Goal: Task Accomplishment & Management: Complete application form

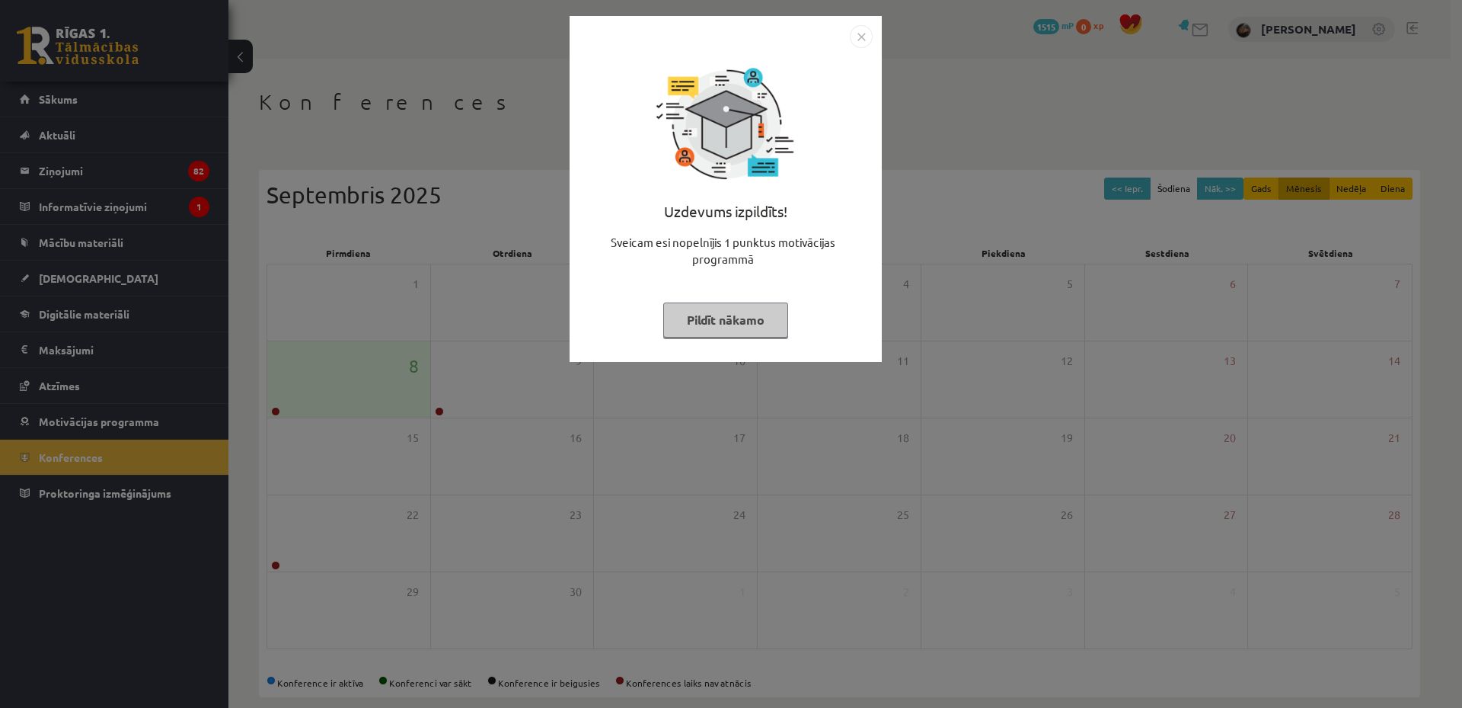
drag, startPoint x: 704, startPoint y: 331, endPoint x: 689, endPoint y: 337, distance: 16.0
click at [692, 336] on button "Pildīt nākamo" at bounding box center [725, 319] width 125 height 35
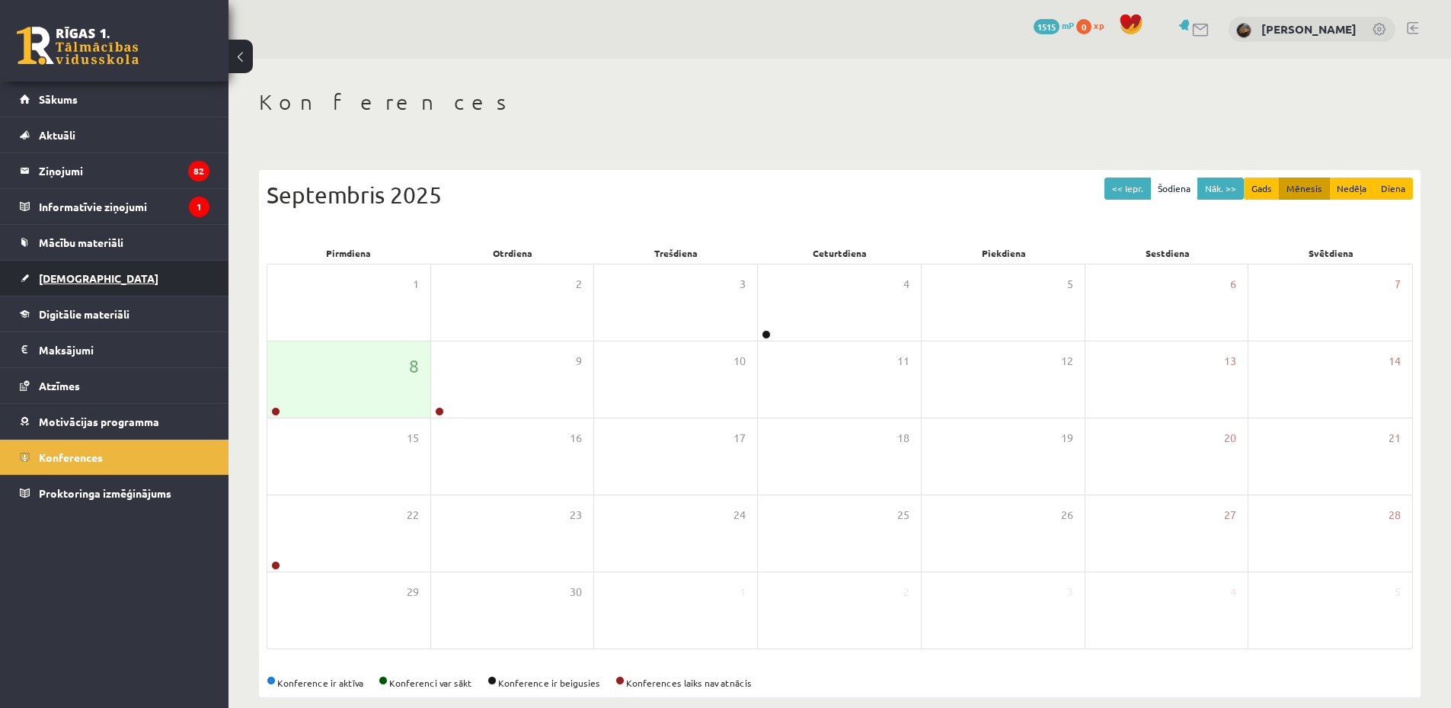
click at [127, 267] on link "[DEMOGRAPHIC_DATA]" at bounding box center [115, 277] width 190 height 35
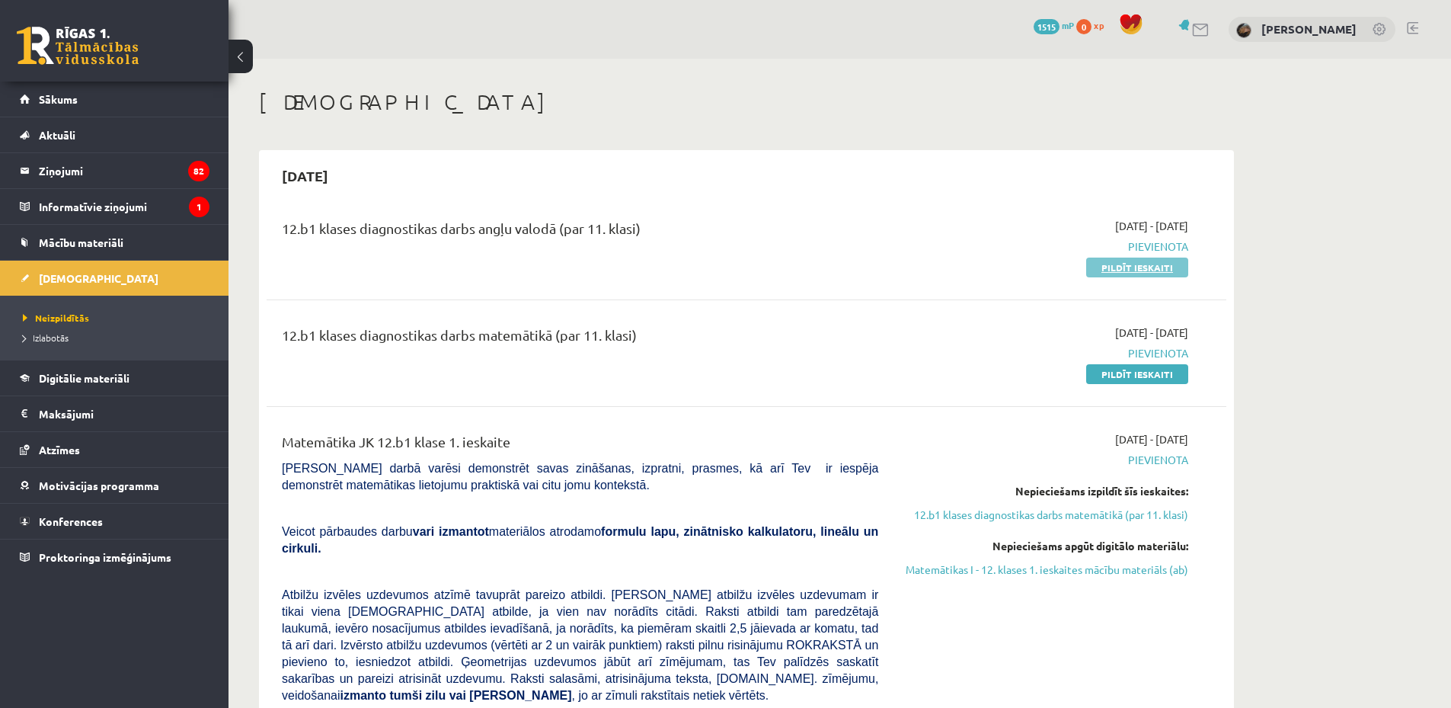
click at [1172, 269] on link "Pildīt ieskaiti" at bounding box center [1137, 267] width 102 height 20
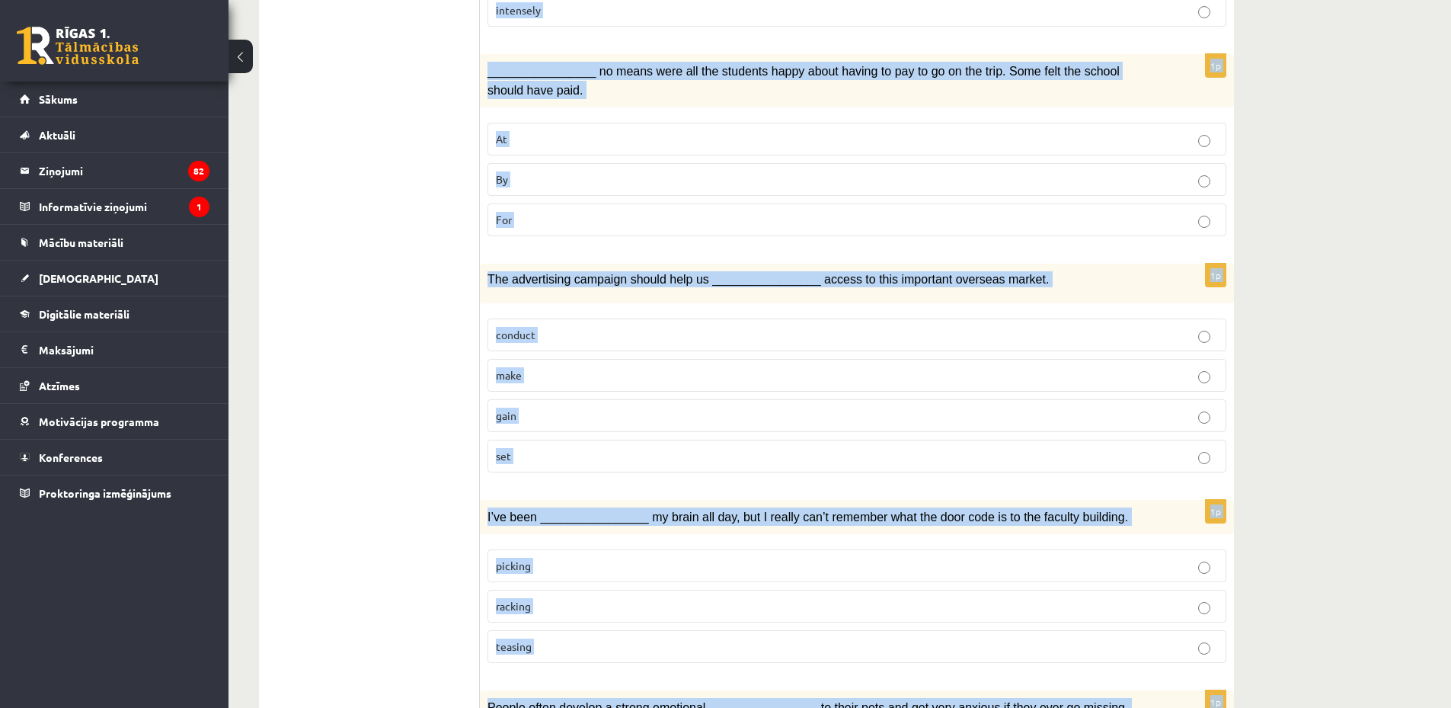
scroll to position [2076, 0]
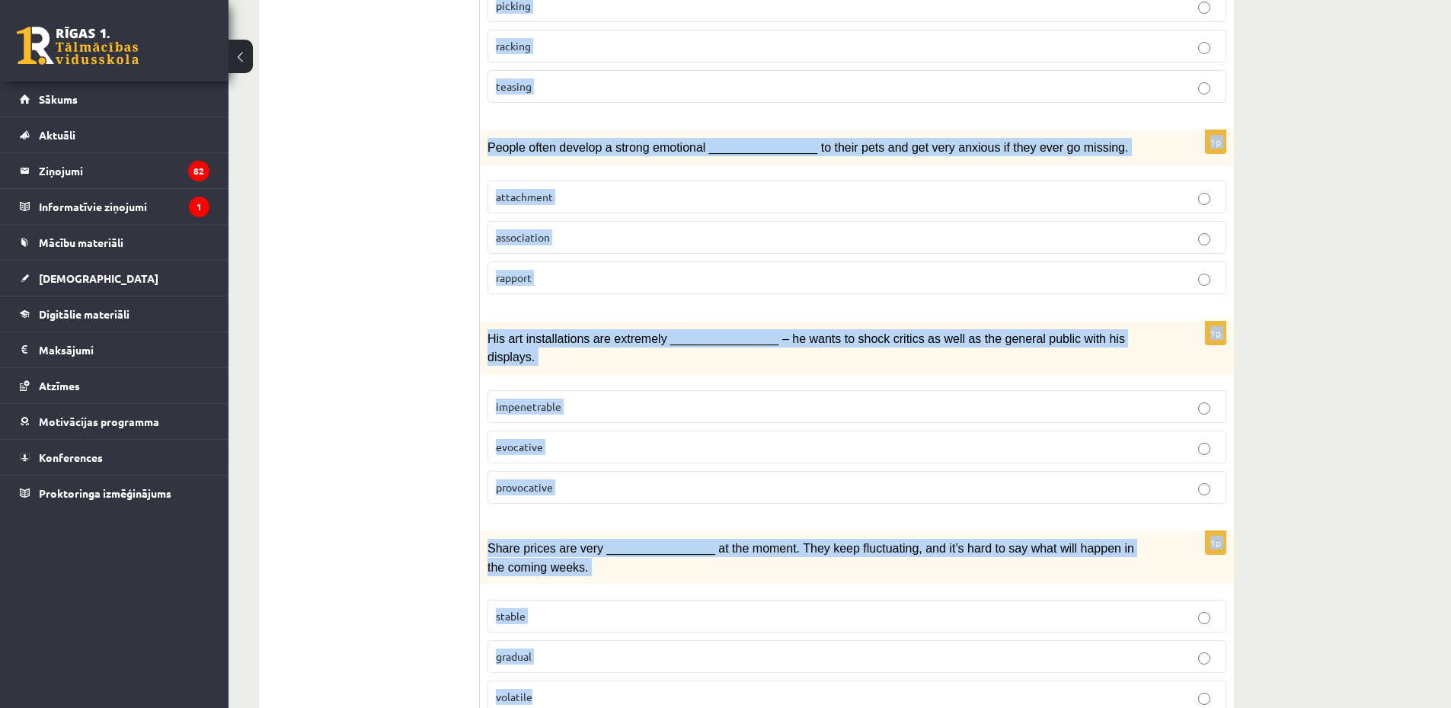
copy form "I found myself whistling the melody from the advertisement I’d heard at the sup…"
drag, startPoint x: 480, startPoint y: 149, endPoint x: 845, endPoint y: 679, distance: 644.6
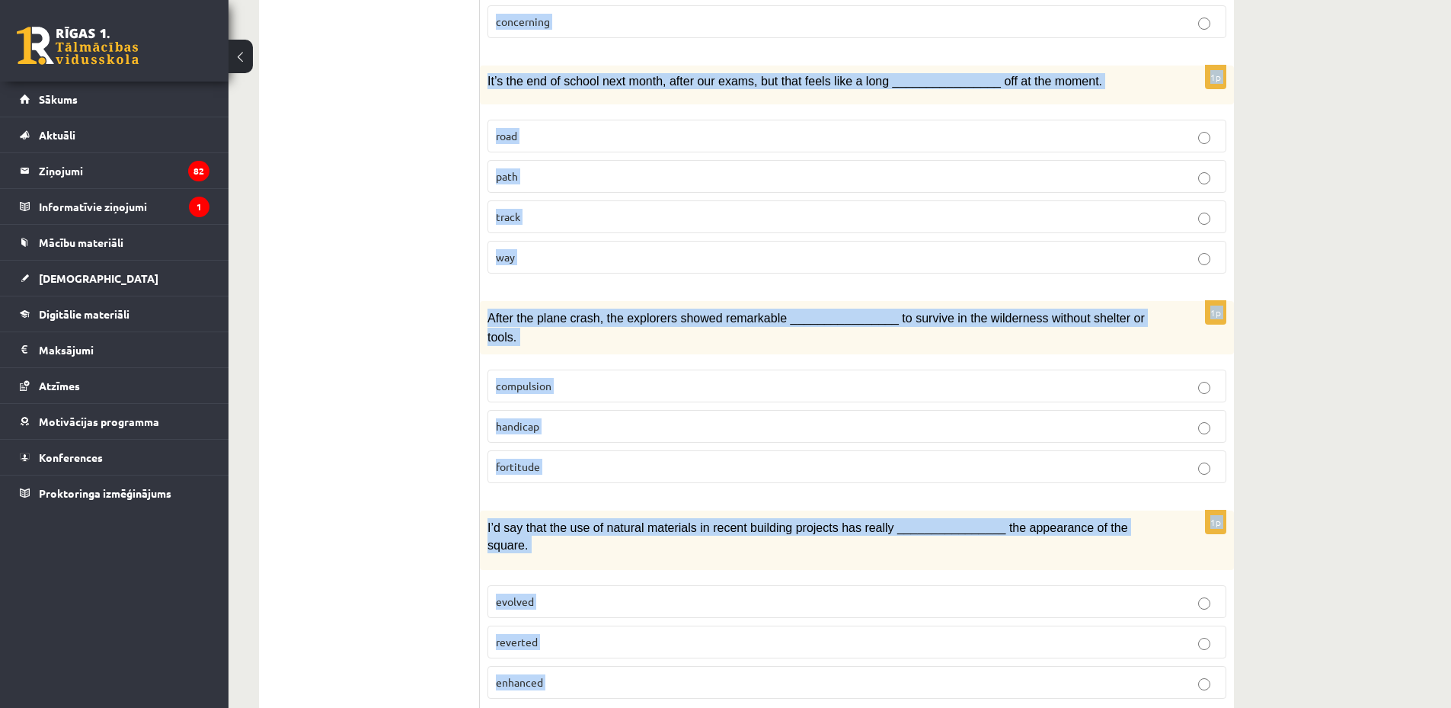
scroll to position [0, 0]
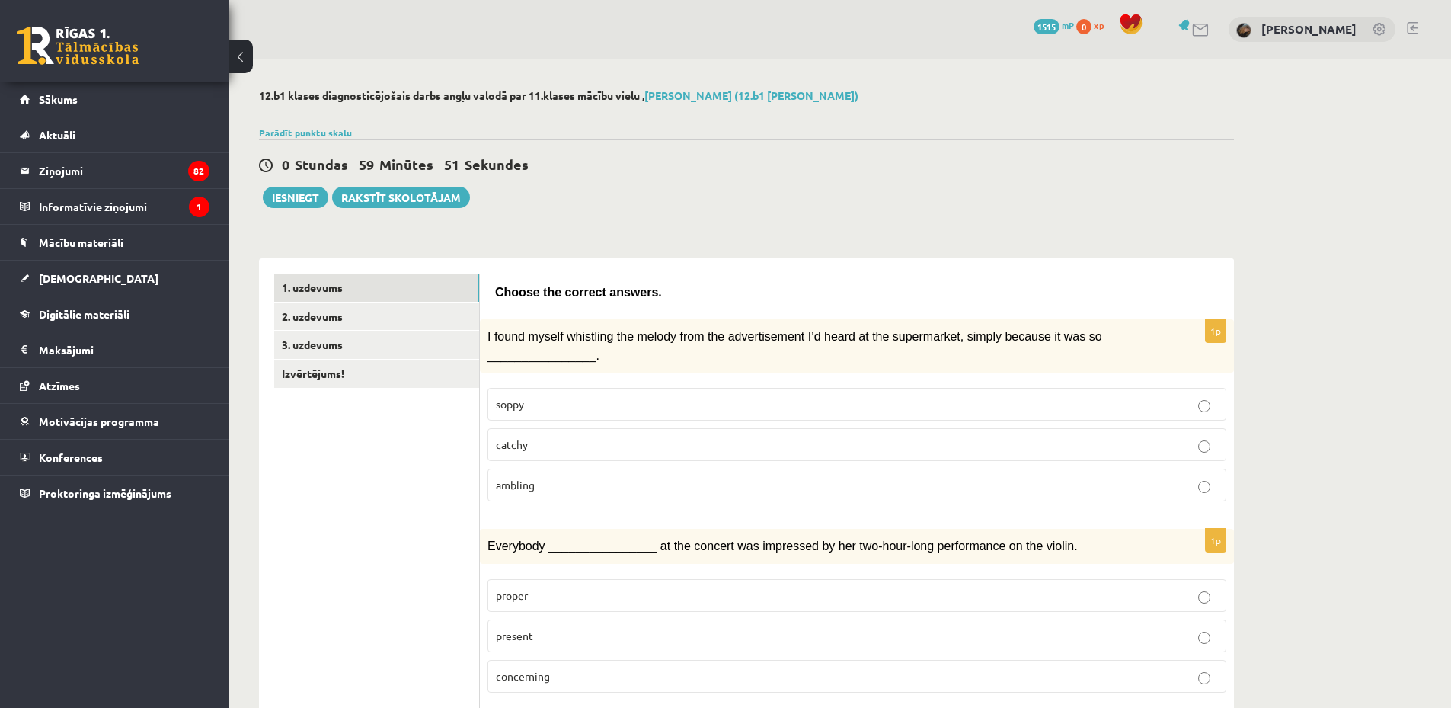
click at [512, 445] on span "catchy" at bounding box center [512, 444] width 32 height 14
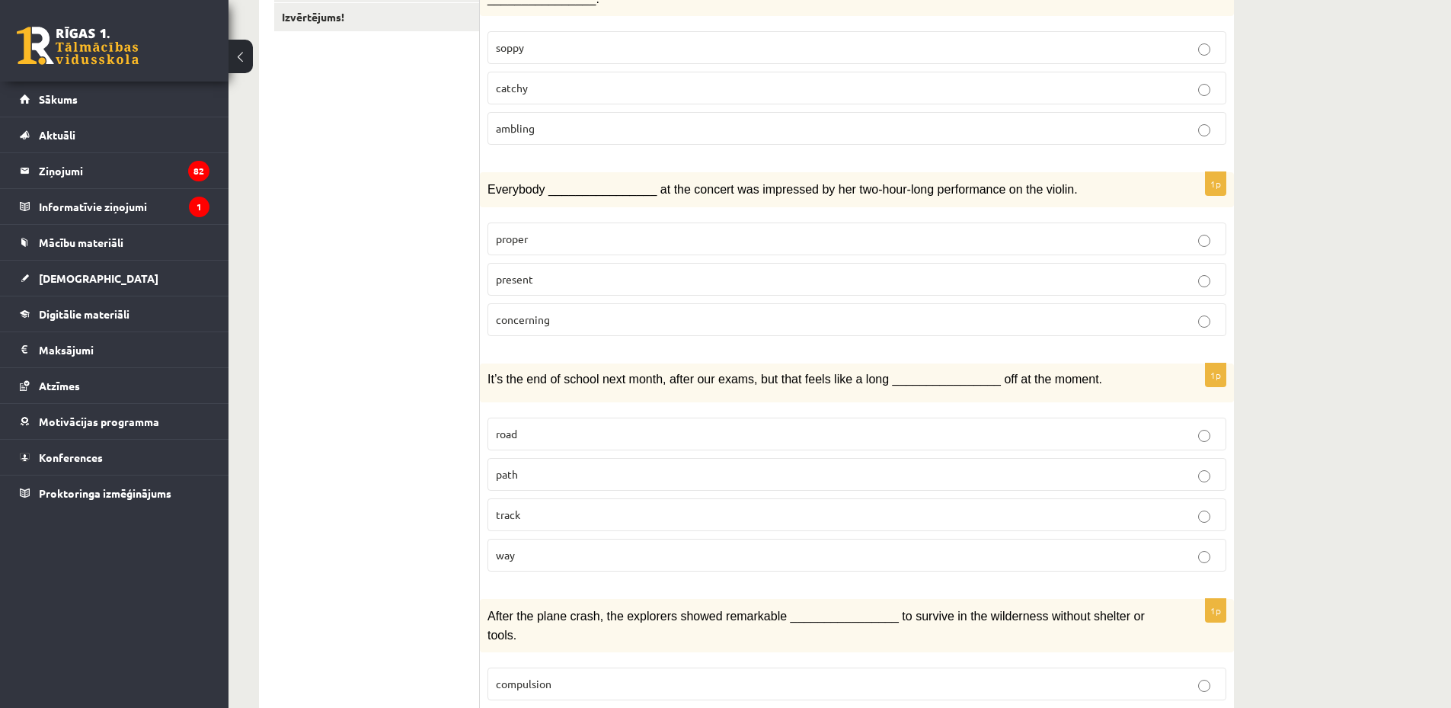
scroll to position [356, 0]
click at [566, 281] on p "present" at bounding box center [857, 280] width 722 height 16
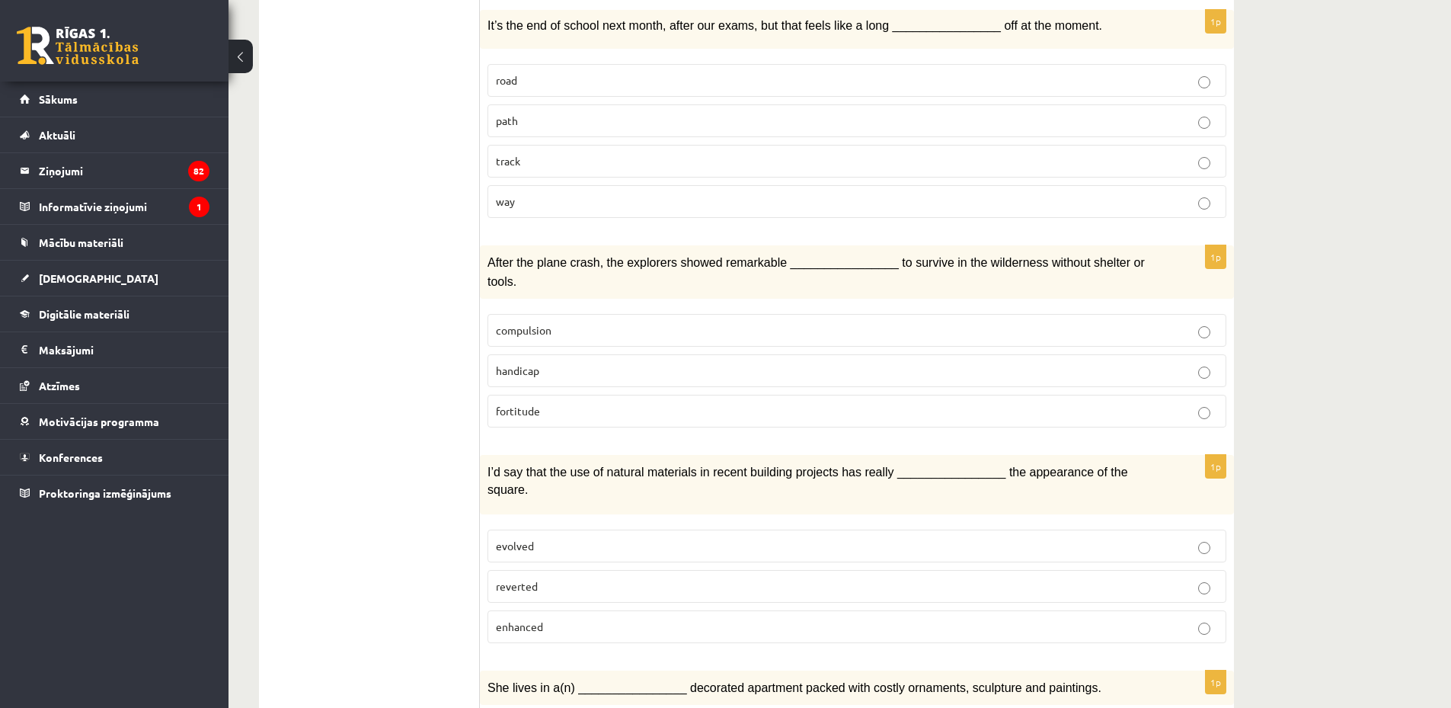
scroll to position [711, 0]
click at [579, 206] on p "way" at bounding box center [857, 201] width 722 height 16
click at [548, 404] on label "fortitude" at bounding box center [856, 410] width 739 height 33
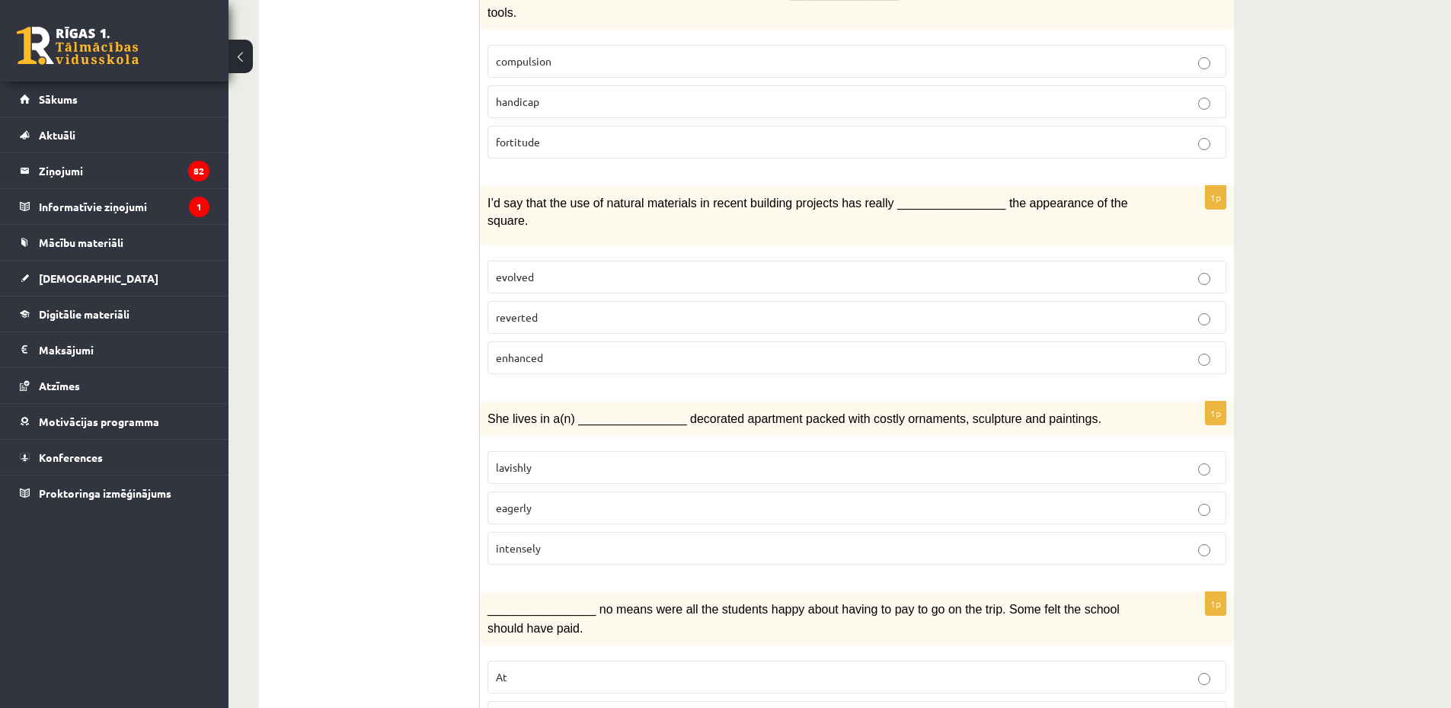
scroll to position [1066, 0]
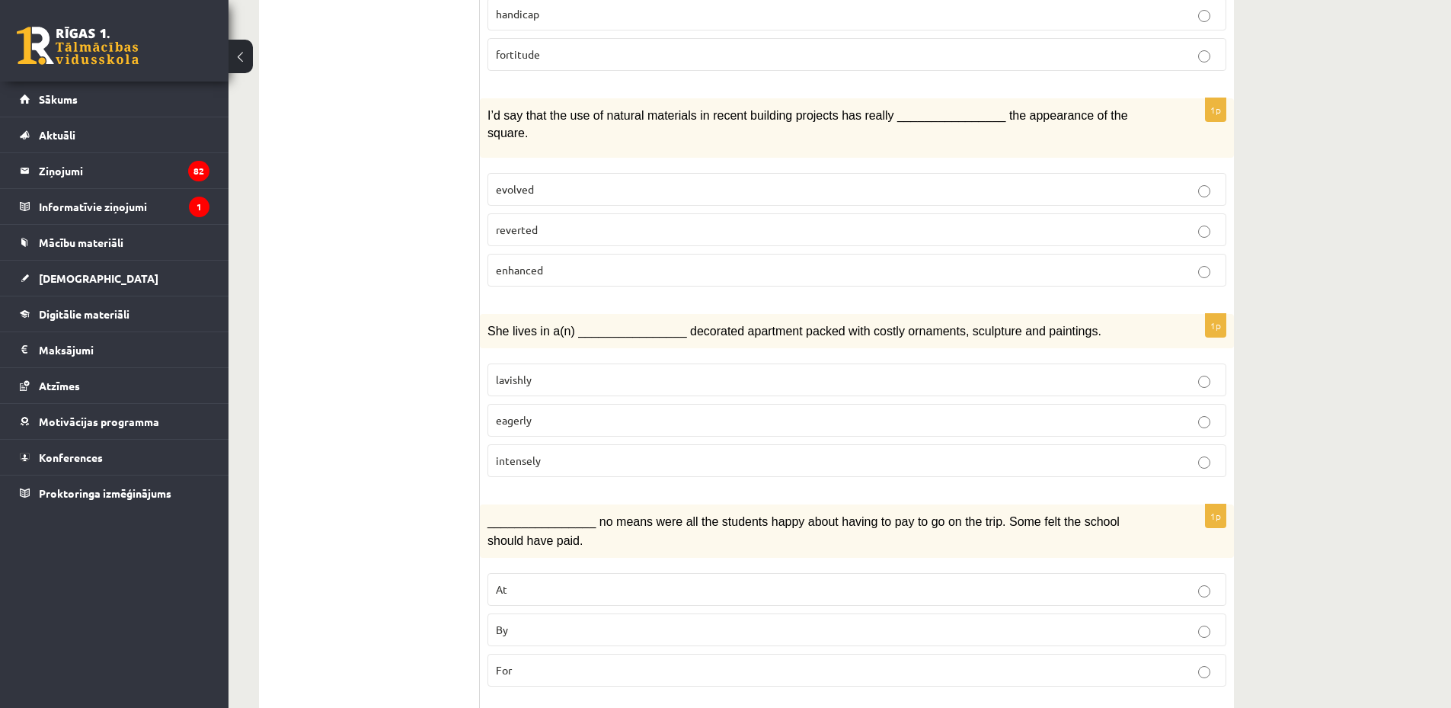
click at [551, 262] on p "enhanced" at bounding box center [857, 270] width 722 height 16
click at [529, 372] on span "lavishly" at bounding box center [514, 379] width 36 height 14
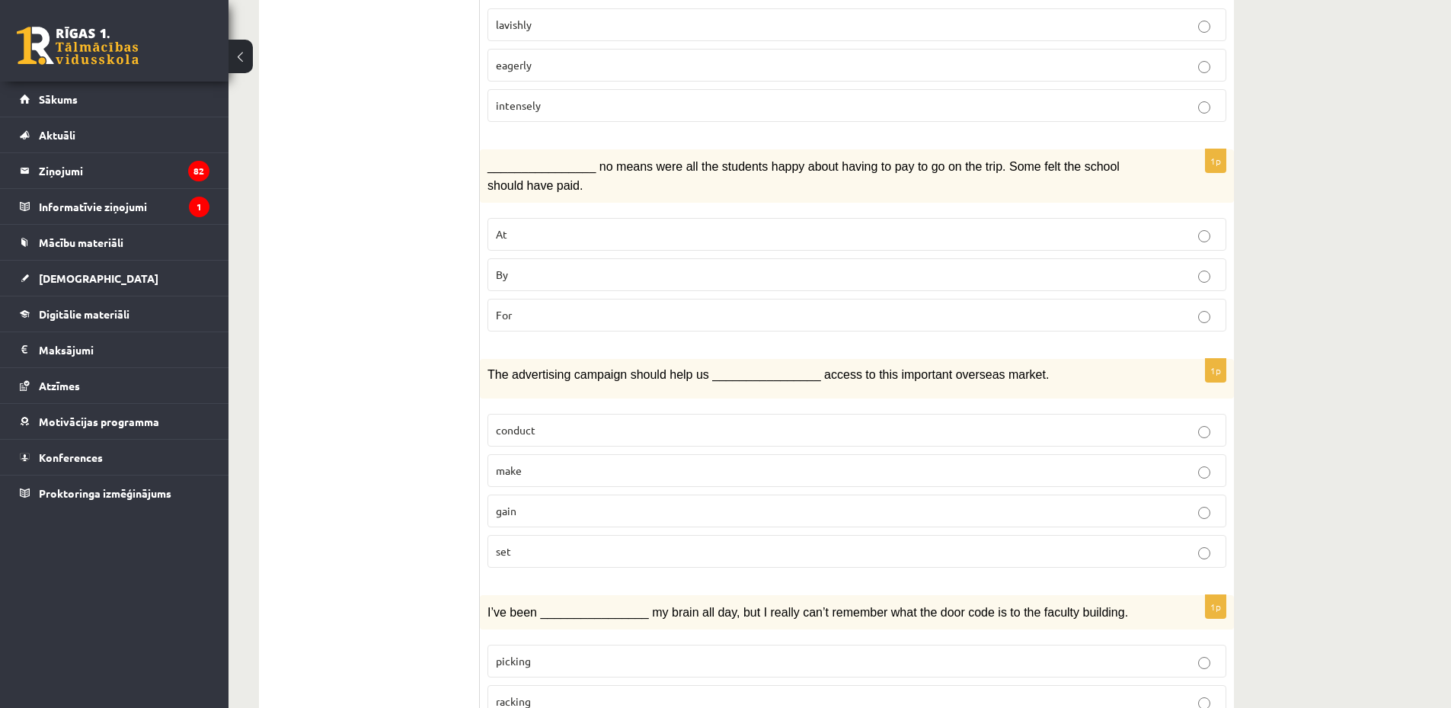
scroll to position [1422, 0]
click at [595, 257] on label "By" at bounding box center [856, 273] width 739 height 33
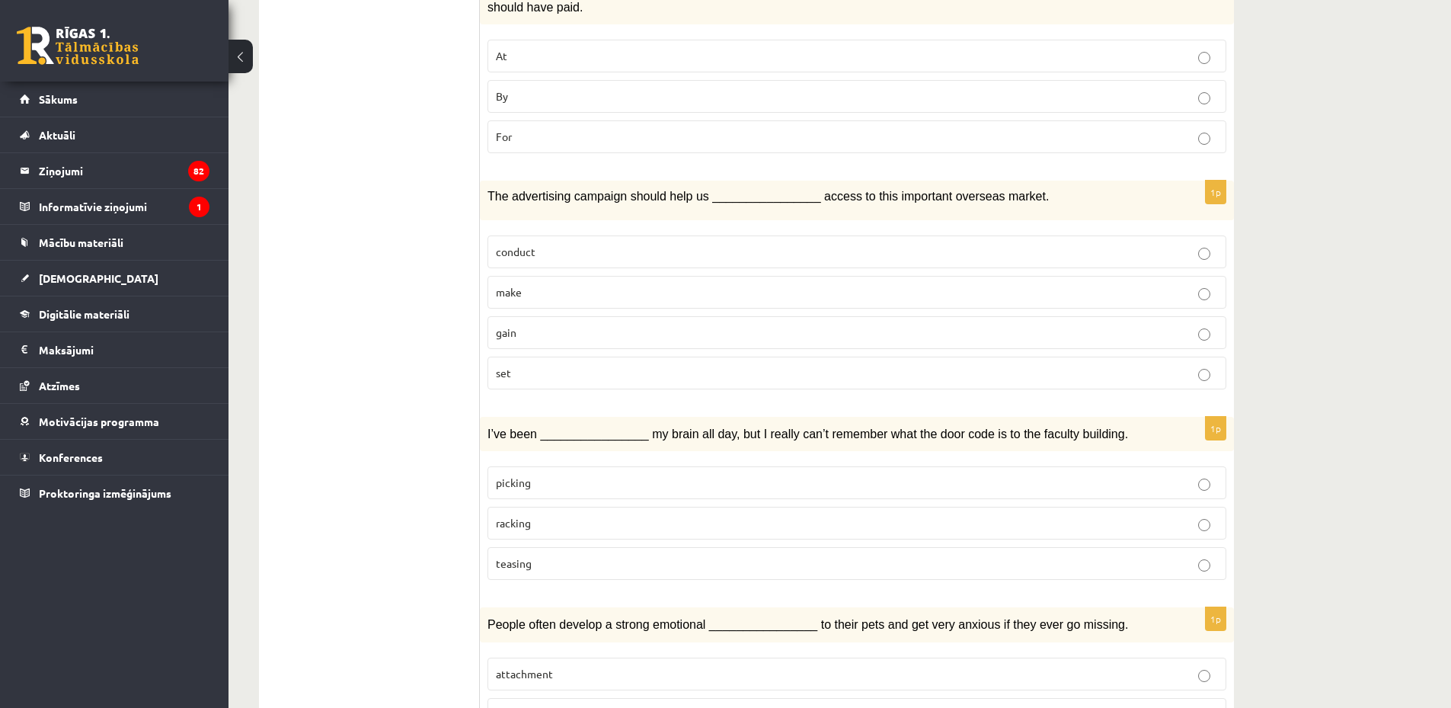
click at [555, 324] on p "gain" at bounding box center [857, 332] width 722 height 16
click at [577, 515] on p "racking" at bounding box center [857, 523] width 722 height 16
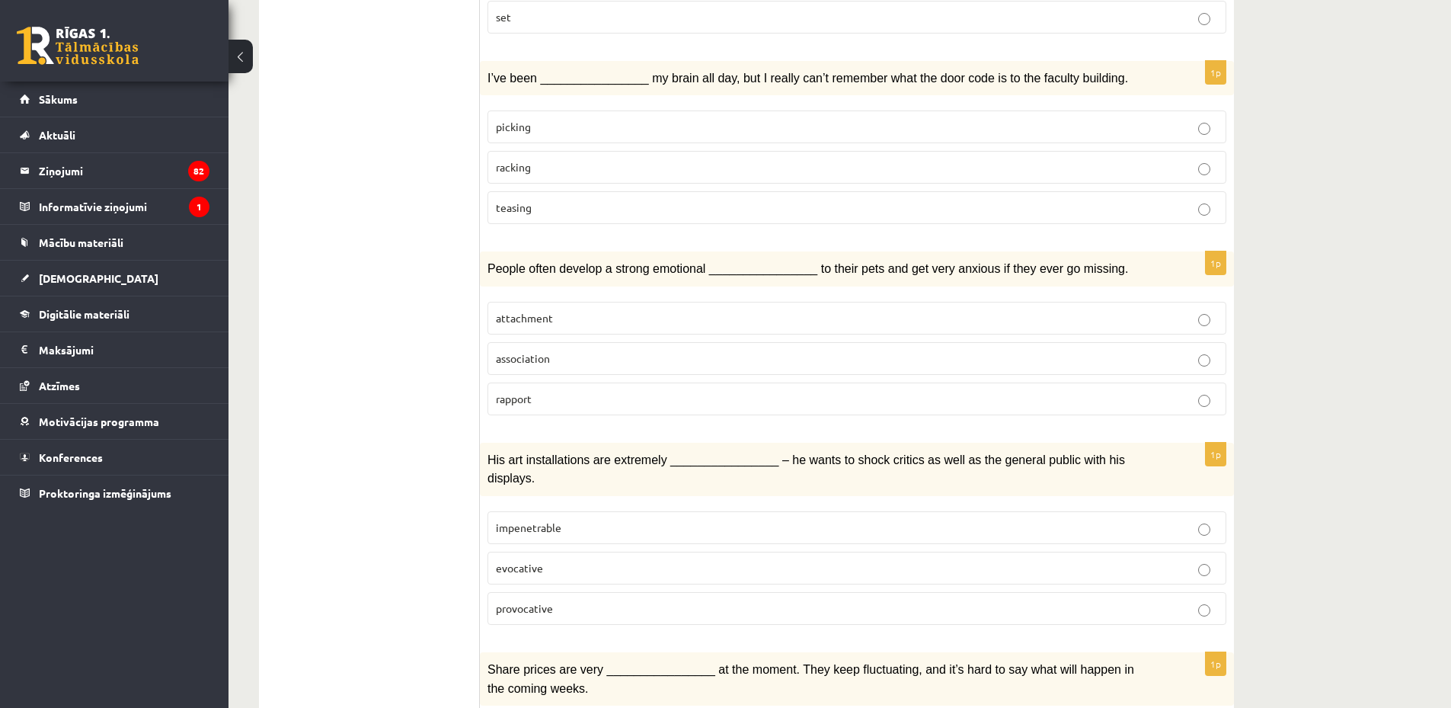
click at [537, 311] on span "attachment" at bounding box center [524, 318] width 57 height 14
click at [583, 592] on label "provocative" at bounding box center [856, 608] width 739 height 33
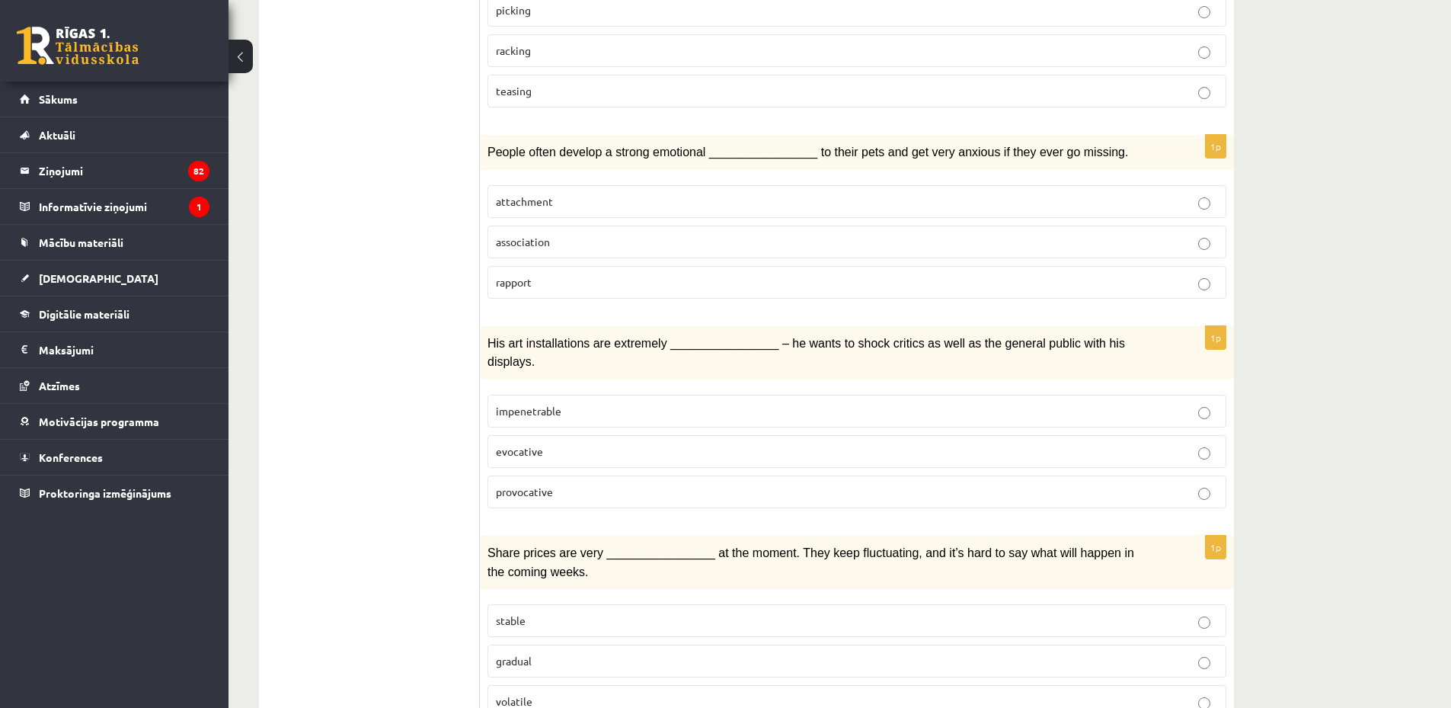
scroll to position [2076, 0]
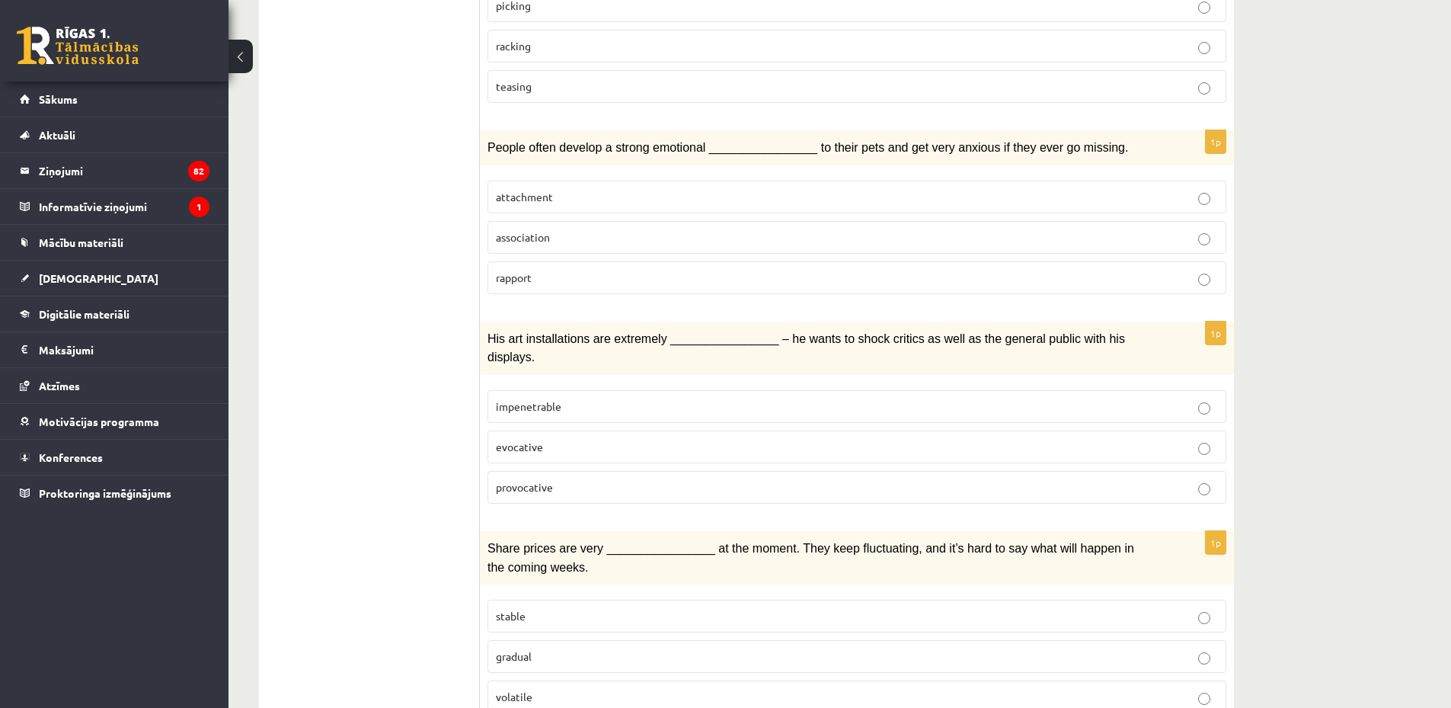
click at [580, 689] on p "volatile" at bounding box center [857, 697] width 722 height 16
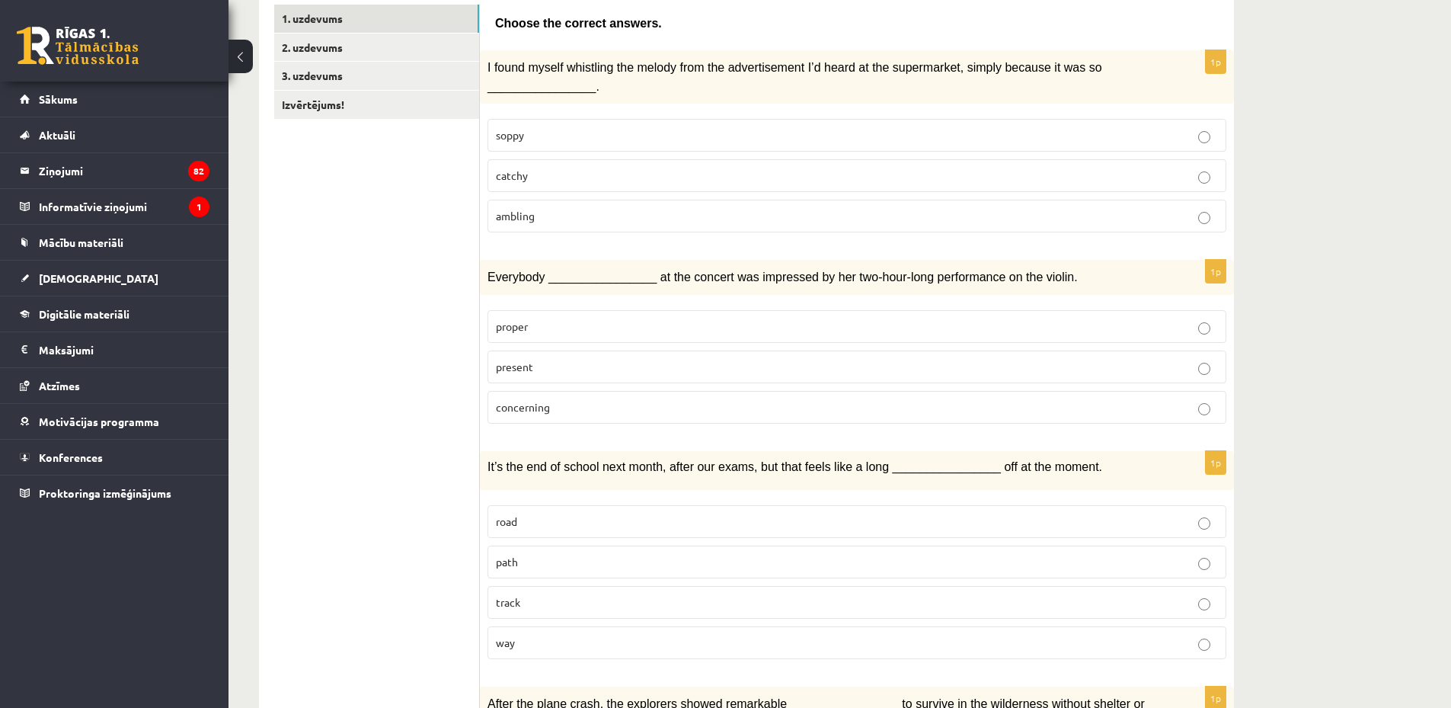
scroll to position [0, 0]
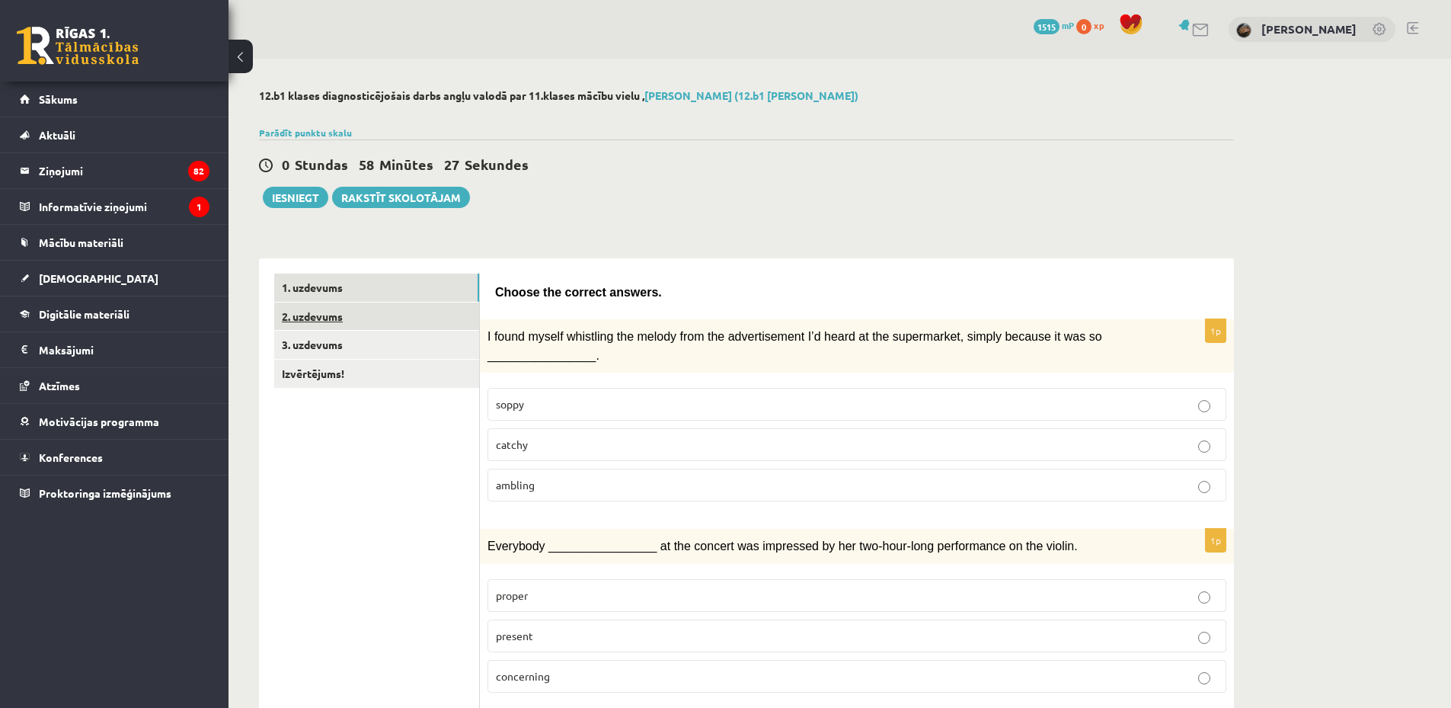
click at [348, 321] on link "2. uzdevums" at bounding box center [376, 316] width 205 height 28
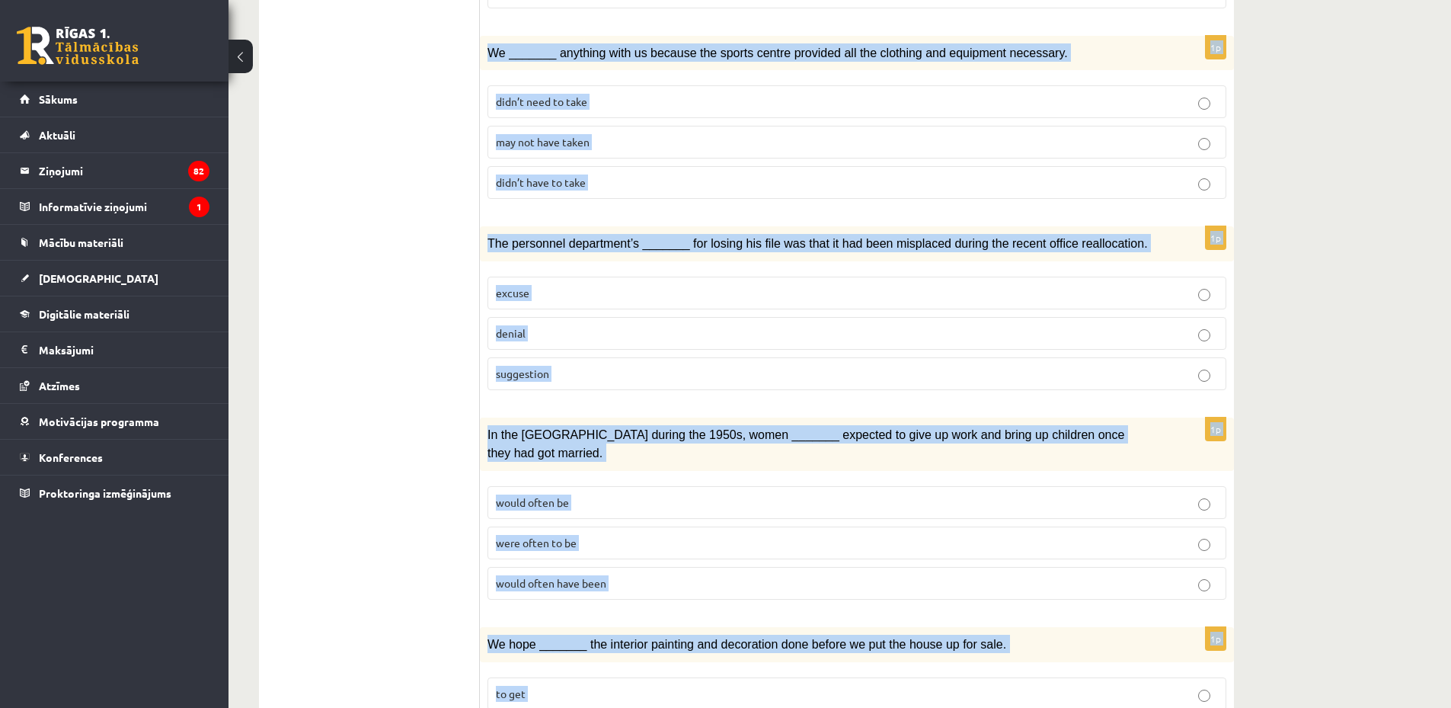
scroll to position [1544, 0]
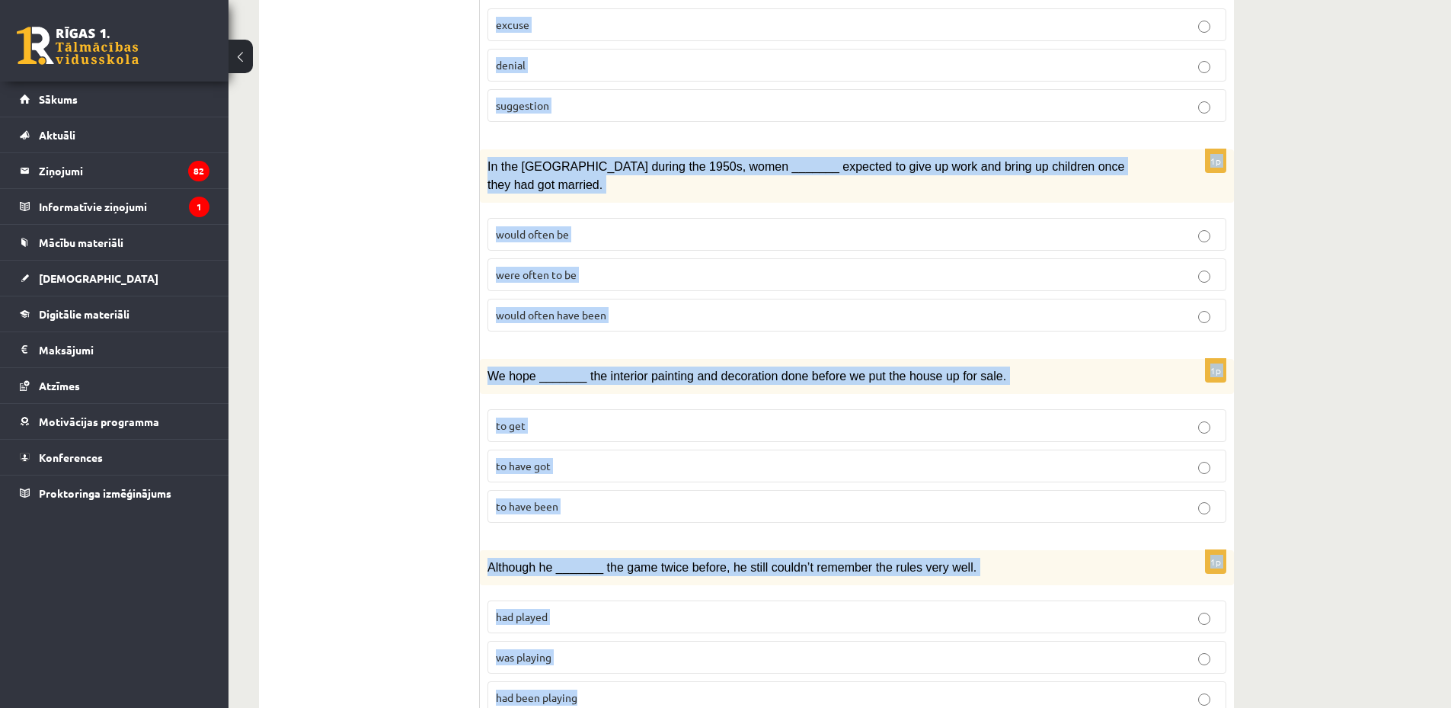
copy form "Circle the form that cannot be used to complete the sentences. 1p _______, Judy…"
drag, startPoint x: 487, startPoint y: 292, endPoint x: 948, endPoint y: 730, distance: 635.7
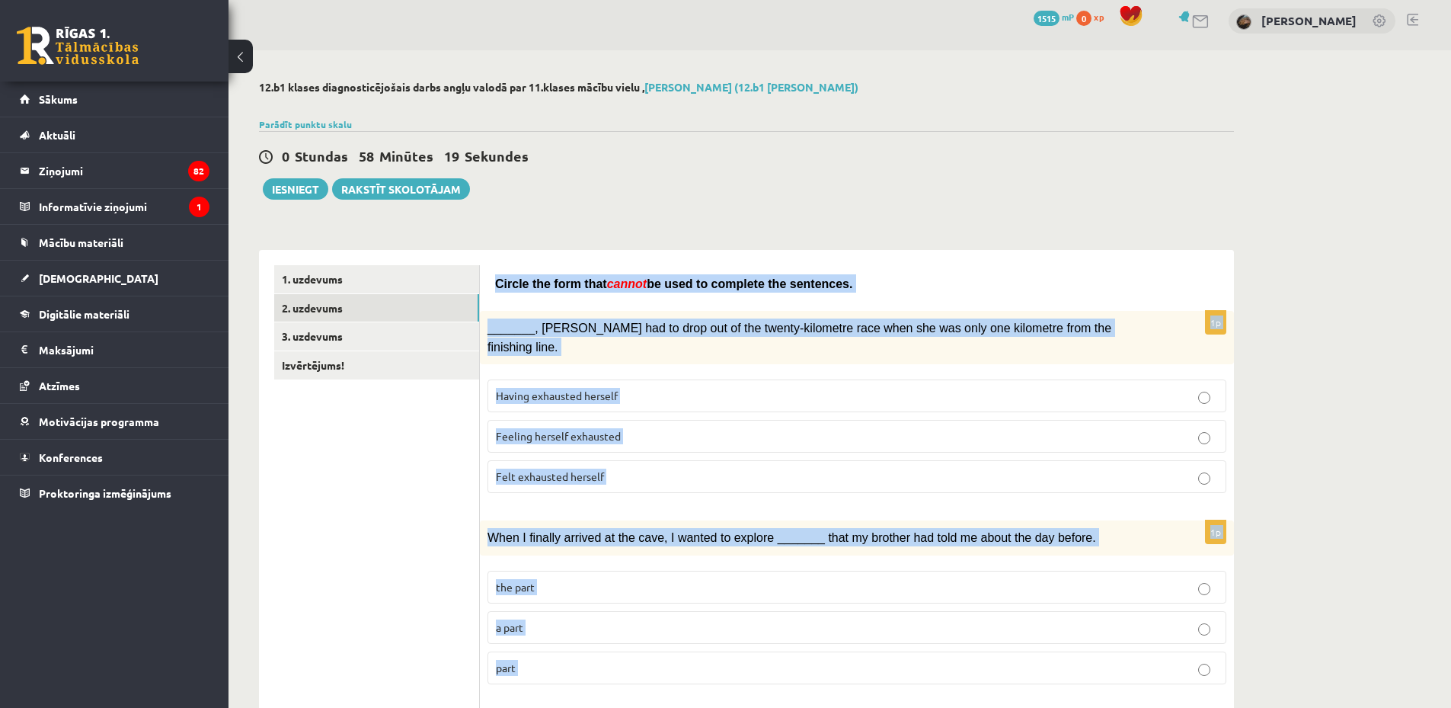
scroll to position [0, 0]
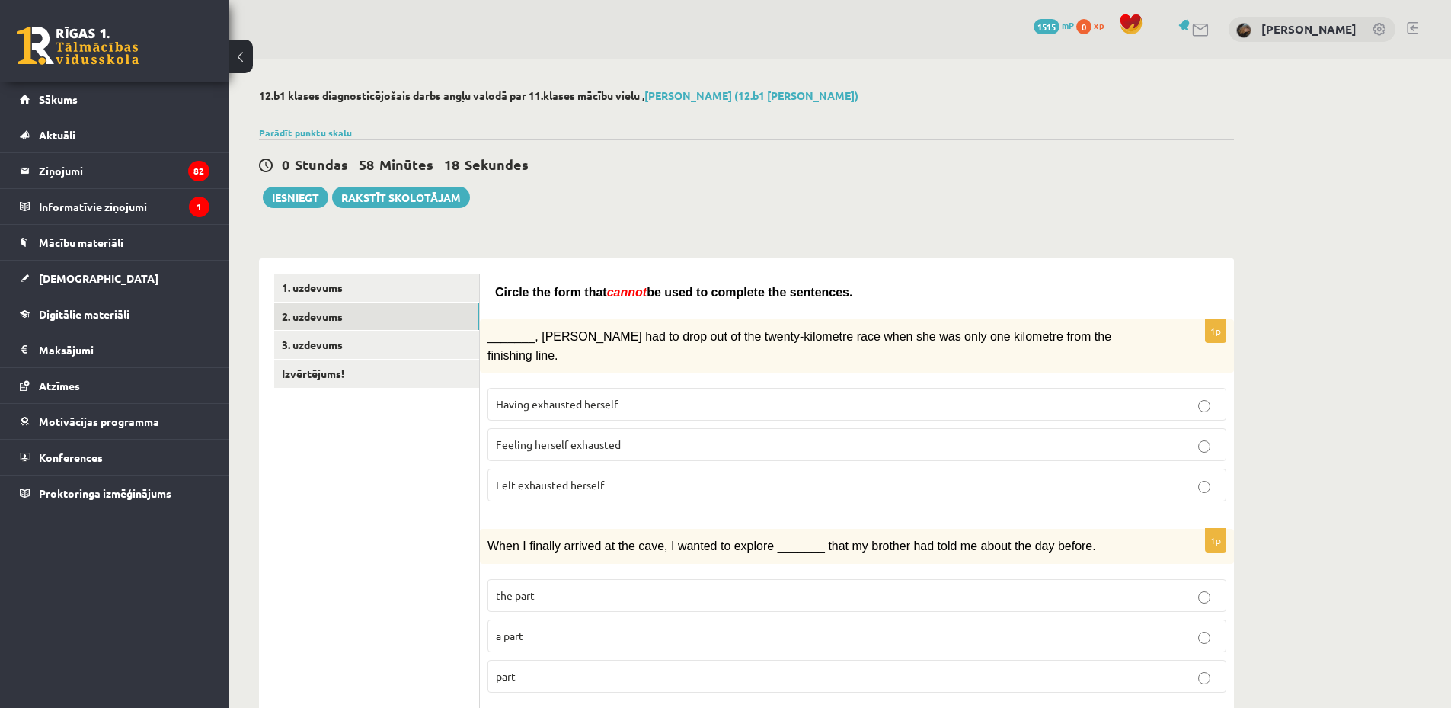
click at [628, 477] on p "Felt exhausted herself" at bounding box center [857, 485] width 722 height 16
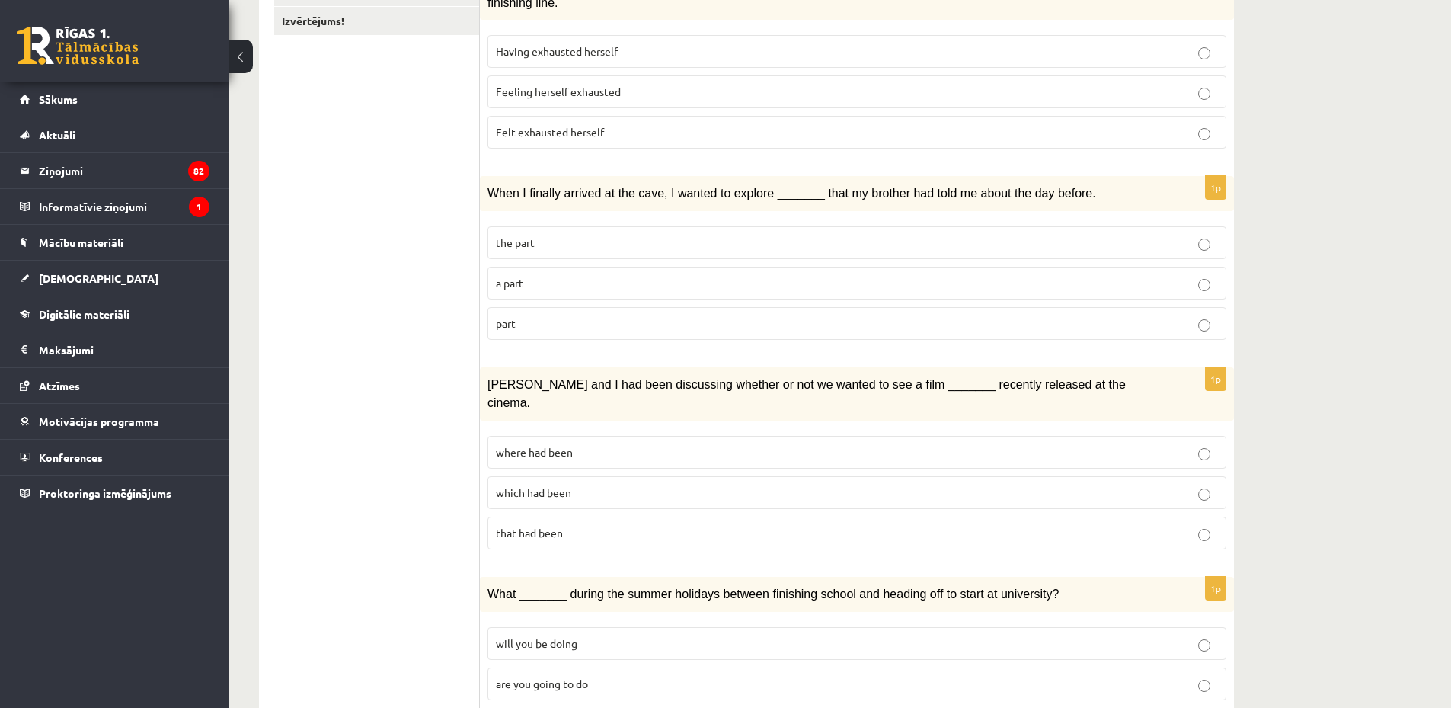
scroll to position [356, 0]
click at [654, 312] on p "part" at bounding box center [857, 320] width 722 height 16
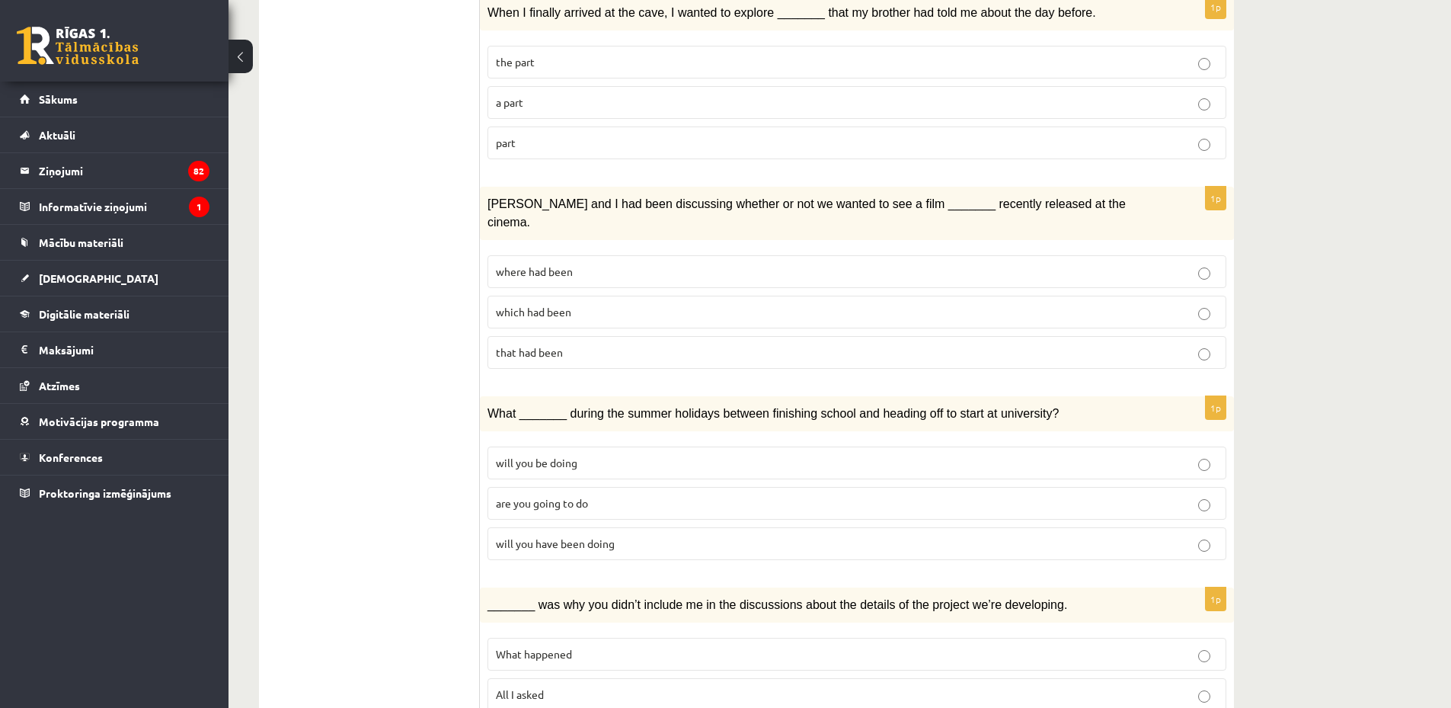
click at [574, 264] on p "where had been" at bounding box center [857, 272] width 722 height 16
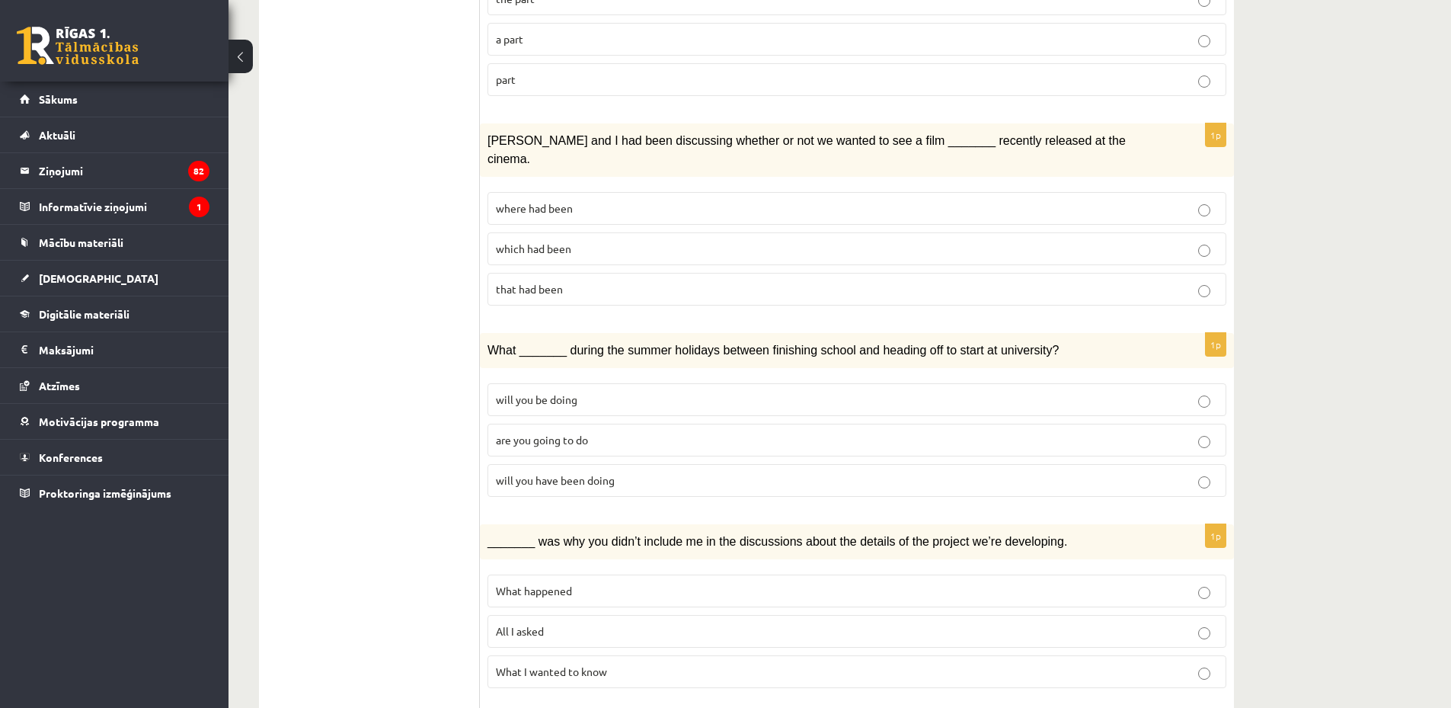
scroll to position [711, 0]
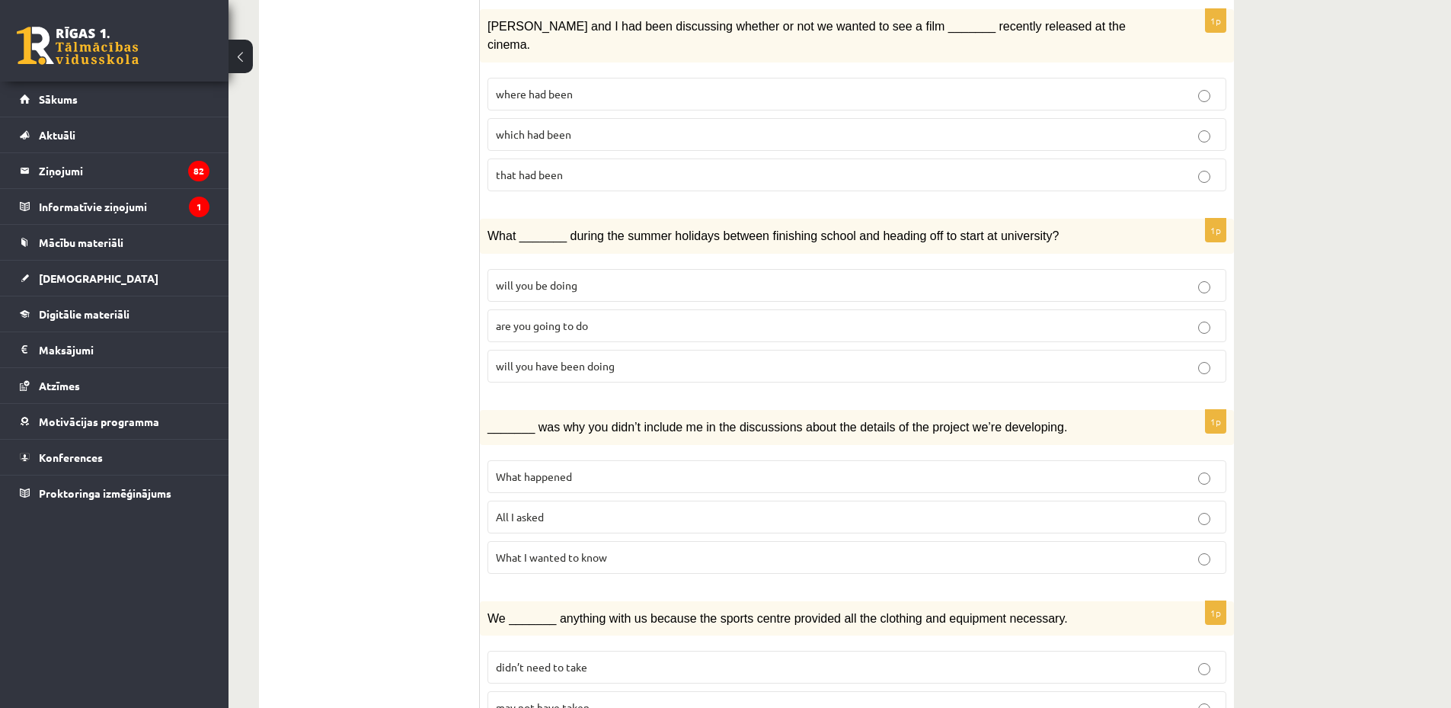
click at [581, 359] on span "will you have been doing" at bounding box center [555, 366] width 119 height 14
click at [573, 509] on p "All I asked" at bounding box center [857, 517] width 722 height 16
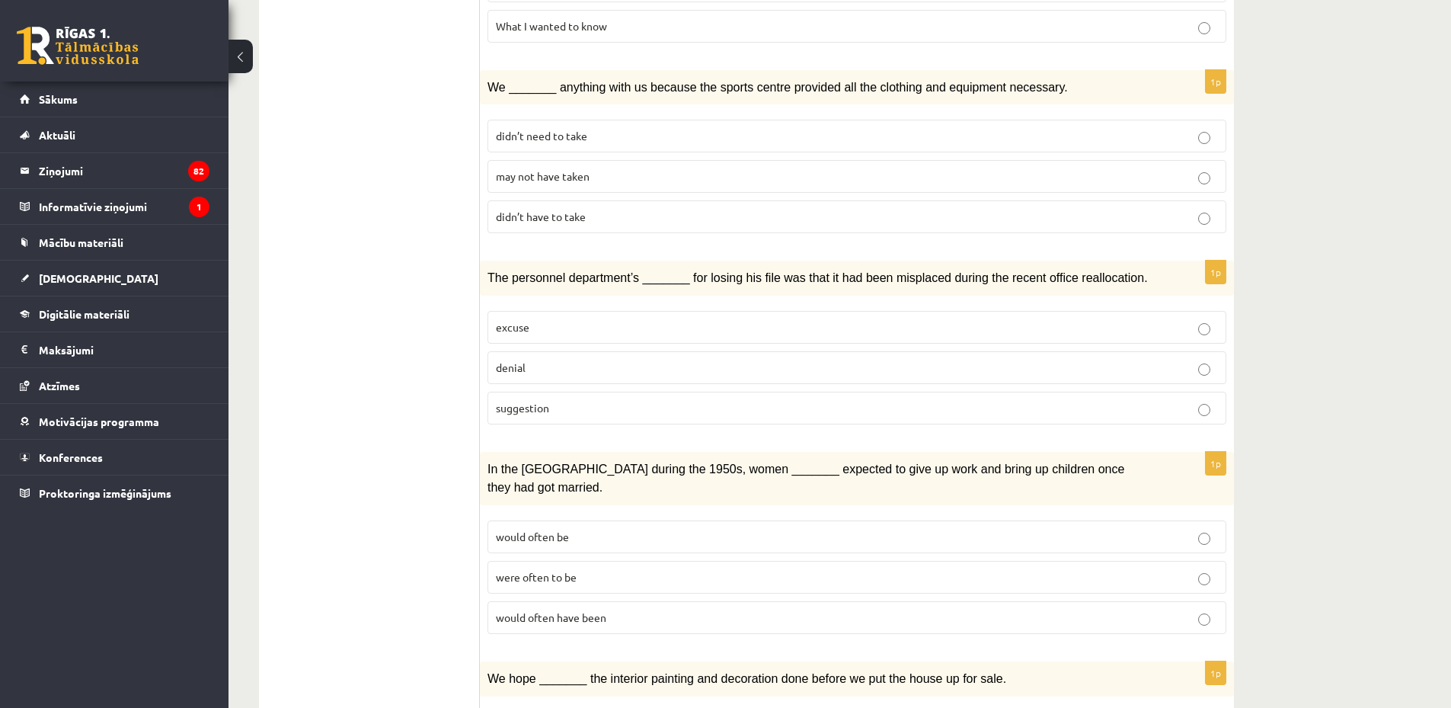
scroll to position [1244, 0]
click at [580, 167] on span "may not have taken" at bounding box center [543, 174] width 94 height 14
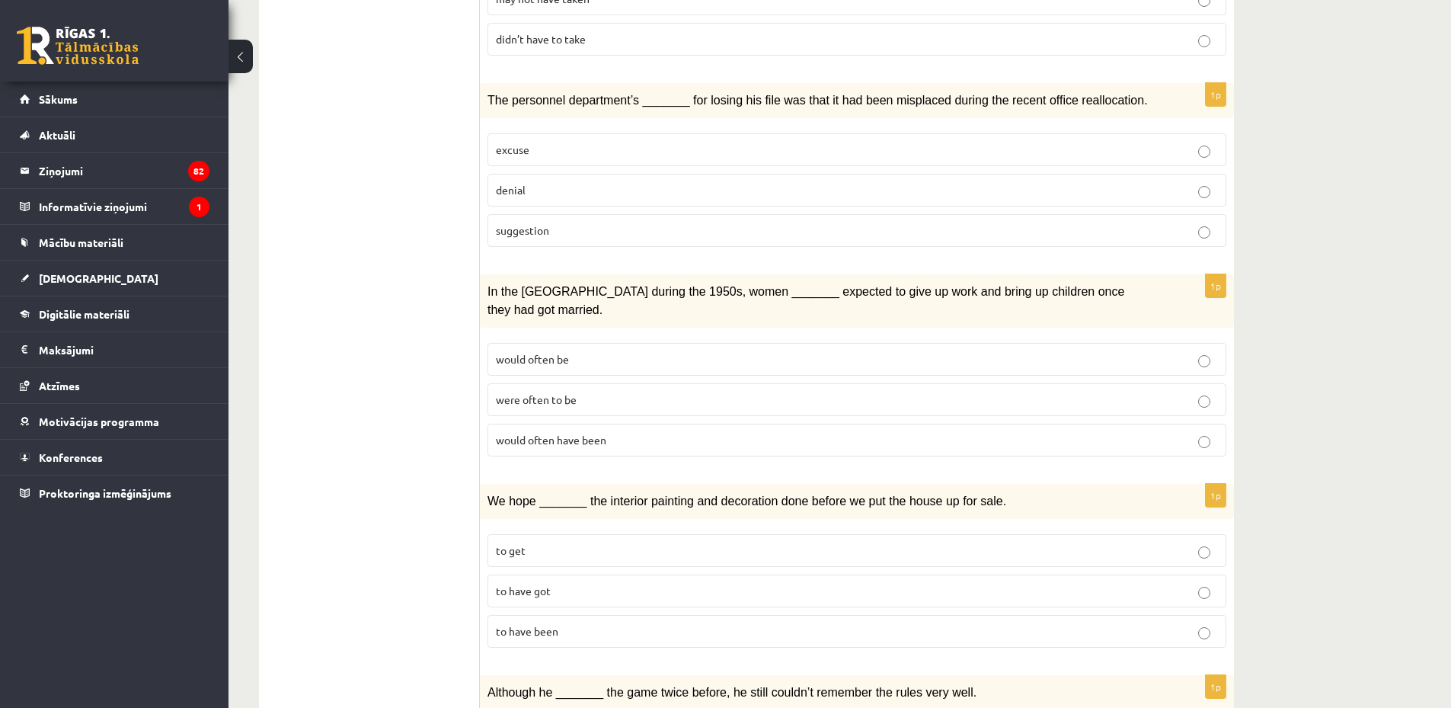
scroll to position [1422, 0]
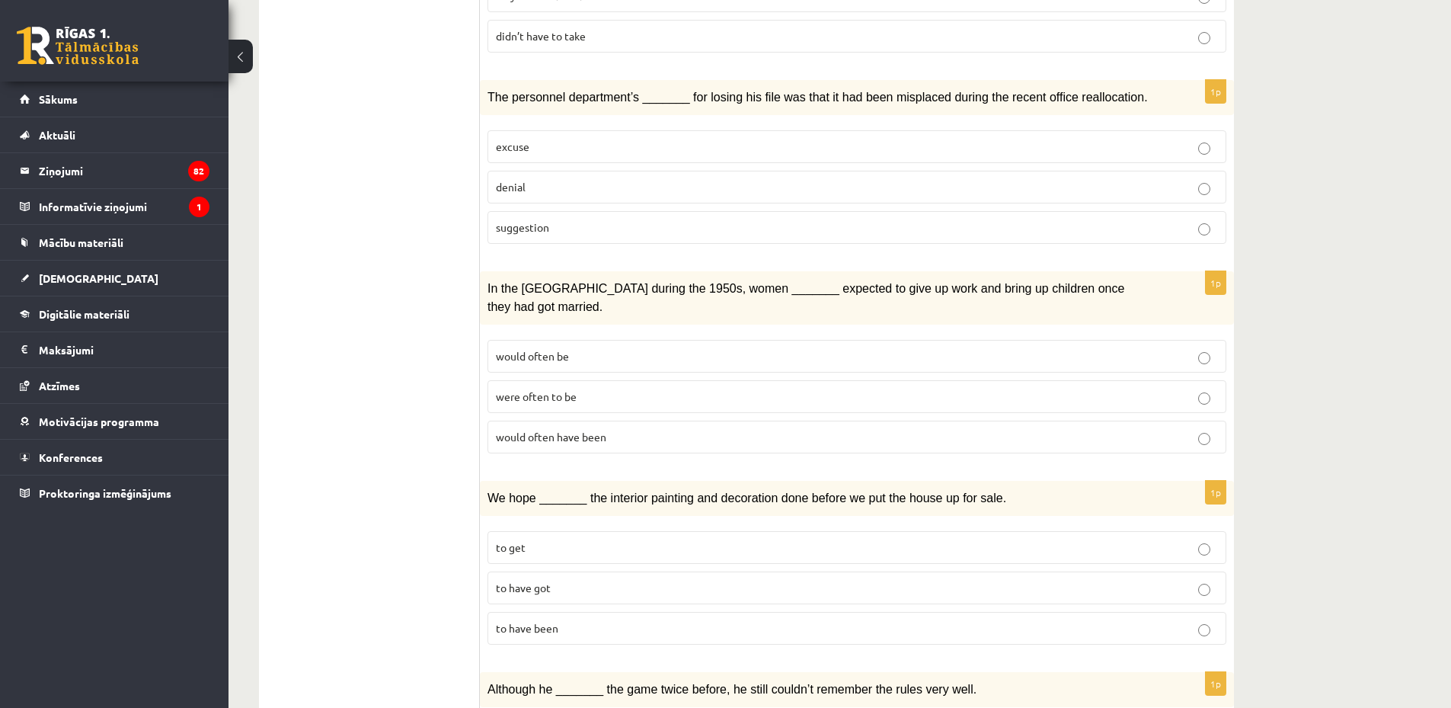
click at [536, 179] on p "denial" at bounding box center [857, 187] width 722 height 16
click at [615, 429] on p "would often have been" at bounding box center [857, 437] width 722 height 16
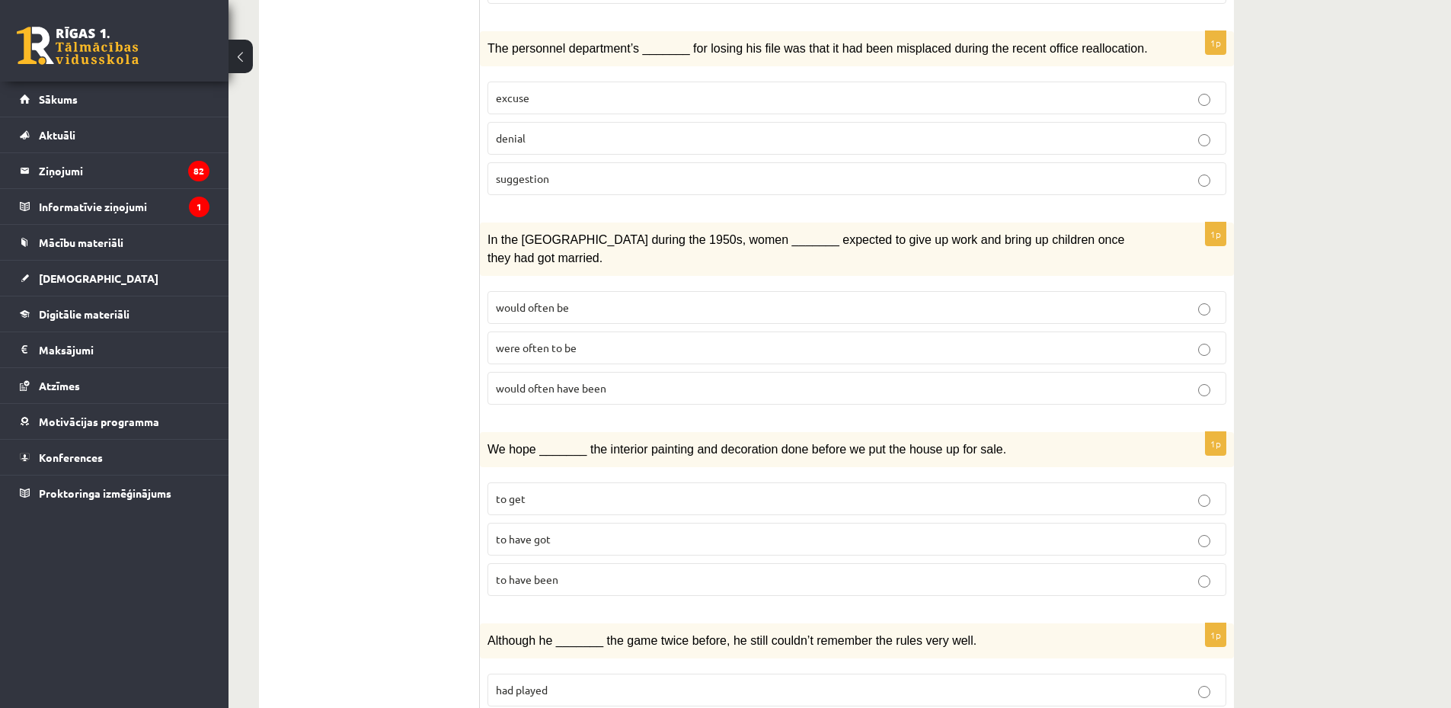
scroll to position [1544, 0]
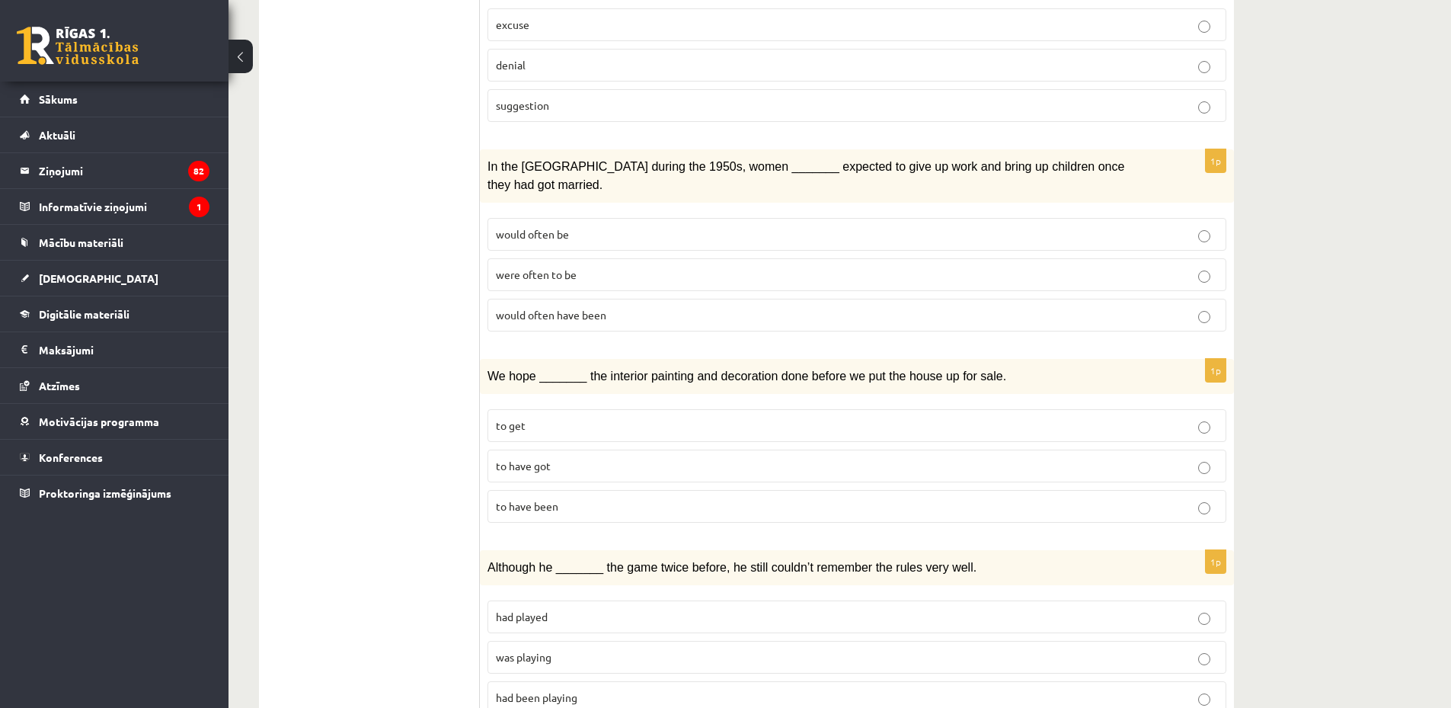
click at [616, 449] on label "to have got" at bounding box center [856, 465] width 739 height 33
click at [627, 490] on label "to have been" at bounding box center [856, 506] width 739 height 33
click at [610, 649] on p "was playing" at bounding box center [857, 657] width 722 height 16
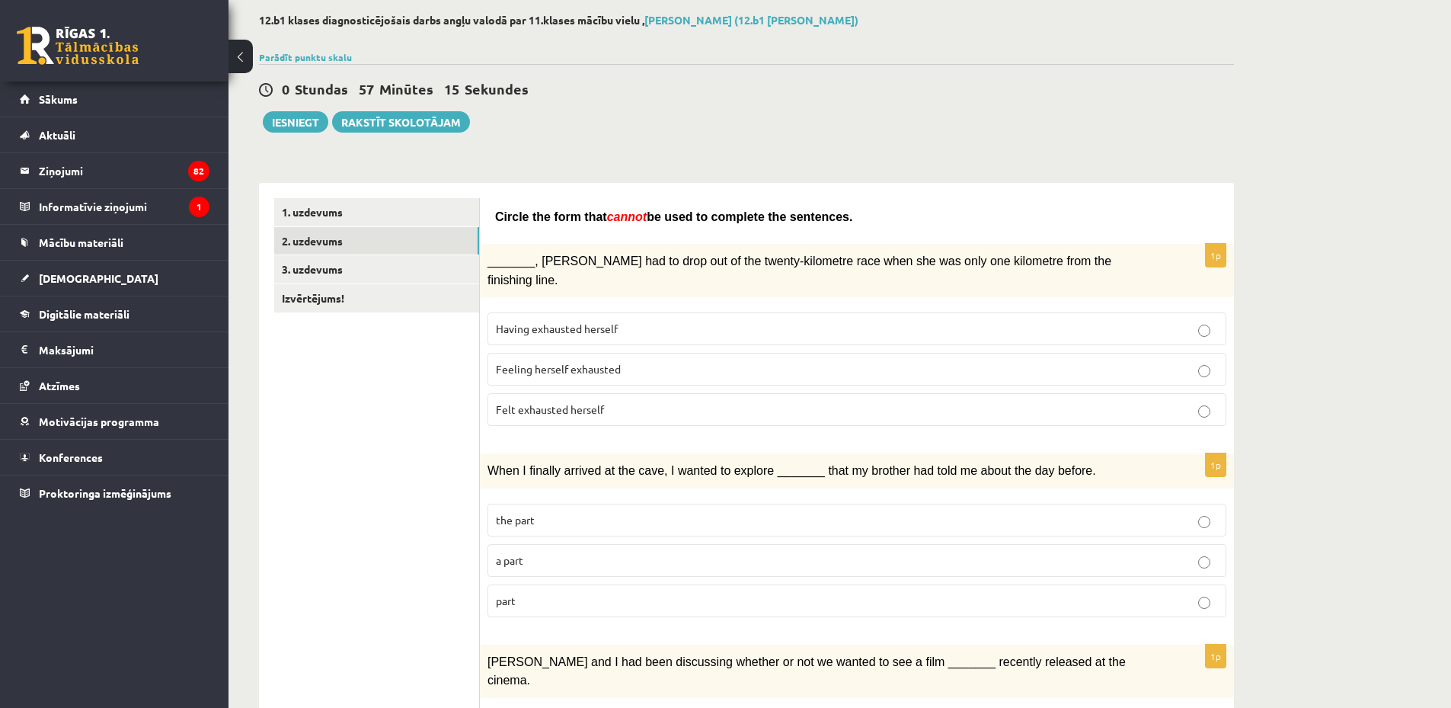
scroll to position [0, 0]
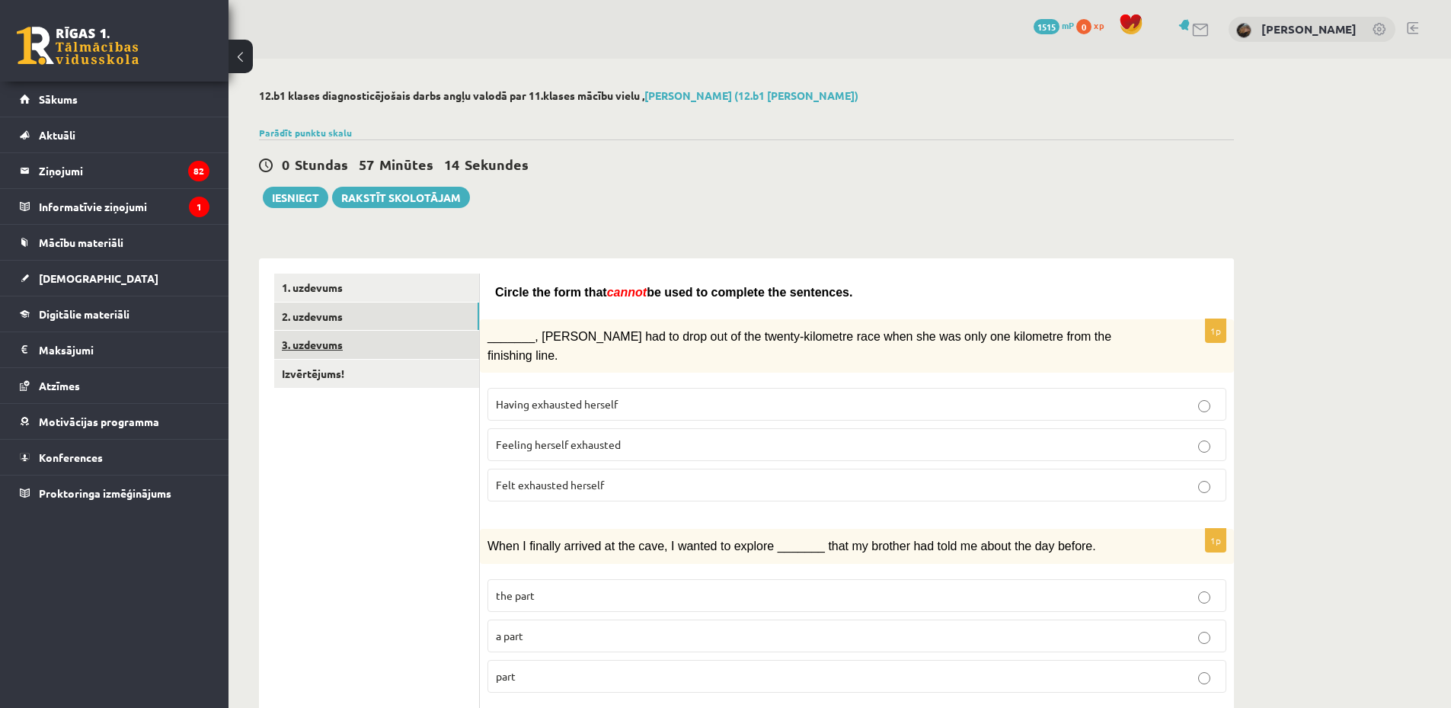
click at [394, 337] on link "3. uzdevums" at bounding box center [376, 345] width 205 height 28
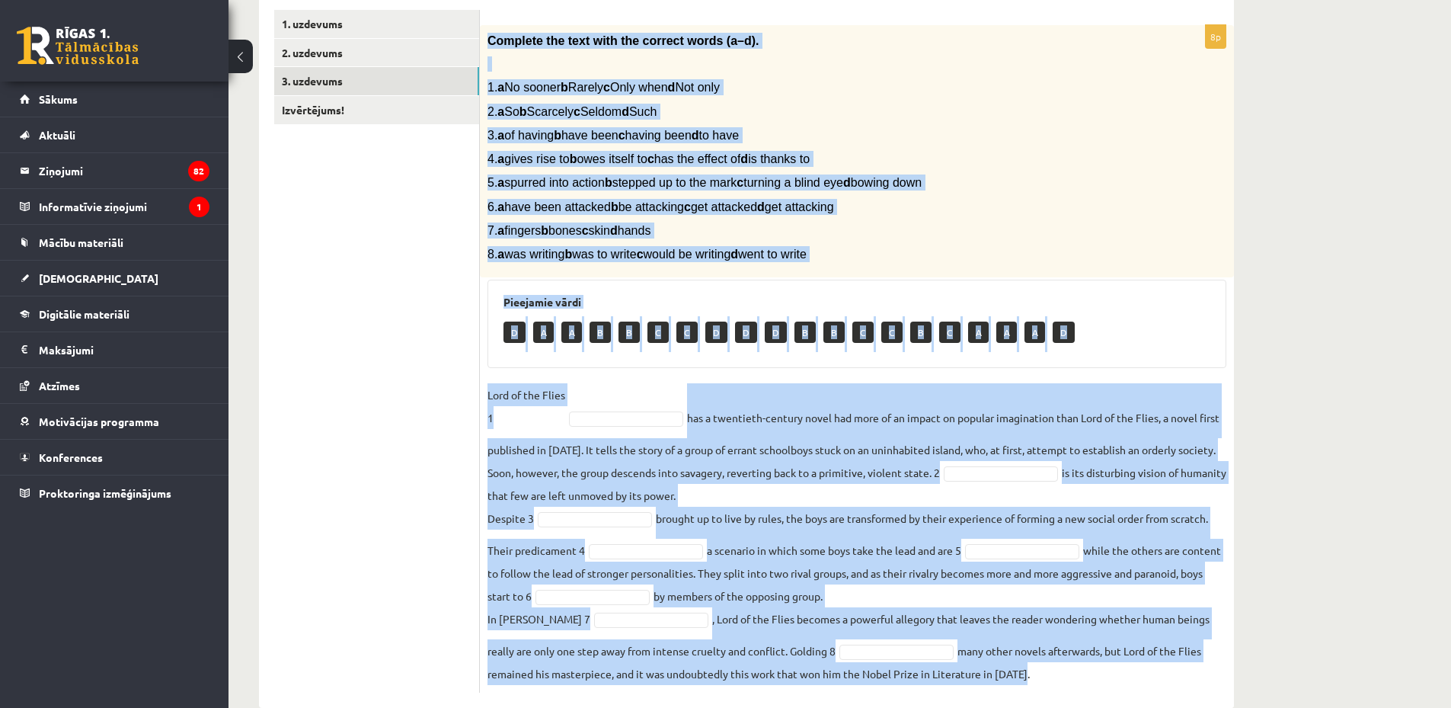
scroll to position [295, 0]
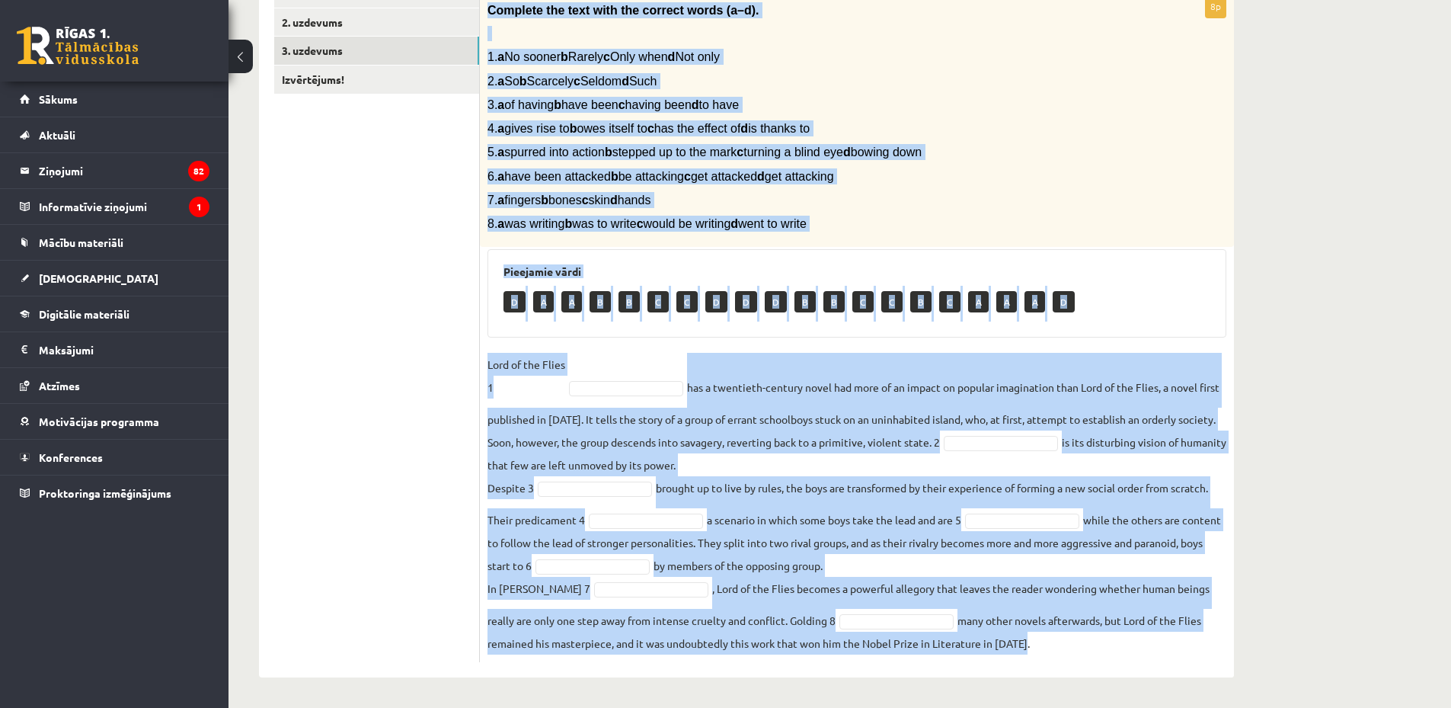
copy div "Complete the text with the correct words (a–d). 1. a No sooner b Rarely c Only …"
drag, startPoint x: 488, startPoint y: 183, endPoint x: 1188, endPoint y: 718, distance: 881.3
click at [1188, 414] on html "0 Dāvanas 1515 mP 0 xp Sibilla Bielaja Sākums Aktuāli Kā mācīties eSKOLĀ Kontak…" at bounding box center [725, 60] width 1451 height 708
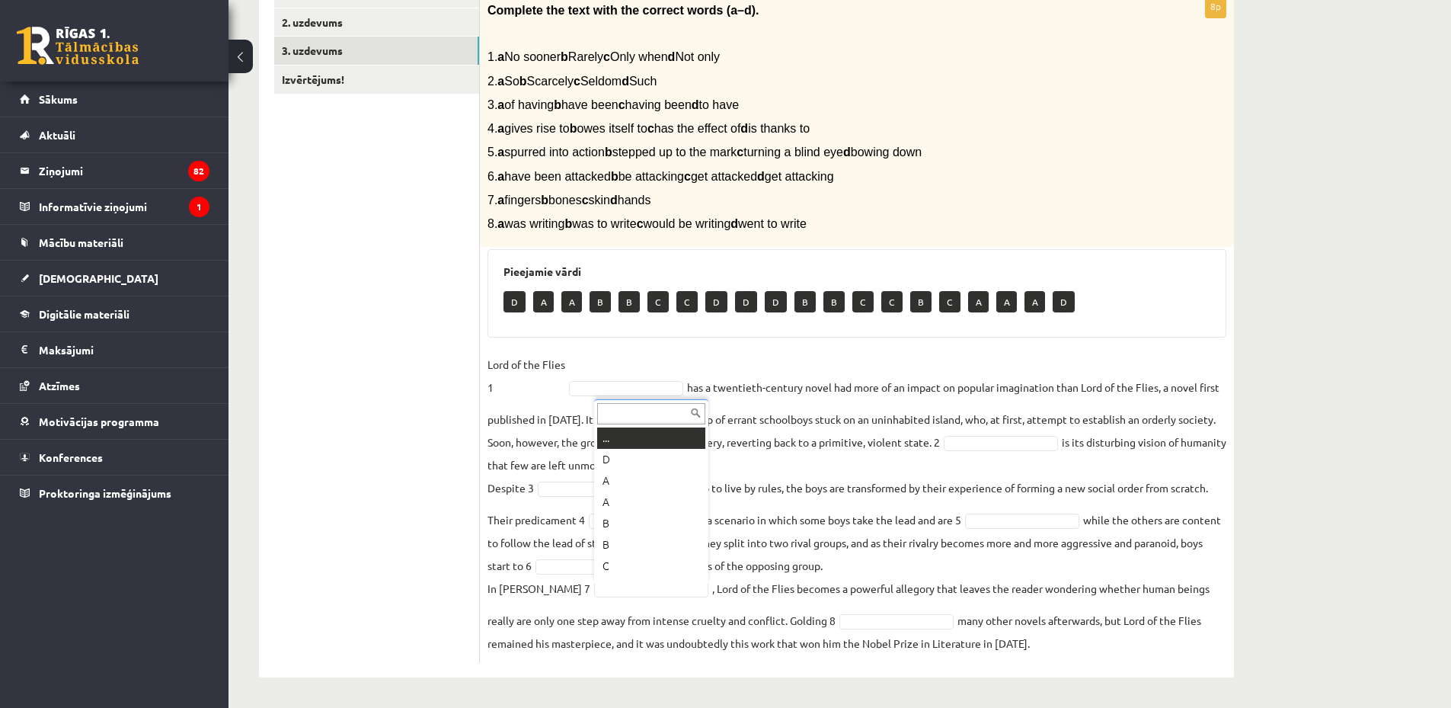
scroll to position [18, 0]
drag, startPoint x: 647, startPoint y: 383, endPoint x: 647, endPoint y: 391, distance: 8.4
click at [608, 498] on fieldset "Lord of the Flies 1 B * has a twentieth-century novel had more of an impact on …" at bounding box center [856, 504] width 739 height 302
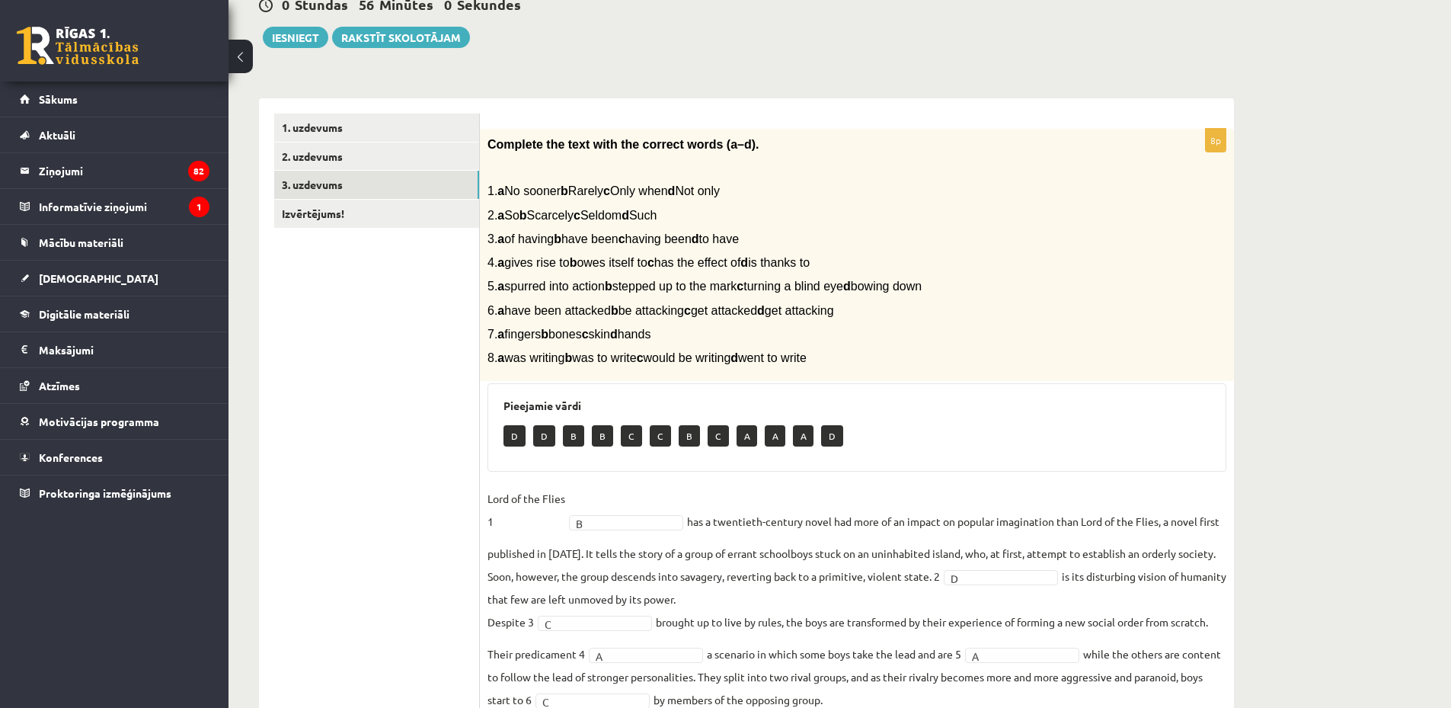
scroll to position [0, 0]
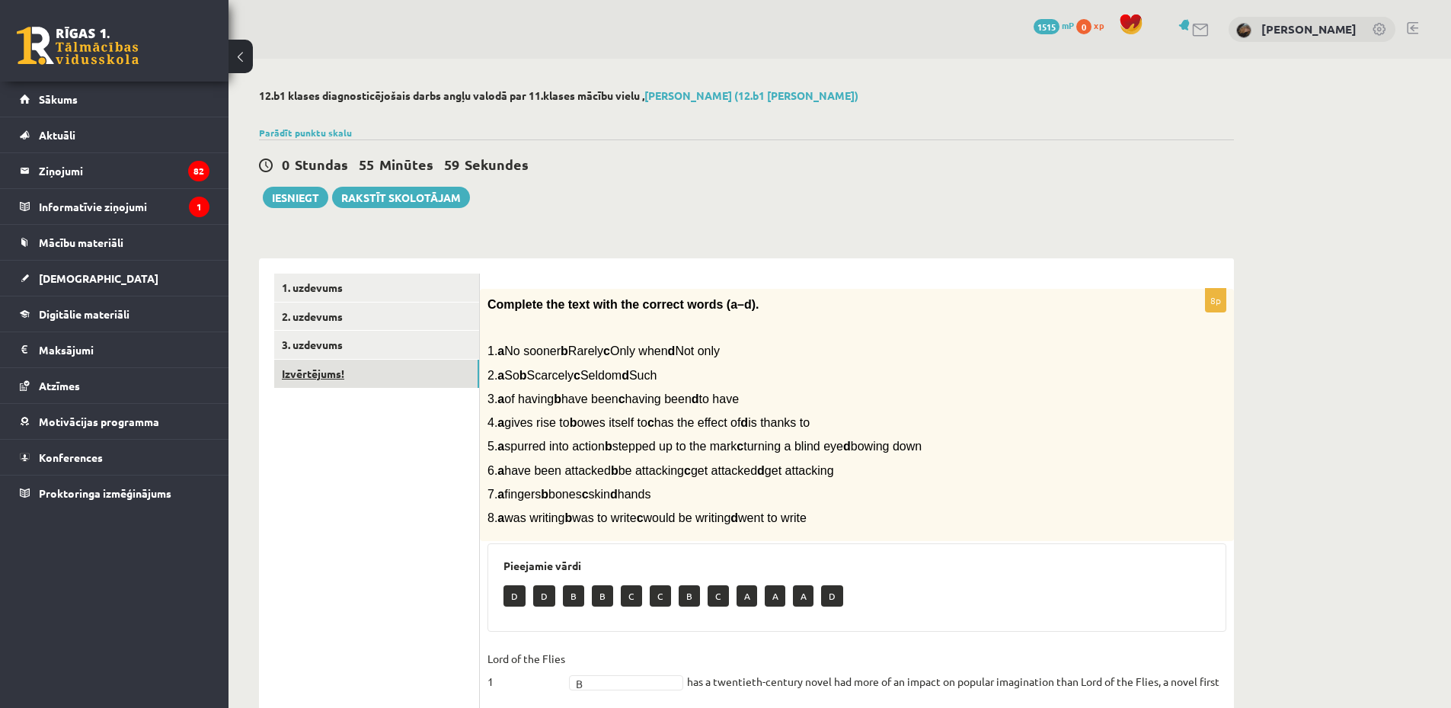
click at [433, 369] on link "Izvērtējums!" at bounding box center [376, 374] width 205 height 28
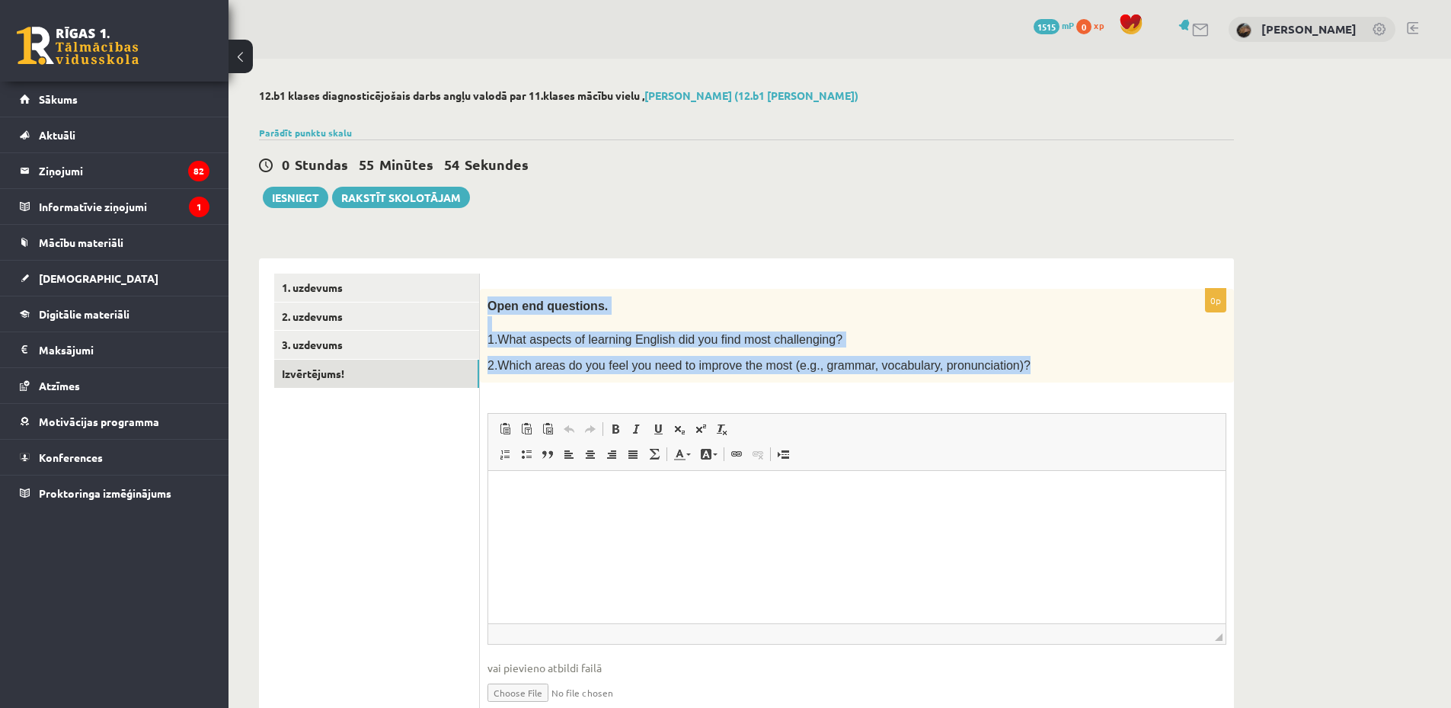
copy div "Open end questions. 1.What aspects of learning English did you find most challe…"
drag, startPoint x: 489, startPoint y: 292, endPoint x: 1079, endPoint y: 367, distance: 595.1
click at [1079, 367] on div "Open end questions. 1.What aspects of learning English did you find most challe…" at bounding box center [857, 336] width 754 height 94
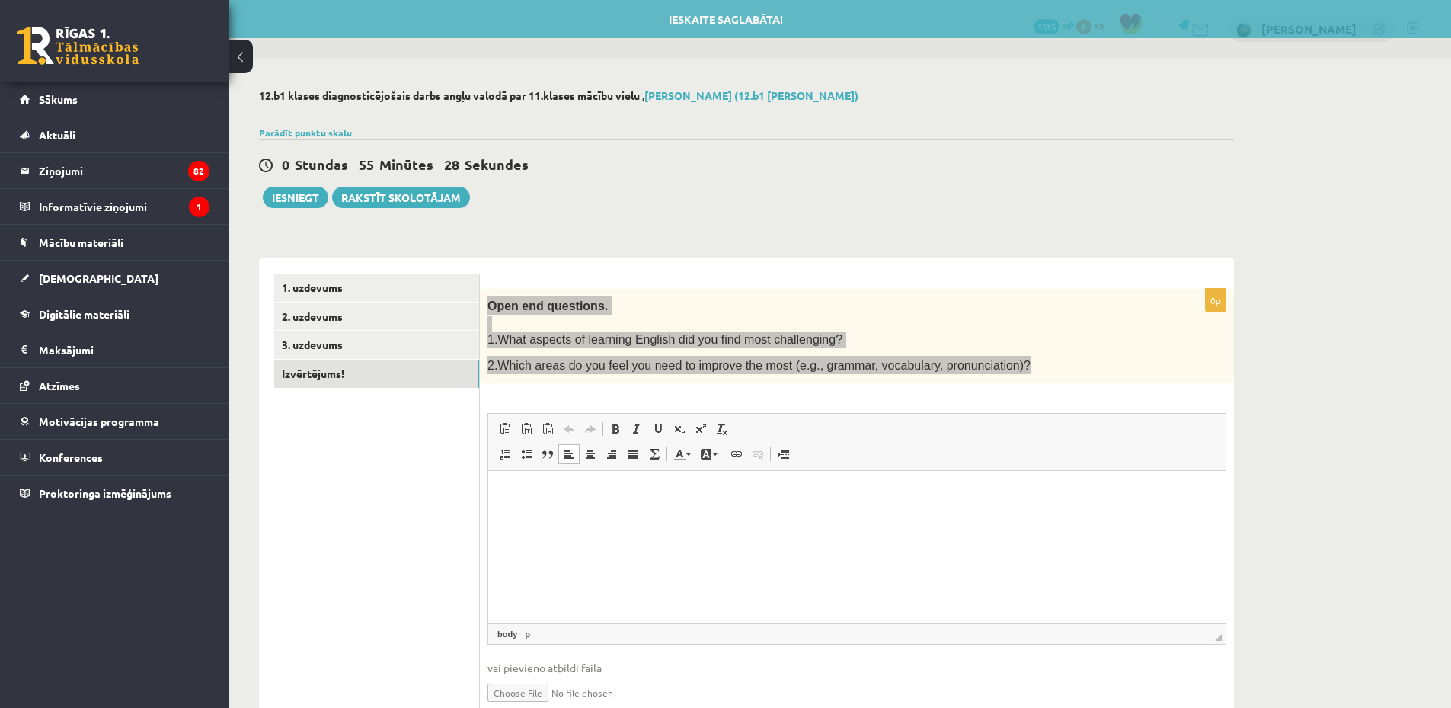
drag, startPoint x: 583, startPoint y: 544, endPoint x: 571, endPoint y: 547, distance: 11.8
click at [580, 517] on html at bounding box center [856, 494] width 737 height 46
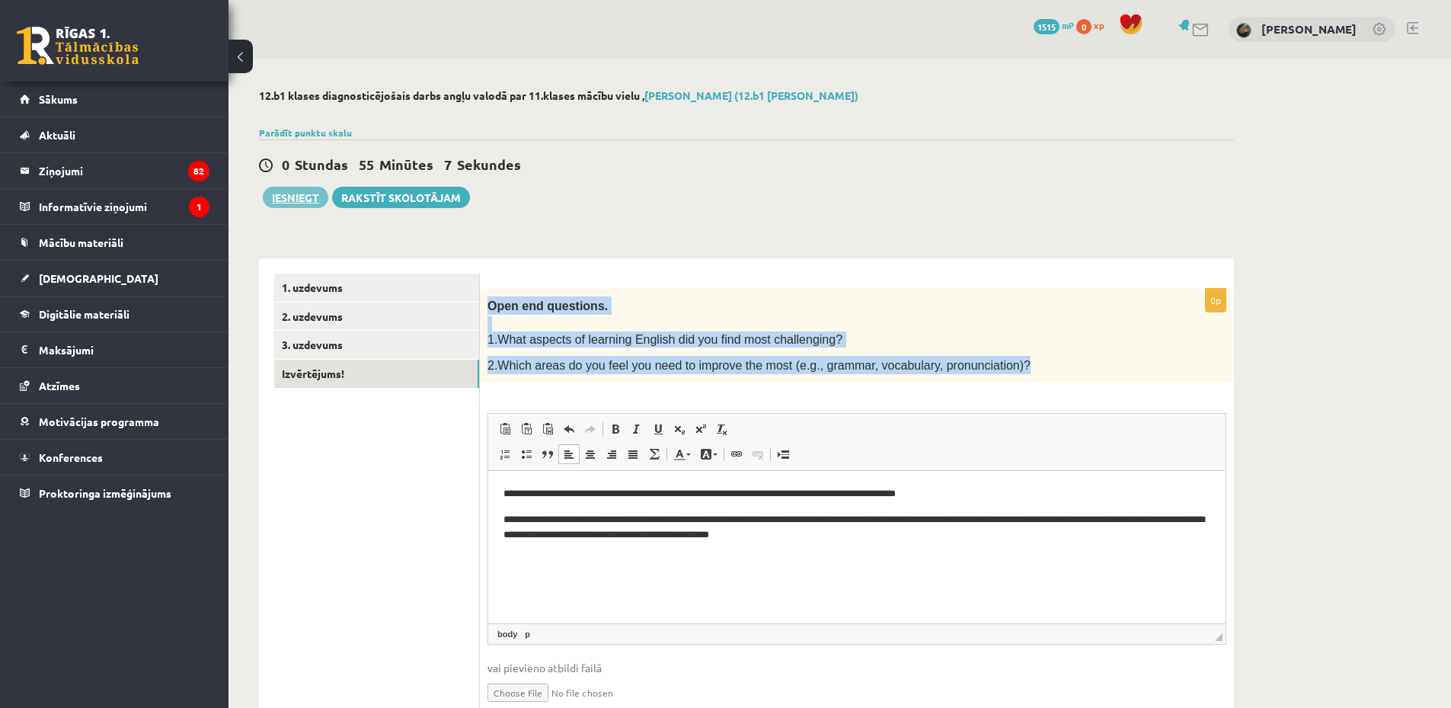
click at [292, 191] on button "Iesniegt" at bounding box center [296, 197] width 66 height 21
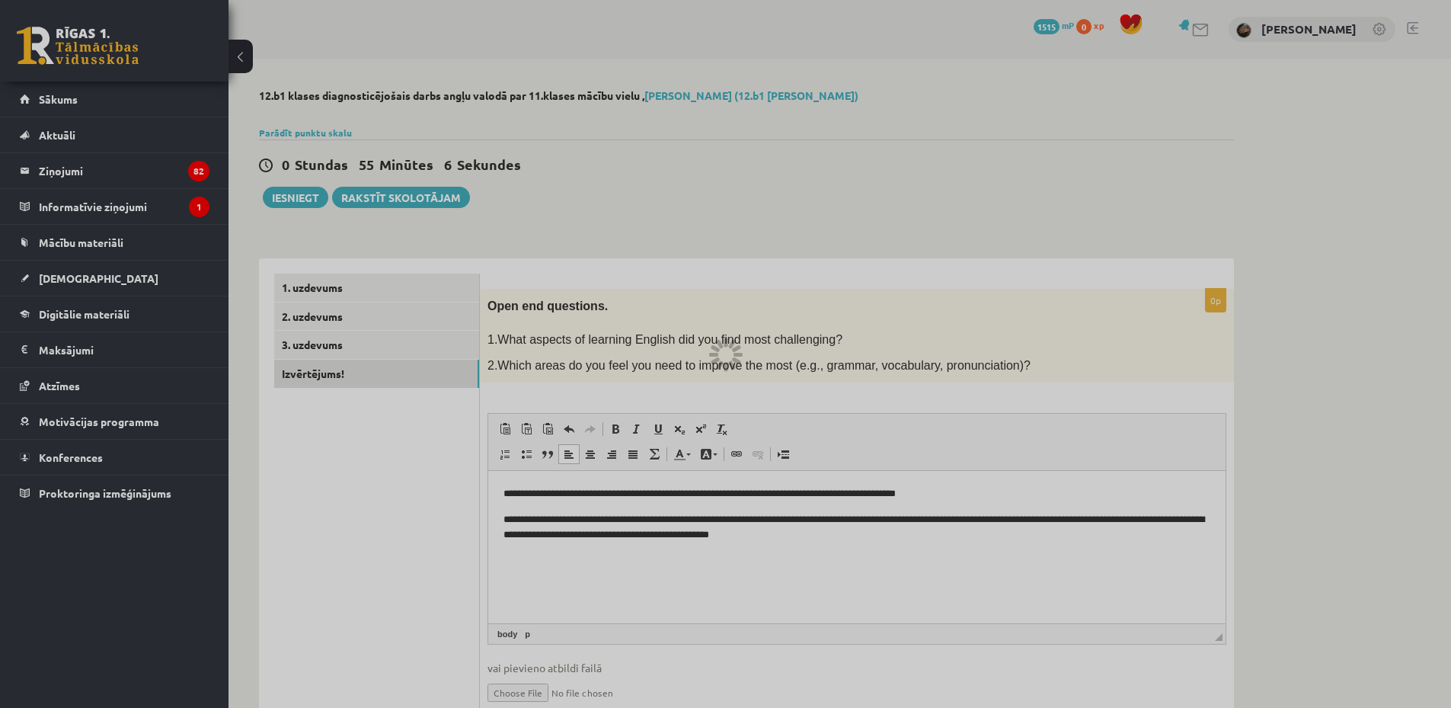
click at [830, 351] on div at bounding box center [725, 354] width 1451 height 708
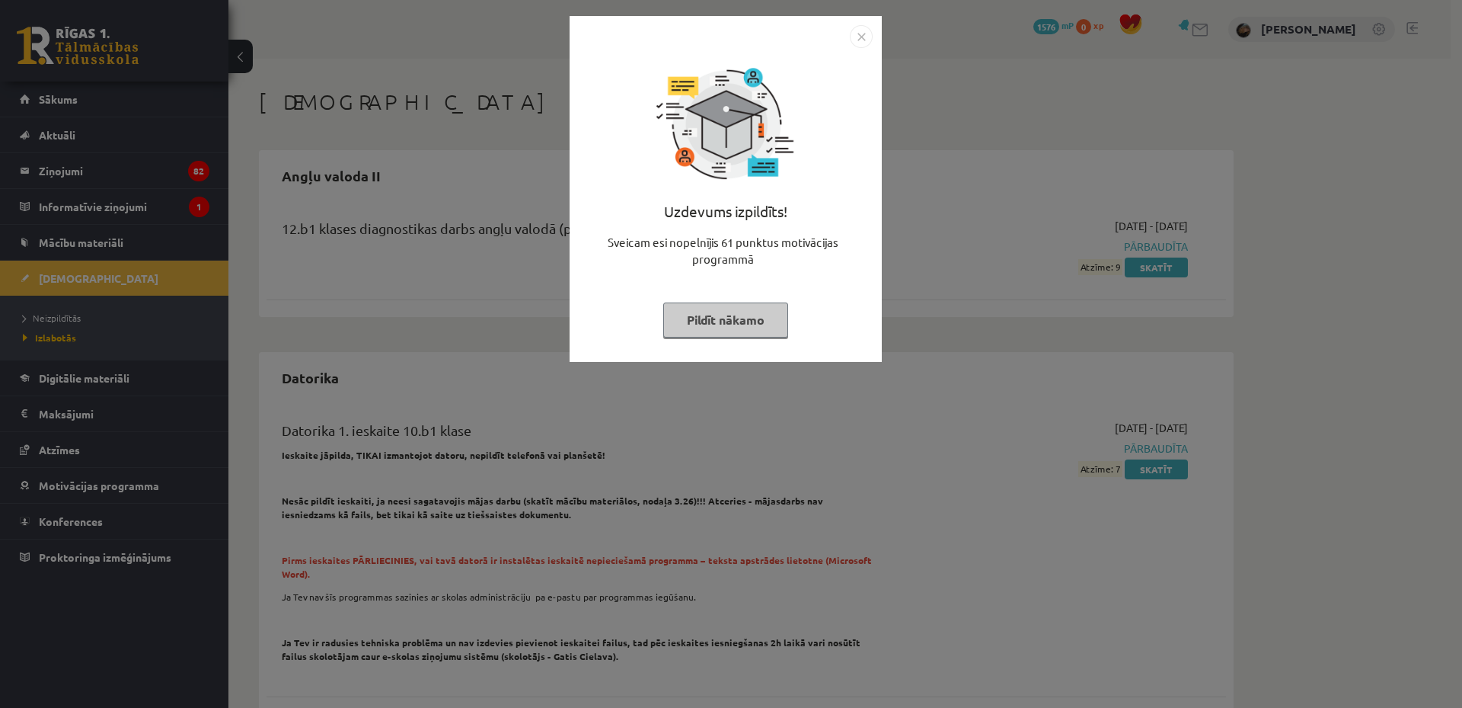
click at [724, 332] on button "Pildīt nākamo" at bounding box center [725, 319] width 125 height 35
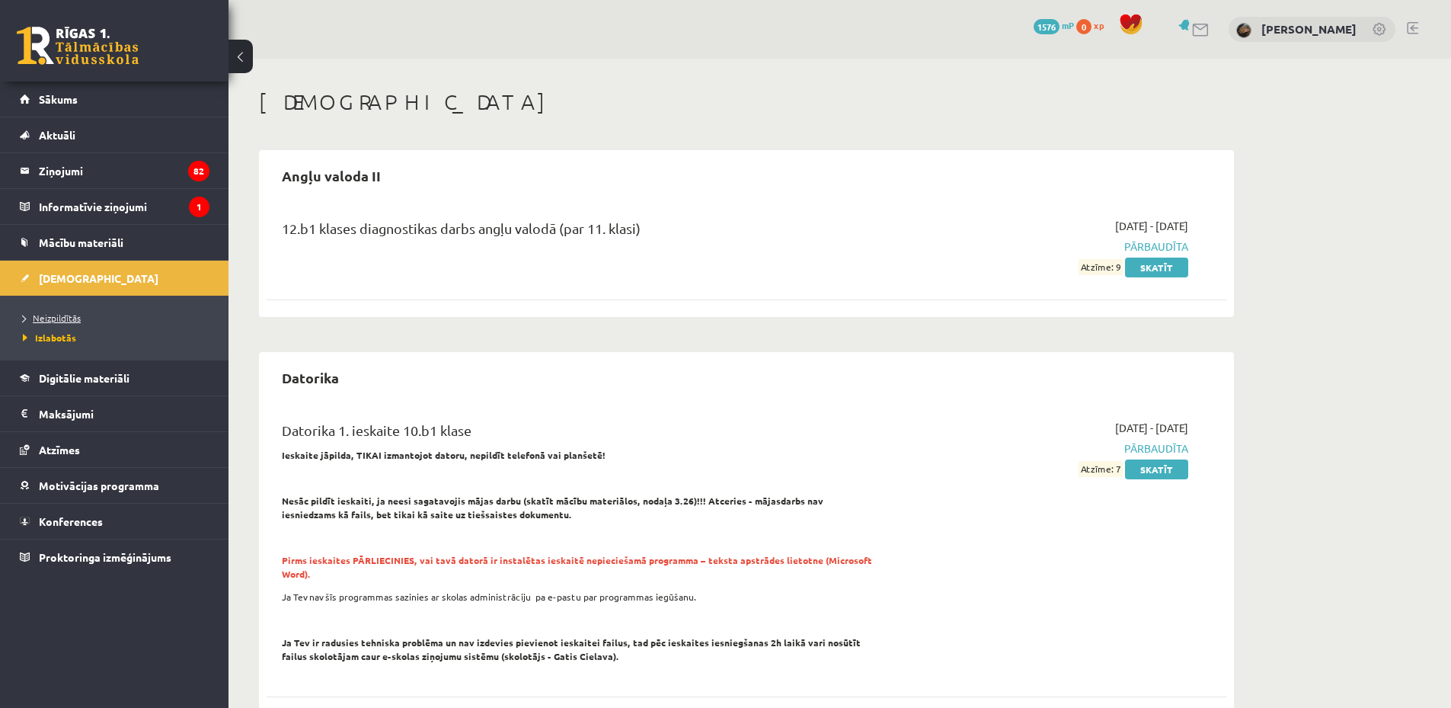
click at [77, 316] on span "Neizpildītās" at bounding box center [52, 318] width 58 height 12
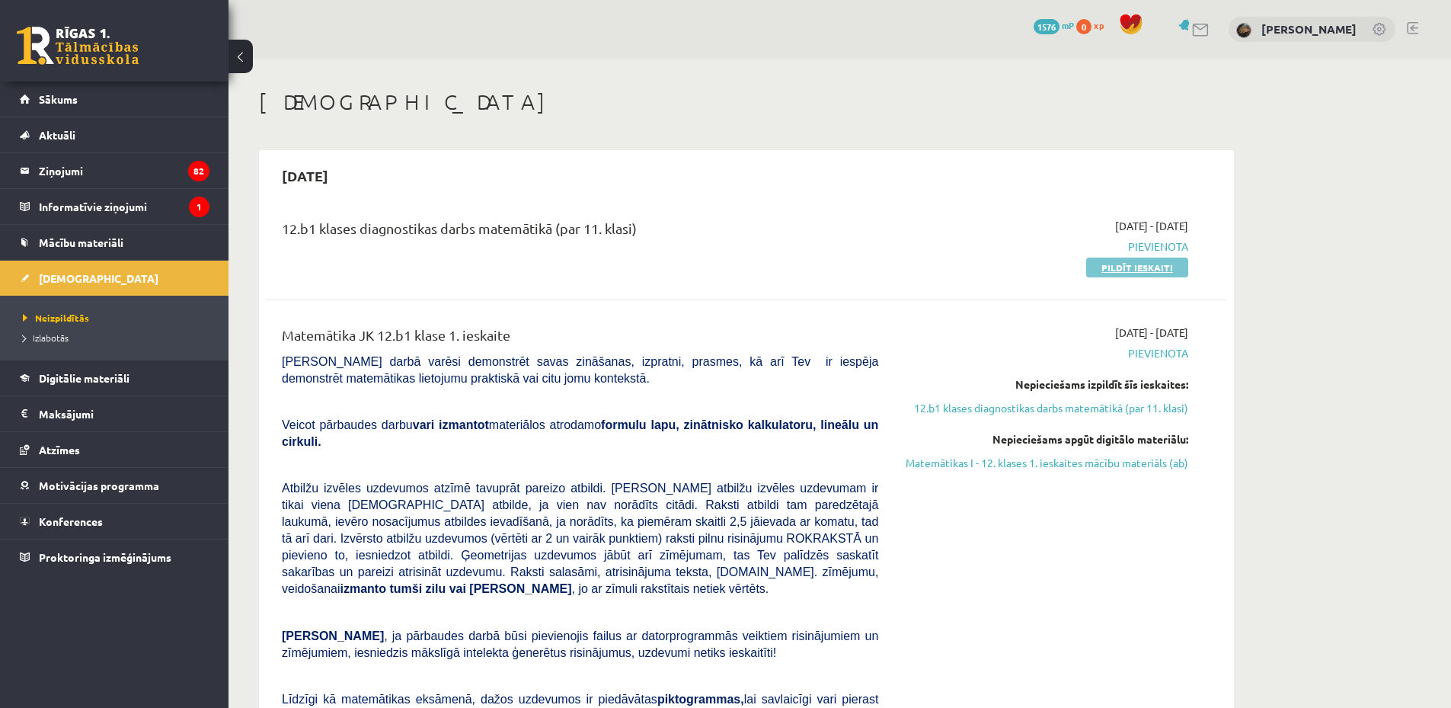
click at [1136, 260] on link "Pildīt ieskaiti" at bounding box center [1137, 267] width 102 height 20
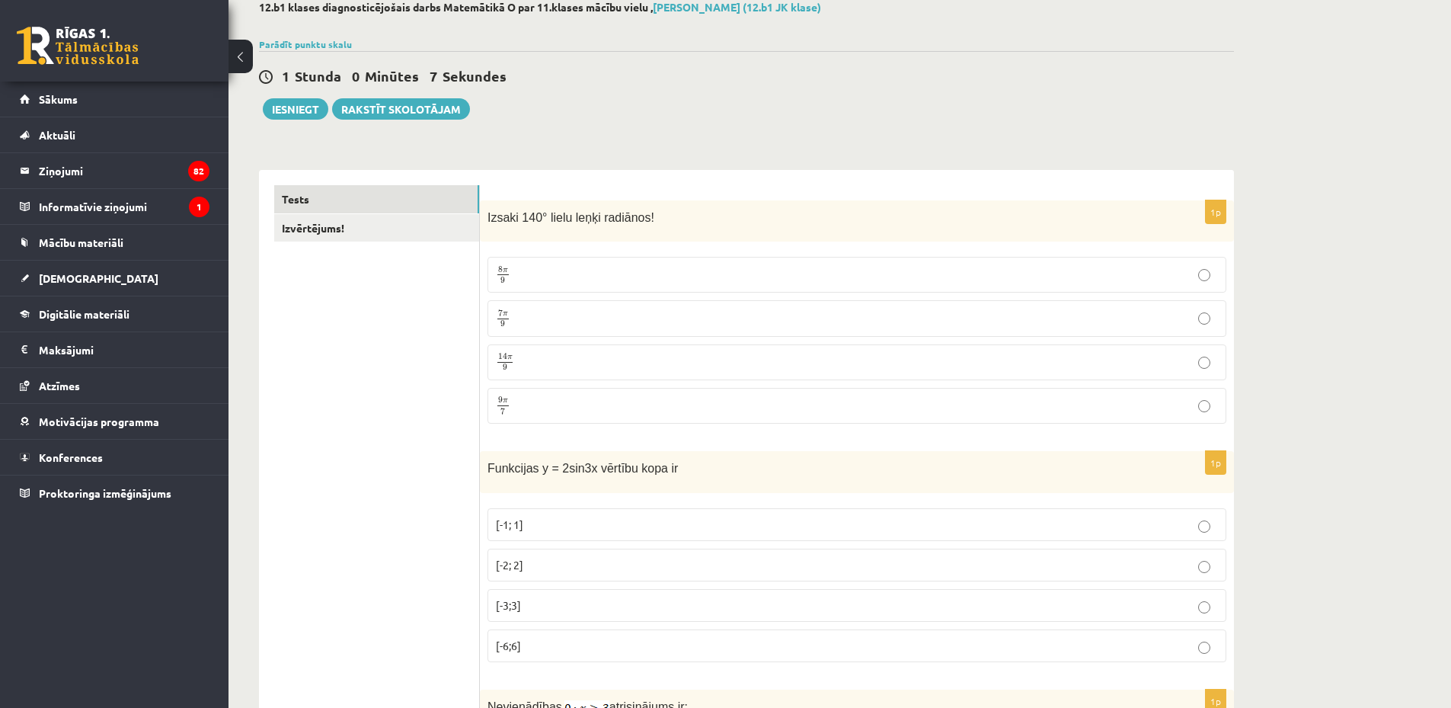
scroll to position [177, 0]
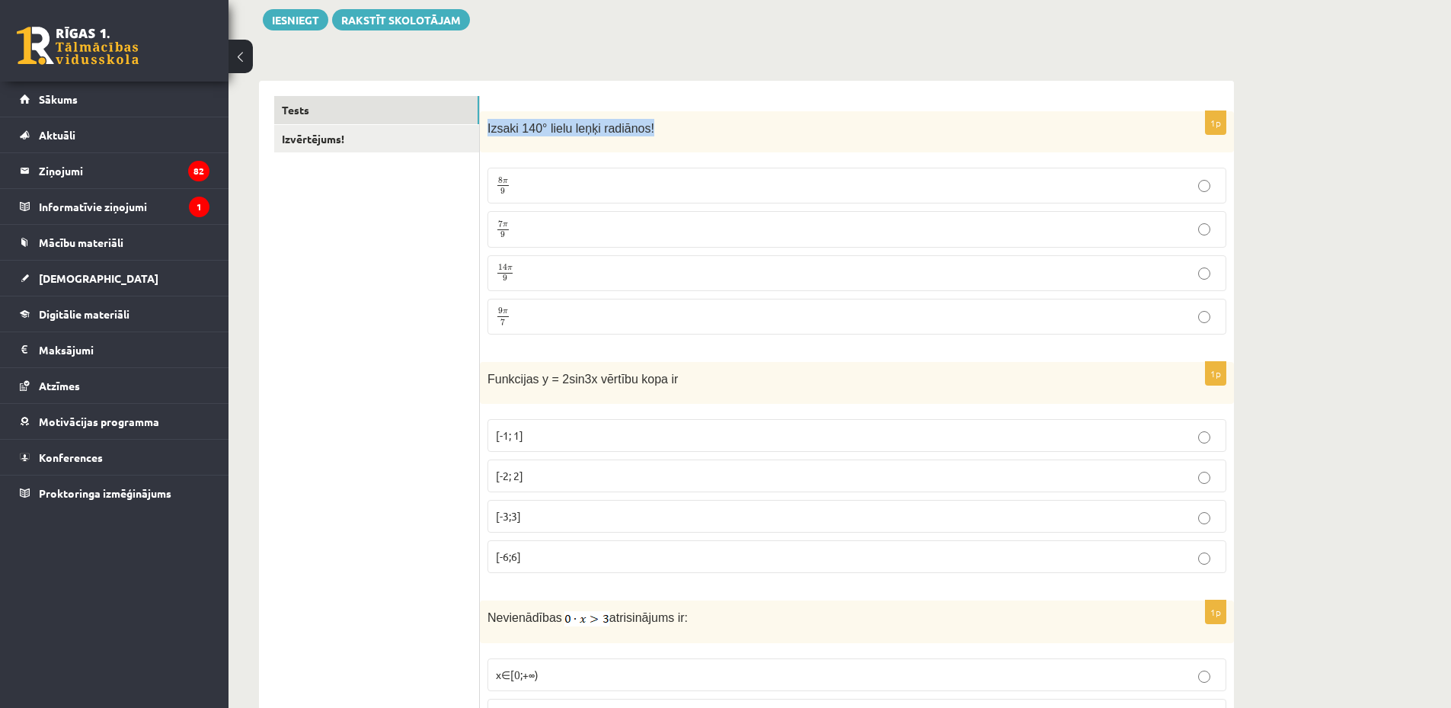
copy span "Izsaki 140° lielu leņķi radiānos!"
drag, startPoint x: 487, startPoint y: 125, endPoint x: 677, endPoint y: 150, distance: 191.3
click at [677, 150] on div "Izsaki 140° lielu leņķi radiānos!" at bounding box center [857, 132] width 754 height 42
click at [538, 233] on p "7 π 9 7 π 9" at bounding box center [857, 228] width 722 height 19
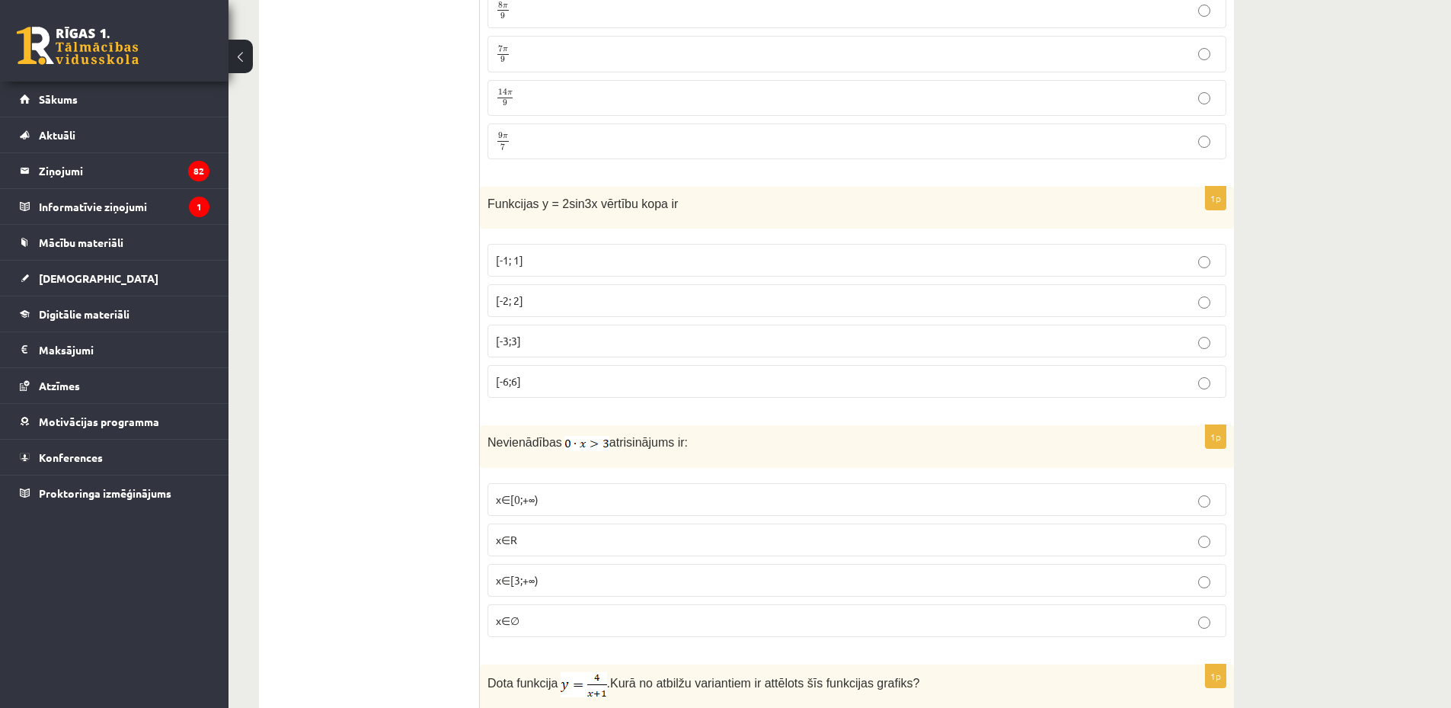
scroll to position [356, 0]
copy div "Funkcijas y = 2sin3x vērtību kopa ir [-1; 1] [-2; 2] [-3;3] [-6;6]"
drag, startPoint x: 481, startPoint y: 199, endPoint x: 645, endPoint y: 398, distance: 258.1
click at [645, 398] on div "1p Funkcijas y = 2sin3x vērtību kopa ir [-1; 1] [-2; 2] [-3;3] [-6;6]" at bounding box center [857, 295] width 754 height 223
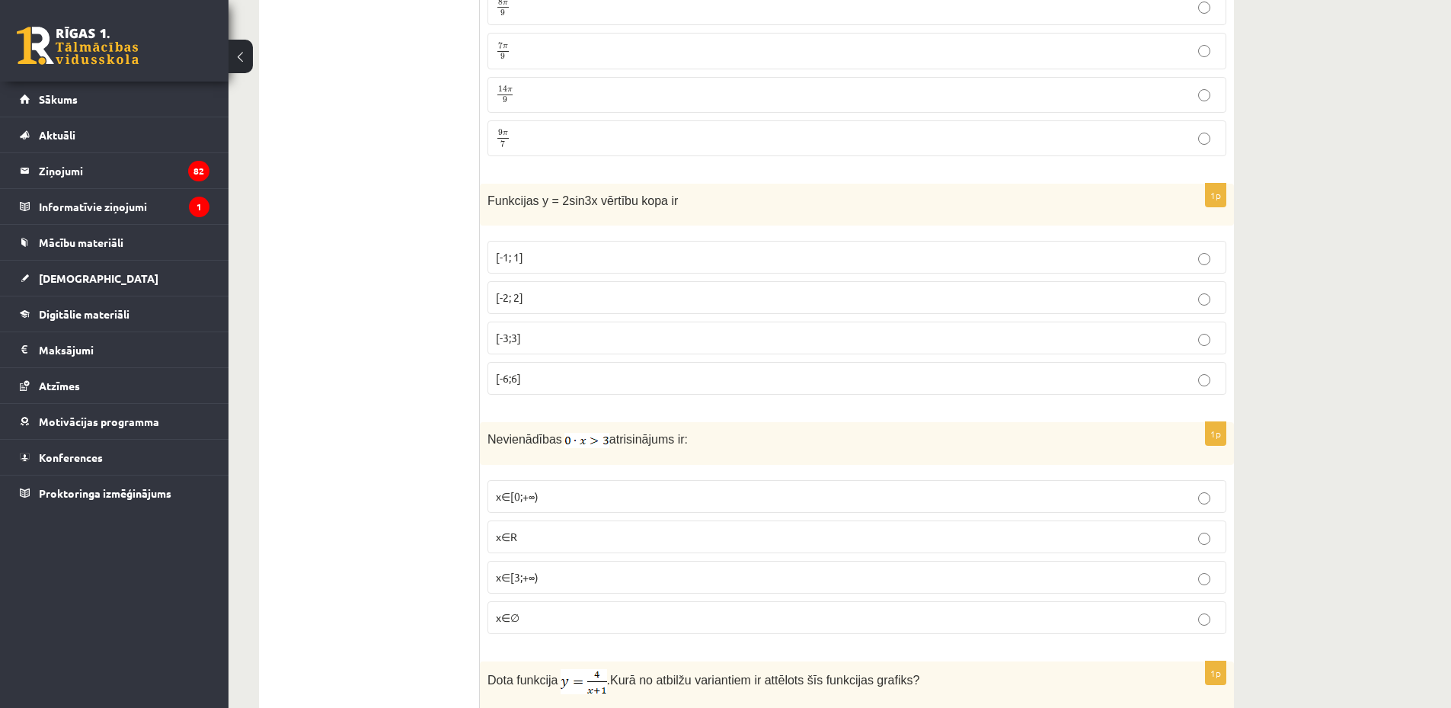
click at [513, 296] on span "[-2; 2]" at bounding box center [509, 297] width 27 height 14
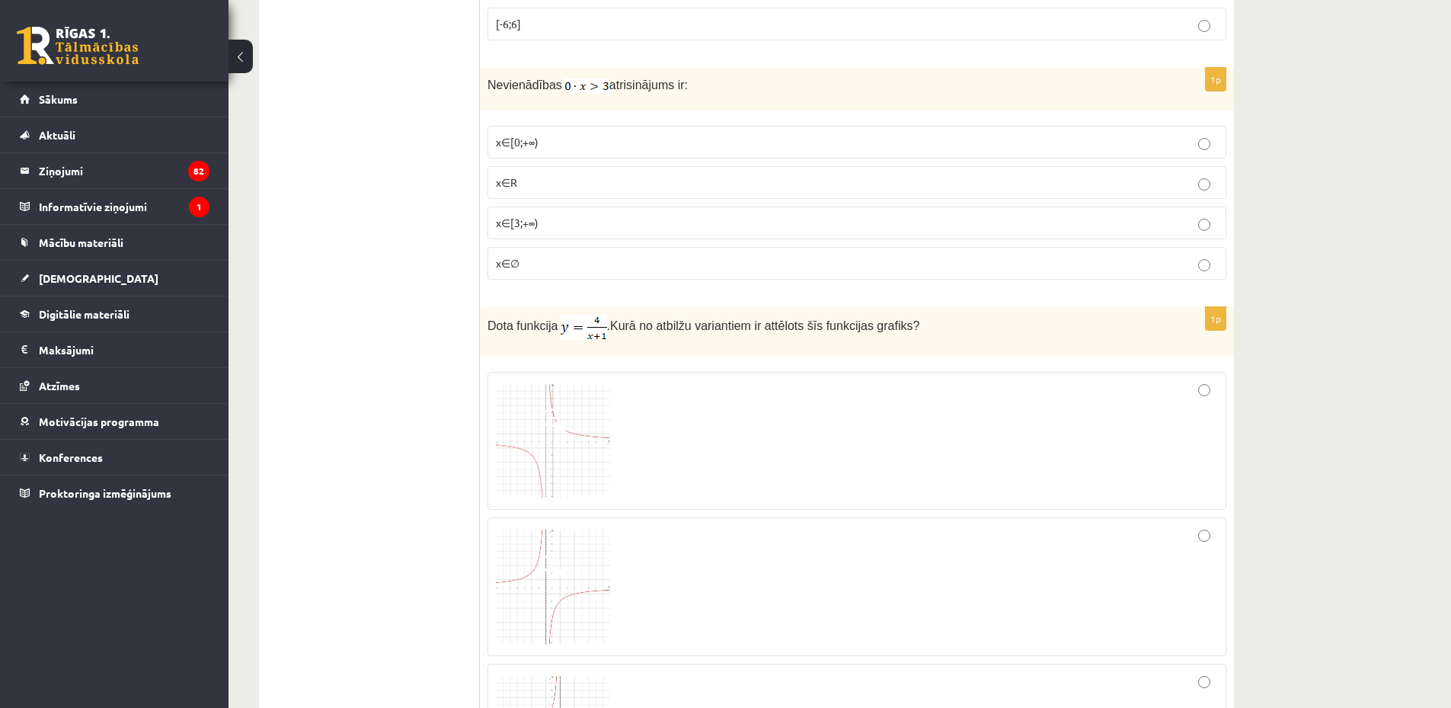
scroll to position [711, 0]
drag, startPoint x: 479, startPoint y: 75, endPoint x: 638, endPoint y: 89, distance: 159.1
click at [647, 112] on div "1p Nevienādības atrisinājums ir: x∈[0;+∞) x∈R x∈[3;+∞) x∈∅" at bounding box center [857, 179] width 754 height 224
drag, startPoint x: 491, startPoint y: 88, endPoint x: 637, endPoint y: 278, distance: 239.5
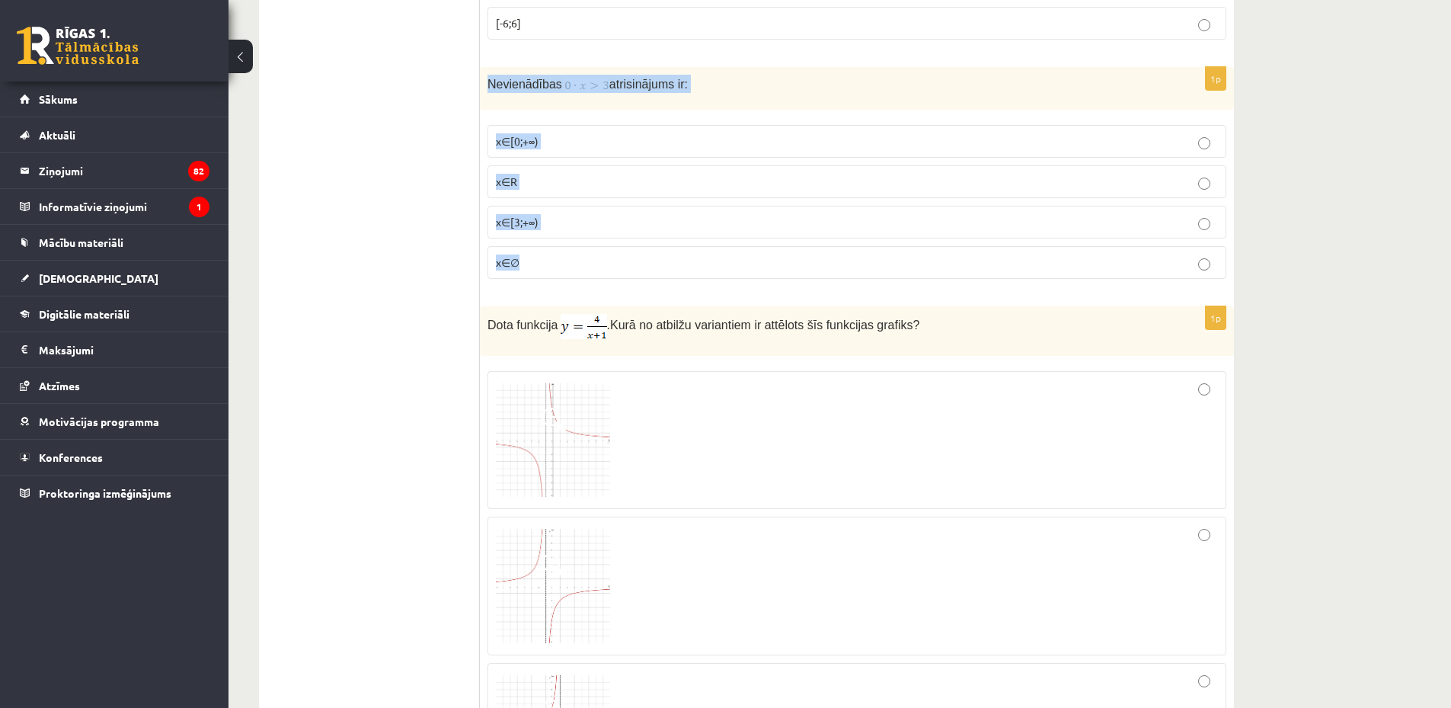
click at [637, 278] on div "1p Nevienādības atrisinājums ir: x∈[0;+∞) x∈R x∈[3;+∞) x∈∅" at bounding box center [857, 179] width 754 height 224
copy div "Nevienādības atrisinājums ir: x∈[0;+∞) x∈R x∈[3;+∞) x∈∅"
click at [558, 255] on p "x∈∅" at bounding box center [857, 262] width 722 height 16
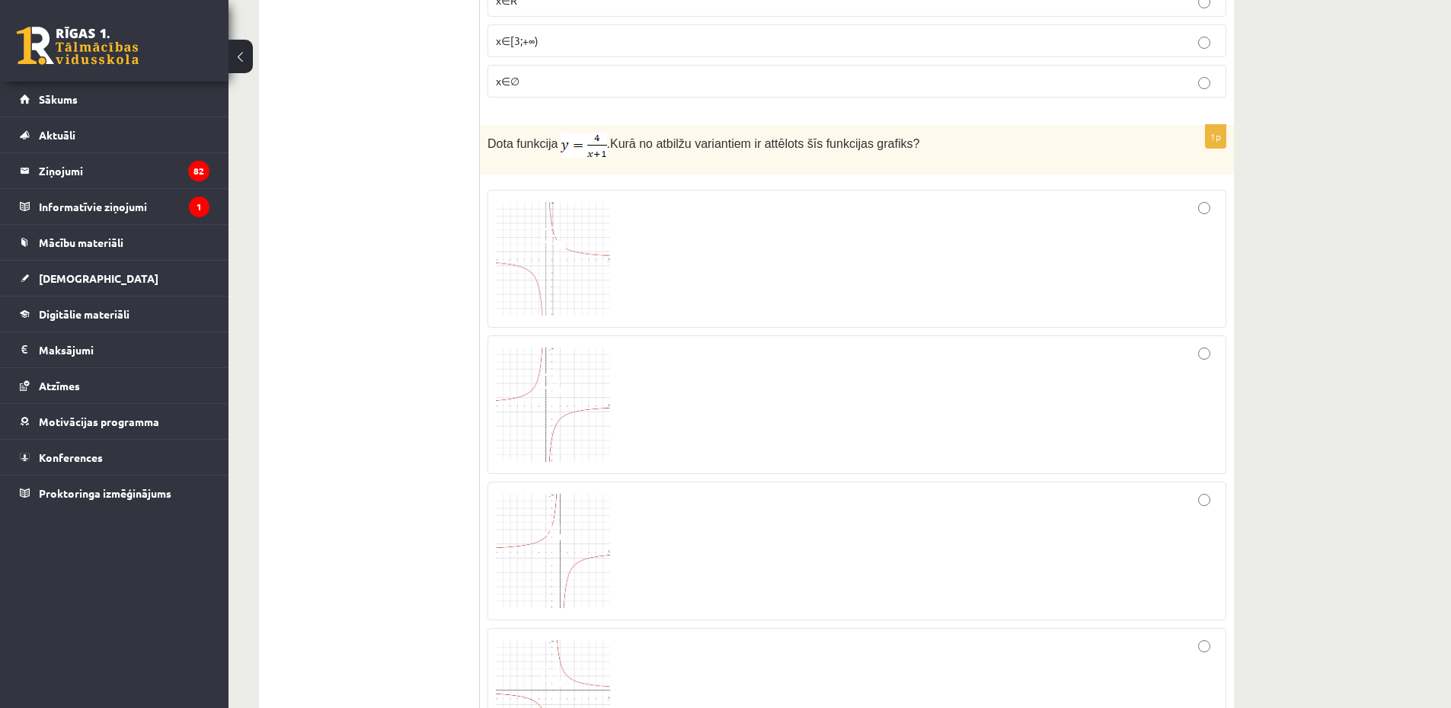
scroll to position [889, 0]
copy p "Dota funkcija . Kurā no atbilžu variantiem ir attēlots šīs funkcijas grafiks?"
drag, startPoint x: 480, startPoint y: 142, endPoint x: 989, endPoint y: 152, distance: 509.6
click at [989, 152] on div "Dota funkcija . Kurā no atbilžu variantiem ir attēlots šīs funkcijas grafiks?" at bounding box center [857, 153] width 754 height 50
click at [618, 152] on span "Kurā no atbilžu variantiem ir attēlots šīs funkcijas grafiks?" at bounding box center [764, 146] width 309 height 13
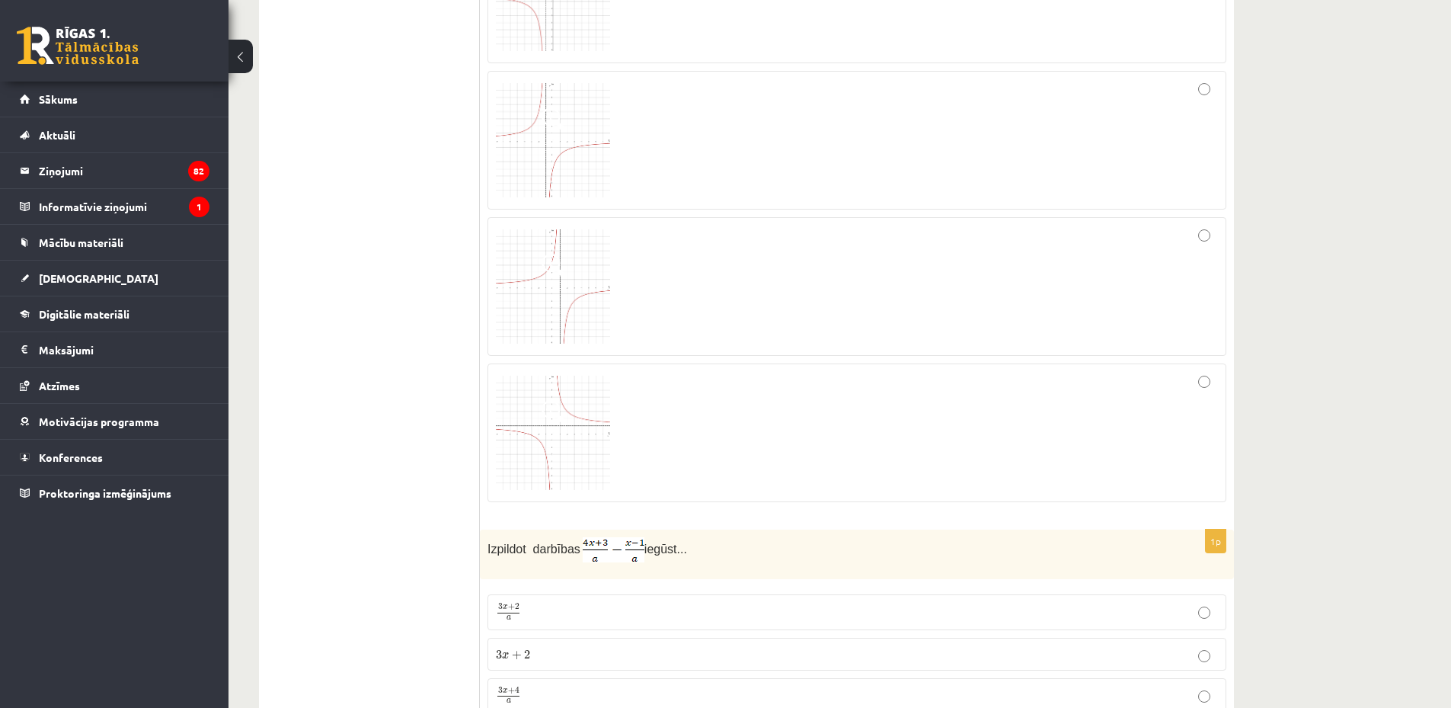
scroll to position [1066, 0]
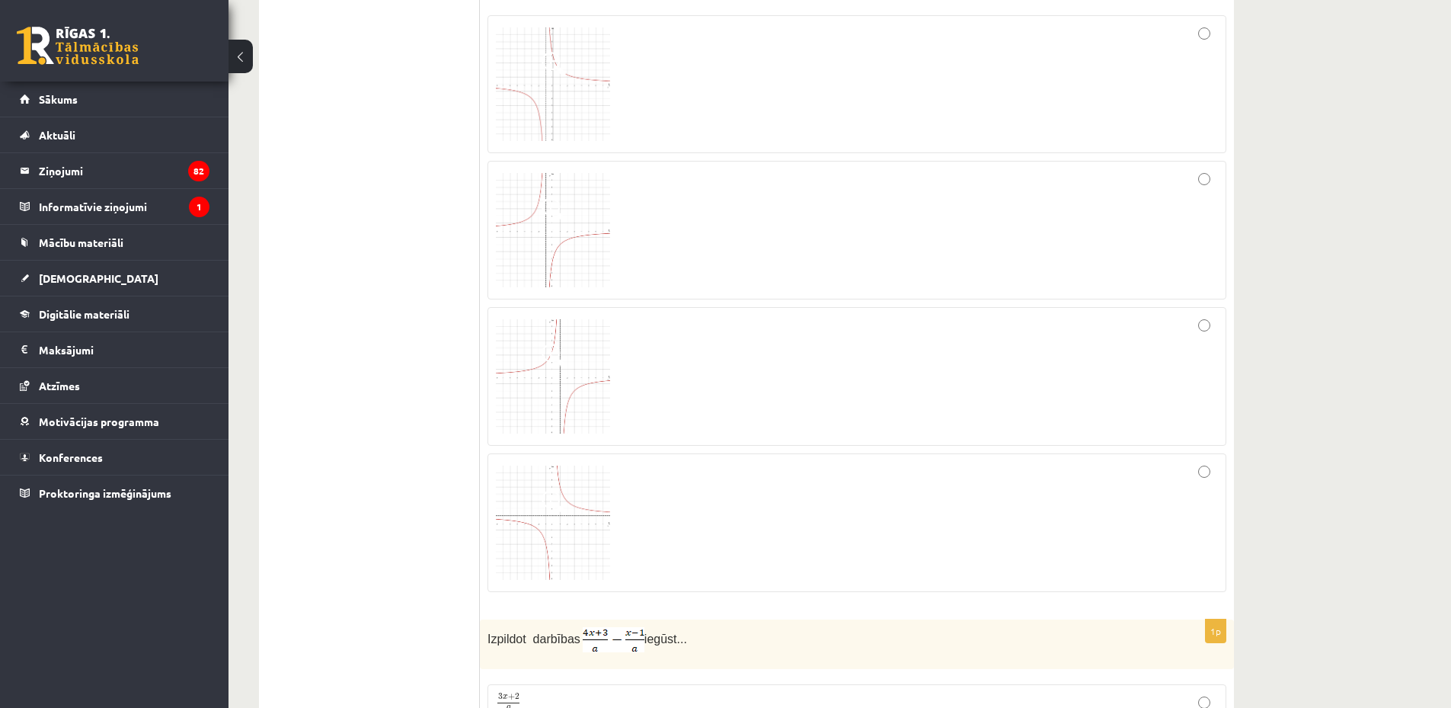
click at [536, 214] on img at bounding box center [553, 230] width 114 height 114
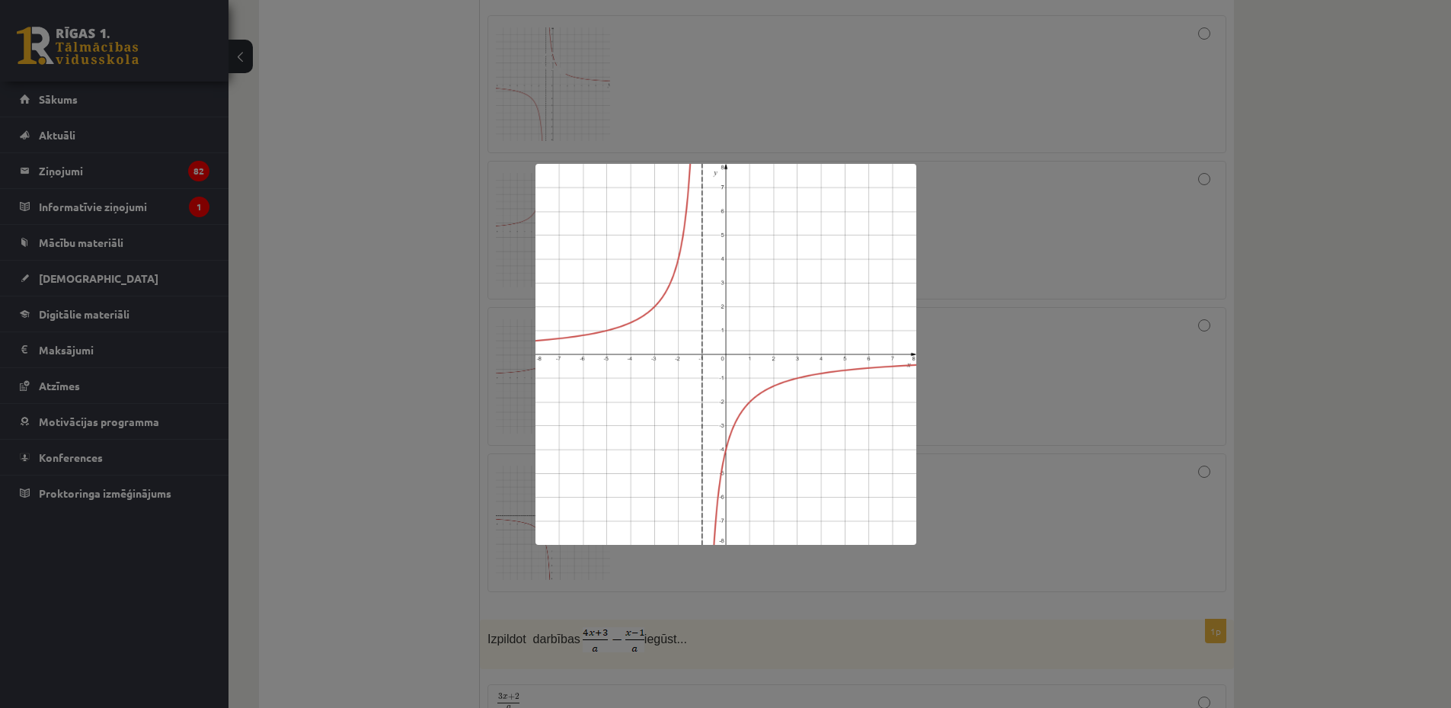
click at [588, 45] on div at bounding box center [725, 354] width 1451 height 708
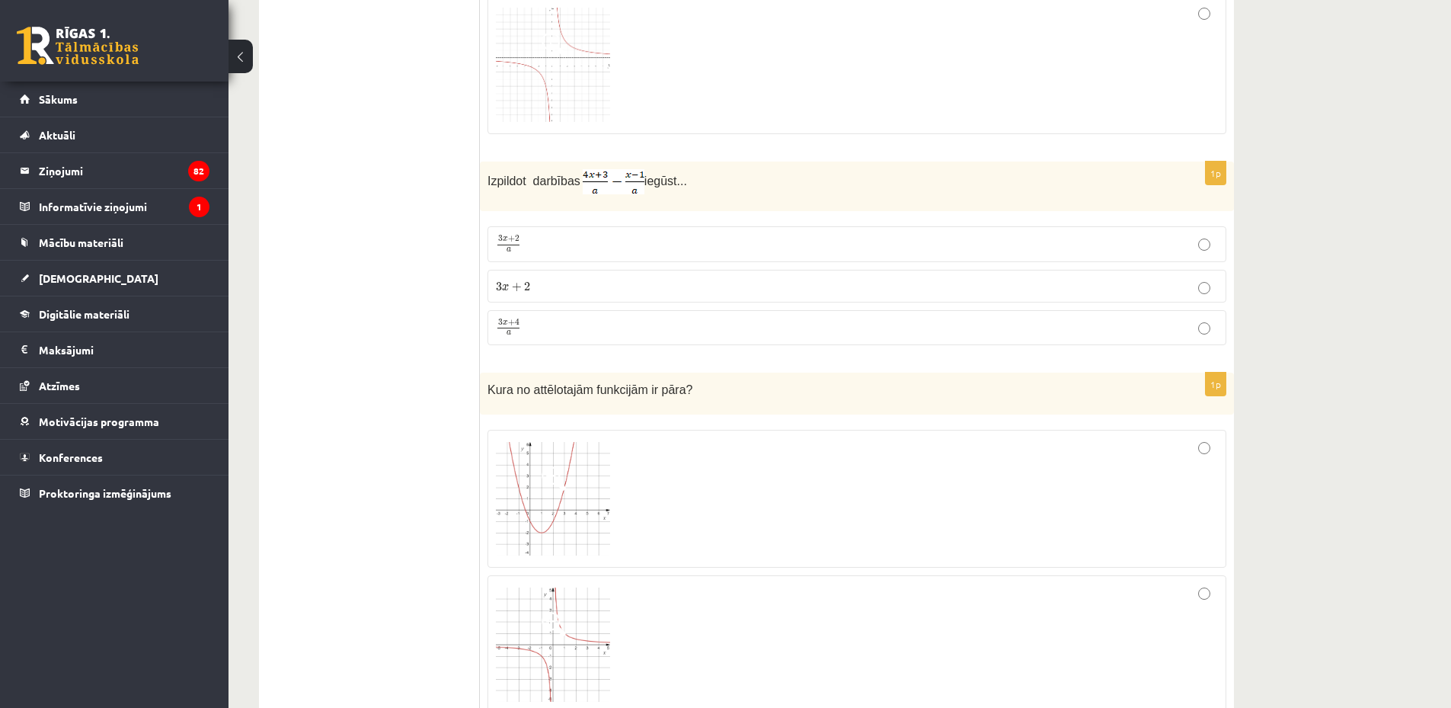
scroll to position [1422, 0]
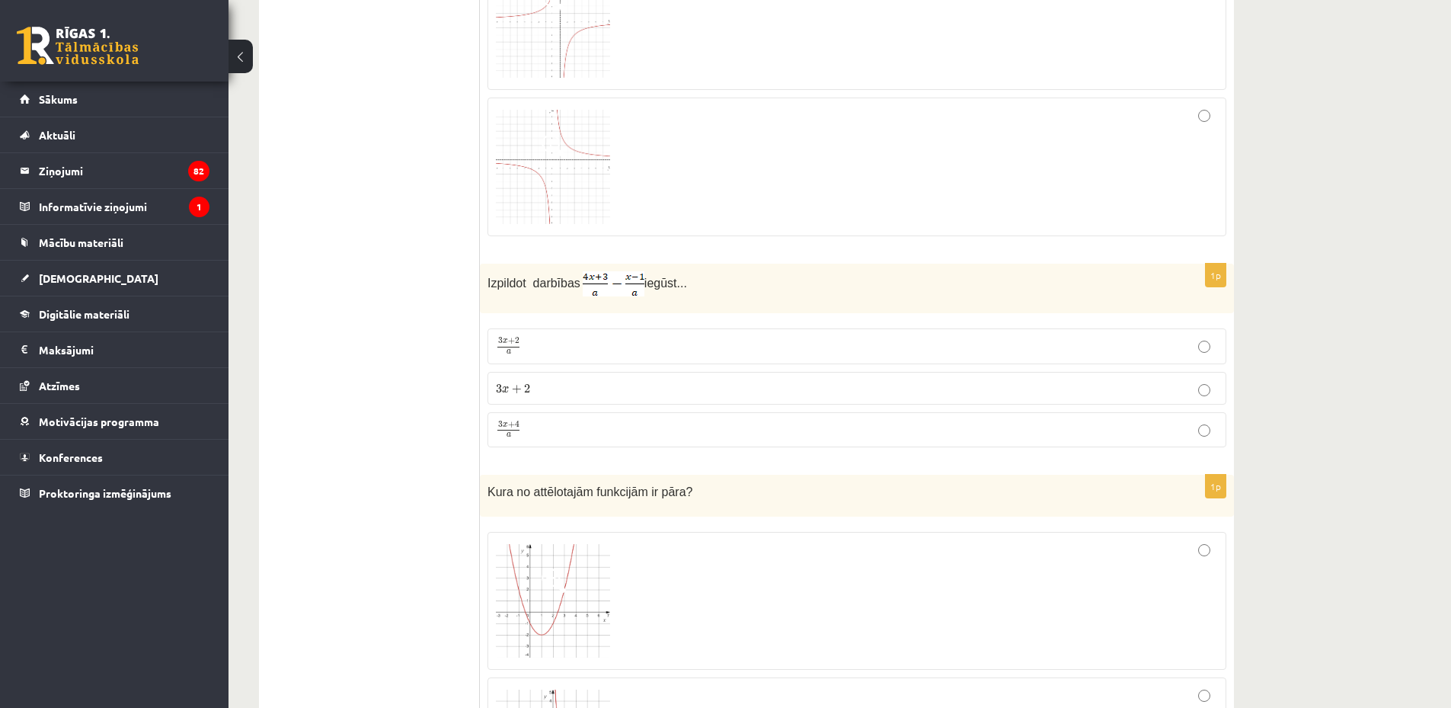
drag, startPoint x: 485, startPoint y: 285, endPoint x: 705, endPoint y: 287, distance: 219.4
click at [705, 287] on div "Izpildot darbības iegūst..." at bounding box center [857, 289] width 754 height 50
copy p "Izpildot darbības iegūst..."
click at [705, 287] on p "Izpildot darbības iegūst..." at bounding box center [818, 283] width 663 height 25
click at [585, 435] on p "3 x + 4 a 3 x + 4 a" at bounding box center [857, 429] width 722 height 19
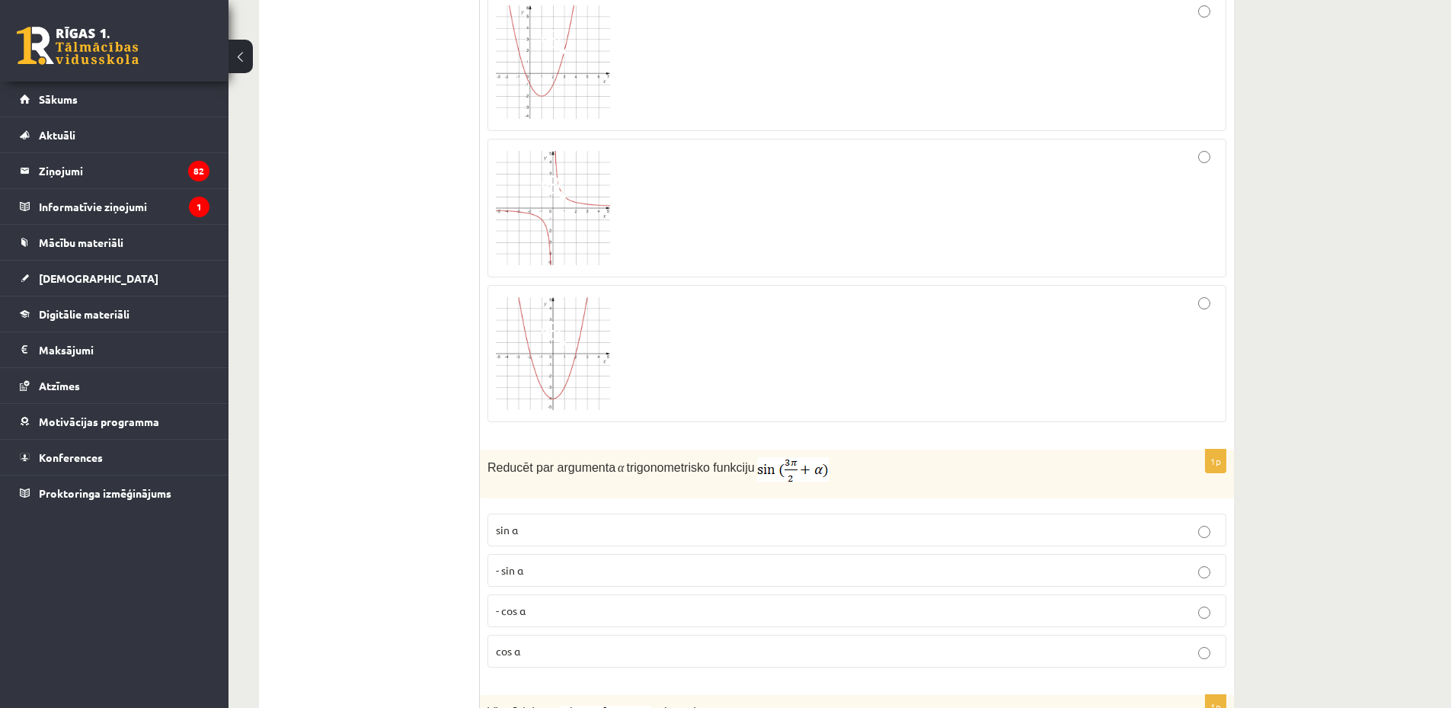
scroll to position [1955, 0]
click at [675, 221] on div at bounding box center [857, 213] width 722 height 122
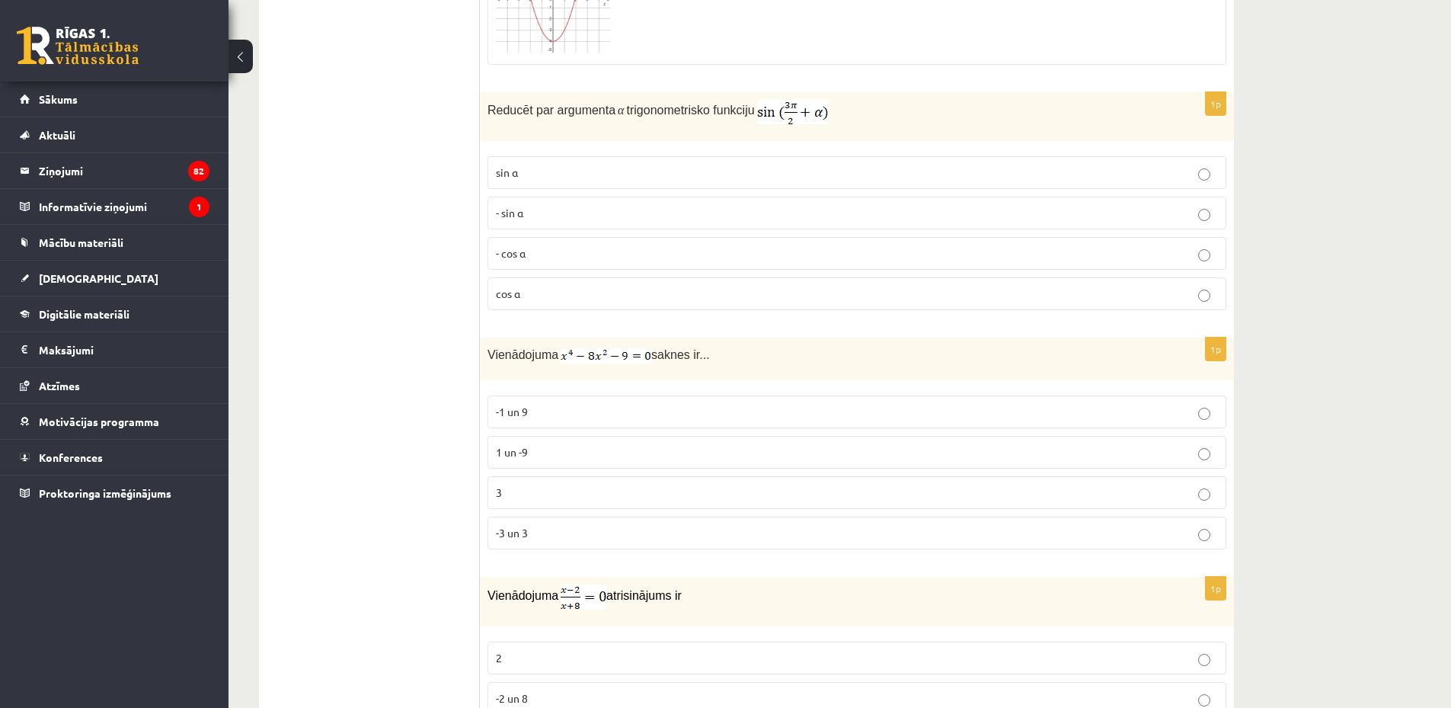
scroll to position [2328, 0]
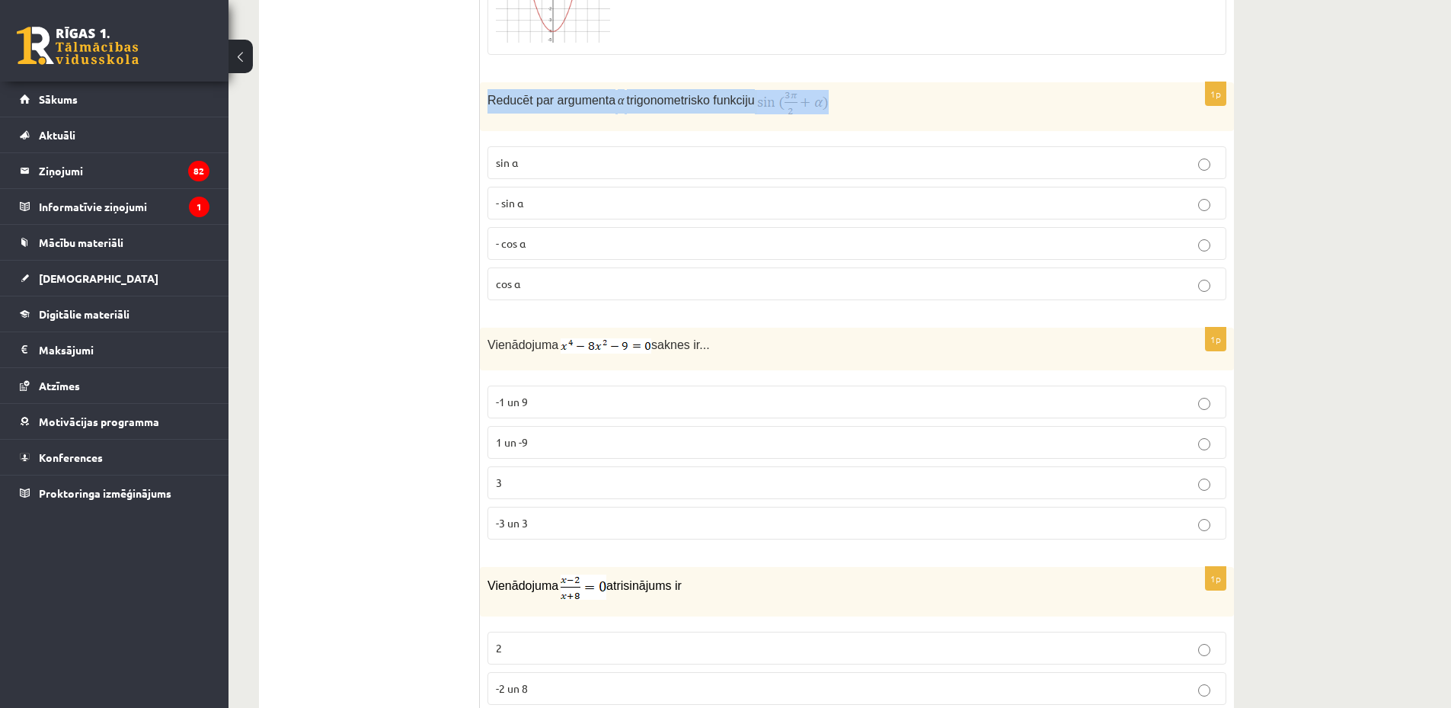
copy p "Reducēt par argumenta α trigonometrisko funkciju"
drag, startPoint x: 490, startPoint y: 102, endPoint x: 829, endPoint y: 107, distance: 339.0
click at [829, 107] on p "Reducēt par argumenta α trigonometrisko funkciju" at bounding box center [818, 102] width 663 height 24
click at [643, 244] on p "- cos ⁡α" at bounding box center [857, 243] width 722 height 16
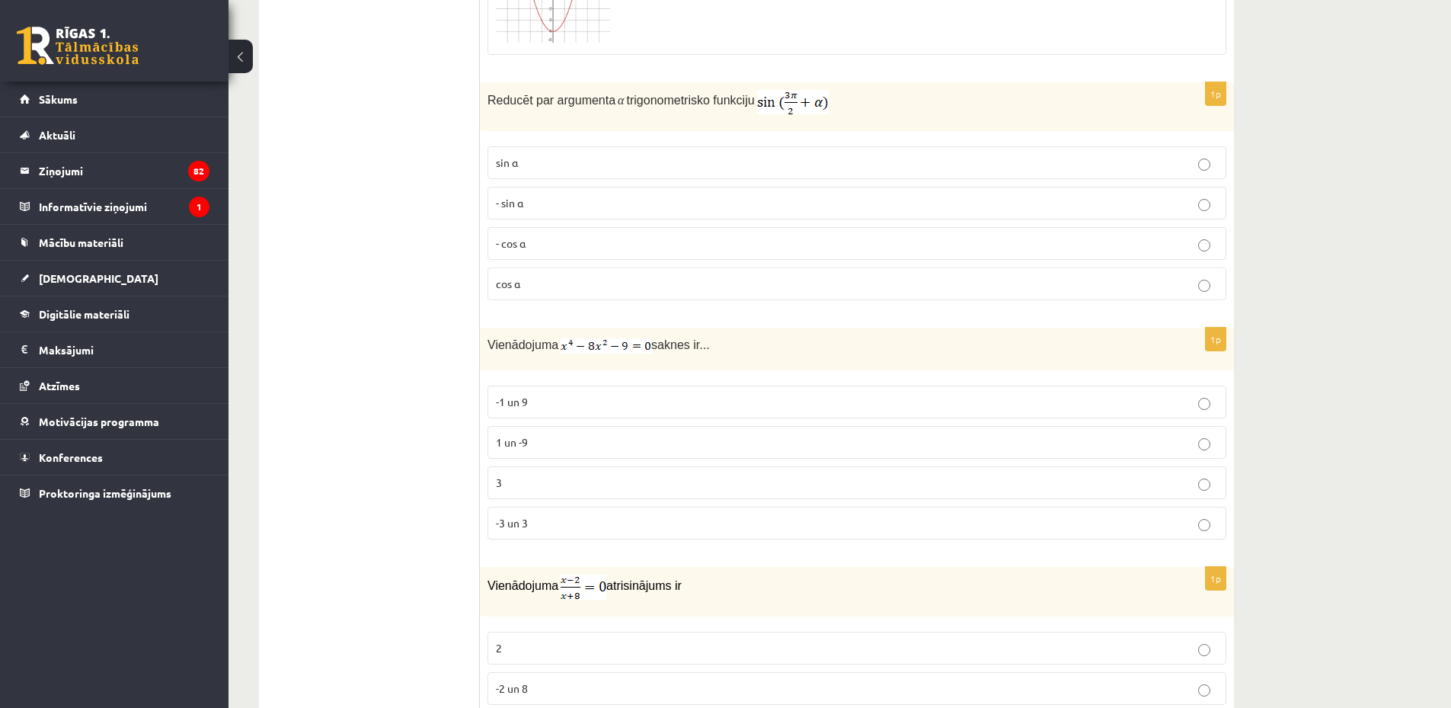
scroll to position [2505, 0]
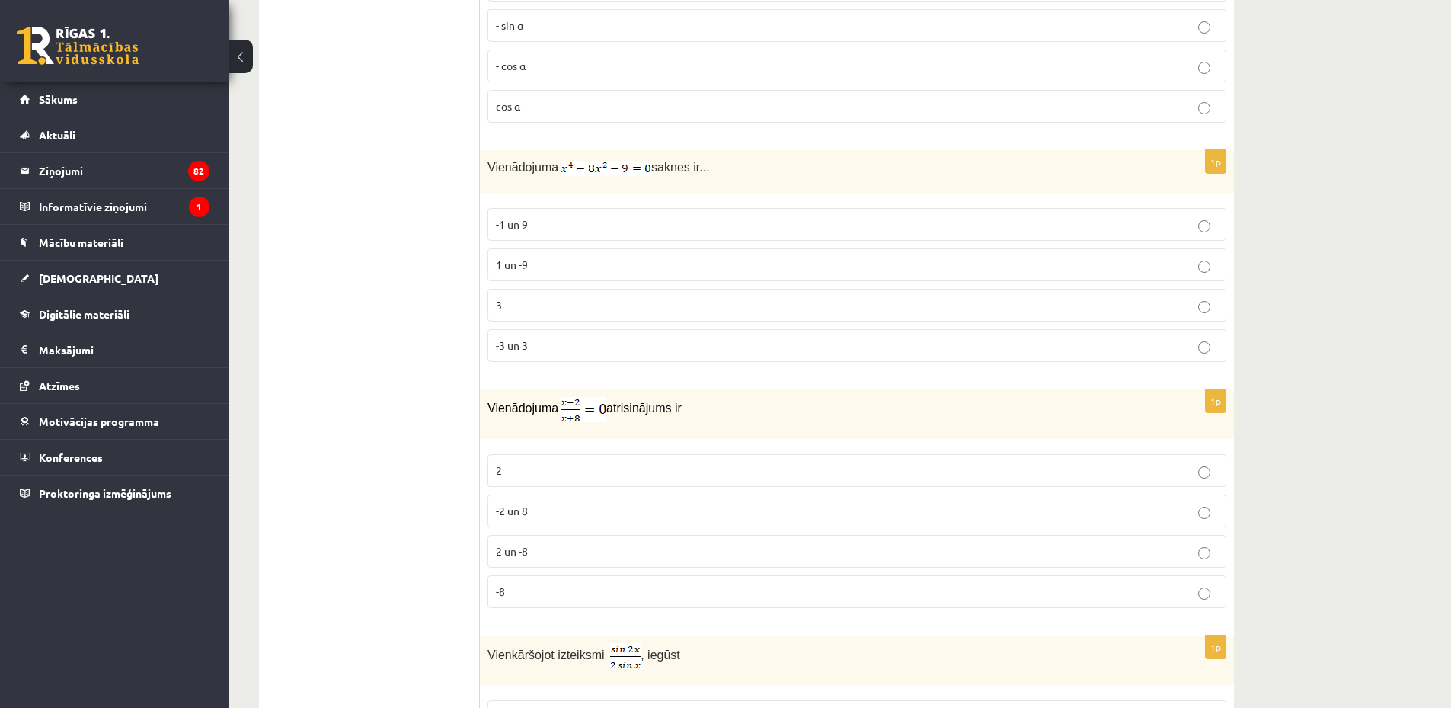
drag, startPoint x: 477, startPoint y: 171, endPoint x: 565, endPoint y: 177, distance: 88.6
click at [564, 177] on div "Vienādojuma saknes ir..." at bounding box center [857, 171] width 754 height 43
drag, startPoint x: 487, startPoint y: 168, endPoint x: 762, endPoint y: 168, distance: 275.0
click at [762, 168] on div "Vienādojuma saknes ir..." at bounding box center [857, 171] width 754 height 43
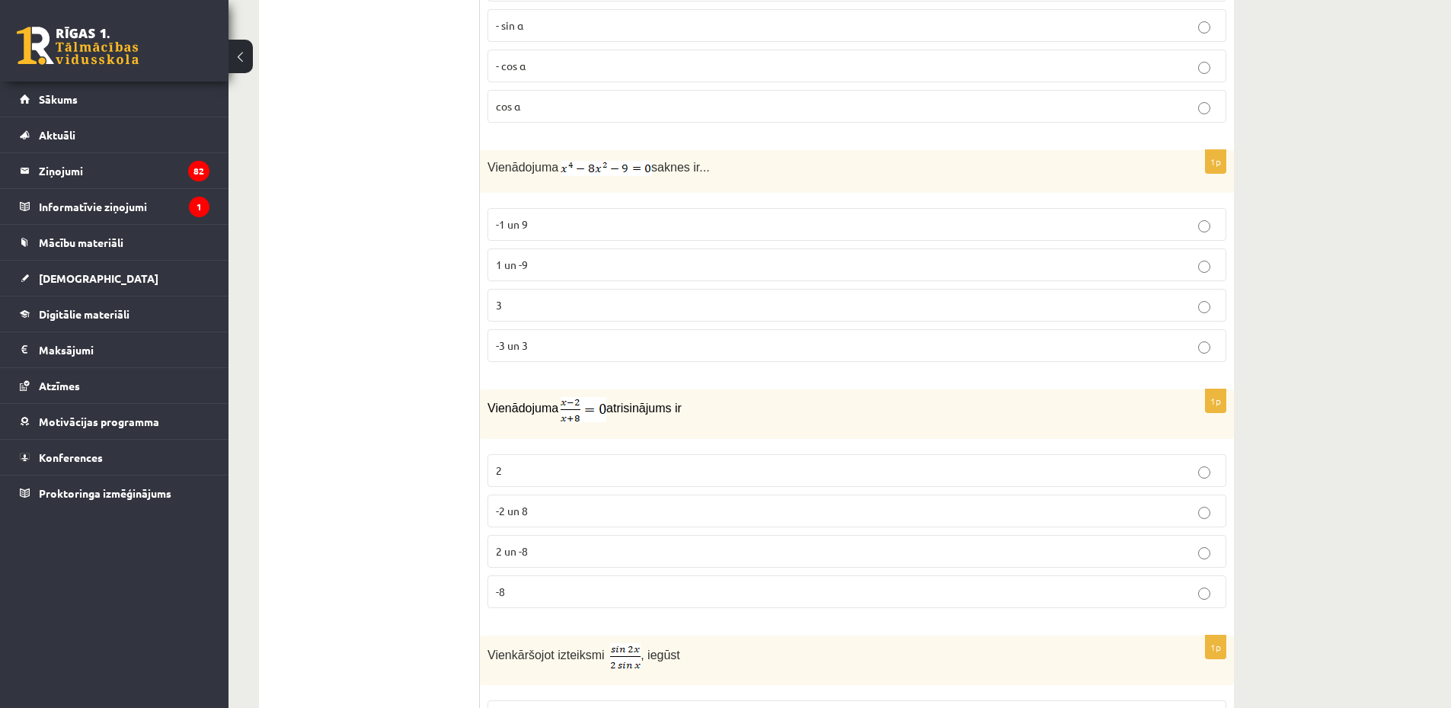
copy p "Vienādojuma saknes ir..."
click at [762, 168] on p "Vienādojuma saknes ir..." at bounding box center [818, 167] width 663 height 18
click at [553, 359] on label "-3 un 3" at bounding box center [856, 345] width 739 height 33
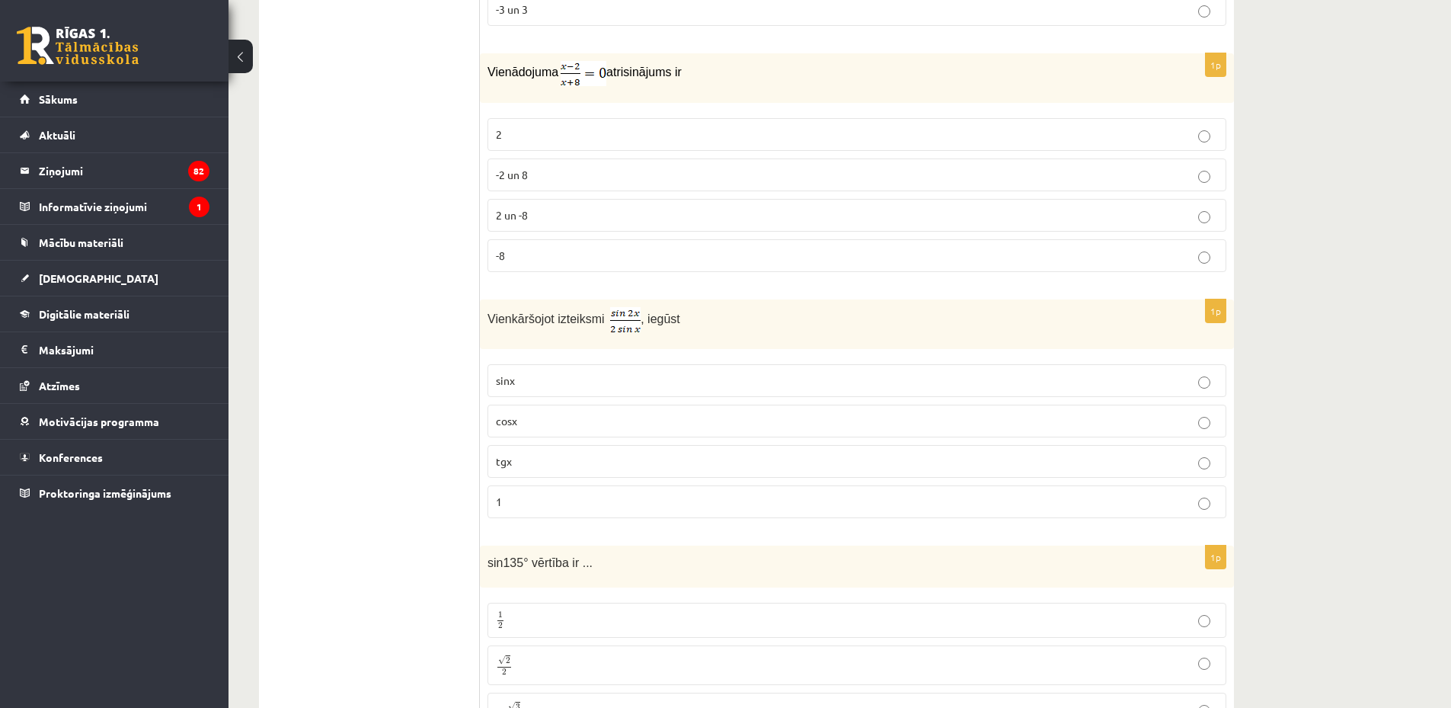
scroll to position [2861, 0]
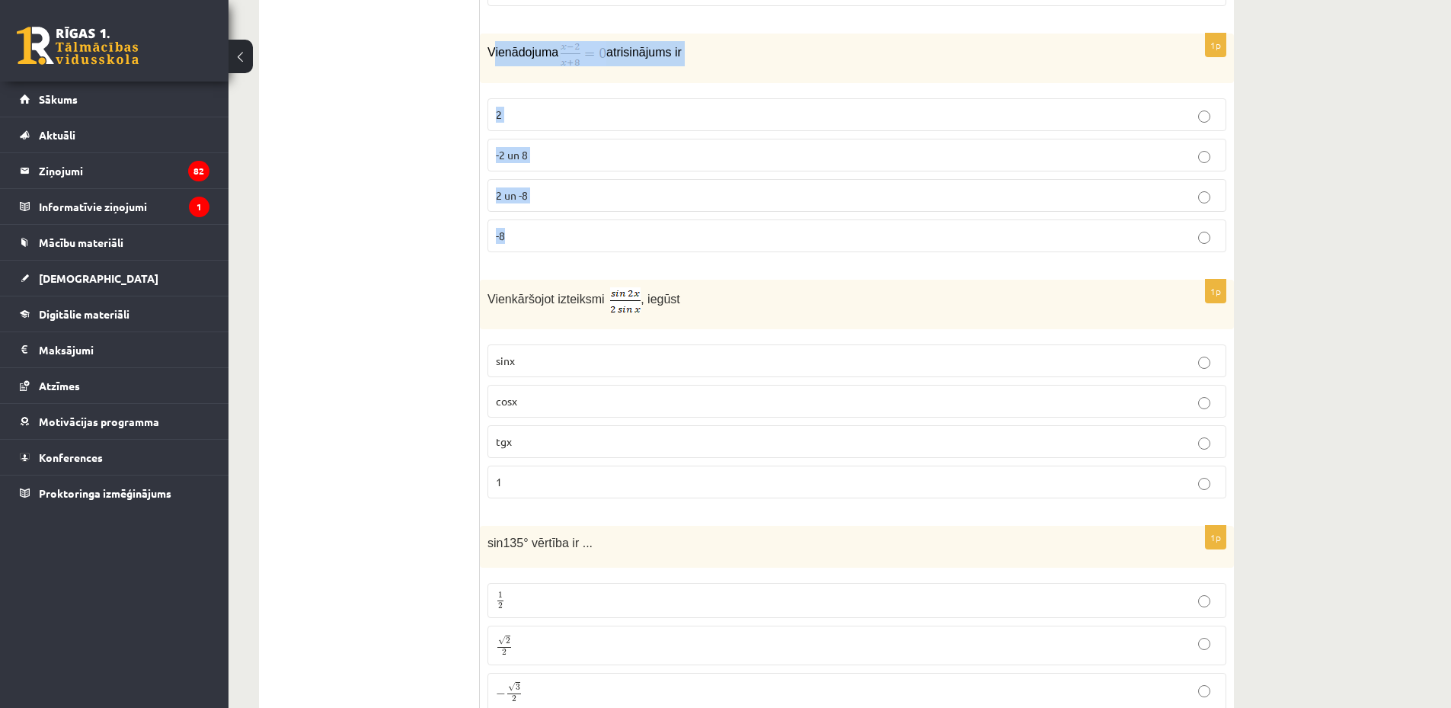
copy div "ienādojuma atrisinājums ir 2 -2 un 8 2 un -8 -8"
copy form "ienādojuma atrisinājums ir 2 -2 un 8 2 un -8 -8 1p Vienkāršojot izteiksmi , iegū"
copy div "ienādojuma atrisinājums ir 2 -2 un 8 2 un -8 -8"
drag, startPoint x: 494, startPoint y: 53, endPoint x: 678, endPoint y: 267, distance: 283.0
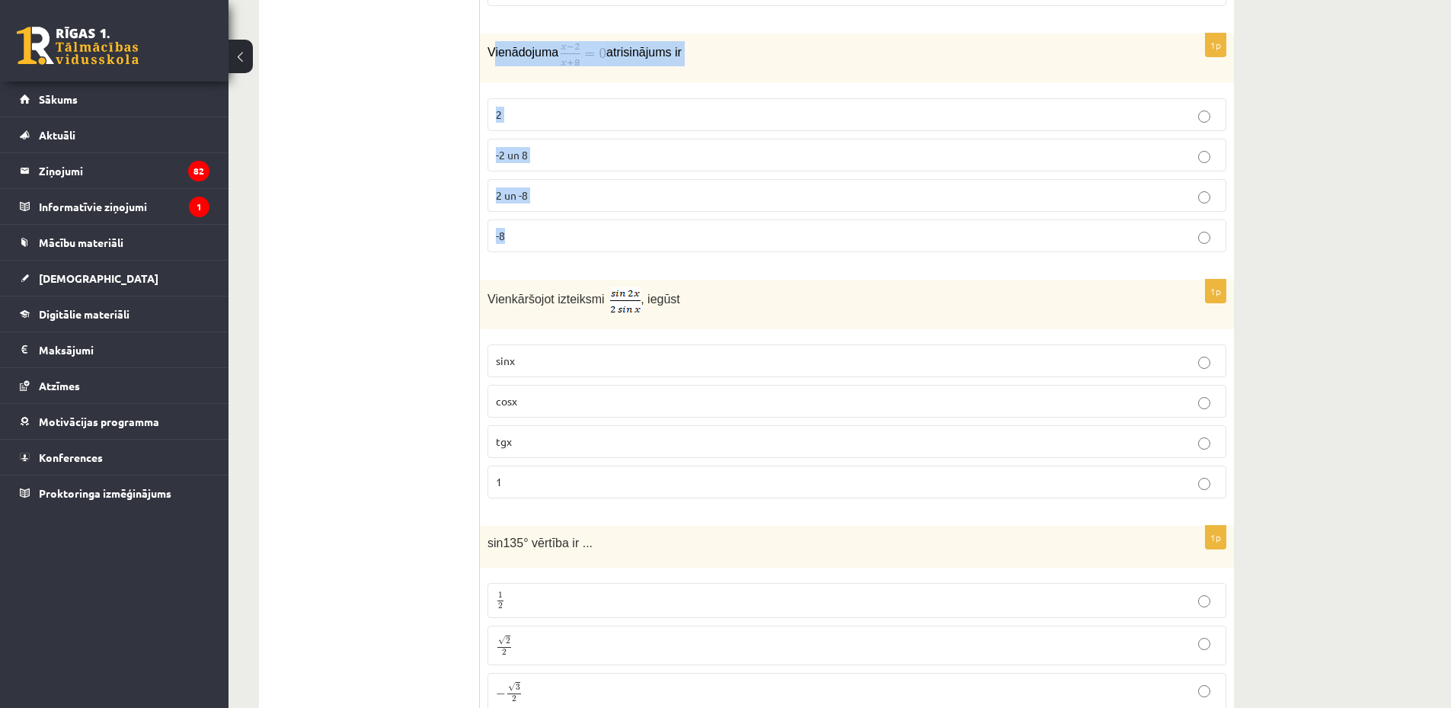
click at [567, 96] on fieldset "2 -2 un 8 2 un -8 -8" at bounding box center [856, 174] width 739 height 166
click at [567, 99] on label "2" at bounding box center [856, 114] width 739 height 33
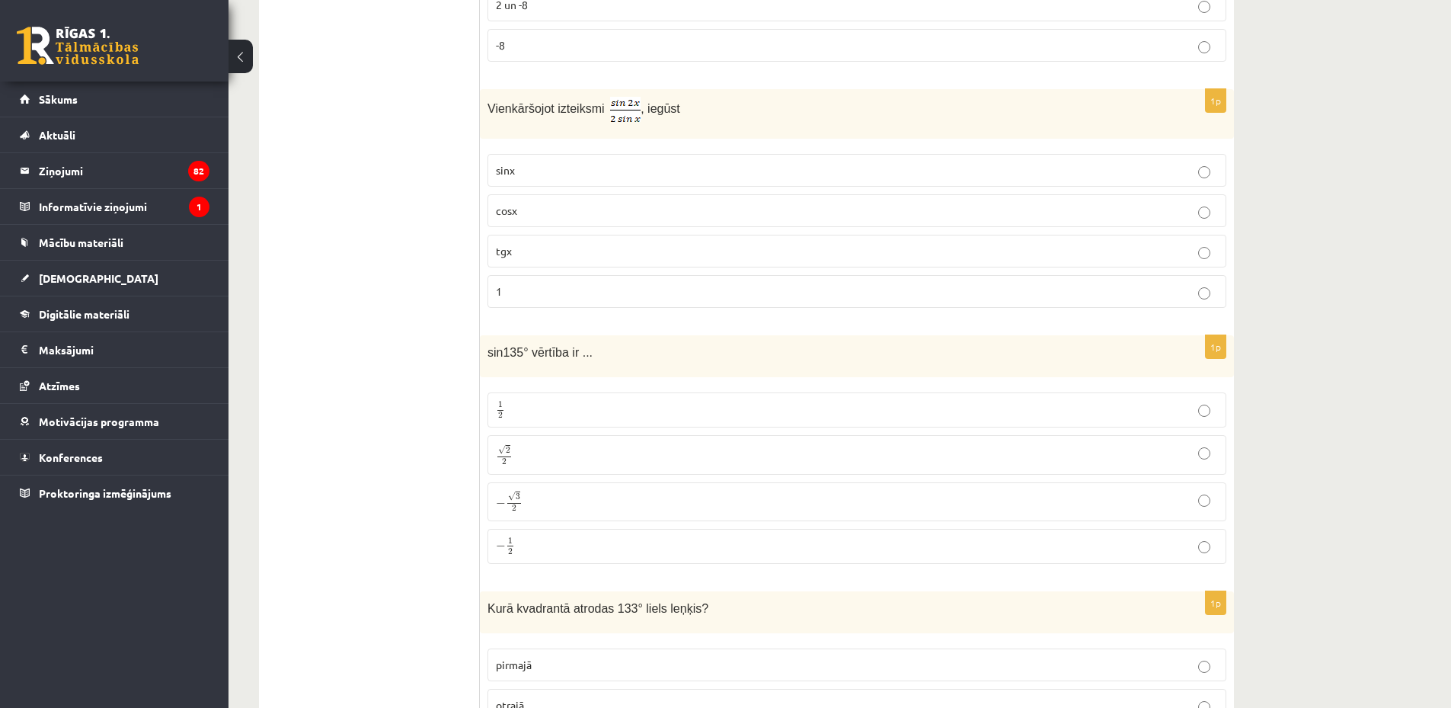
scroll to position [3038, 0]
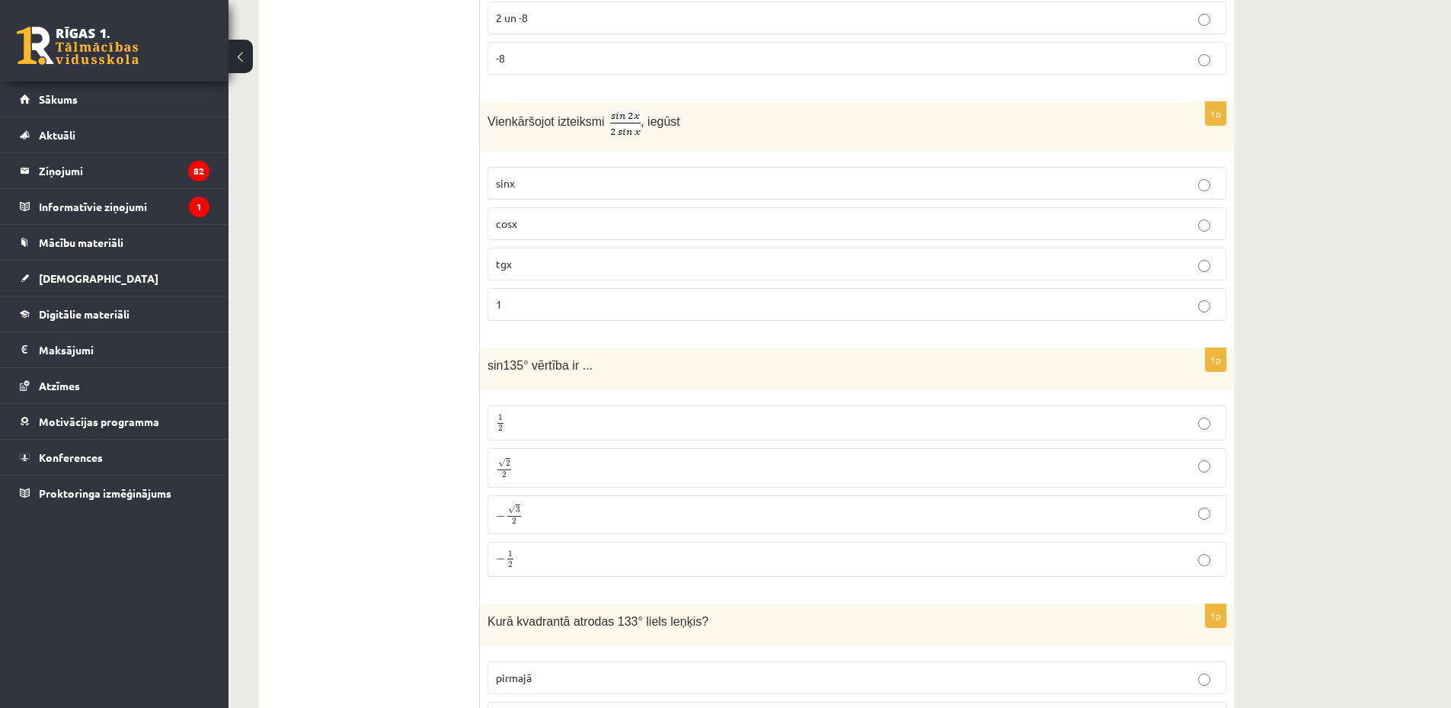
drag, startPoint x: 474, startPoint y: 122, endPoint x: 675, endPoint y: 126, distance: 201.1
click at [698, 124] on p "Vienkāršojot izteiksmi , iegūst" at bounding box center [818, 123] width 663 height 26
drag, startPoint x: 503, startPoint y: 128, endPoint x: 682, endPoint y: 130, distance: 179.0
click at [682, 130] on p "Vienkāršojot izteiksmi , iegūst" at bounding box center [818, 123] width 663 height 26
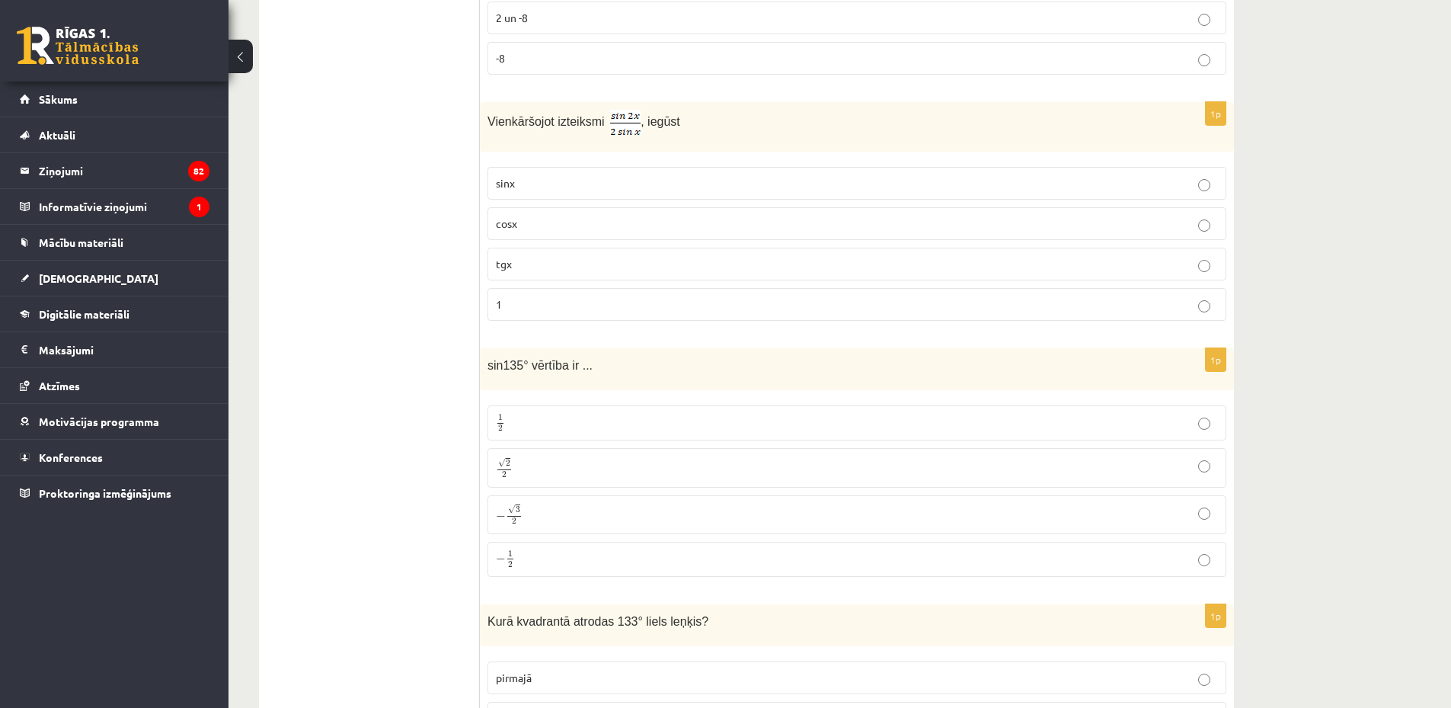
click at [682, 130] on p "Vienkāršojot izteiksmi , iegūst" at bounding box center [818, 123] width 663 height 26
click at [577, 216] on p "cosx" at bounding box center [857, 224] width 722 height 16
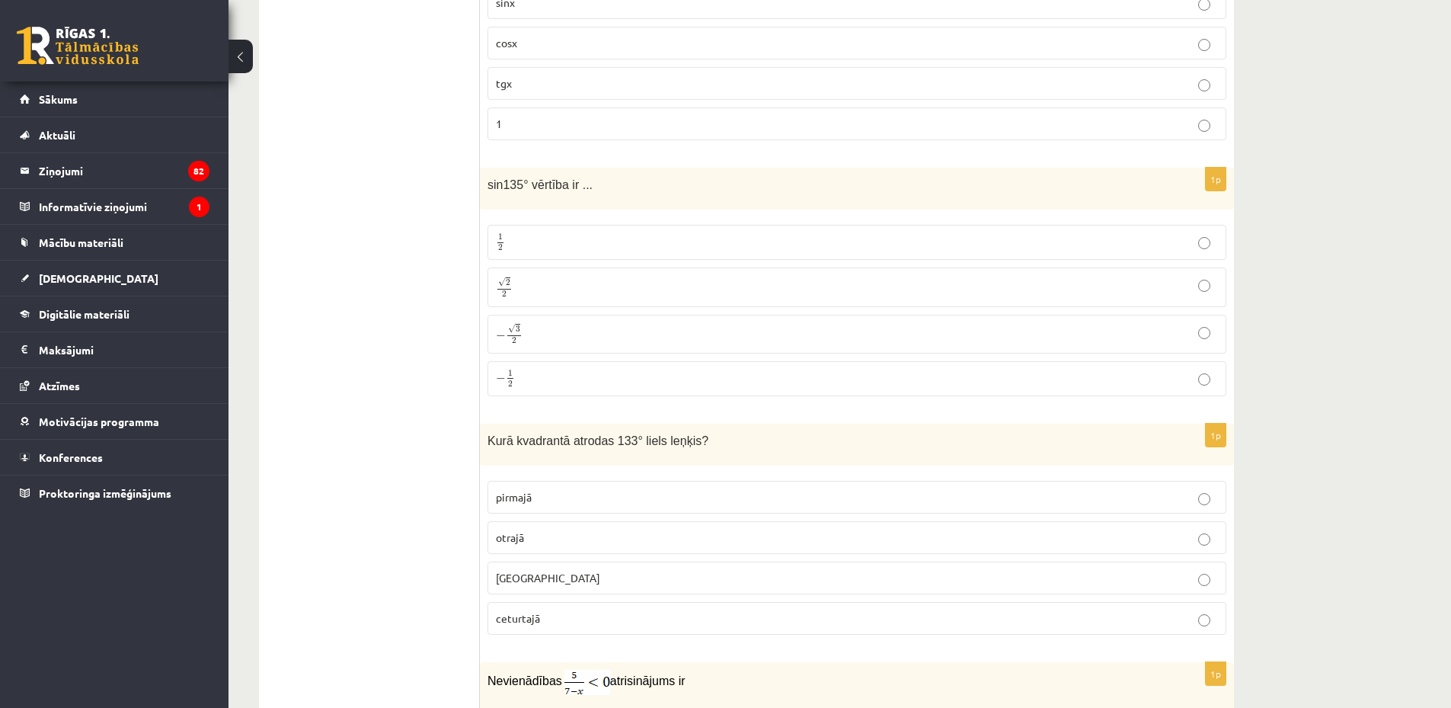
scroll to position [3216, 0]
drag, startPoint x: 491, startPoint y: 182, endPoint x: 586, endPoint y: 190, distance: 95.6
click at [586, 190] on p "sin135° vērtība ir ..." at bounding box center [818, 187] width 663 height 18
click at [581, 187] on span "sin135° vērtība ir ..." at bounding box center [539, 187] width 105 height 13
drag, startPoint x: 489, startPoint y: 190, endPoint x: 586, endPoint y: 201, distance: 98.2
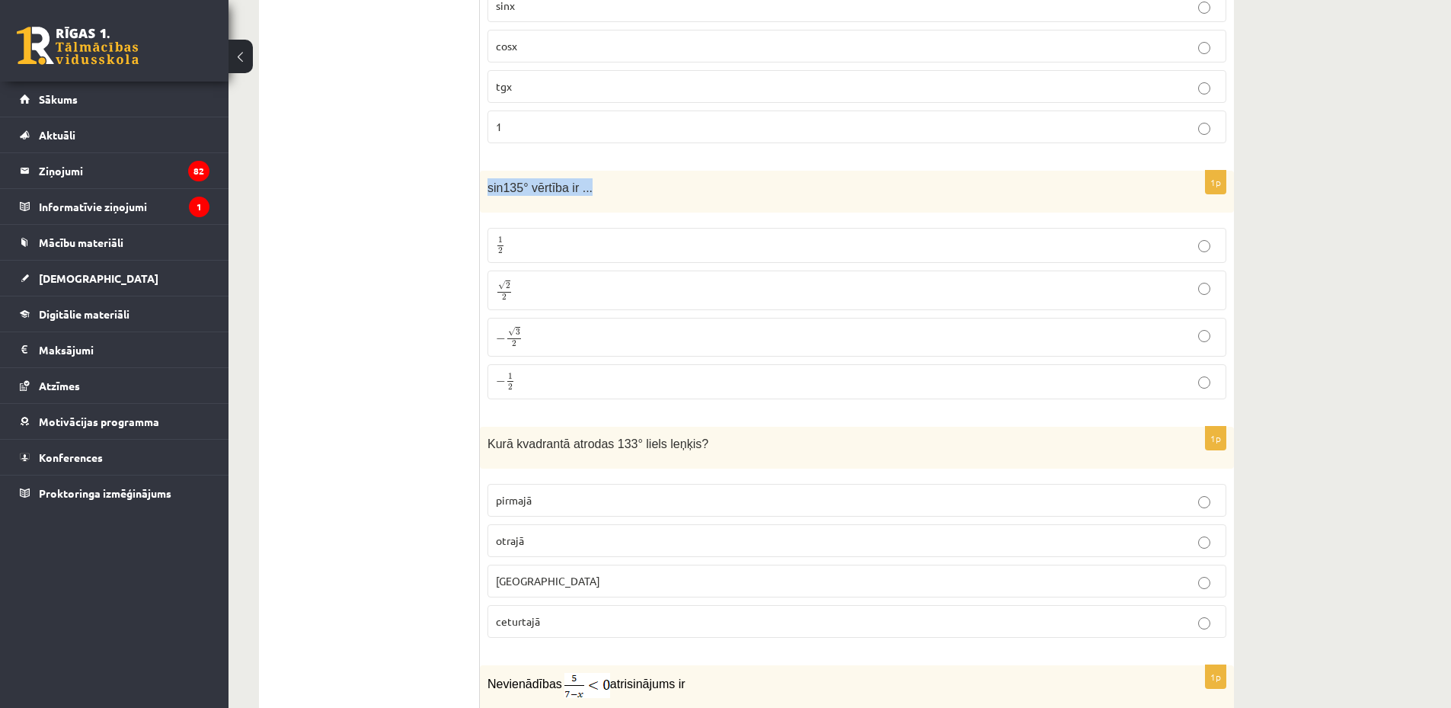
click at [586, 201] on div "sin135° vērtība ir ..." at bounding box center [857, 192] width 754 height 42
click at [537, 284] on p "√ 2 2 2 2" at bounding box center [857, 290] width 722 height 22
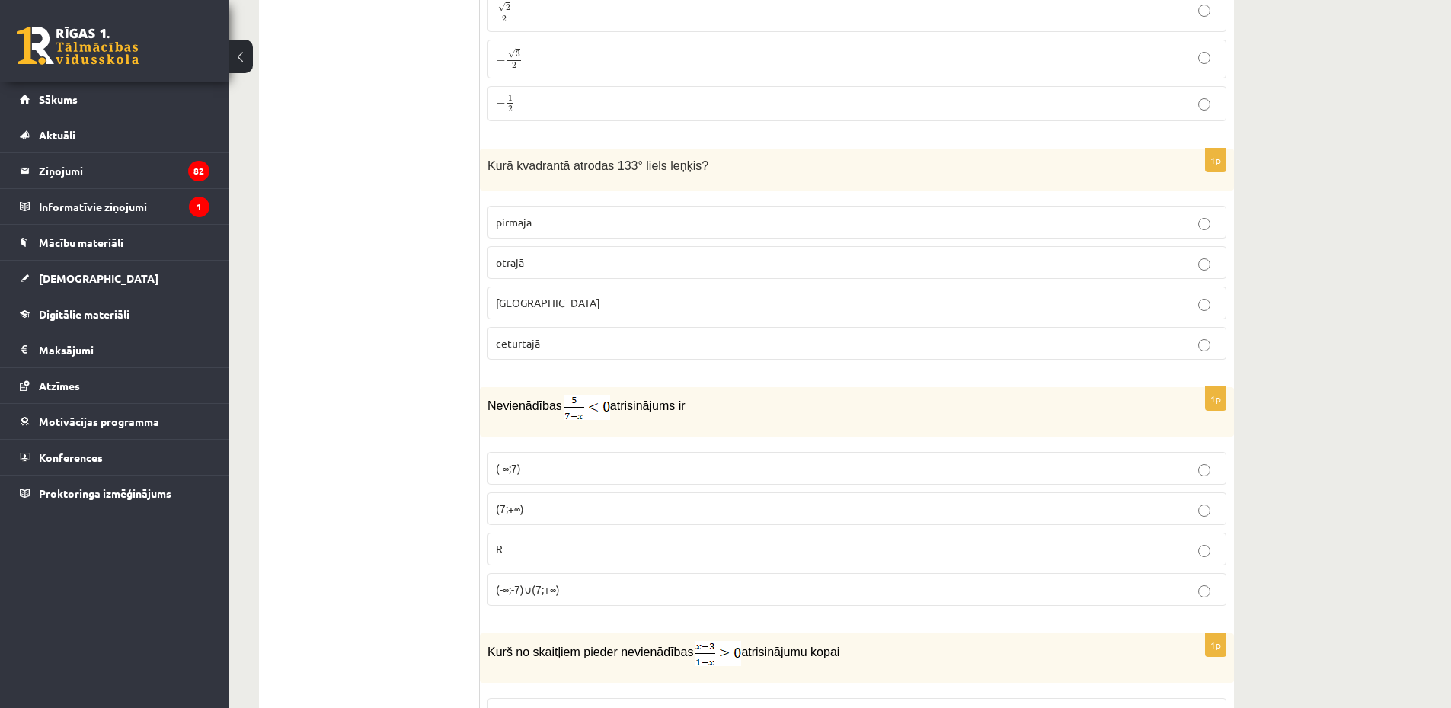
scroll to position [3571, 0]
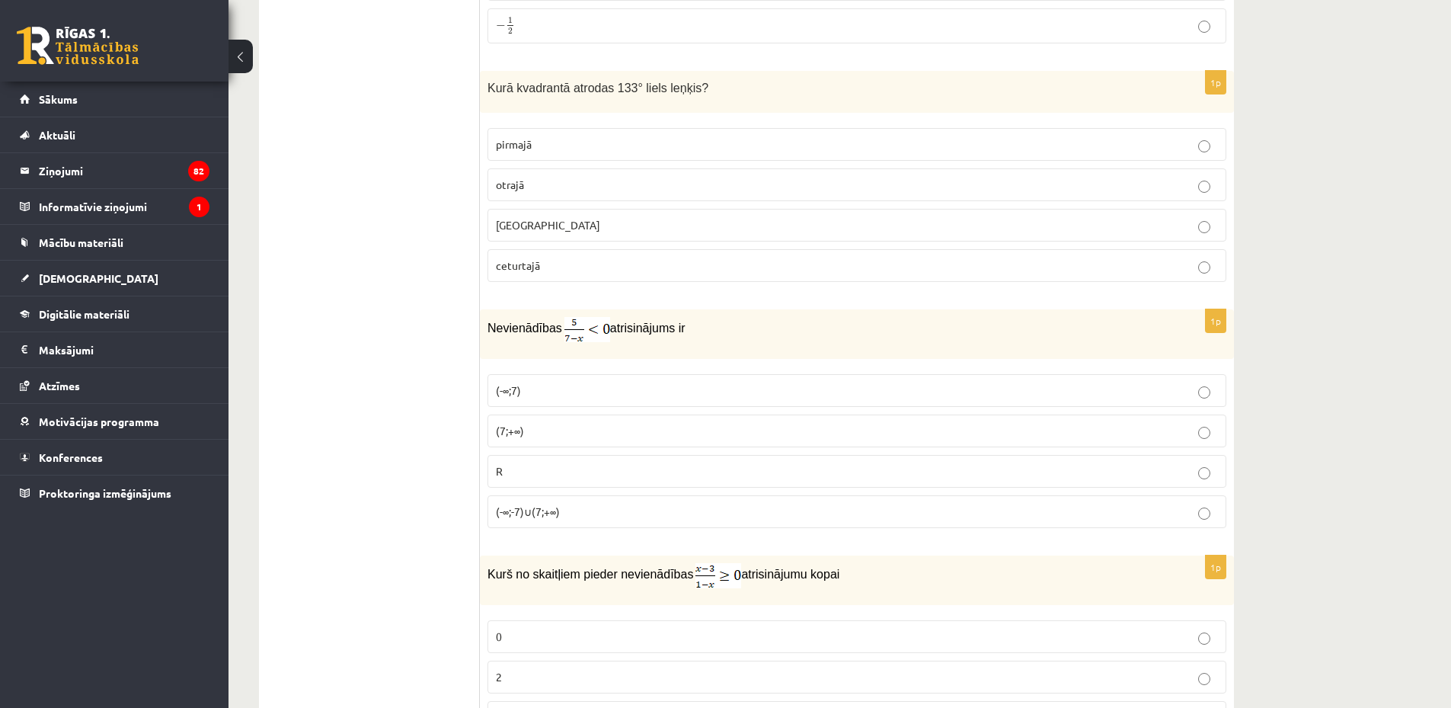
drag, startPoint x: 478, startPoint y: 83, endPoint x: 699, endPoint y: 95, distance: 221.2
click at [699, 95] on div "**********" at bounding box center [746, 558] width 975 height 7742
click at [494, 90] on span "Kurā kvadrantā atrodas 133° liels leņķis?" at bounding box center [597, 87] width 221 height 13
drag, startPoint x: 487, startPoint y: 92, endPoint x: 700, endPoint y: 107, distance: 213.0
click at [700, 107] on div "Kurā kvadrantā atrodas 133° liels leņķis?" at bounding box center [857, 92] width 754 height 42
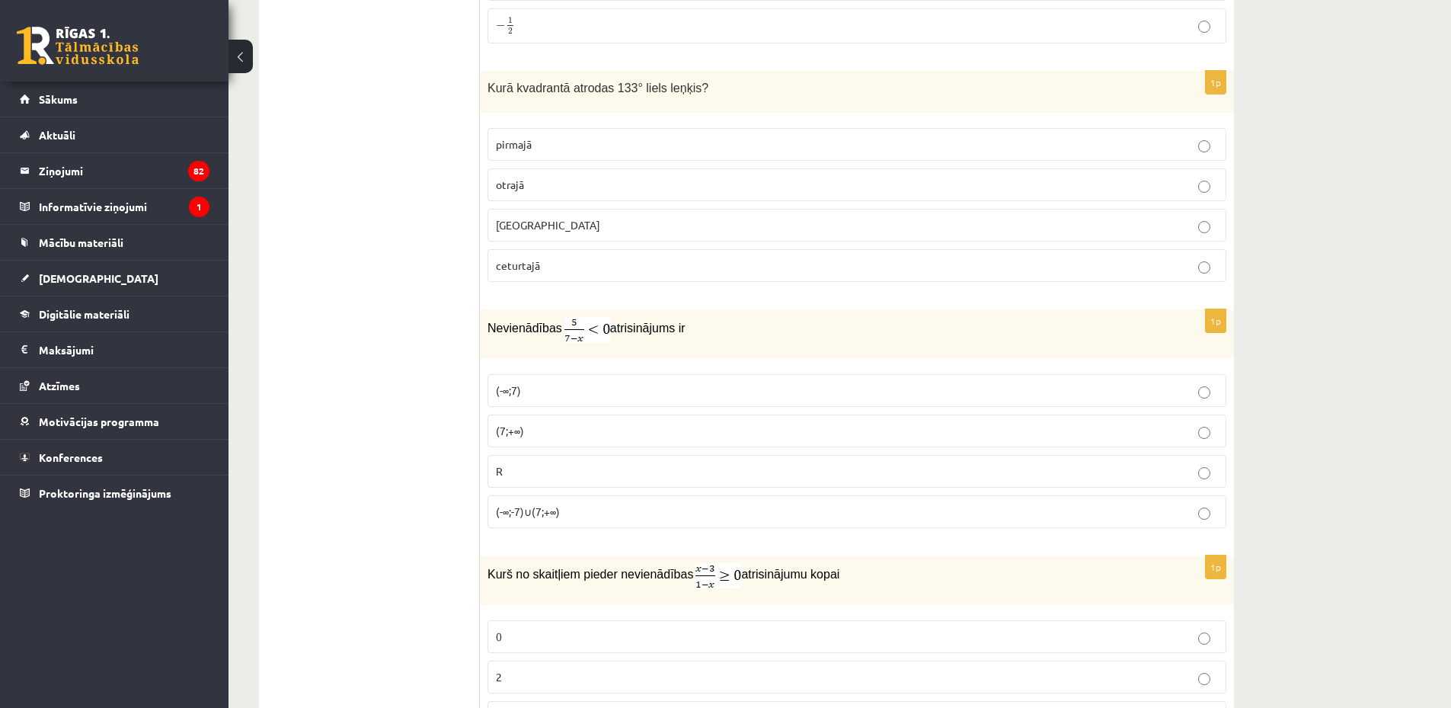
click at [551, 167] on fieldset "pirmajā otrajā trešajā ceturtajā" at bounding box center [856, 203] width 739 height 166
click at [552, 177] on p "otrajā" at bounding box center [857, 185] width 722 height 16
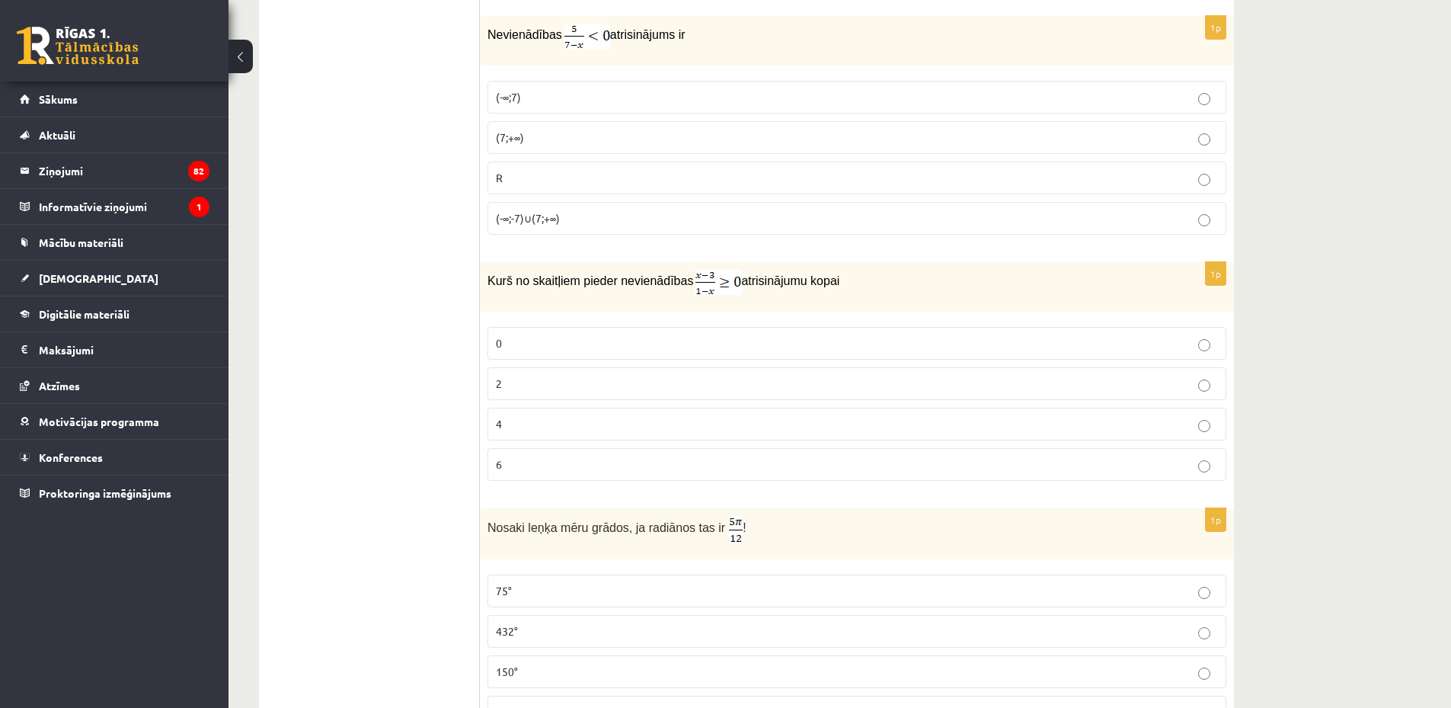
scroll to position [3749, 0]
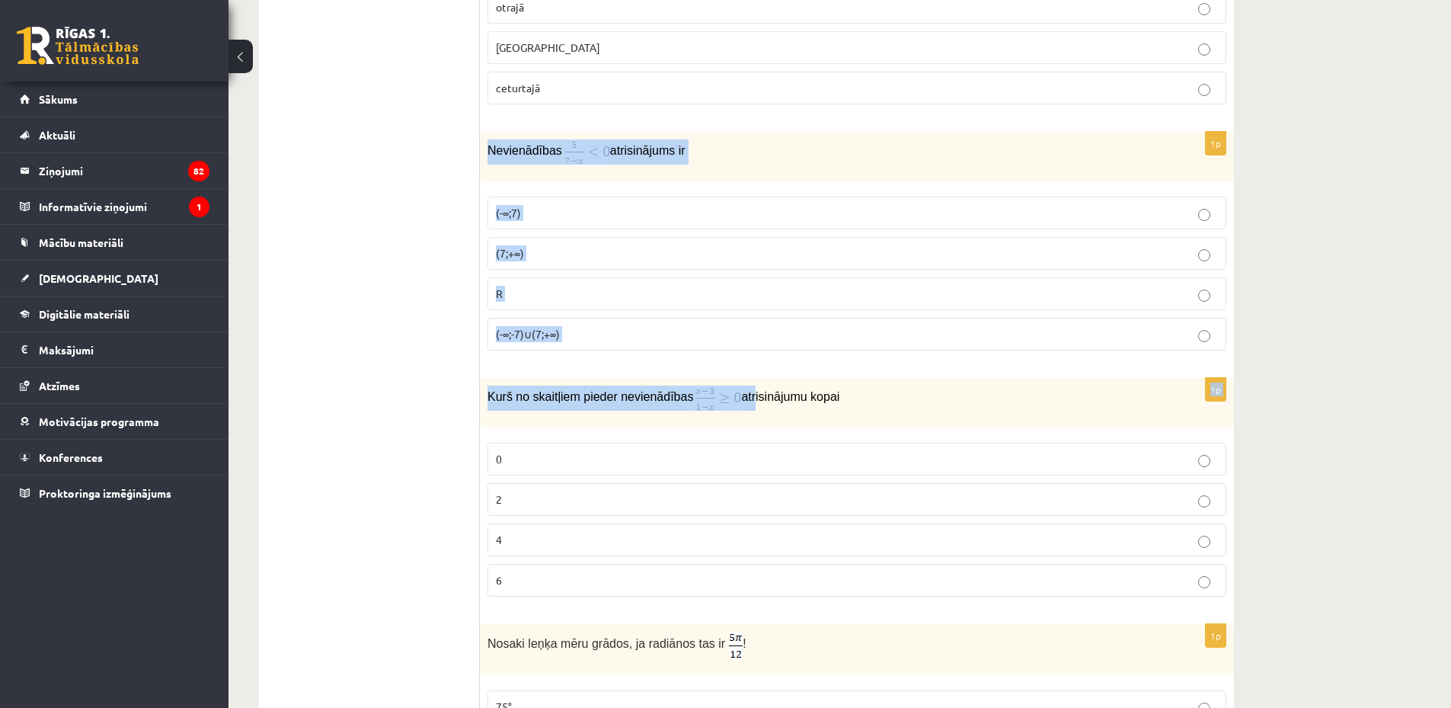
drag, startPoint x: 484, startPoint y: 146, endPoint x: 737, endPoint y: 366, distance: 335.3
click at [737, 366] on form "1p Izsaki 140° lielu leņķi radiānos! 8 π 9 8 π 9 7 π 9 7 π 9 14 π 9 14 π 9 9 π …" at bounding box center [857, 380] width 724 height 7711
click at [609, 390] on span "Kurš no skaitļiem pieder nevienādības" at bounding box center [590, 396] width 206 height 13
drag, startPoint x: 484, startPoint y: 149, endPoint x: 689, endPoint y: 333, distance: 275.0
click at [689, 333] on div "1p Nevienādības atrisinājums ir (-∞;7) (7;+∞) R (-∞;-7)∪(7;+∞)" at bounding box center [857, 247] width 754 height 231
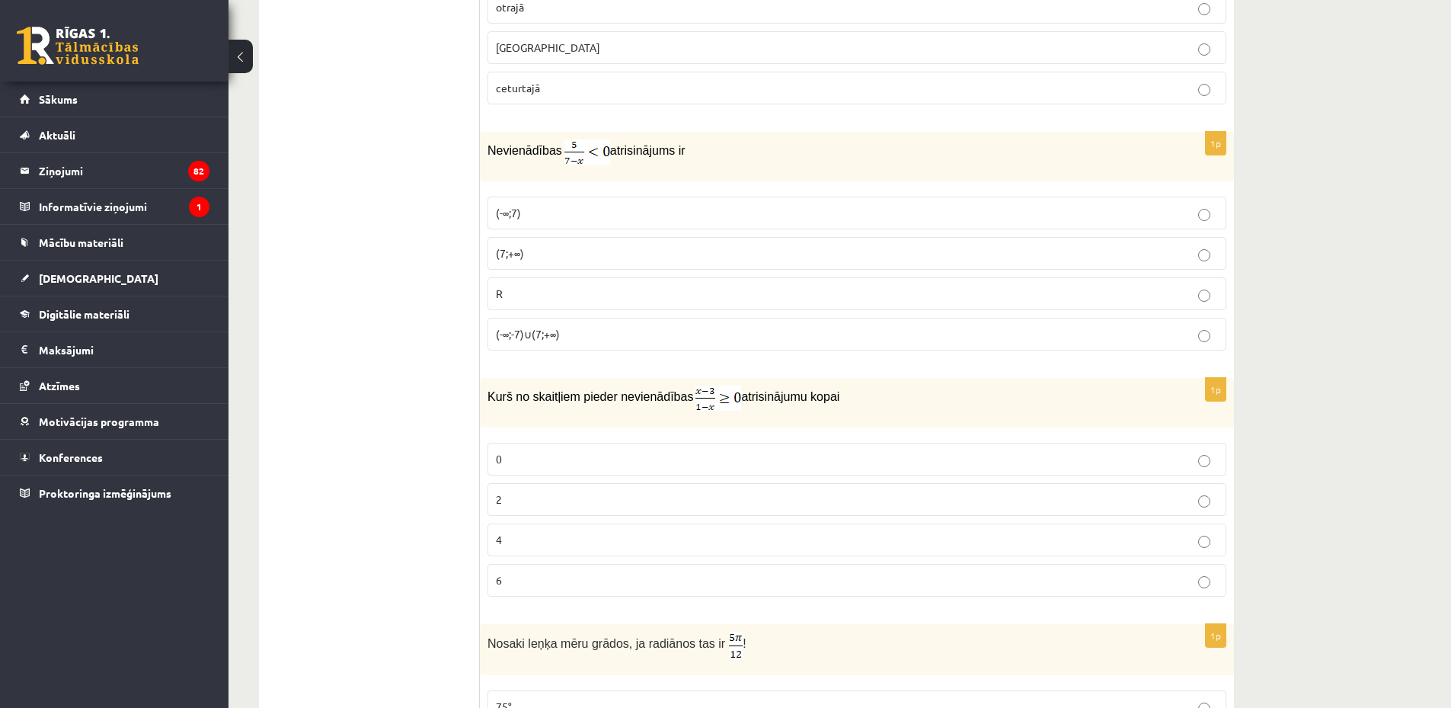
drag, startPoint x: 651, startPoint y: 368, endPoint x: 530, endPoint y: 166, distance: 235.4
click at [647, 368] on form "1p Izsaki 140° lielu leņķi radiānos! 8 π 9 8 π 9 7 π 9 7 π 9 14 π 9 14 π 9 9 π …" at bounding box center [857, 380] width 724 height 7711
click at [393, 311] on ul "Tests Izvērtējums!" at bounding box center [377, 380] width 206 height 7711
click at [569, 248] on p "(7;+∞)" at bounding box center [857, 253] width 722 height 16
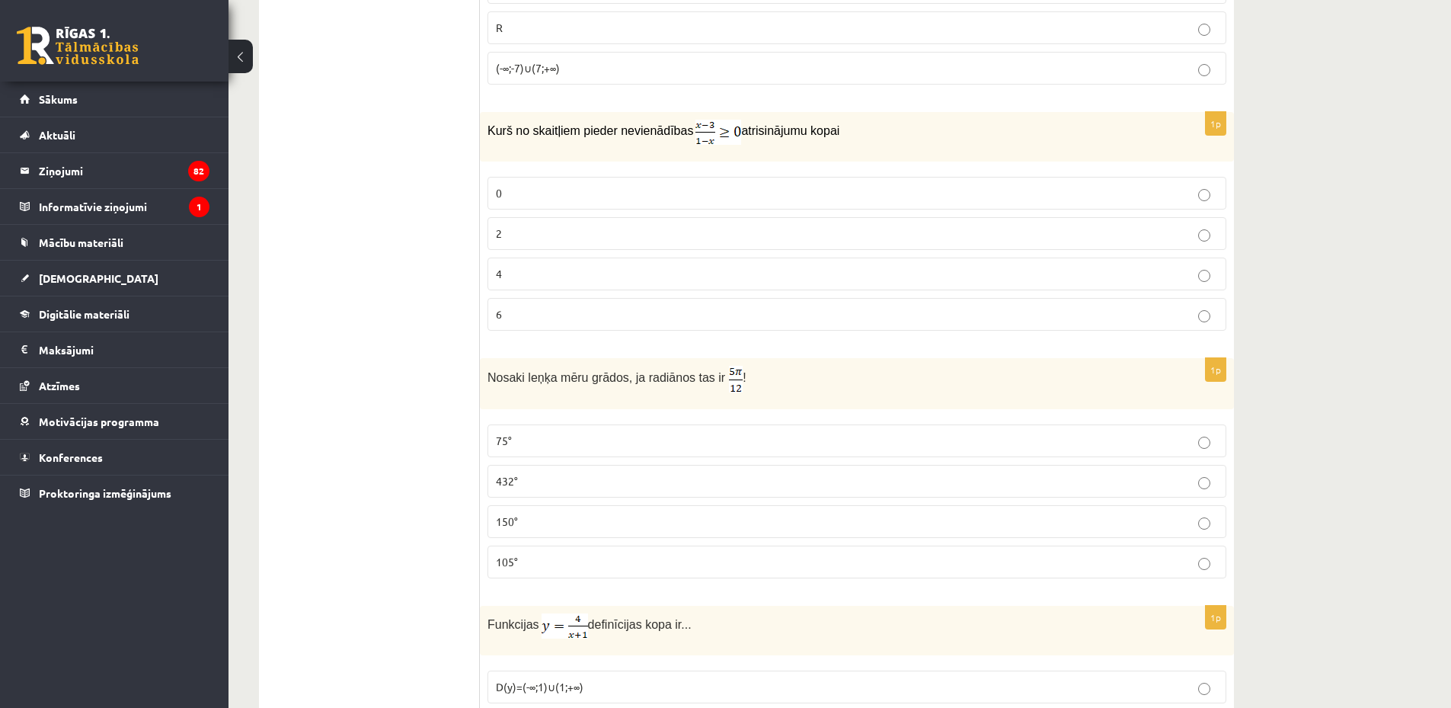
scroll to position [4105, 0]
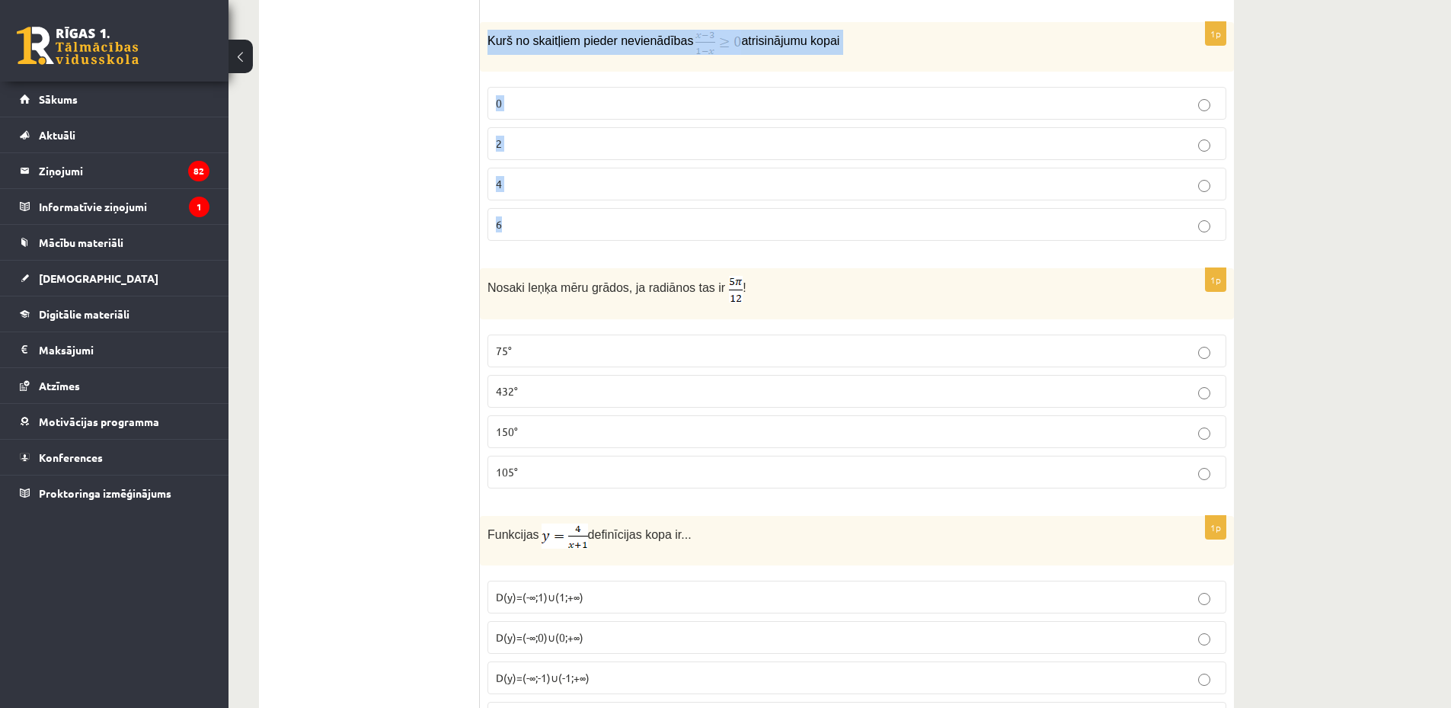
drag, startPoint x: 481, startPoint y: 27, endPoint x: 727, endPoint y: 242, distance: 327.1
click at [727, 242] on div "1p Kurš no skaitļiem pieder nevienādības atrisinājumu kopai 0 2 4 6" at bounding box center [857, 137] width 754 height 231
click at [509, 28] on div "Kurš no skaitļiem pieder nevienādības atrisinājumu kopai" at bounding box center [857, 47] width 754 height 50
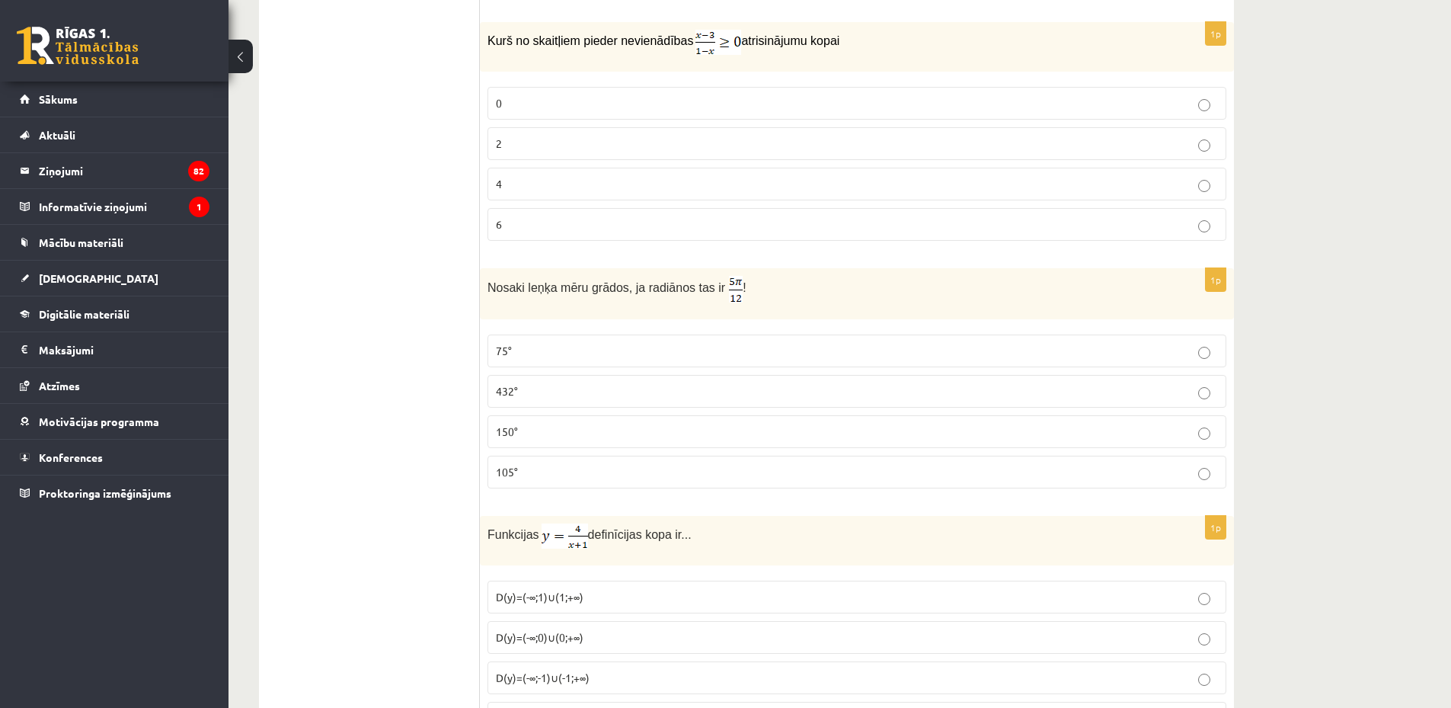
click at [520, 130] on label "2" at bounding box center [856, 143] width 739 height 33
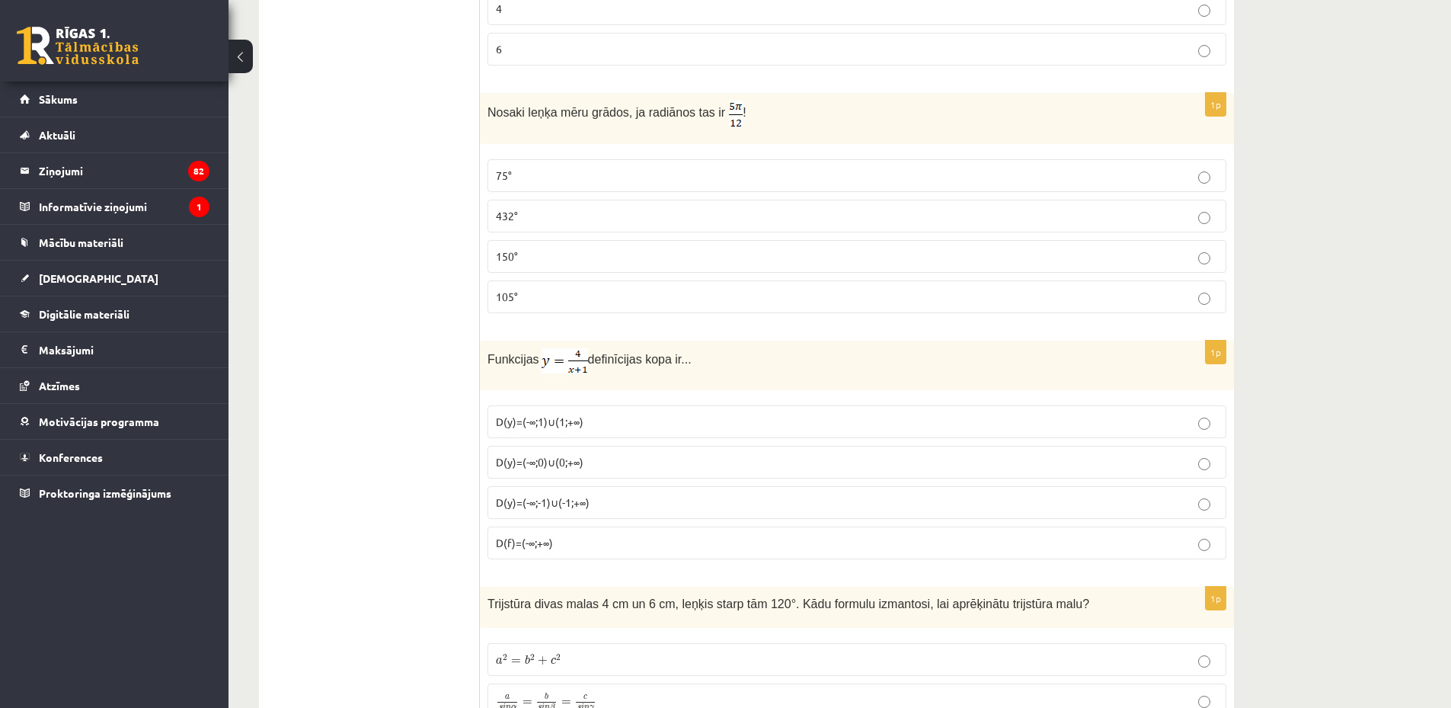
scroll to position [4282, 0]
click at [566, 244] on label "150°" at bounding box center [856, 254] width 739 height 33
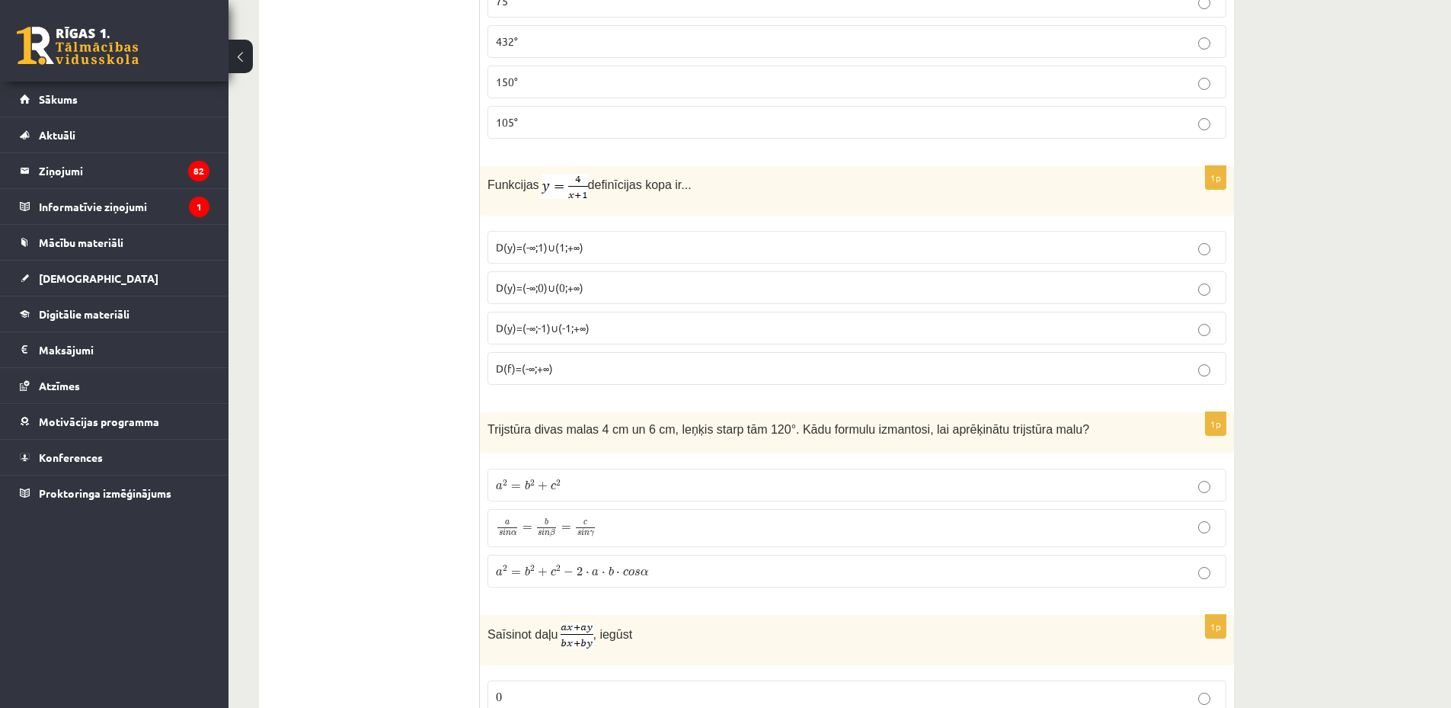
scroll to position [4460, 0]
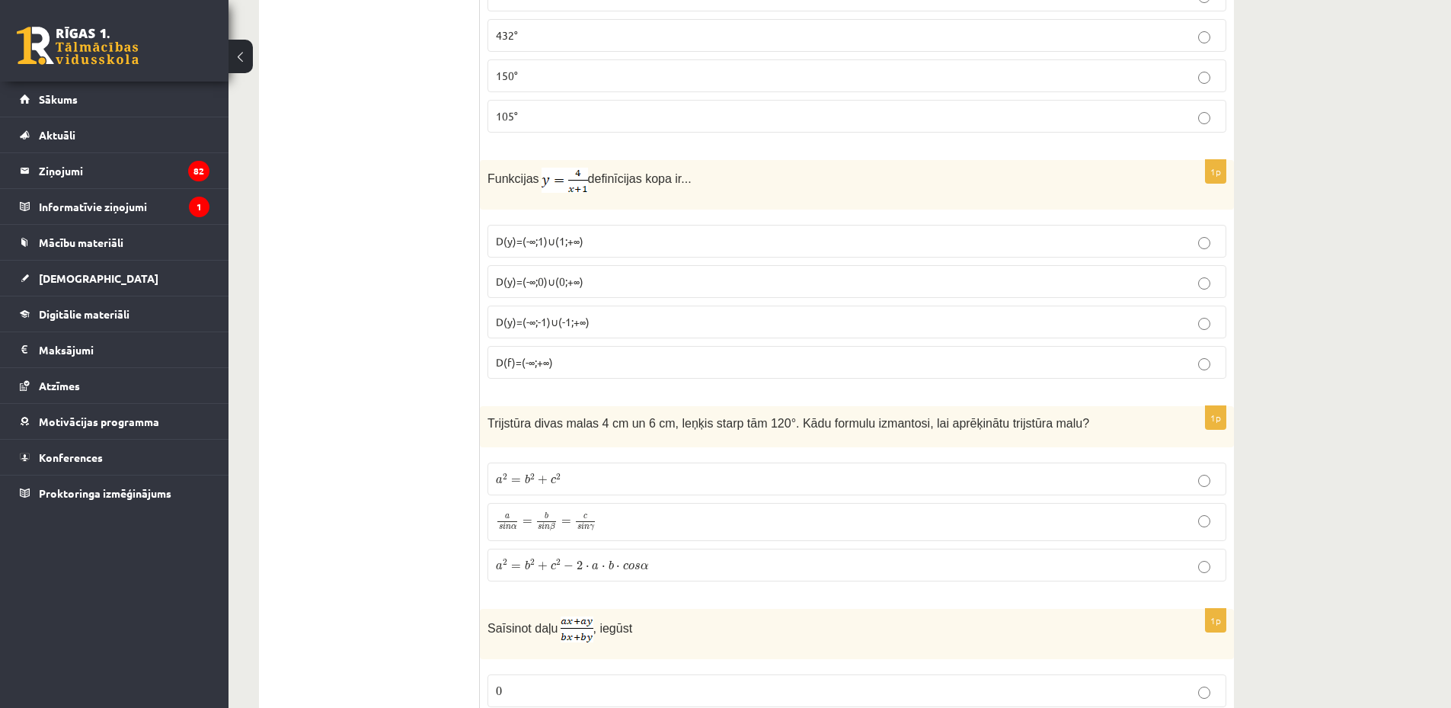
drag, startPoint x: 491, startPoint y: 174, endPoint x: 717, endPoint y: 173, distance: 225.5
click at [711, 182] on p "Funkcijas definīcijas kopa ir..." at bounding box center [818, 180] width 663 height 25
click at [719, 173] on p "Funkcijas definīcijas kopa ir..." at bounding box center [818, 180] width 663 height 25
click at [705, 189] on p "Funkcijas definīcijas kopa ir..." at bounding box center [818, 180] width 663 height 25
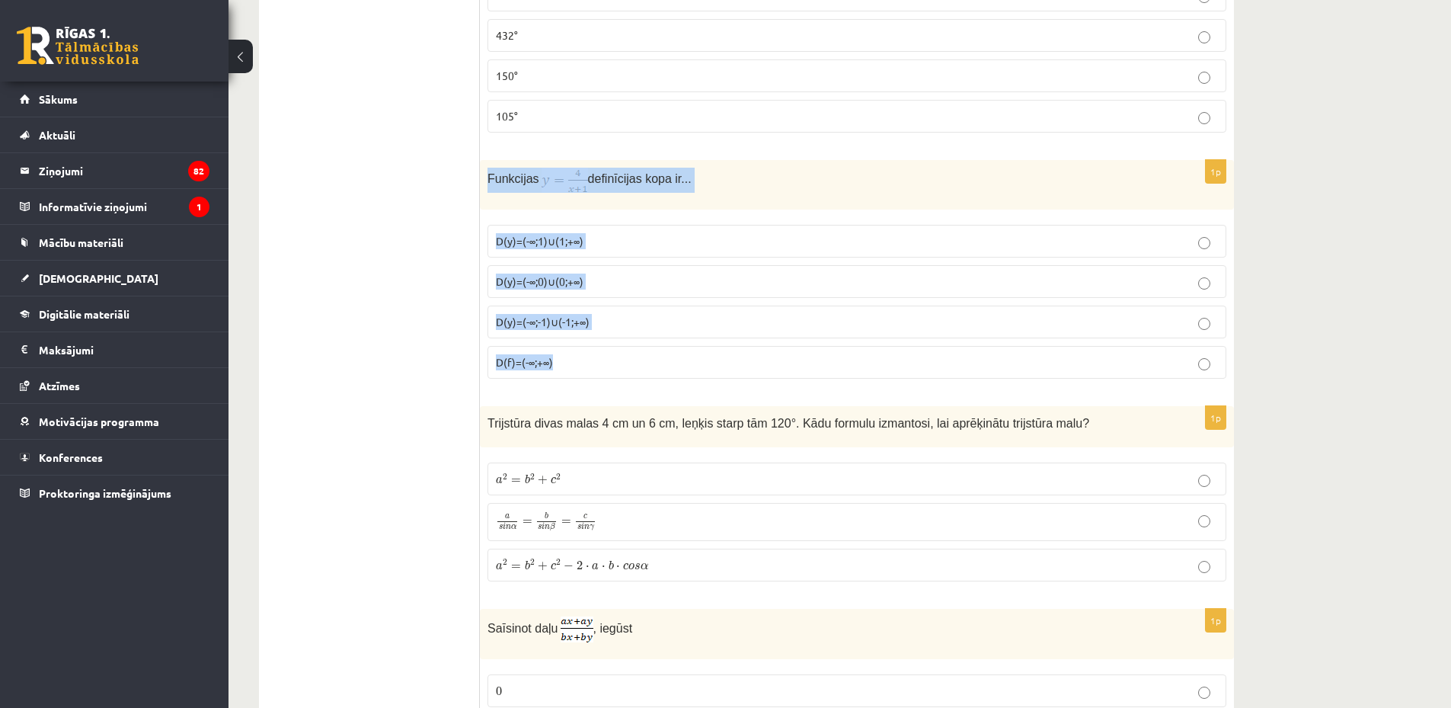
drag, startPoint x: 486, startPoint y: 171, endPoint x: 751, endPoint y: 386, distance: 341.2
click at [751, 386] on div "1p Funkcijas definīcijas kopa ir... D(y)=(-∞;1)∪(1;+∞) D(y)=(-∞;0)∪(0;+∞) D(y)=…" at bounding box center [857, 275] width 754 height 231
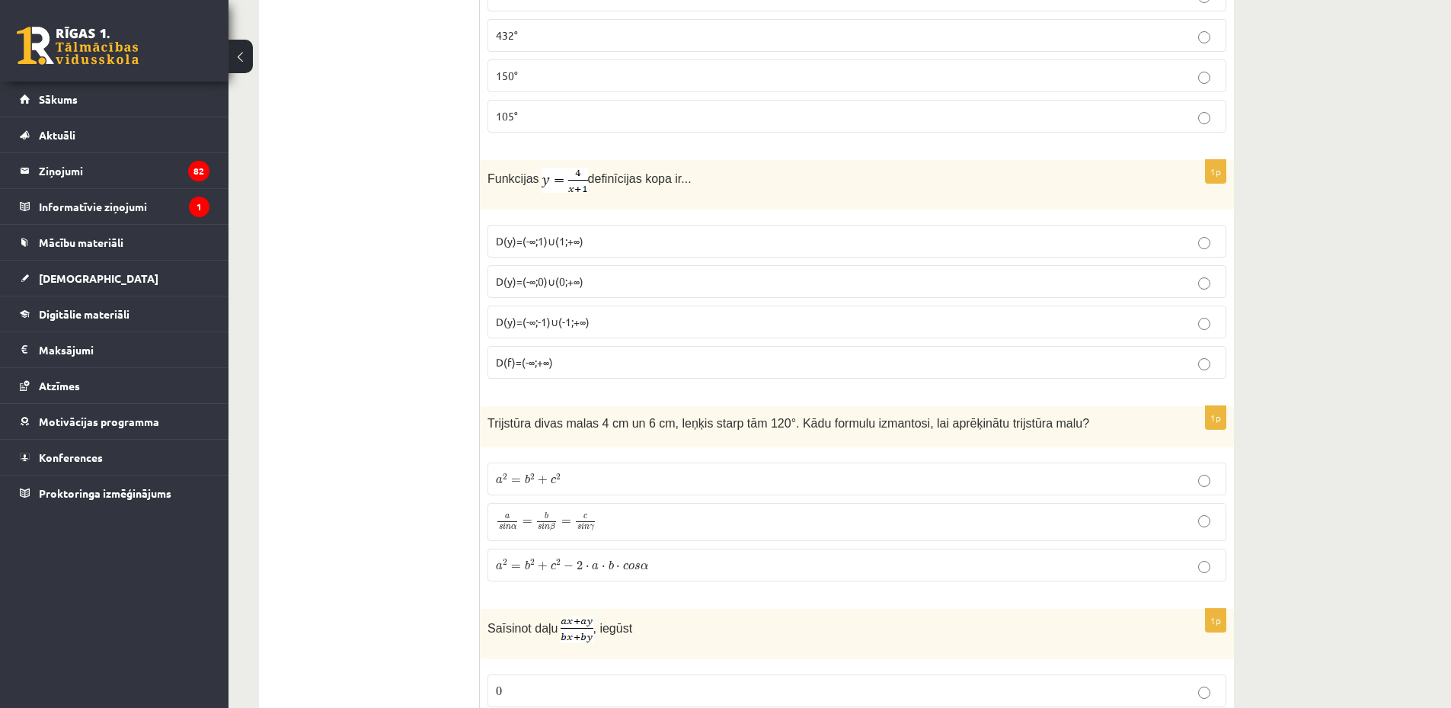
click at [529, 329] on p "D(y)=(-∞;-1)∪(-1;+∞)" at bounding box center [857, 322] width 722 height 16
click at [545, 271] on label "D(y)=(-∞;0)∪(0;+∞)" at bounding box center [856, 281] width 739 height 33
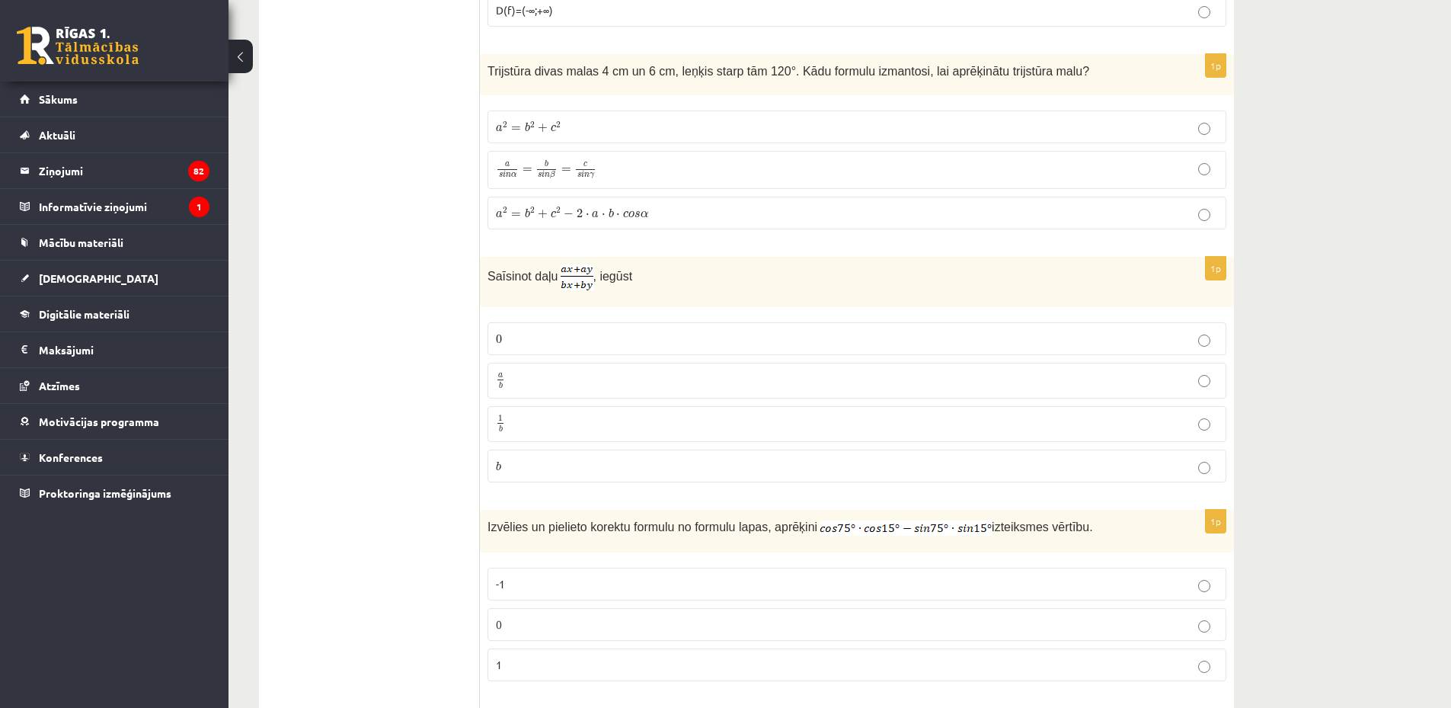
scroll to position [4815, 0]
click at [533, 168] on span "a s i n α = b s i n β = c s i n γ" at bounding box center [546, 167] width 101 height 20
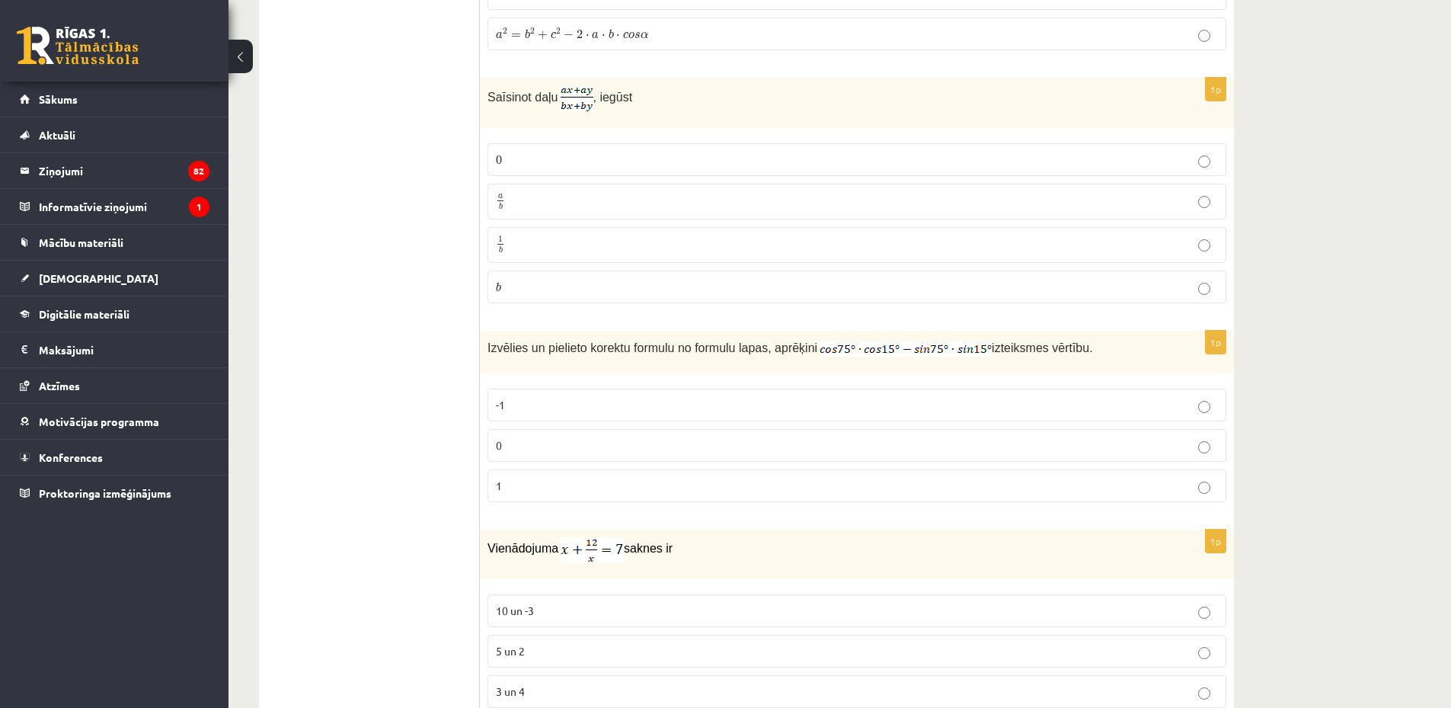
scroll to position [4993, 0]
click at [630, 185] on label "a b a b" at bounding box center [856, 199] width 739 height 36
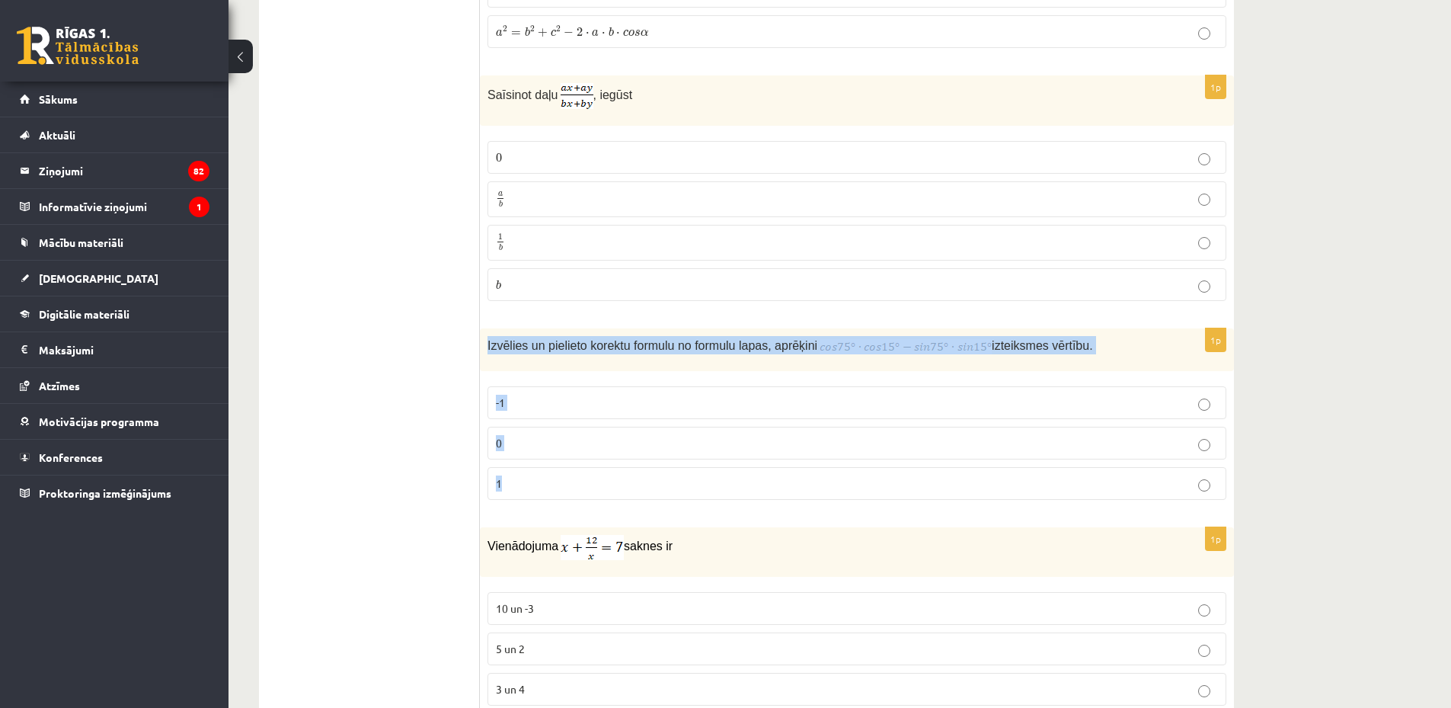
drag, startPoint x: 485, startPoint y: 337, endPoint x: 810, endPoint y: 491, distance: 359.5
click at [810, 491] on div "1p Izvēlies un pielieto korektu formulu no formulu lapas, aprēķini izteiksmes v…" at bounding box center [857, 420] width 754 height 184
click at [645, 329] on div "Izvēlies un pielieto korektu formulu no formulu lapas, aprēķini izteiksmes vērt…" at bounding box center [857, 349] width 754 height 43
click at [647, 366] on div "Izvēlies un pielieto korektu formulu no formulu lapas, aprēķini izteiksmes vērt…" at bounding box center [857, 349] width 754 height 43
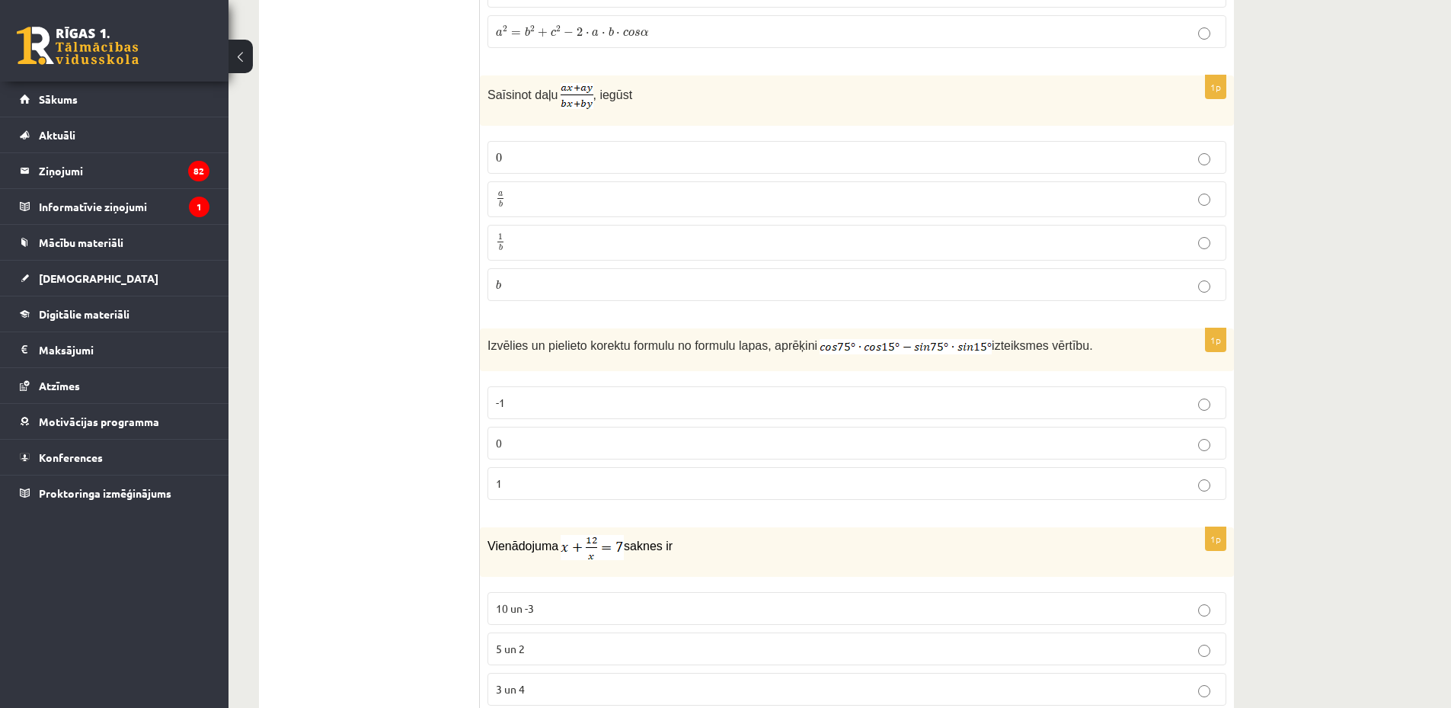
click at [593, 444] on p "0" at bounding box center [857, 443] width 722 height 16
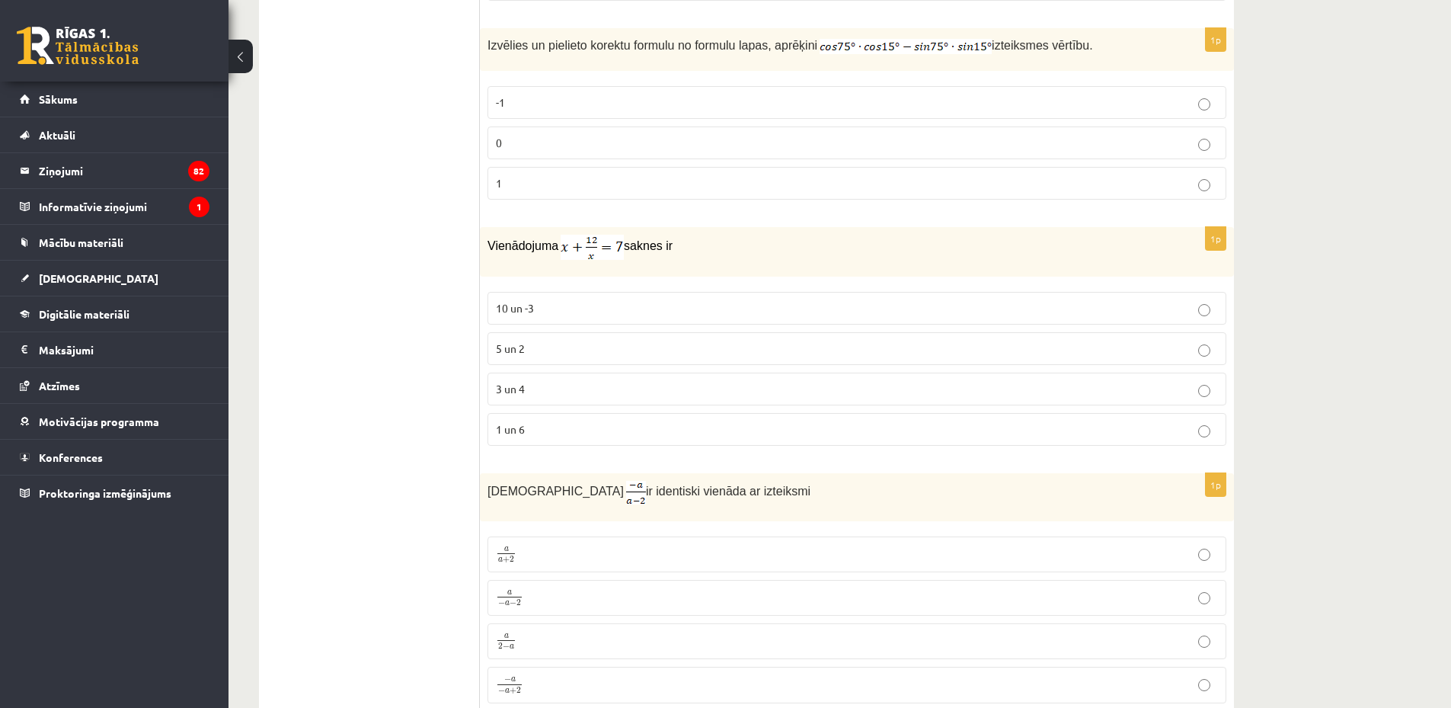
scroll to position [5348, 0]
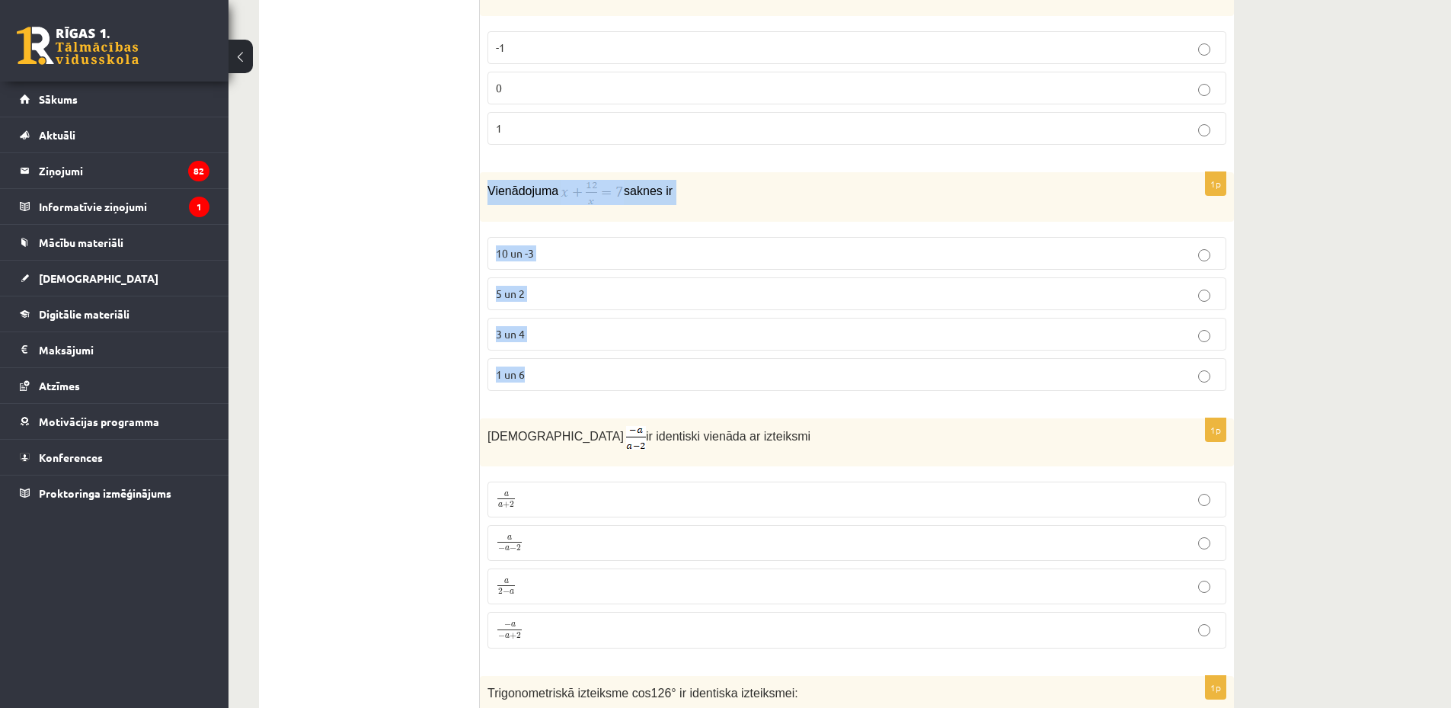
drag, startPoint x: 482, startPoint y: 189, endPoint x: 714, endPoint y: 387, distance: 304.7
click at [714, 387] on div "1p Vienādojuma saknes ir 10 un -3 5 un 2 3 un 4 1 un 6" at bounding box center [857, 287] width 754 height 231
click at [702, 398] on div "1p Vienādojuma saknes ir 10 un -3 5 un 2 3 un 4 1 un 6" at bounding box center [857, 287] width 754 height 231
click at [537, 293] on p "5 un 2" at bounding box center [857, 294] width 722 height 16
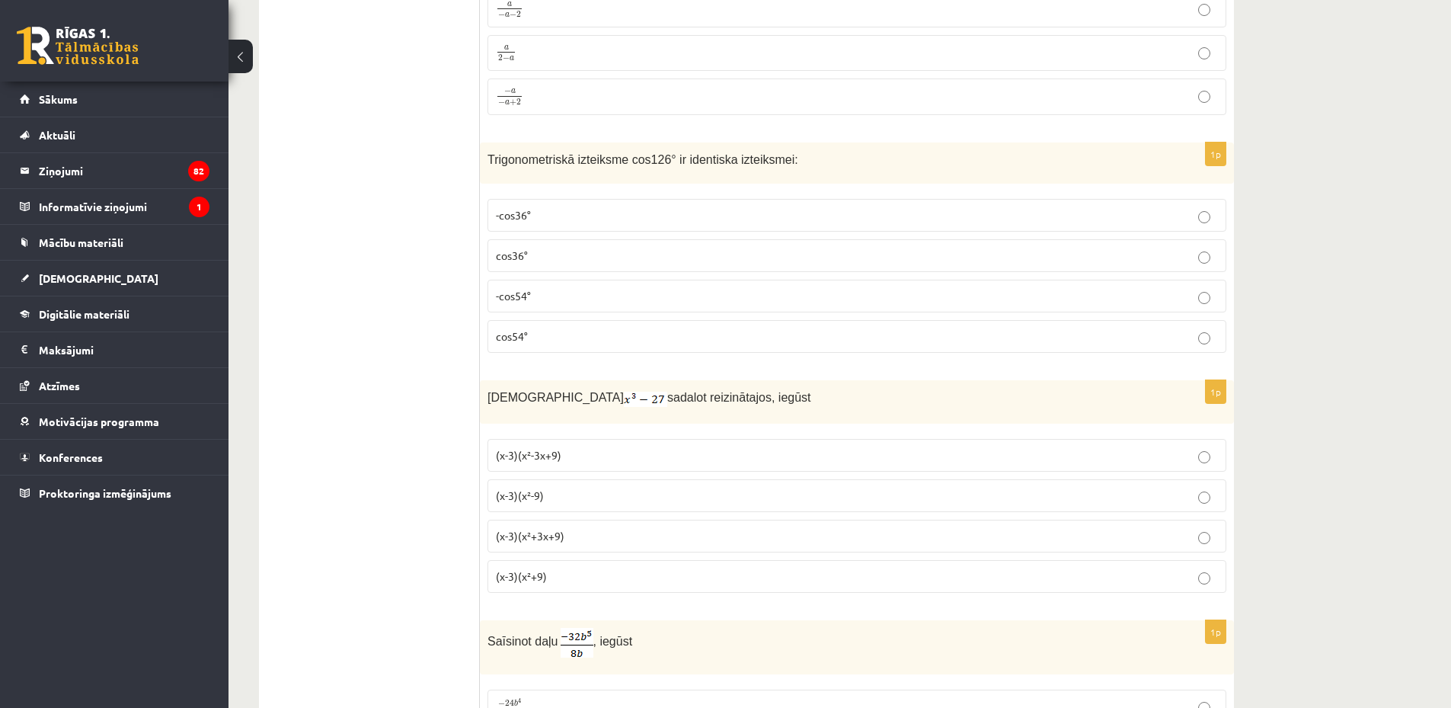
scroll to position [5704, 0]
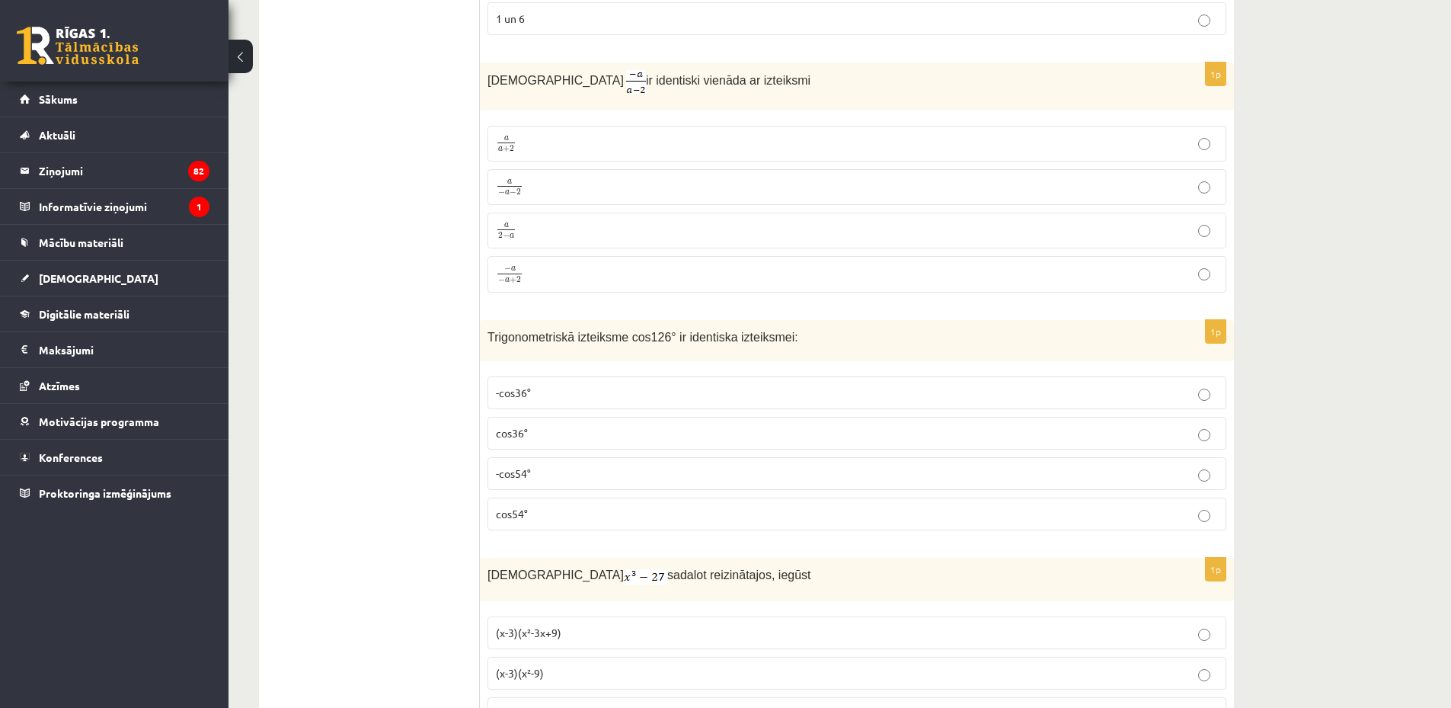
click at [545, 237] on label "a 2 − a a 2 − a" at bounding box center [856, 231] width 739 height 36
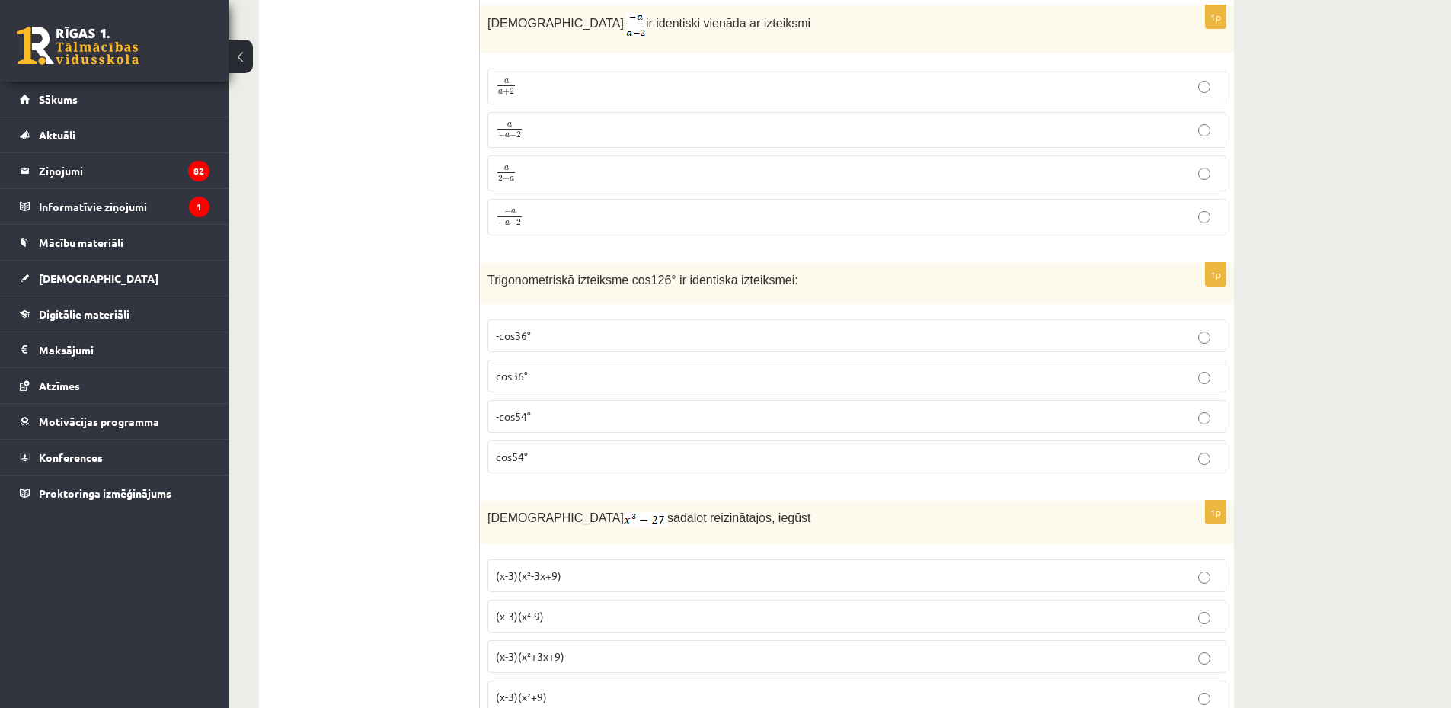
scroll to position [5527, 0]
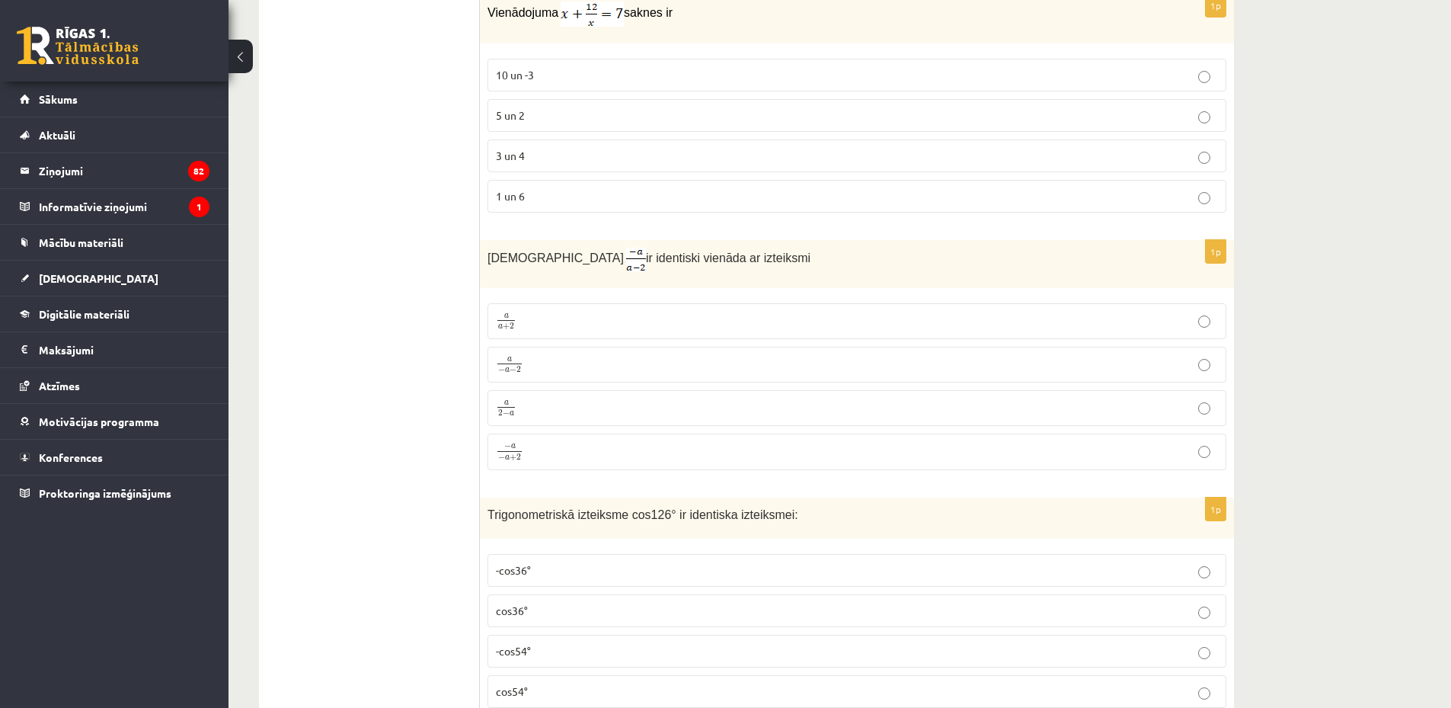
click at [555, 418] on label "a 2 − a a 2 − a" at bounding box center [856, 408] width 739 height 36
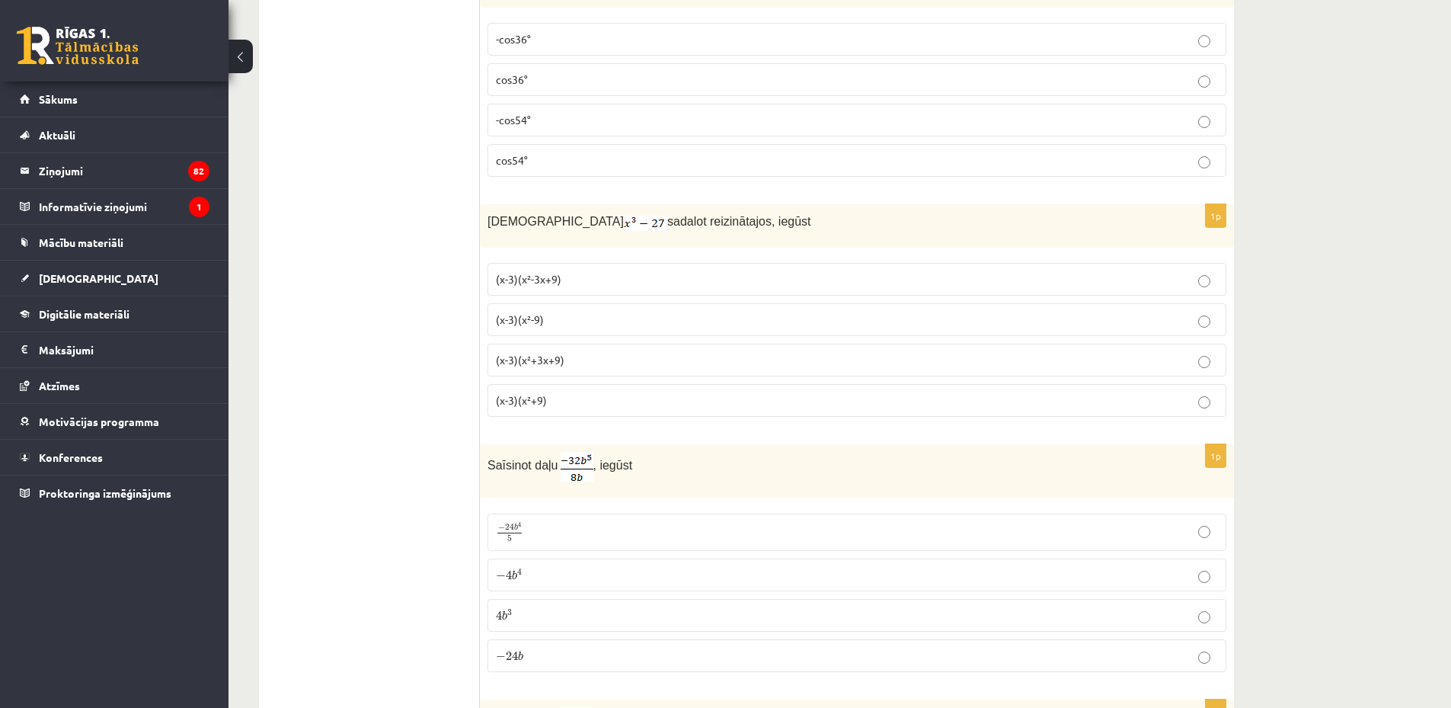
scroll to position [6060, 0]
drag, startPoint x: 476, startPoint y: 208, endPoint x: 611, endPoint y: 222, distance: 135.6
click at [607, 222] on p "Izteiksmi sadalot reizinātajos, iegūst" at bounding box center [818, 218] width 663 height 18
drag, startPoint x: 783, startPoint y: 219, endPoint x: 473, endPoint y: 238, distance: 310.6
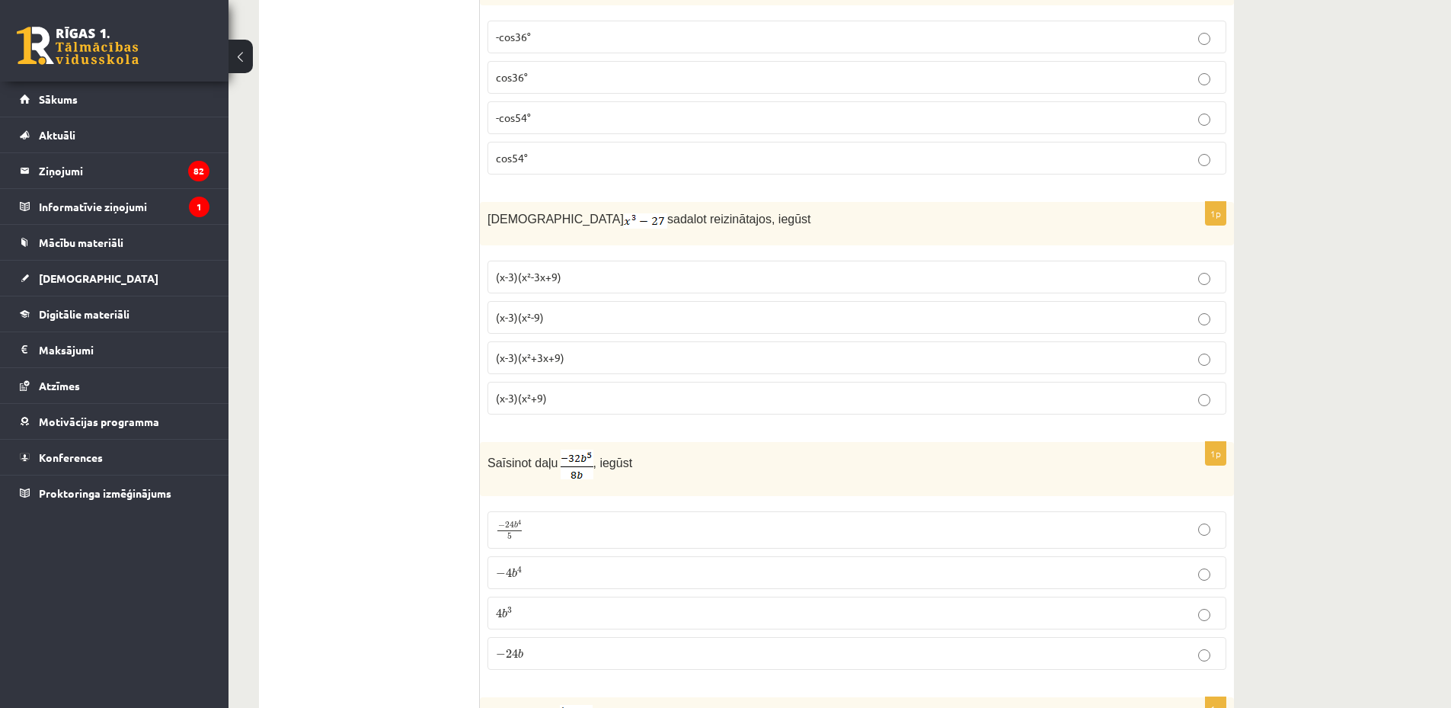
drag, startPoint x: 491, startPoint y: 211, endPoint x: 782, endPoint y: 220, distance: 291.1
click at [782, 220] on p "Izteiksmi sadalot reizinātajos, iegūst" at bounding box center [818, 218] width 663 height 18
drag, startPoint x: 772, startPoint y: 228, endPoint x: 624, endPoint y: 236, distance: 148.7
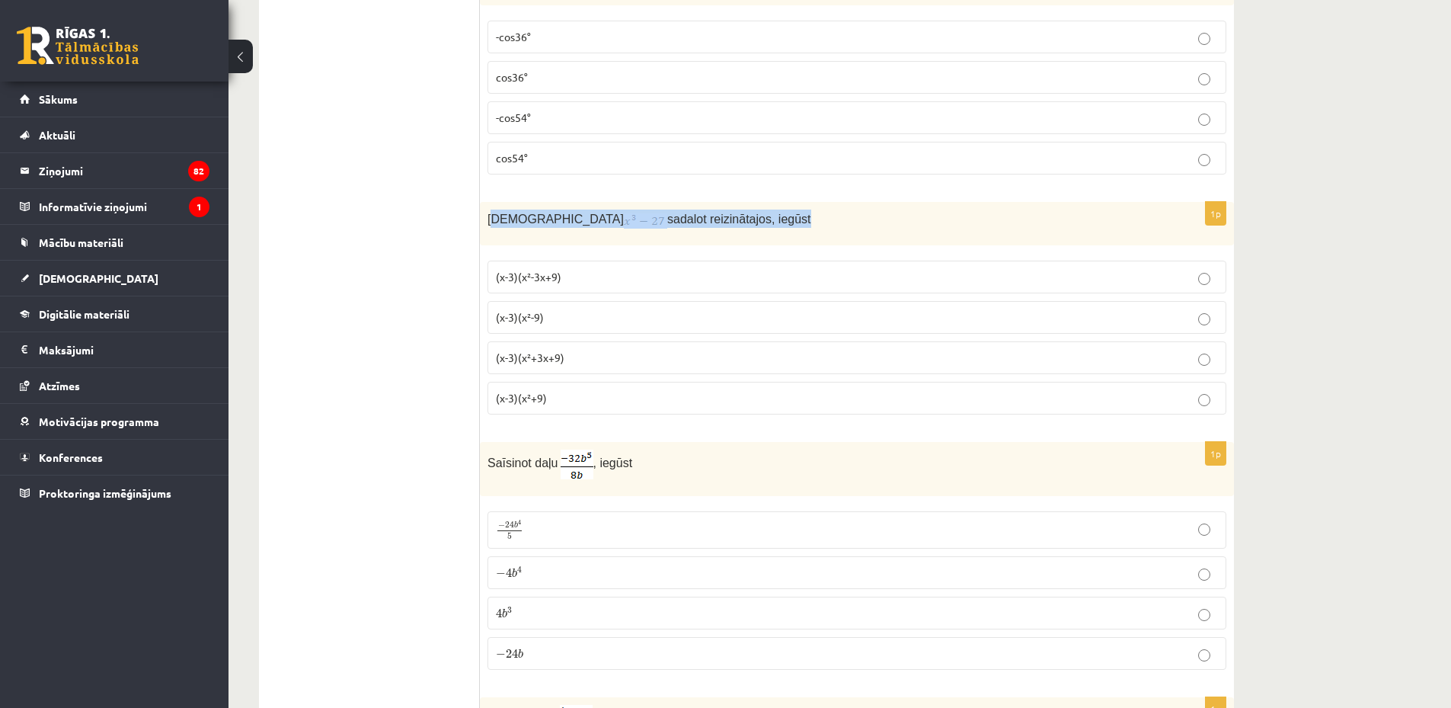
click at [770, 228] on div "Izteiksmi sadalot reizinātajos, iegūst" at bounding box center [857, 223] width 754 height 43
click at [482, 242] on div "1p Izteiksmi sadalot reizinātajos, iegūst (x-3)(x²-3x+9) (x-3)(x²-9) (x-3)(x²+3…" at bounding box center [857, 314] width 754 height 224
drag, startPoint x: 484, startPoint y: 215, endPoint x: 724, endPoint y: 210, distance: 240.7
click at [724, 210] on div "Izteiksmi sadalot reizinātajos, iegūst" at bounding box center [857, 223] width 754 height 43
click at [725, 210] on p "Izteiksmi sadalot reizinātajos, iegūst" at bounding box center [818, 218] width 663 height 18
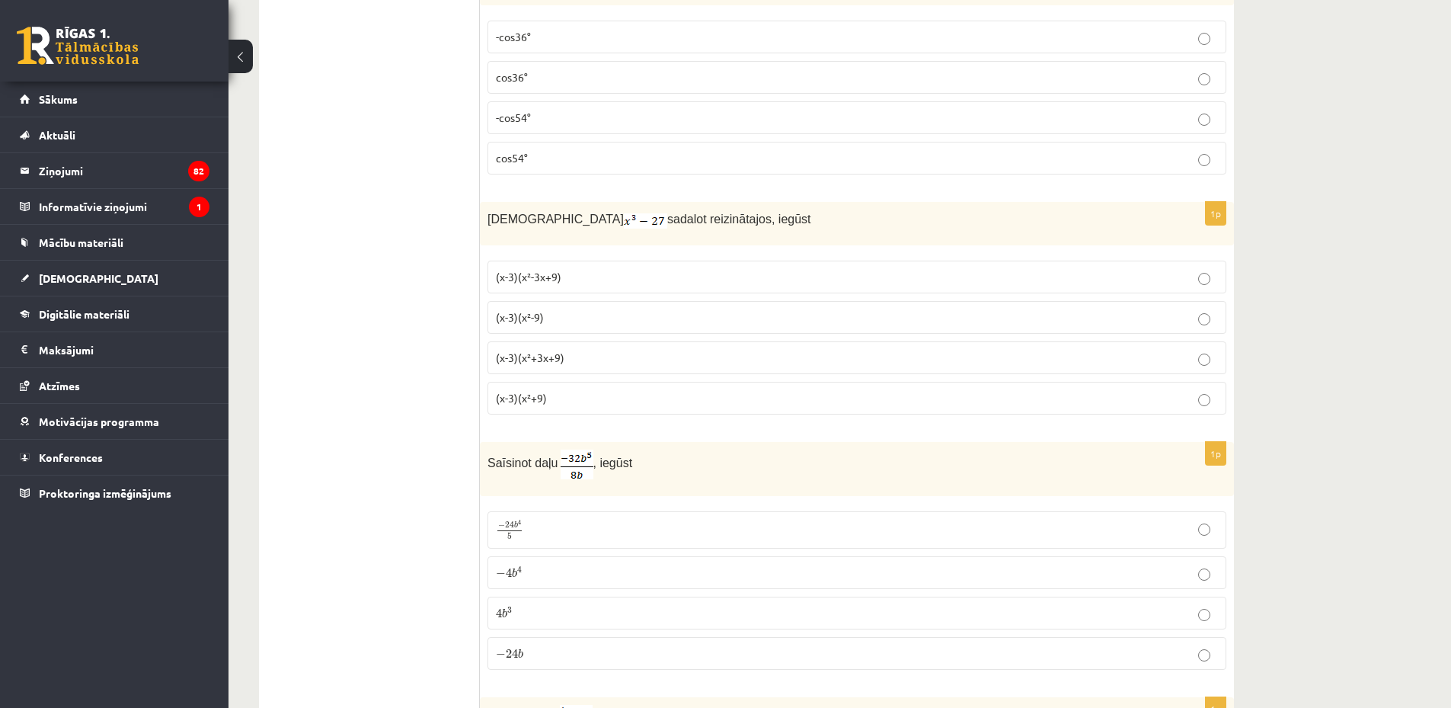
click at [590, 283] on label "(x-3)(x²-3x+9)" at bounding box center [856, 276] width 739 height 33
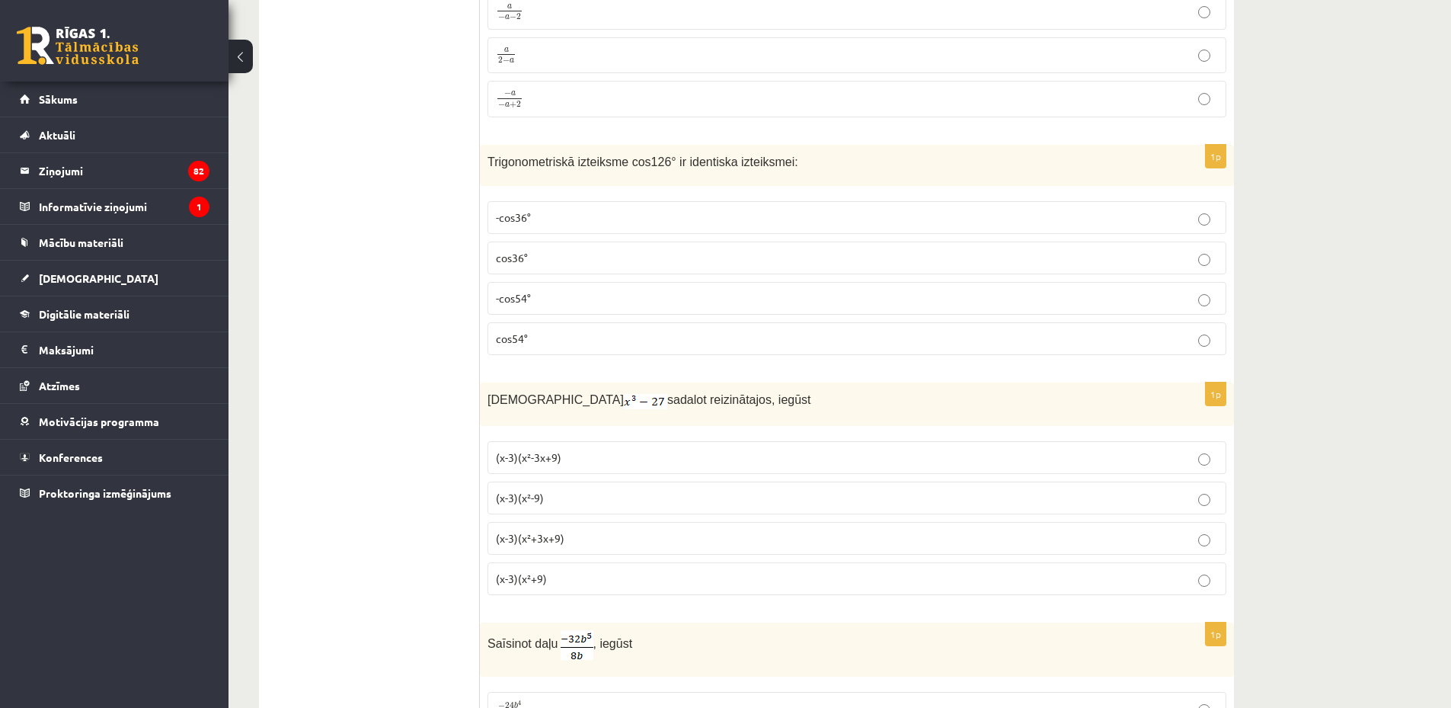
scroll to position [5882, 0]
drag, startPoint x: 480, startPoint y: 155, endPoint x: 810, endPoint y: 173, distance: 331.1
click at [810, 173] on div "Trigonometriskā izteiksme cos126° ir identiska izteiksmei:" at bounding box center [857, 163] width 754 height 42
click at [545, 288] on p "-cos54°" at bounding box center [857, 296] width 722 height 16
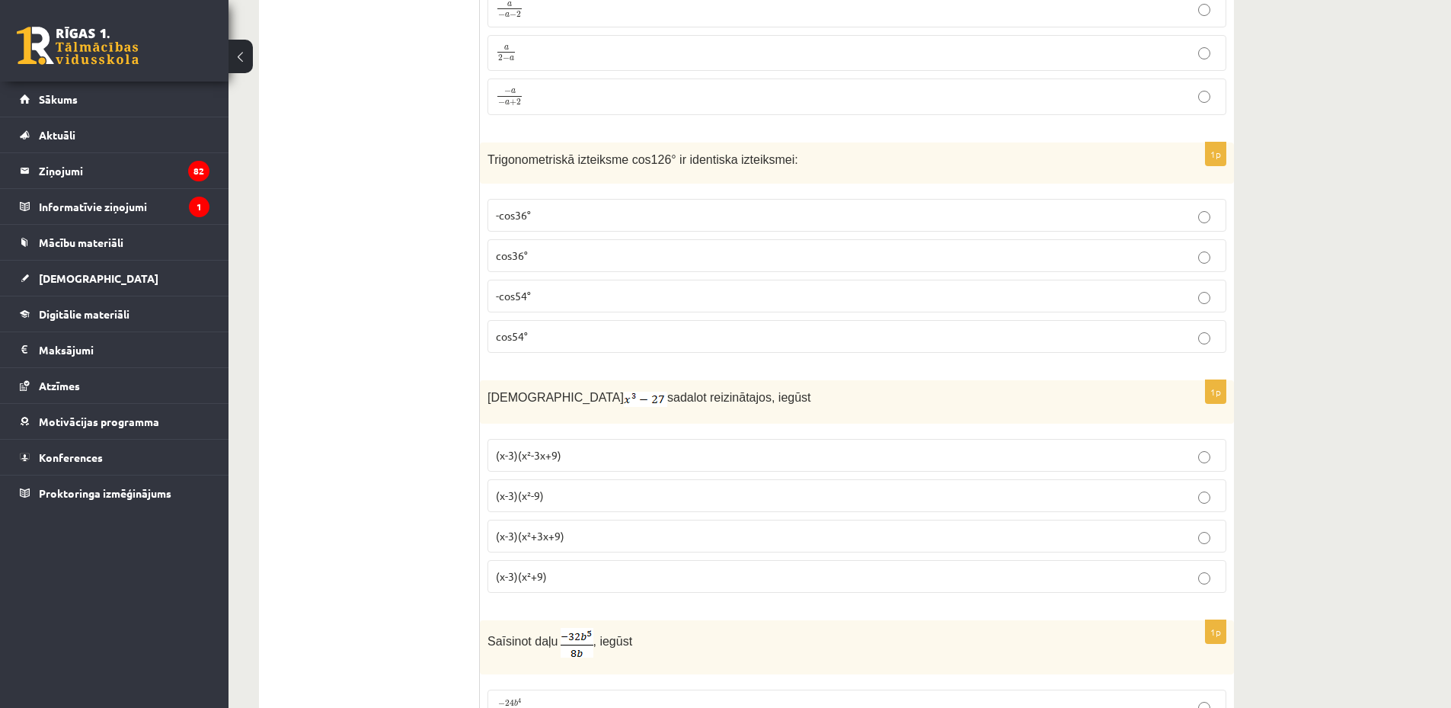
click at [531, 328] on p "cos54°" at bounding box center [857, 336] width 722 height 16
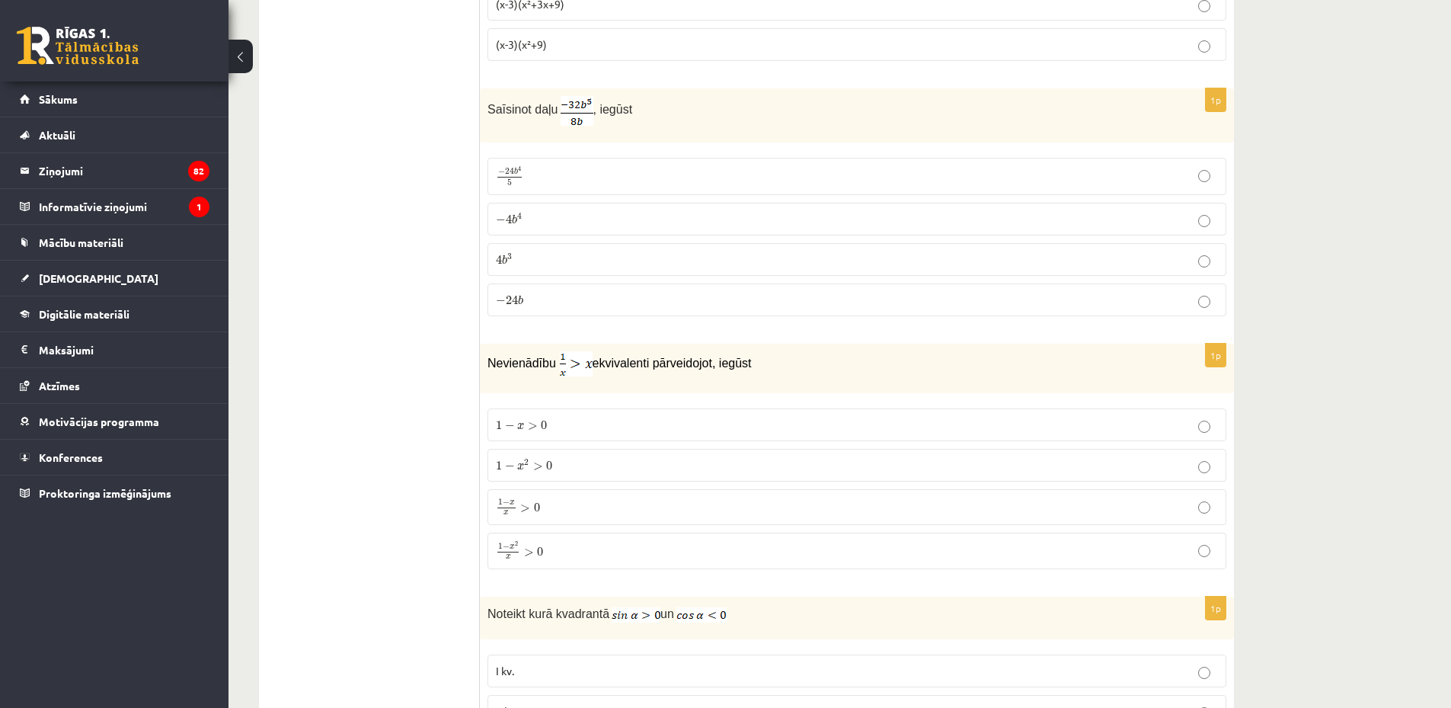
scroll to position [6415, 0]
drag, startPoint x: 485, startPoint y: 100, endPoint x: 673, endPoint y: 104, distance: 188.2
click at [673, 104] on div "Saīsinot daļu , iegūst" at bounding box center [857, 114] width 754 height 54
click at [663, 120] on div "Saīsinot daļu , iegūst" at bounding box center [857, 114] width 754 height 54
click at [556, 217] on p "− 4 b 4 − 4 b 4" at bounding box center [857, 217] width 722 height 16
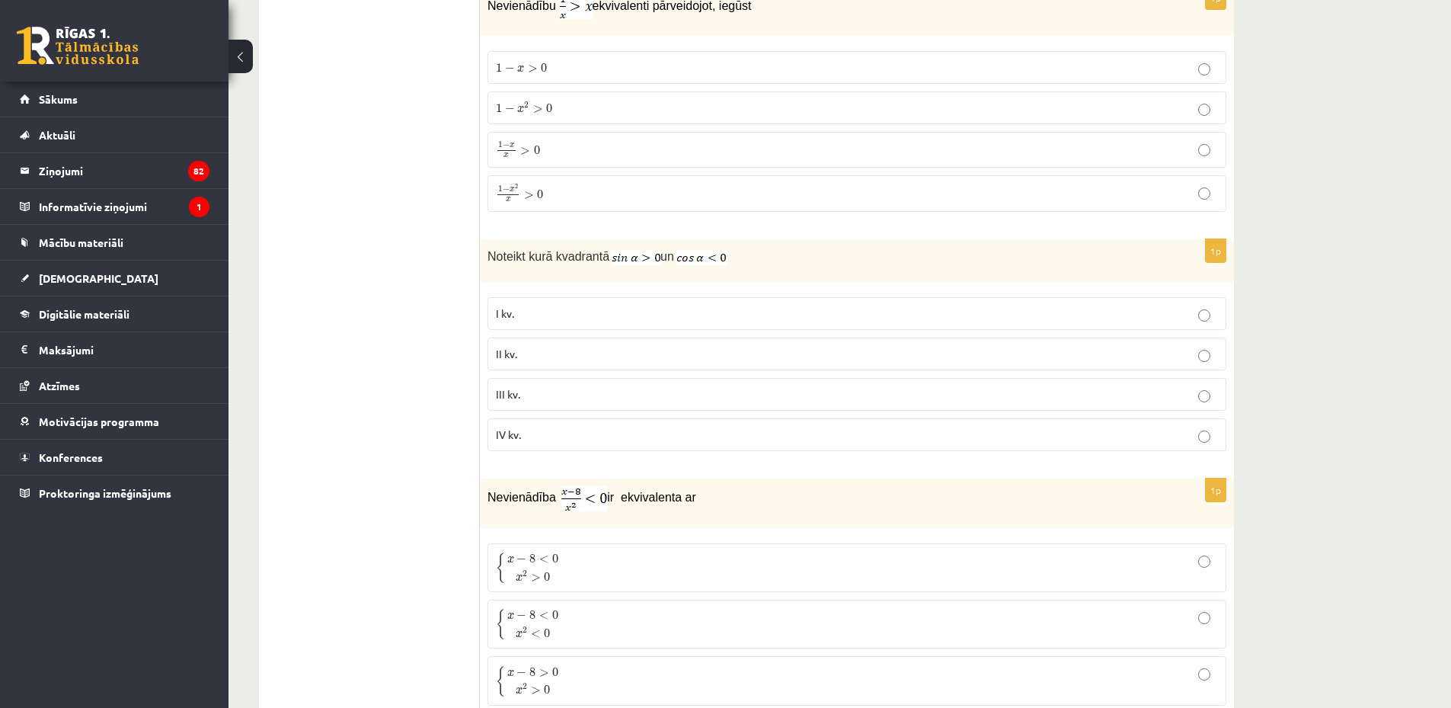
scroll to position [6593, 0]
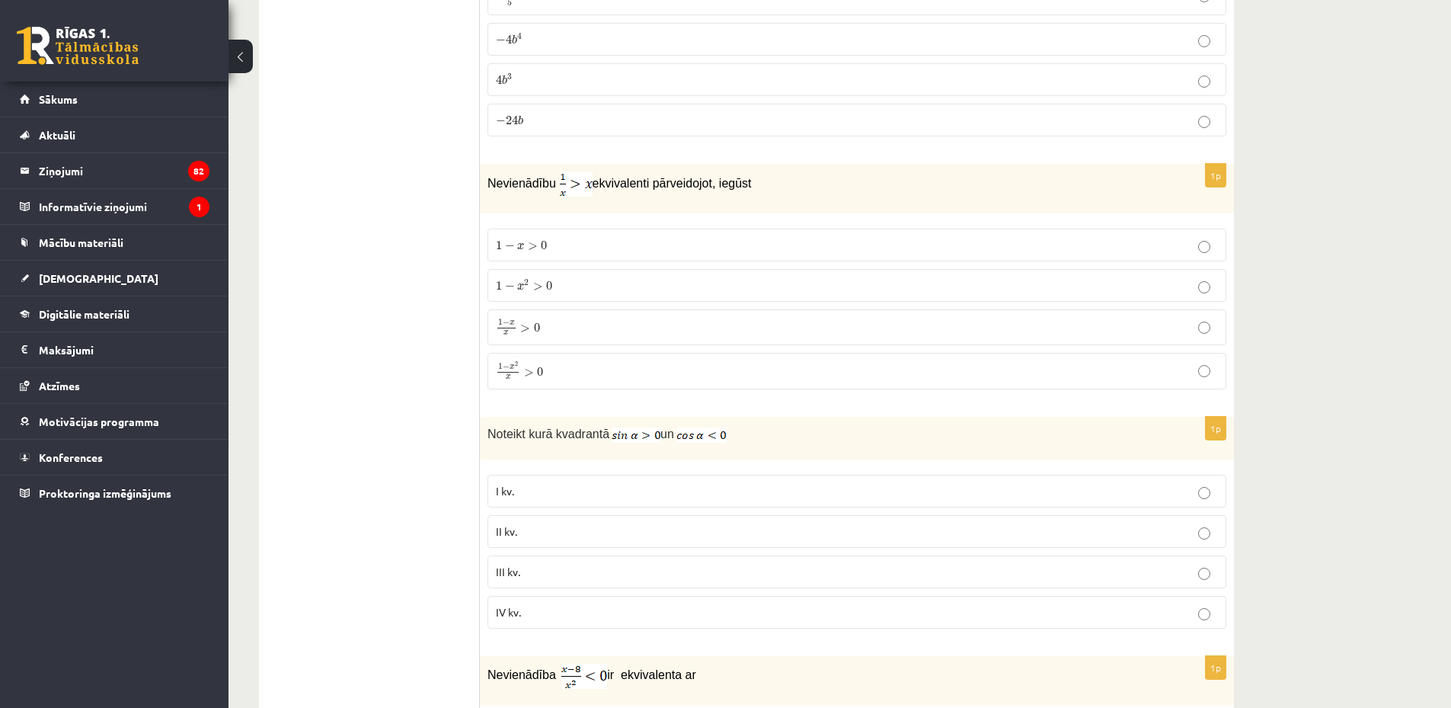
drag, startPoint x: 476, startPoint y: 169, endPoint x: 588, endPoint y: 193, distance: 114.4
click at [588, 193] on div "Nevienādību ekvivalenti pārveidojot, iegūst" at bounding box center [857, 189] width 754 height 50
drag, startPoint x: 488, startPoint y: 171, endPoint x: 845, endPoint y: 194, distance: 357.2
click at [845, 194] on div "Nevienādību ekvivalenti pārveidojot, iegūst" at bounding box center [857, 189] width 754 height 50
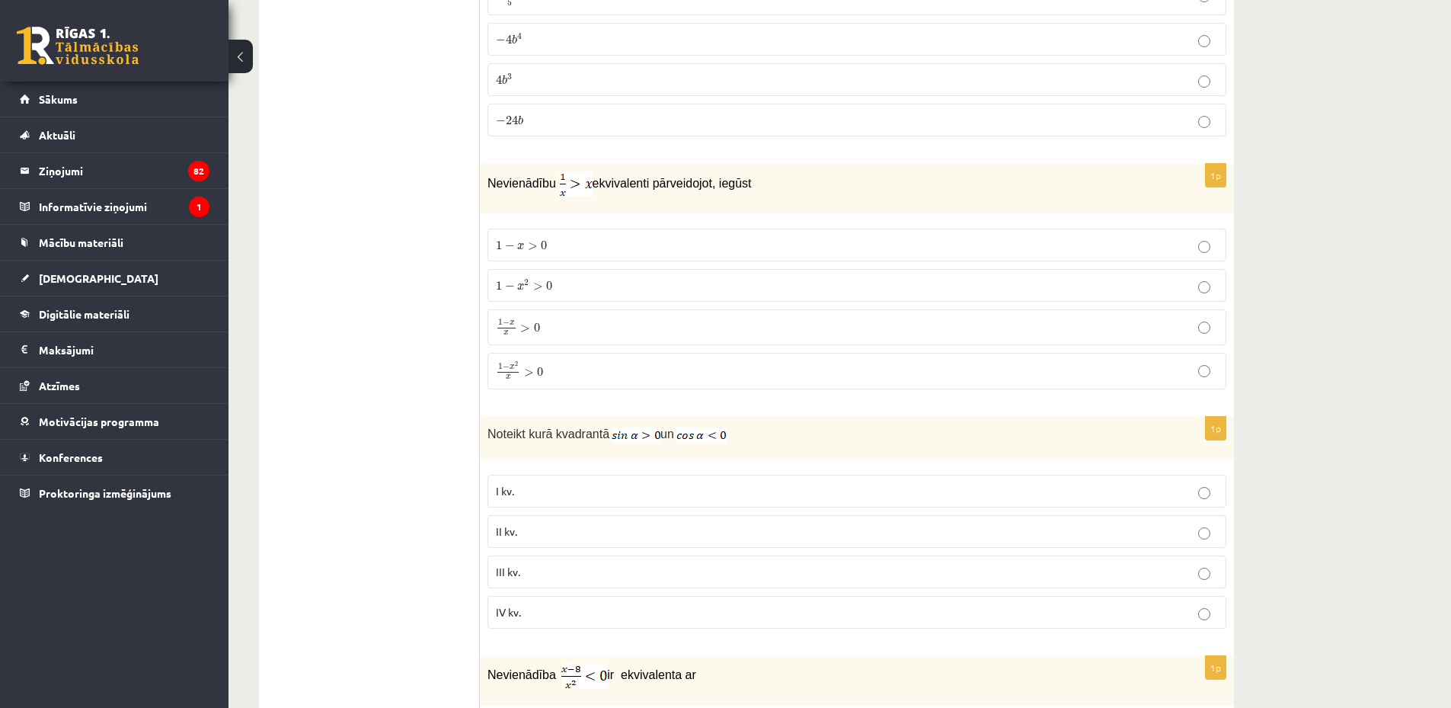
click at [845, 194] on div "Nevienādību ekvivalenti pārveidojot, iegūst" at bounding box center [857, 189] width 754 height 50
click at [600, 369] on p "1 − x 2 x > 0 1 − x 2 x > 0" at bounding box center [857, 371] width 722 height 20
click at [580, 334] on label "1 − x x > 0 1 − x x > 0" at bounding box center [856, 326] width 739 height 35
click at [583, 363] on p "1 − x 2 x > 0 1 − x 2 x > 0" at bounding box center [857, 371] width 722 height 20
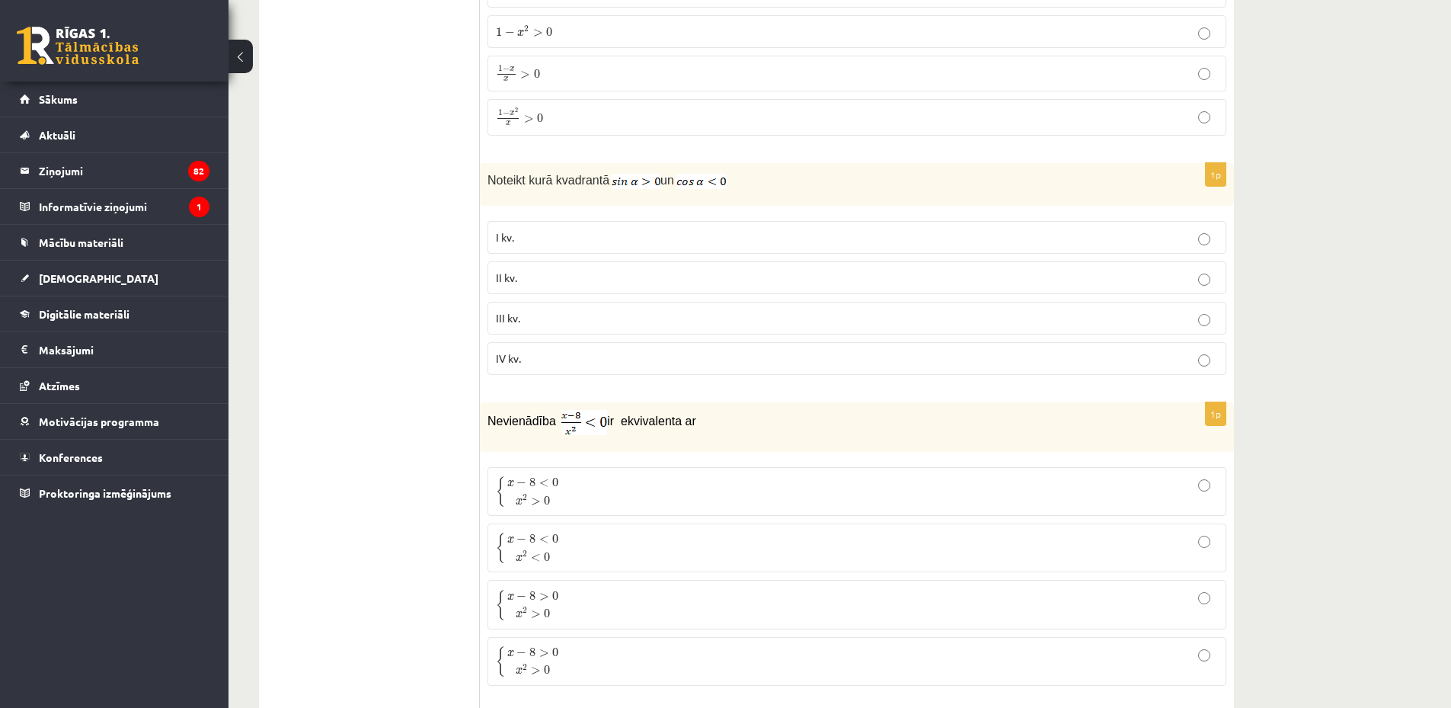
scroll to position [6948, 0]
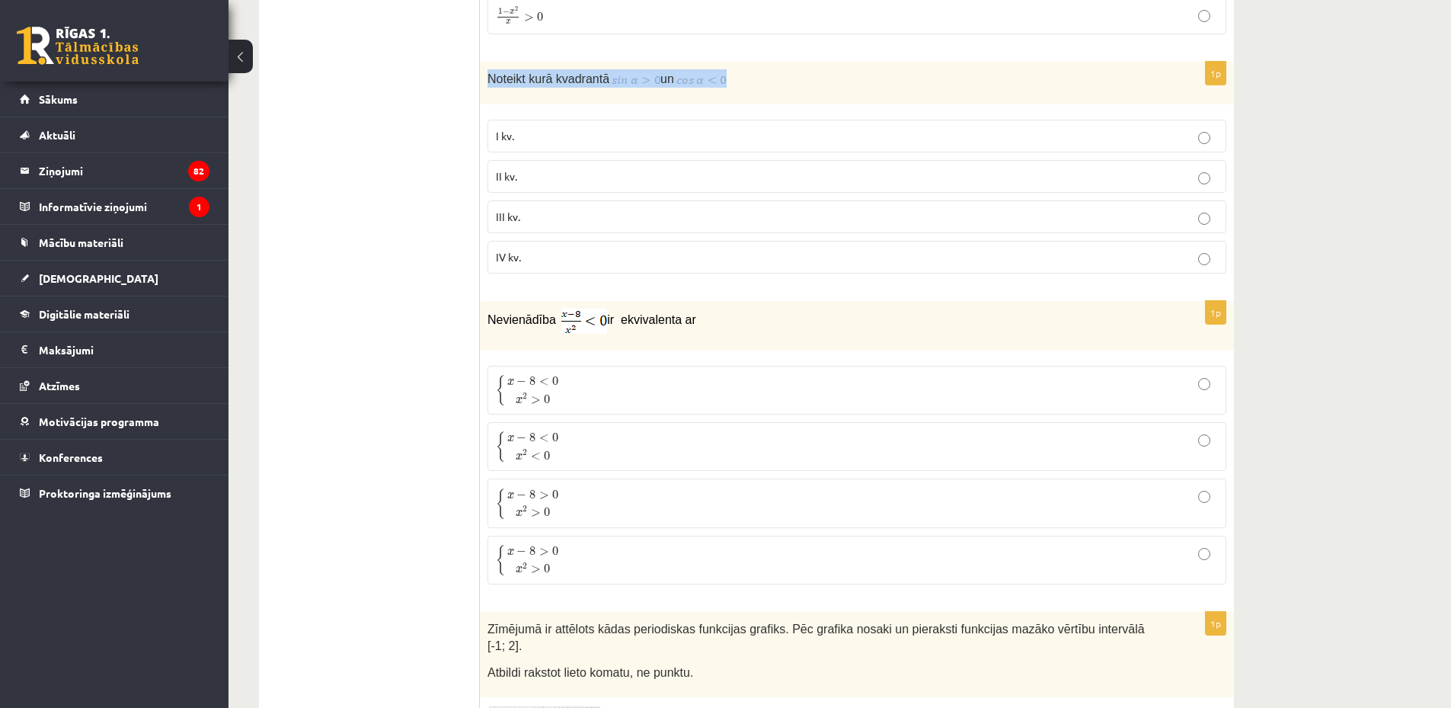
drag, startPoint x: 480, startPoint y: 72, endPoint x: 736, endPoint y: 72, distance: 255.9
click at [736, 72] on div "Noteikt kurā kvadrantā un" at bounding box center [857, 83] width 754 height 43
click at [695, 80] on img at bounding box center [701, 79] width 50 height 15
drag, startPoint x: 777, startPoint y: 91, endPoint x: 696, endPoint y: 51, distance: 89.9
click at [775, 91] on div "Noteikt kurā kvadrantā un" at bounding box center [857, 83] width 754 height 43
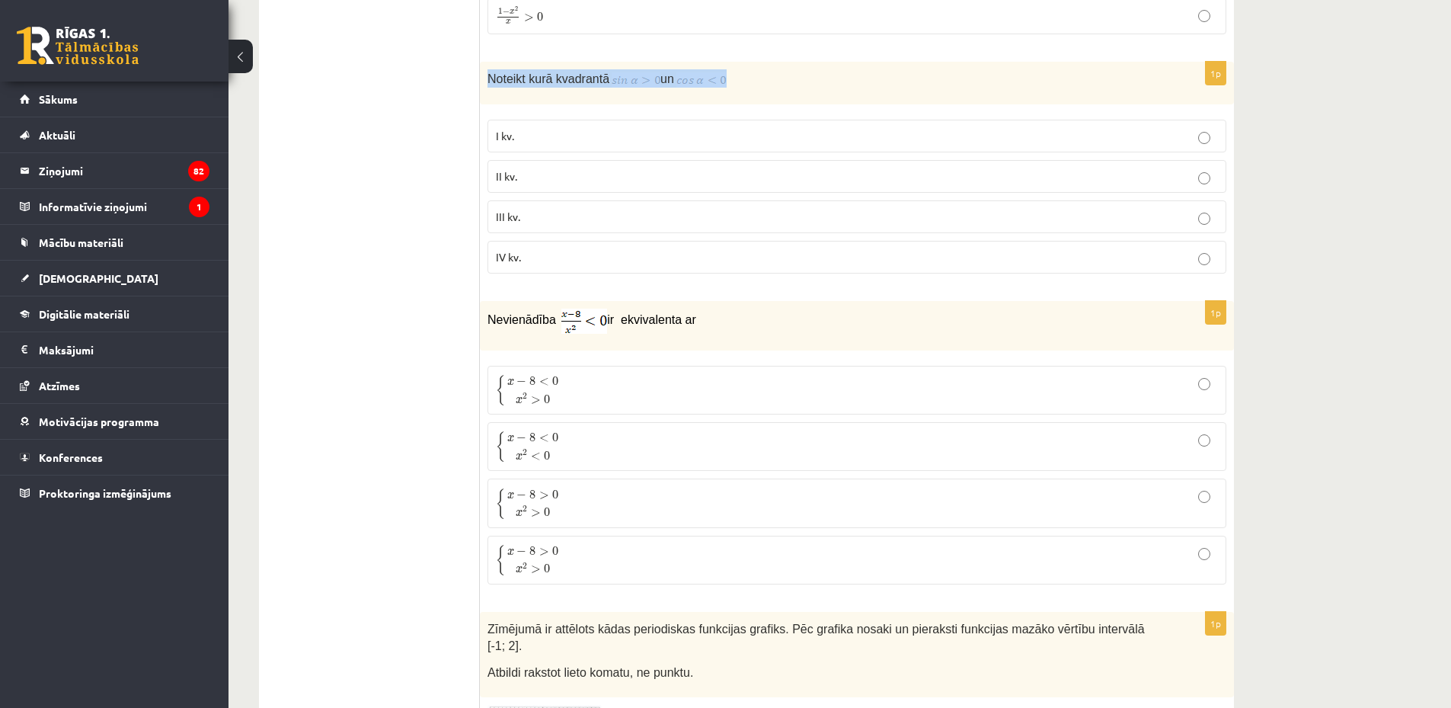
click at [766, 80] on p "Noteikt kurā kvadrantā un" at bounding box center [818, 78] width 663 height 18
drag, startPoint x: 477, startPoint y: 97, endPoint x: 545, endPoint y: 271, distance: 186.7
click at [524, 168] on p "II kv." at bounding box center [857, 176] width 722 height 16
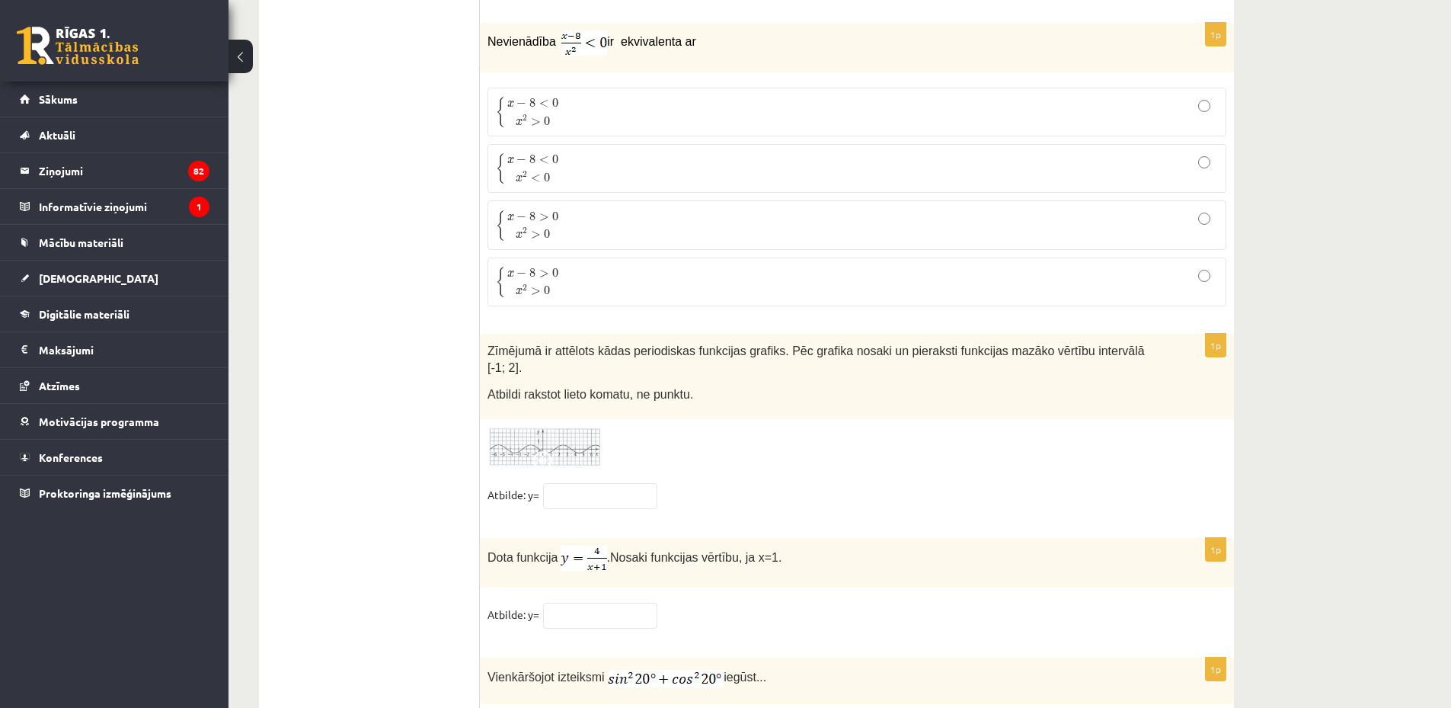
scroll to position [7126, 0]
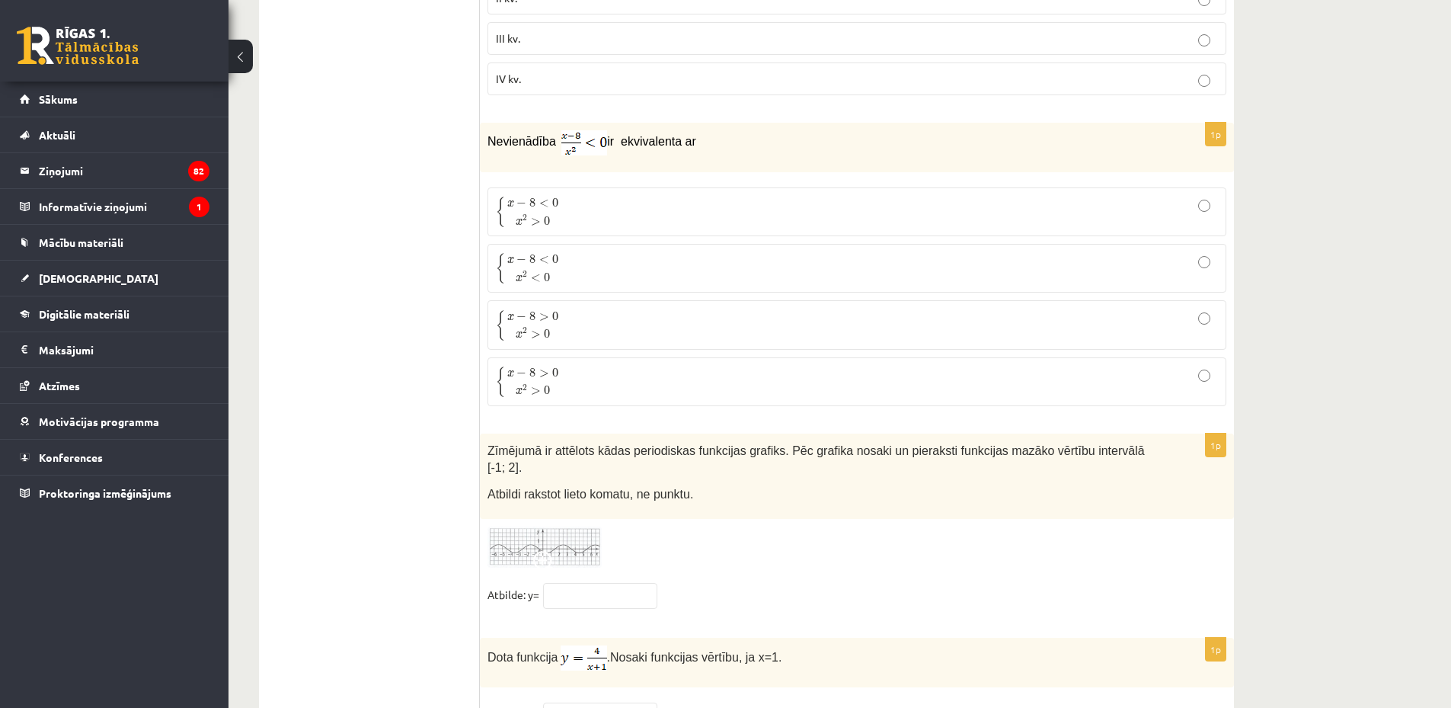
drag, startPoint x: 482, startPoint y: 133, endPoint x: 746, endPoint y: 134, distance: 264.3
click at [746, 134] on div "Nevienādība ir ekvivalenta ar" at bounding box center [857, 148] width 754 height 50
click at [746, 134] on p "Nevienādība ir ekvivalenta ar" at bounding box center [818, 142] width 663 height 25
click at [580, 213] on p "{ x − 8 < 0 x 2 > 0 { x − 8 < 0 x 2 > 0" at bounding box center [857, 212] width 722 height 32
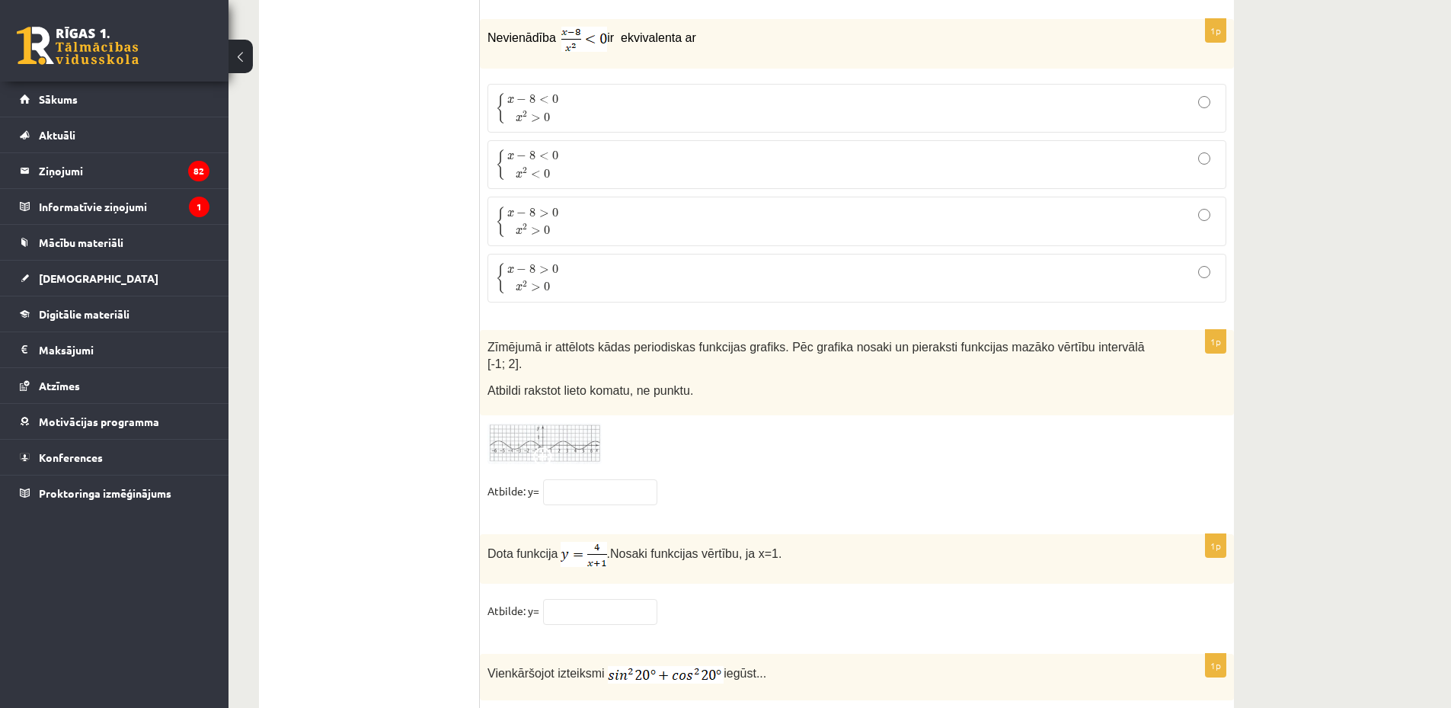
scroll to position [7304, 0]
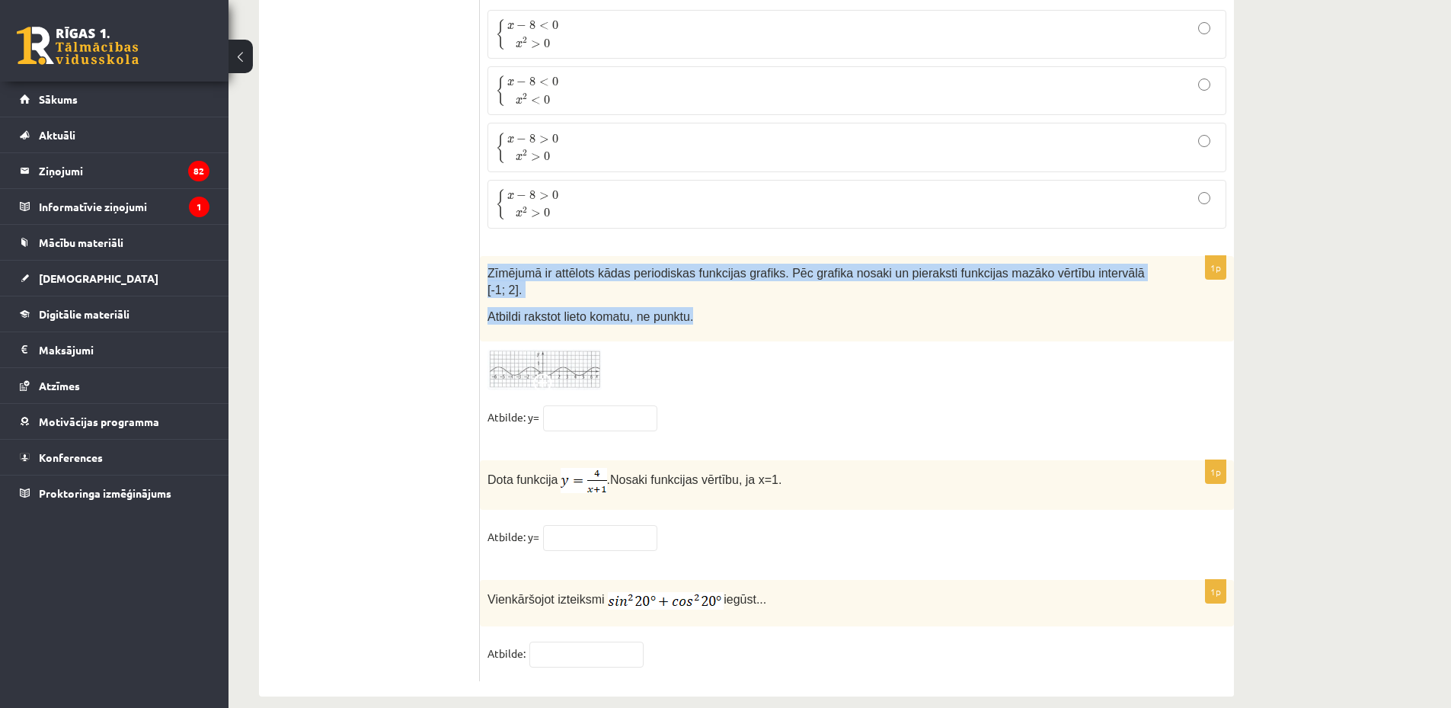
drag, startPoint x: 485, startPoint y: 264, endPoint x: 738, endPoint y: 306, distance: 256.3
click at [738, 306] on div "Zīmējumā ir attēlots kādas periodiskas funkcijas grafiks. Pēc grafika nosaki un…" at bounding box center [857, 298] width 754 height 85
click at [553, 349] on img at bounding box center [544, 370] width 114 height 42
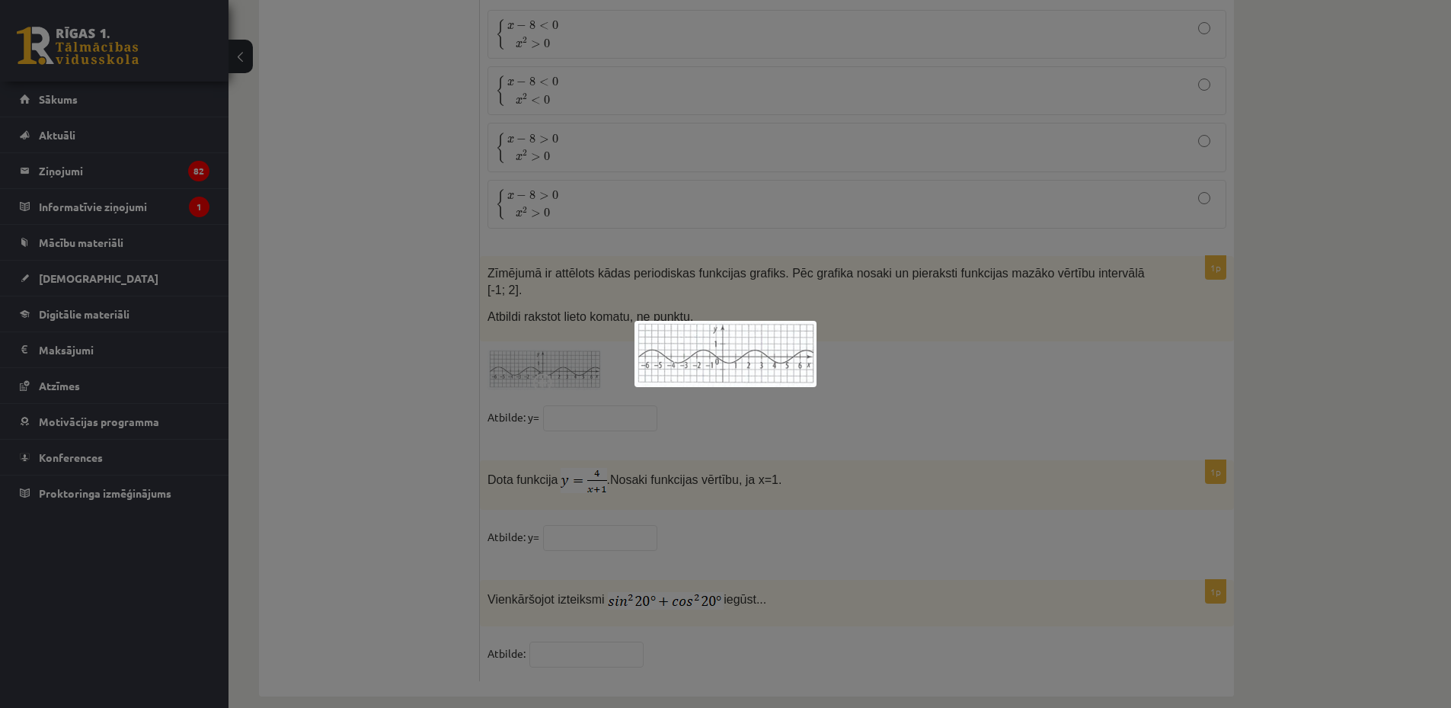
drag, startPoint x: 547, startPoint y: 473, endPoint x: 549, endPoint y: 440, distance: 32.8
click at [547, 466] on div at bounding box center [725, 354] width 1451 height 708
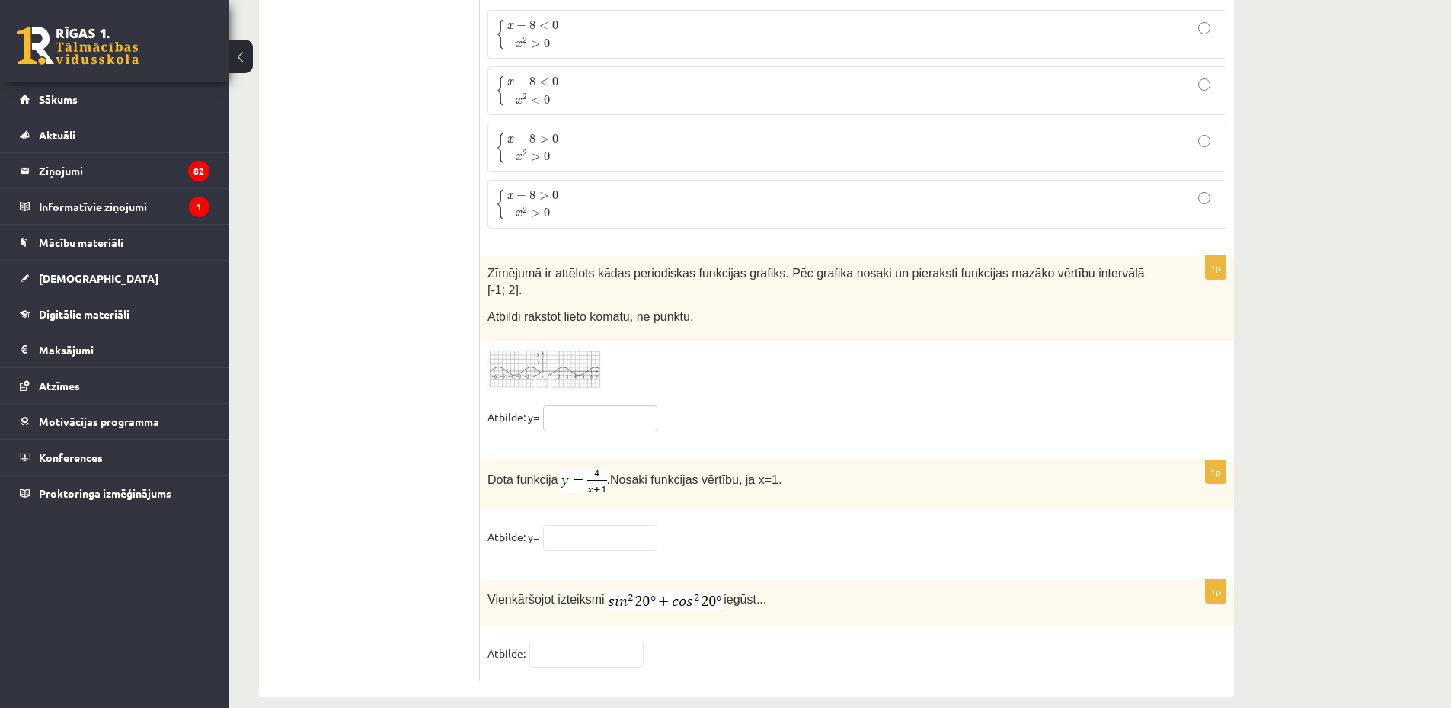
click at [553, 405] on input "text" at bounding box center [600, 418] width 114 height 26
type input "**"
drag, startPoint x: 484, startPoint y: 456, endPoint x: 814, endPoint y: 466, distance: 330.7
click at [814, 466] on div "Dota funkcija . Nosaki funkcijas vērtību, ja x=1." at bounding box center [857, 485] width 754 height 50
click at [814, 468] on p "Dota funkcija . Nosaki funkcijas vērtību, ja x=1." at bounding box center [818, 480] width 663 height 25
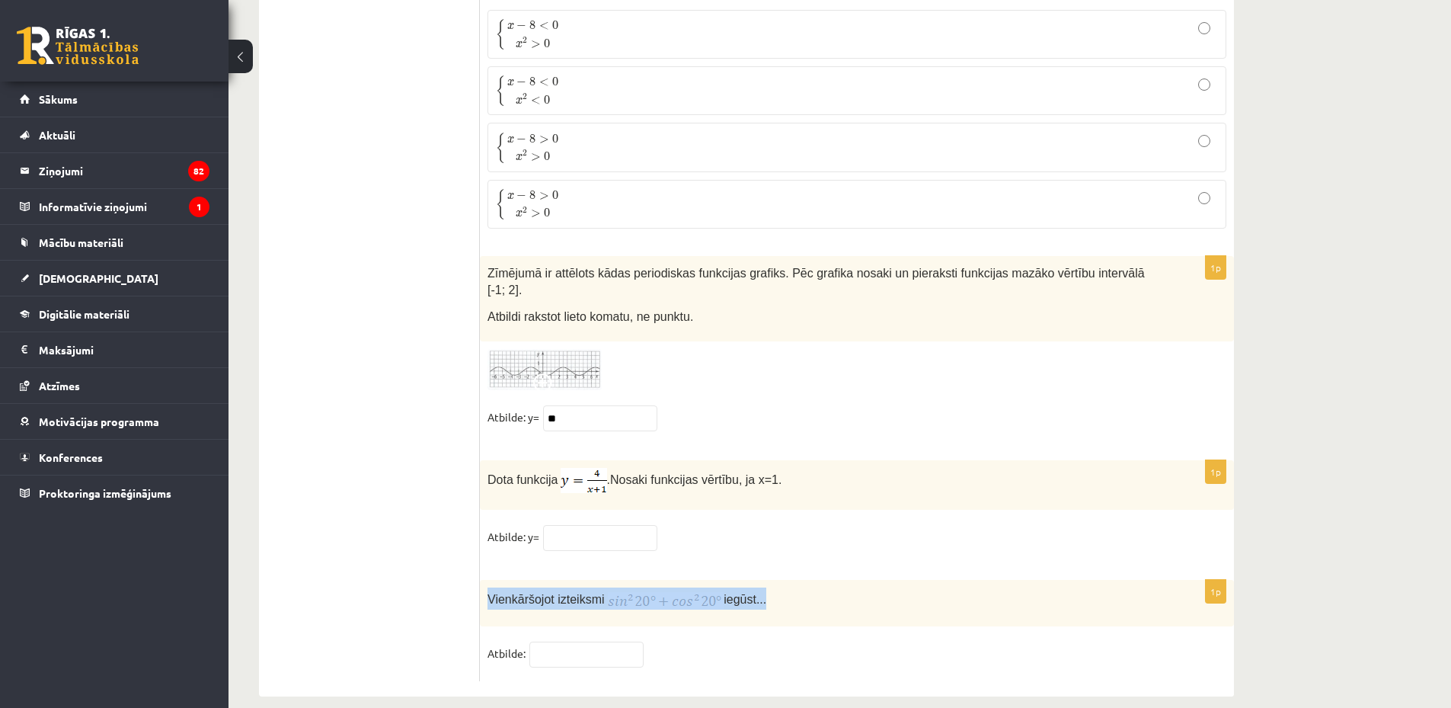
drag, startPoint x: 481, startPoint y: 580, endPoint x: 796, endPoint y: 588, distance: 315.4
click at [796, 588] on div "Vienkāršojot izteiksmi iegūst..." at bounding box center [857, 603] width 754 height 46
click at [788, 580] on div "Vienkāršojot izteiksmi iegūst..." at bounding box center [857, 603] width 754 height 46
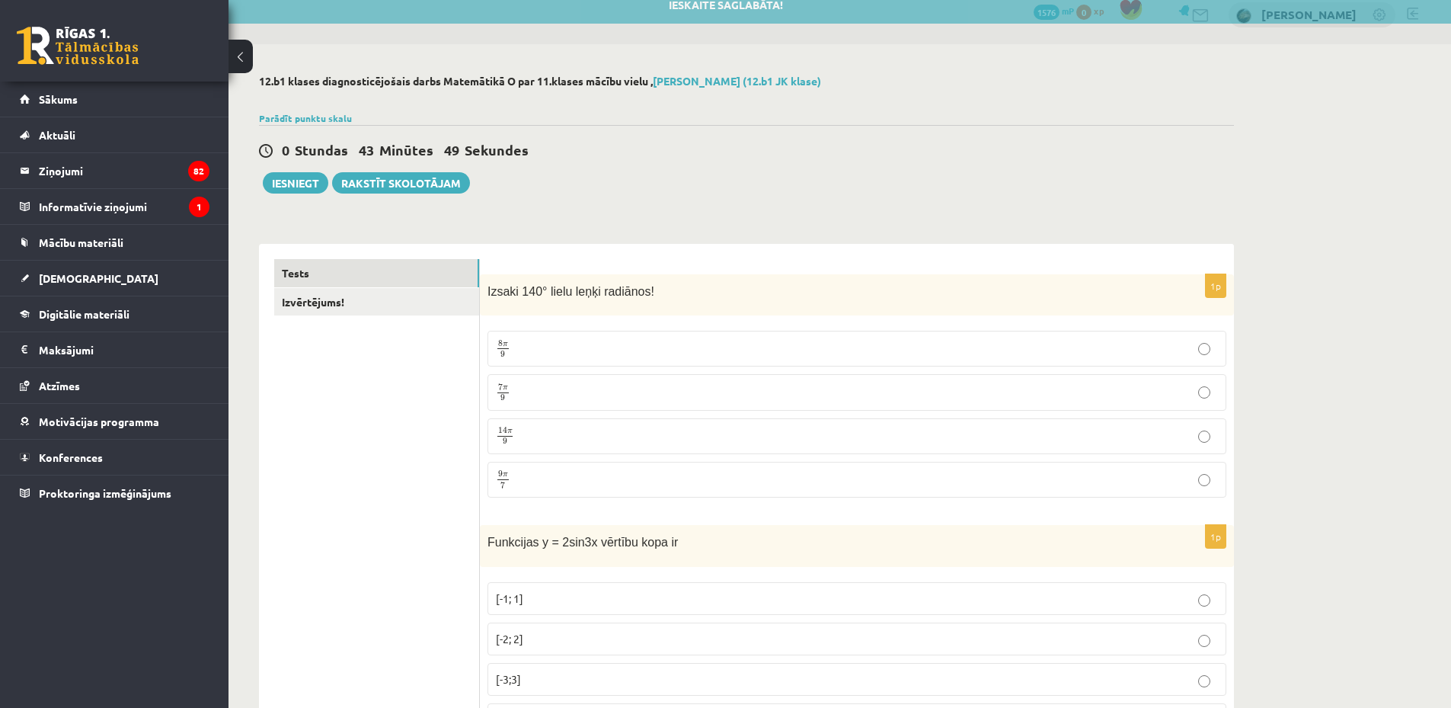
scroll to position [0, 0]
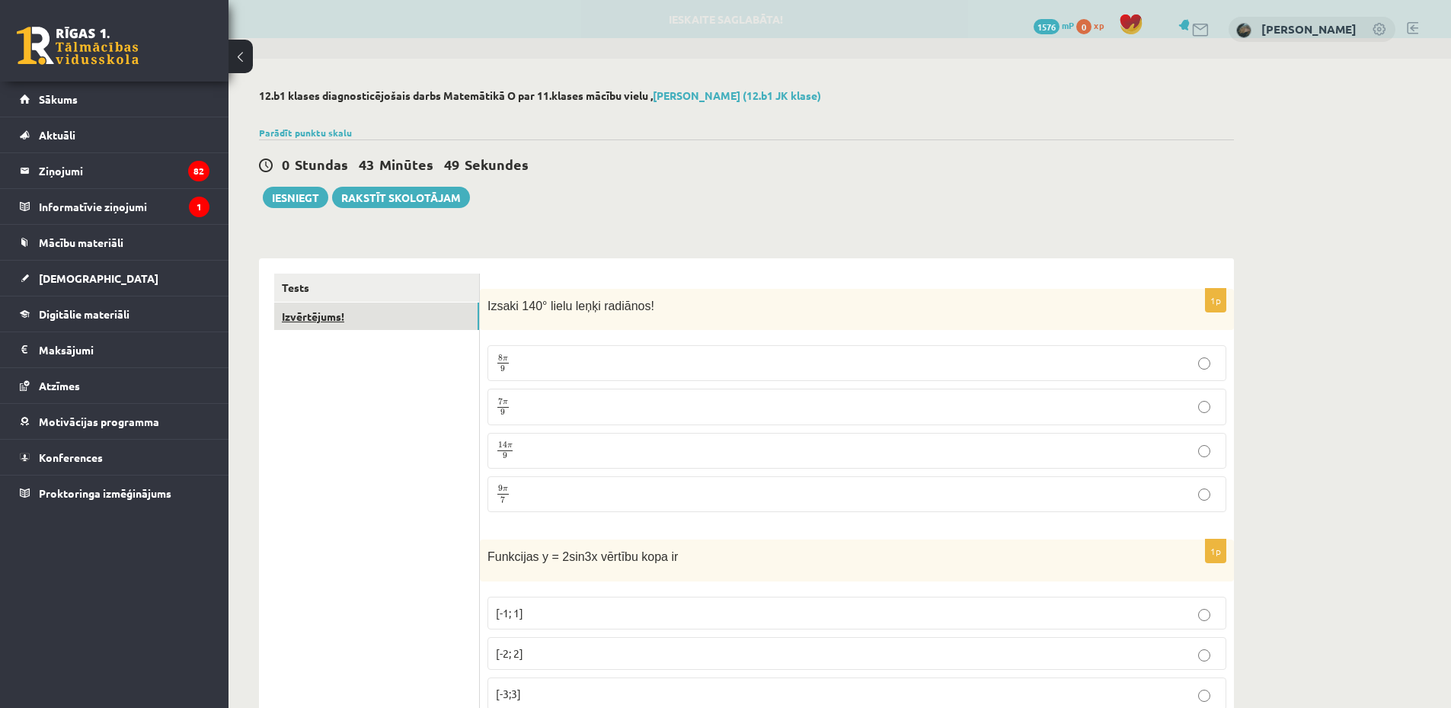
click at [395, 324] on link "Izvērtējums!" at bounding box center [376, 316] width 205 height 28
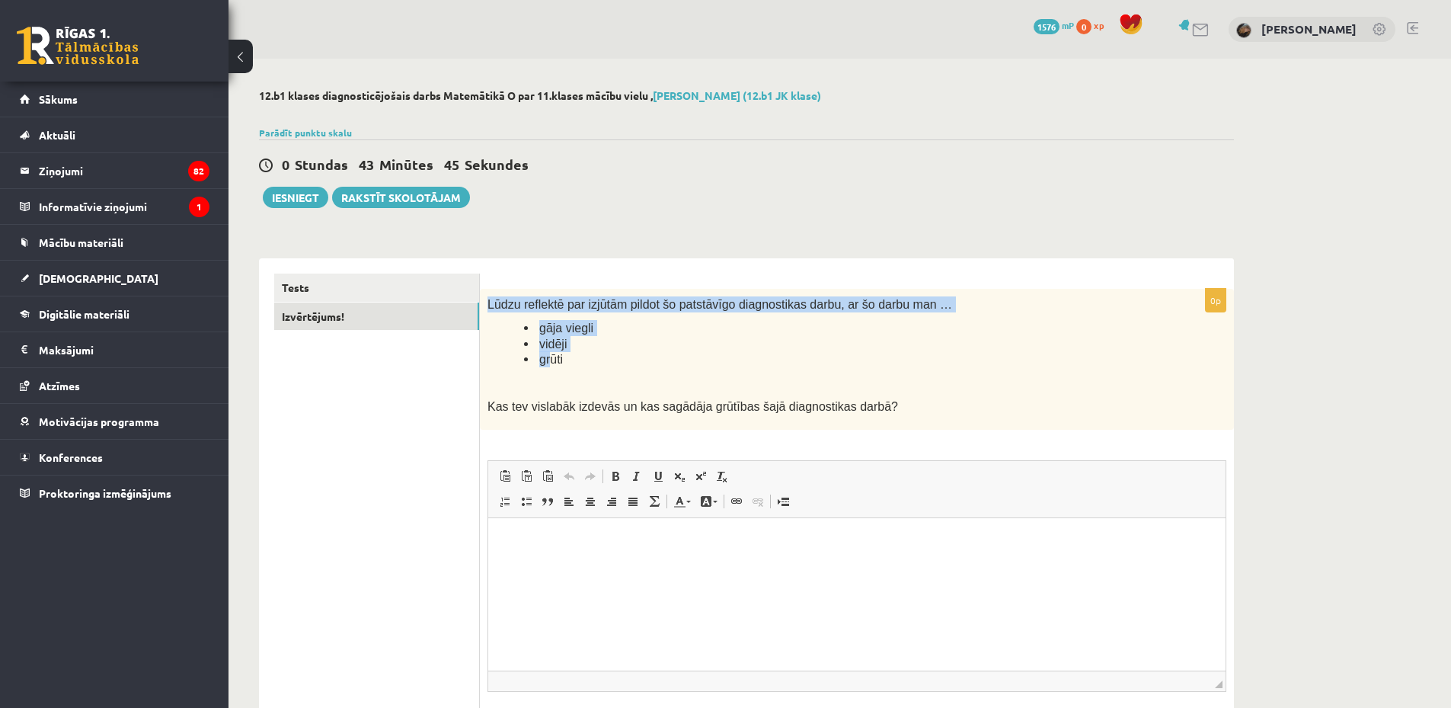
drag, startPoint x: 486, startPoint y: 296, endPoint x: 549, endPoint y: 367, distance: 95.5
click at [549, 367] on div "Lūdzu reflektē par izjūtām pildot šo patstāvīgo diagnostikas darbu, ar šo darbu…" at bounding box center [857, 359] width 754 height 141
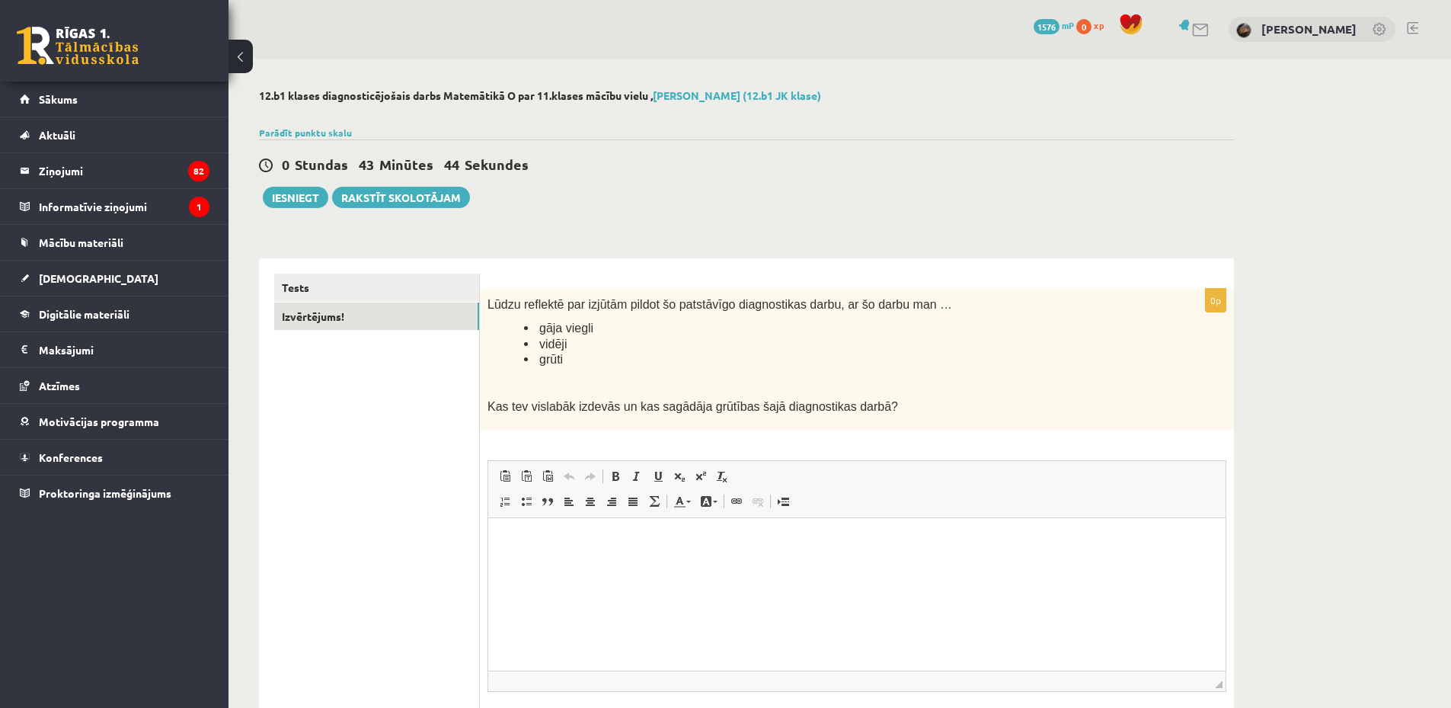
click at [585, 370] on div "Lūdzu reflektē par izjūtām pildot šo patstāvīgo diagnostikas darbu, ar šo darbu…" at bounding box center [857, 359] width 754 height 141
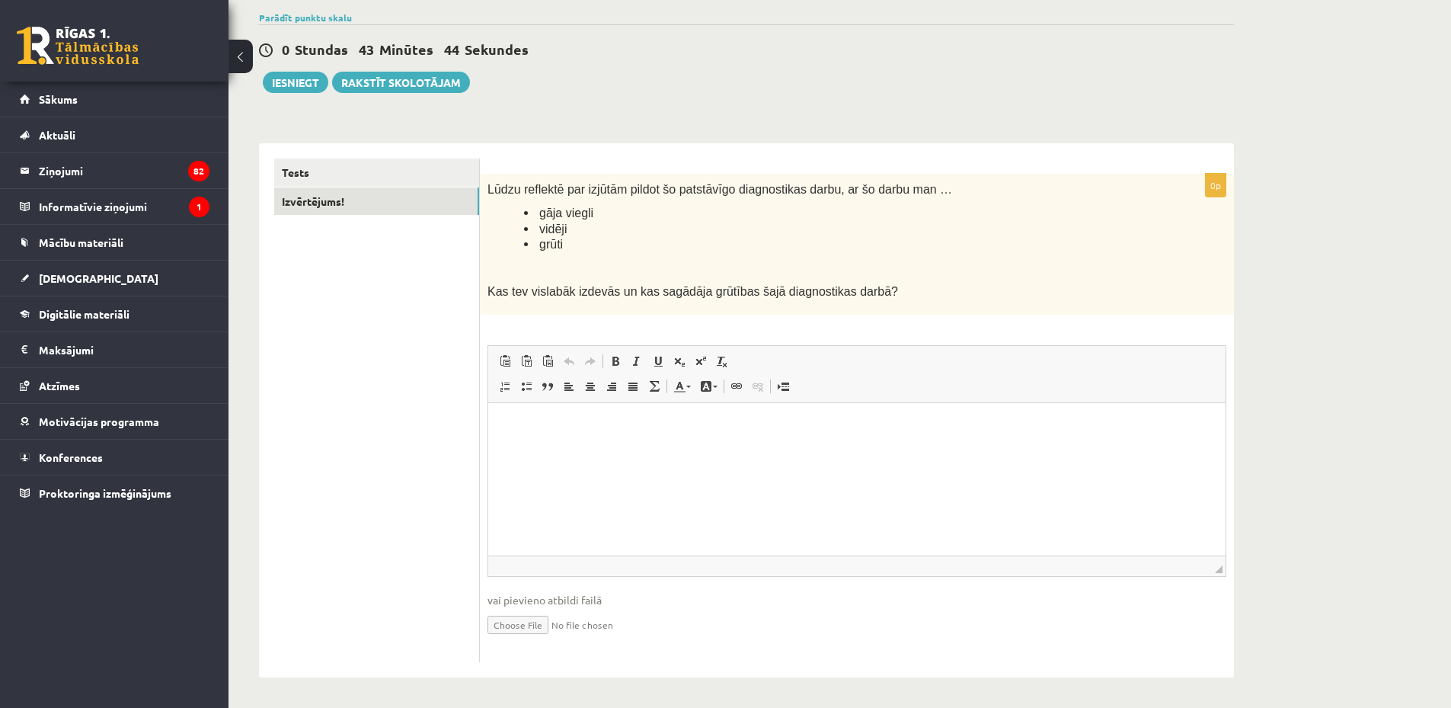
scroll to position [117, 0]
drag, startPoint x: 551, startPoint y: 455, endPoint x: 491, endPoint y: 481, distance: 65.5
click at [548, 448] on html at bounding box center [856, 424] width 737 height 46
click at [285, 83] on button "Iesniegt" at bounding box center [296, 81] width 66 height 21
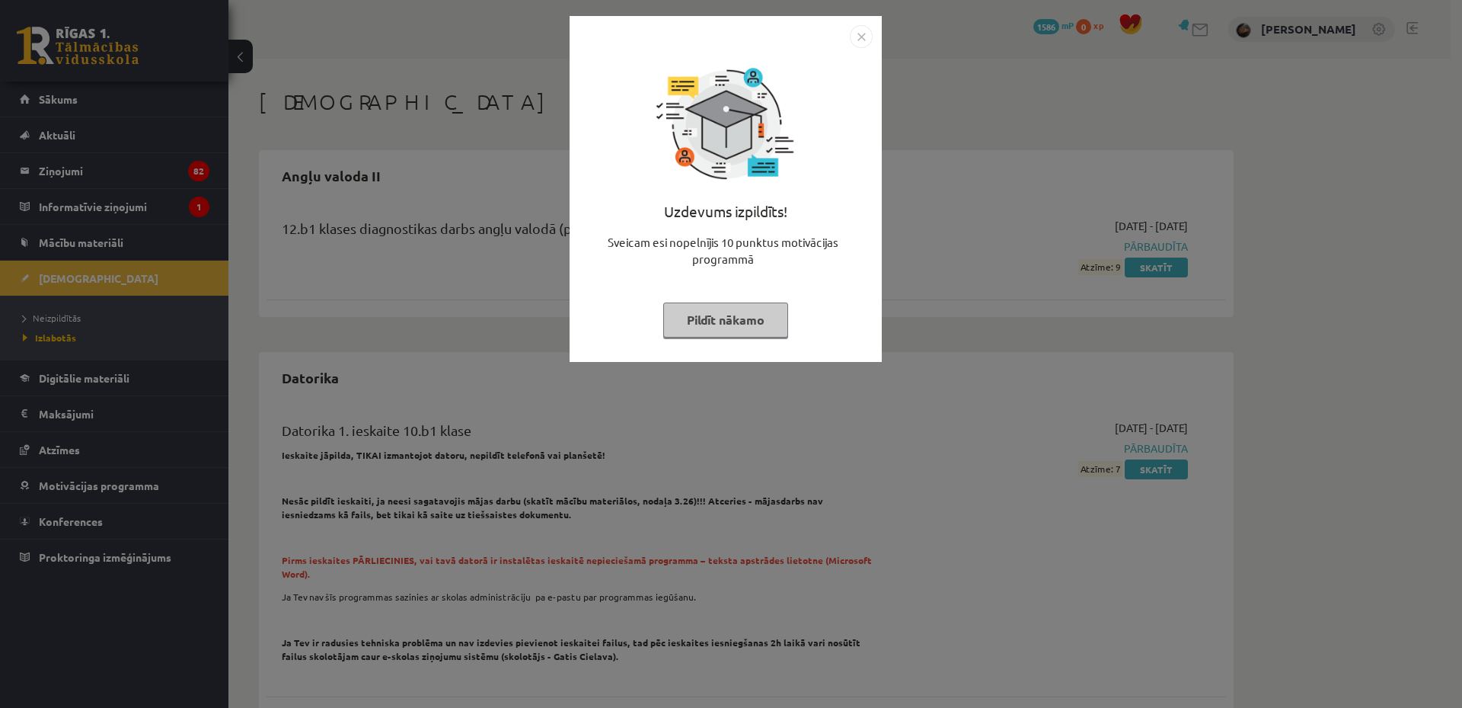
click at [736, 334] on button "Pildīt nākamo" at bounding box center [725, 319] width 125 height 35
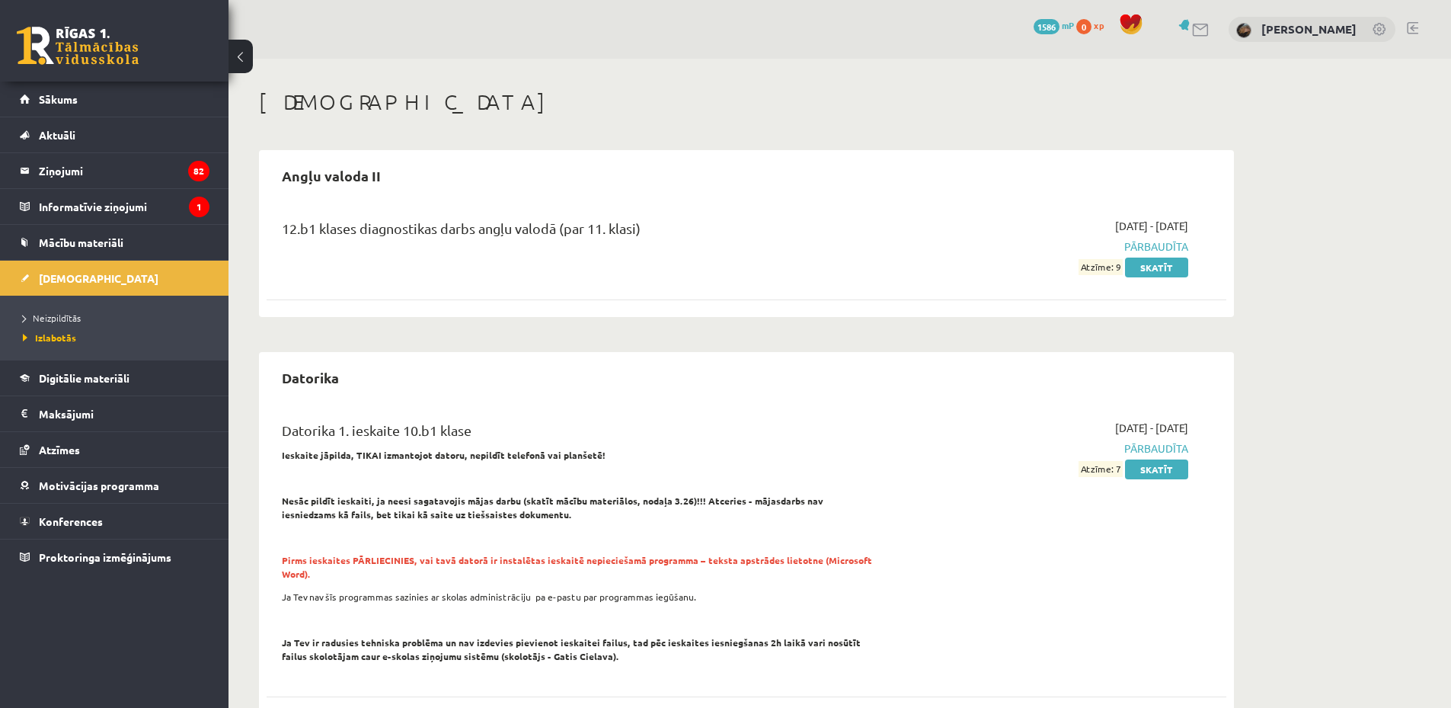
click at [72, 309] on li "Neizpildītās" at bounding box center [118, 318] width 190 height 20
click at [75, 315] on span "Neizpildītās" at bounding box center [56, 318] width 66 height 12
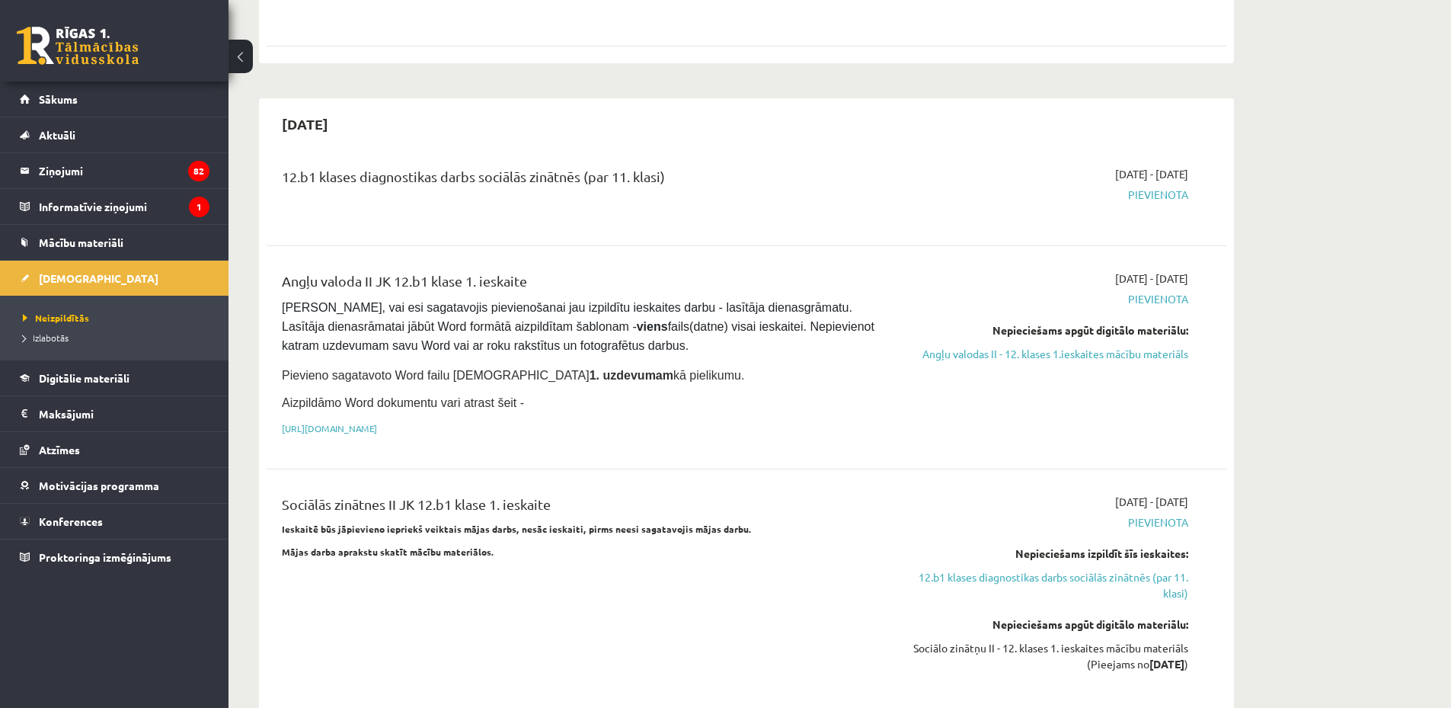
scroll to position [711, 0]
click at [141, 180] on legend "Ziņojumi 82" at bounding box center [124, 170] width 171 height 35
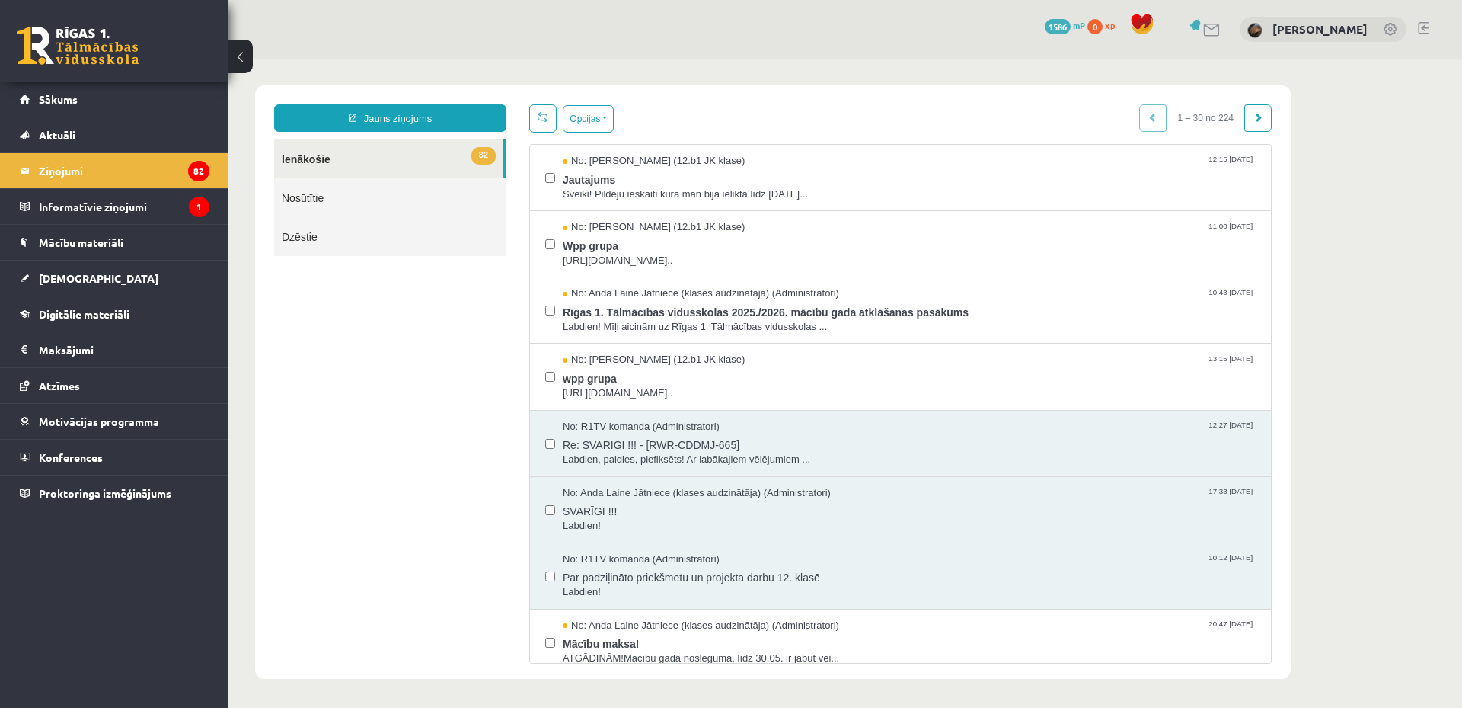
click at [571, 138] on div "Opcijas Atzīmēt visus ziņojumus Atcelt izvēlētos Atzīmēt visus kā lasītus Atzīm…" at bounding box center [900, 383] width 765 height 559
click at [592, 120] on button "Opcijas" at bounding box center [588, 118] width 51 height 27
click at [685, 154] on link "Atzīmēt visus ziņojumus" at bounding box center [652, 151] width 140 height 15
click at [584, 117] on button "Opcijas" at bounding box center [588, 118] width 51 height 27
click at [638, 269] on link "Dzēst izvēlētos" at bounding box center [652, 271] width 140 height 15
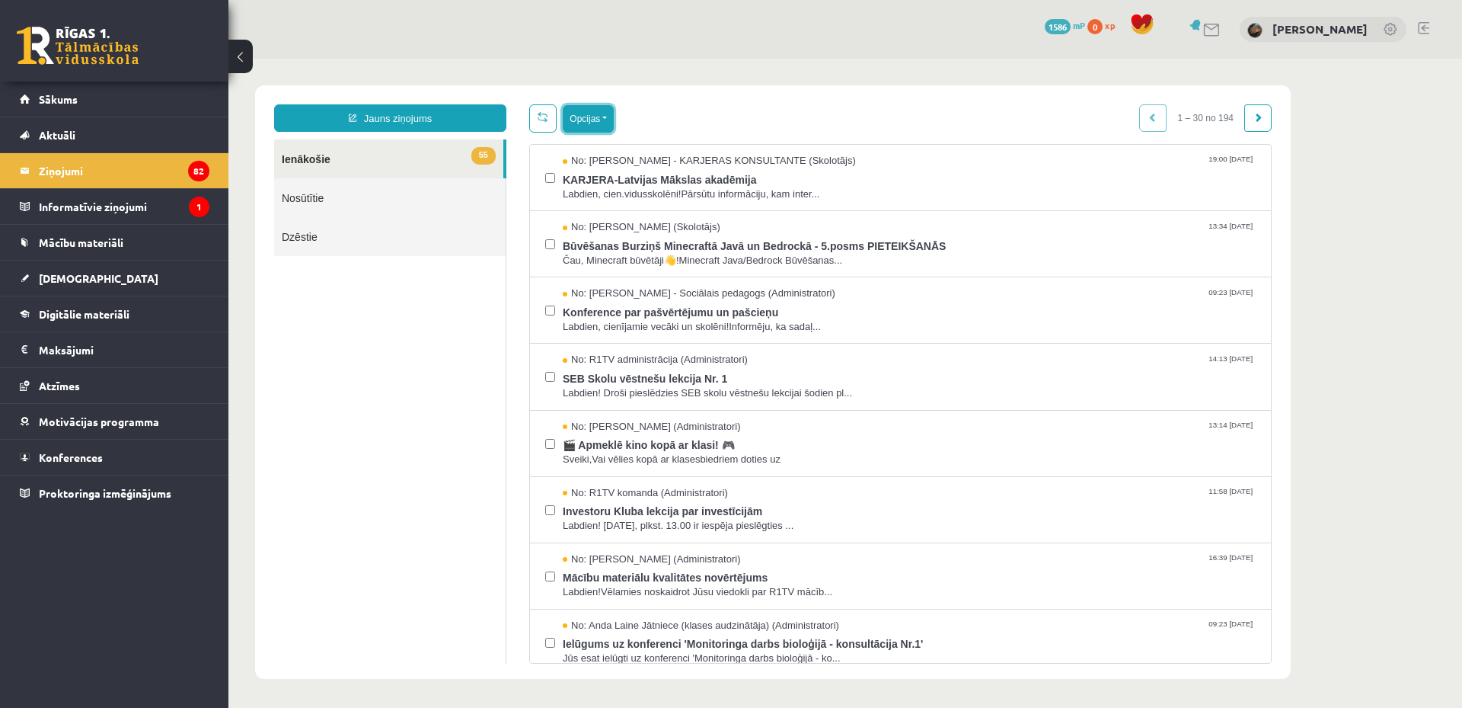
click at [605, 119] on button "Opcijas" at bounding box center [588, 118] width 51 height 27
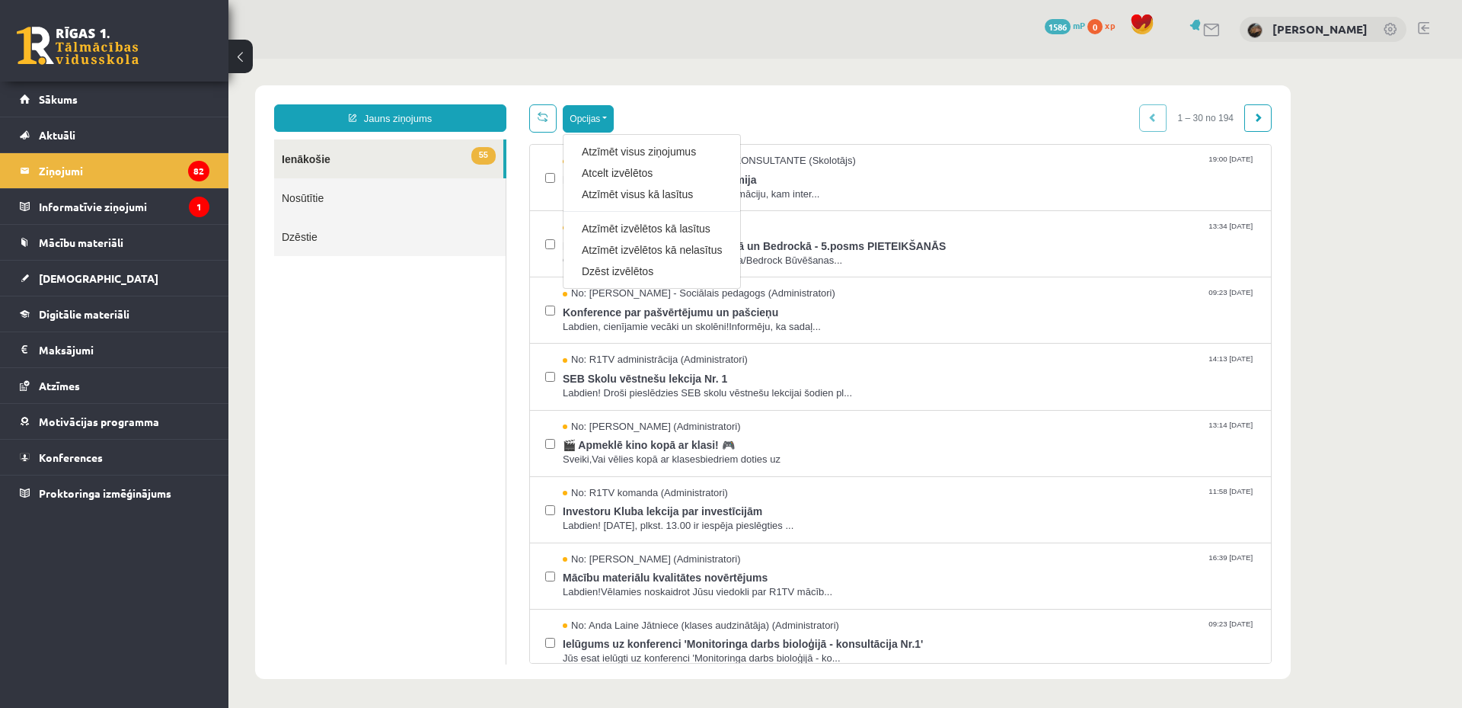
drag, startPoint x: 679, startPoint y: 152, endPoint x: 662, endPoint y: 136, distance: 24.2
click at [677, 152] on link "Atzīmēt visus ziņojumus" at bounding box center [652, 151] width 140 height 15
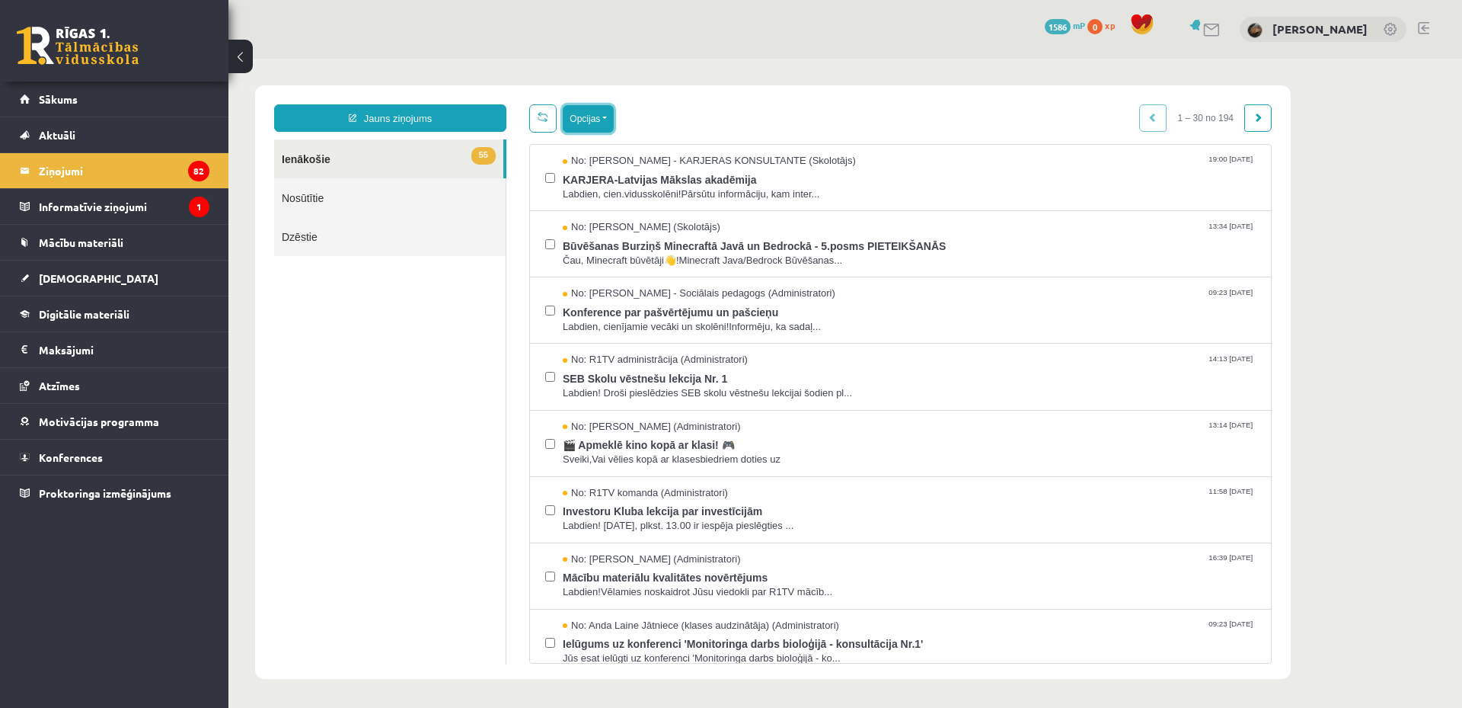
click at [600, 120] on button "Opcijas" at bounding box center [588, 118] width 51 height 27
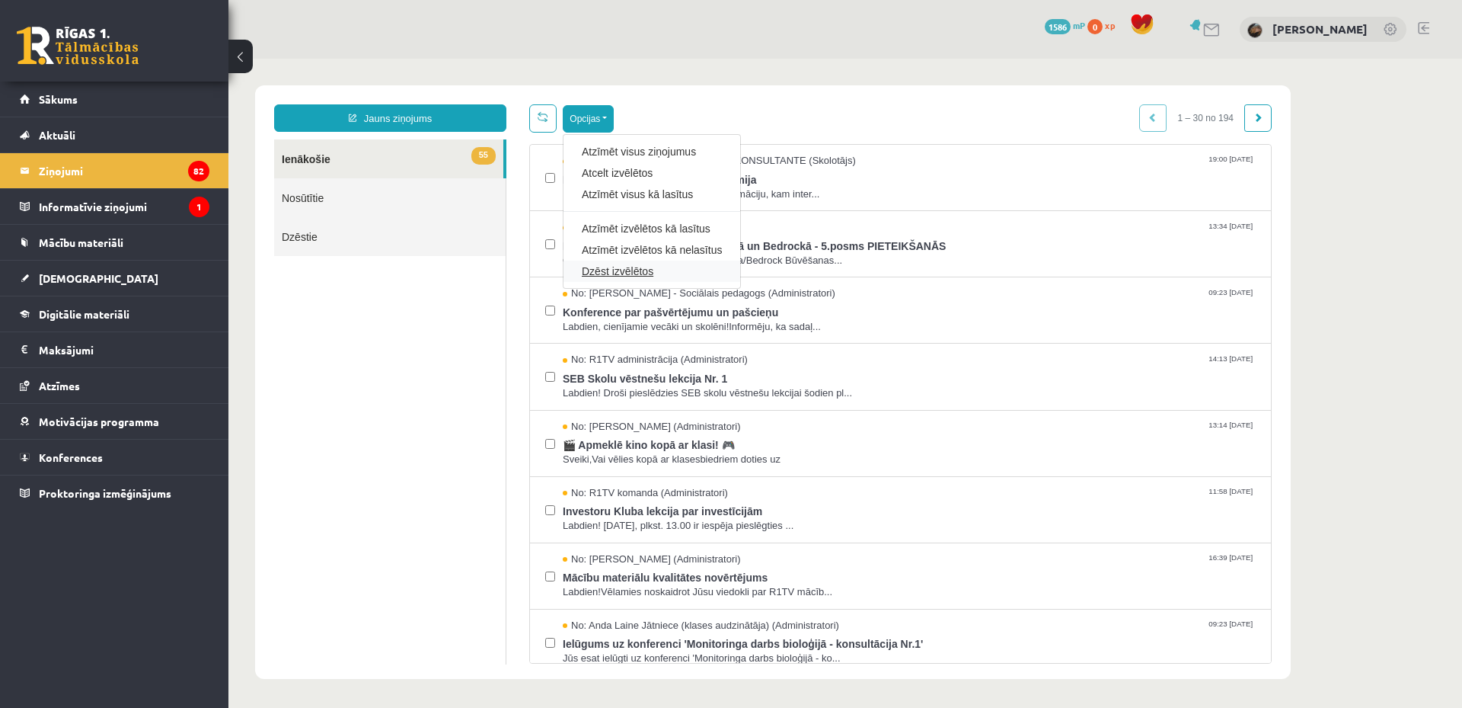
click at [650, 273] on link "Dzēst izvēlētos" at bounding box center [652, 271] width 140 height 15
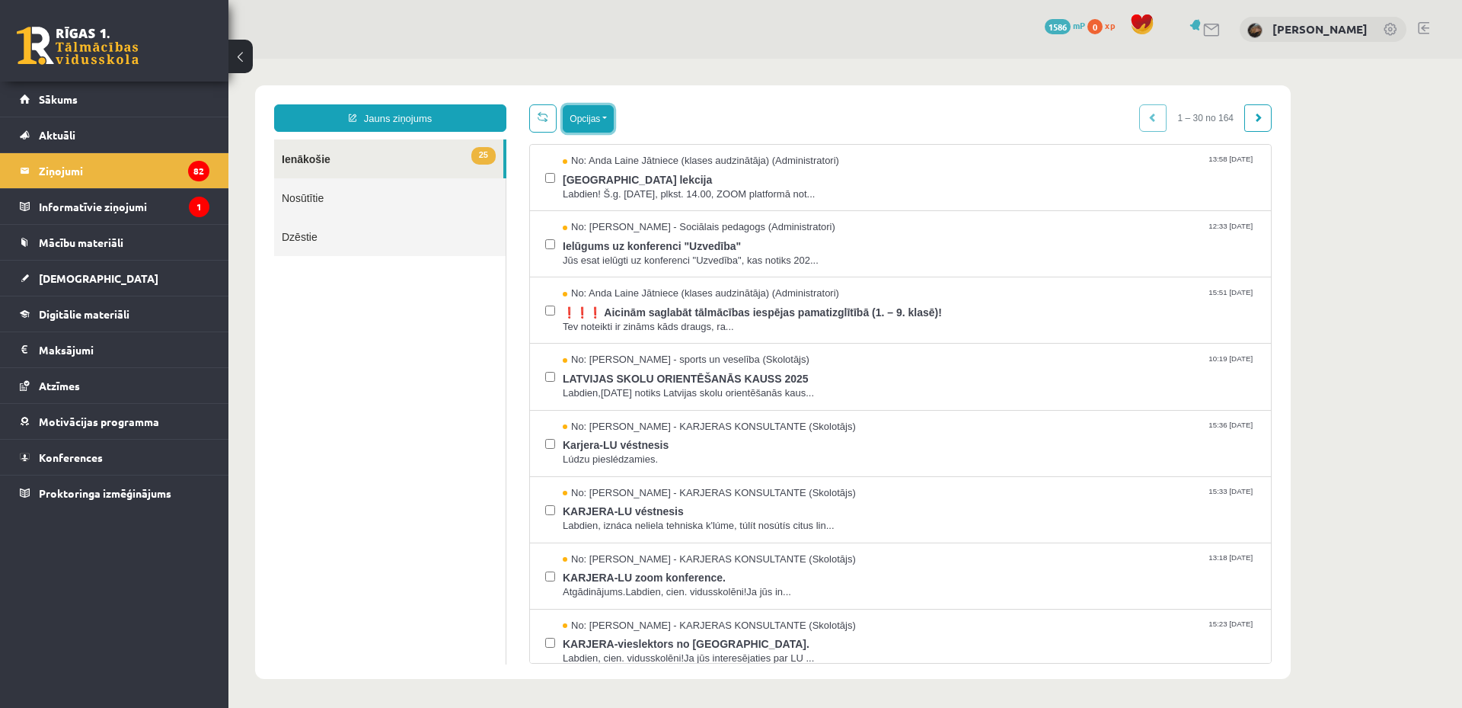
click at [586, 118] on button "Opcijas" at bounding box center [588, 118] width 51 height 27
click at [667, 155] on link "Atzīmēt visus ziņojumus" at bounding box center [682, 151] width 200 height 15
click at [586, 116] on button "Opcijas" at bounding box center [588, 118] width 51 height 27
click at [659, 264] on link "Dzēst izvēlētos" at bounding box center [652, 271] width 140 height 15
click at [587, 113] on button "Opcijas" at bounding box center [588, 118] width 51 height 27
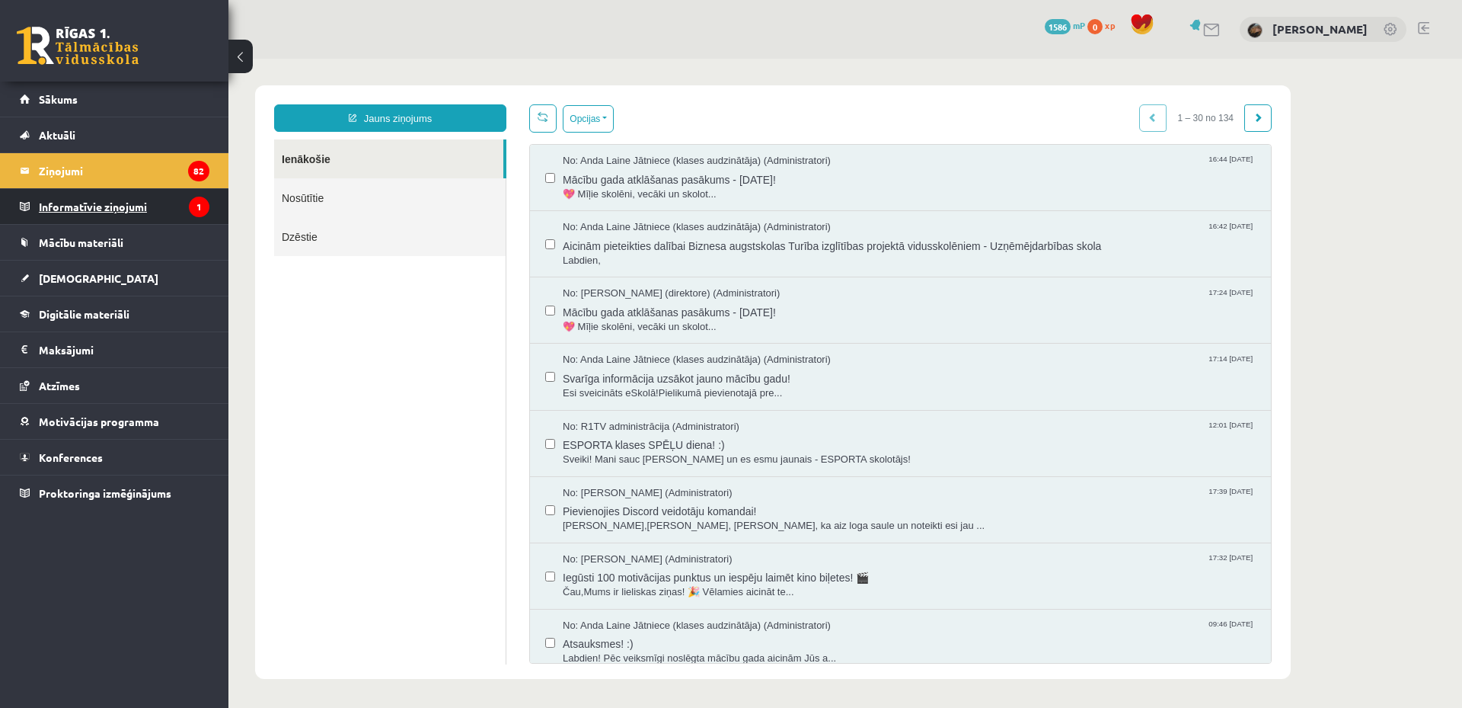
click at [164, 196] on legend "Informatīvie ziņojumi 1" at bounding box center [124, 206] width 171 height 35
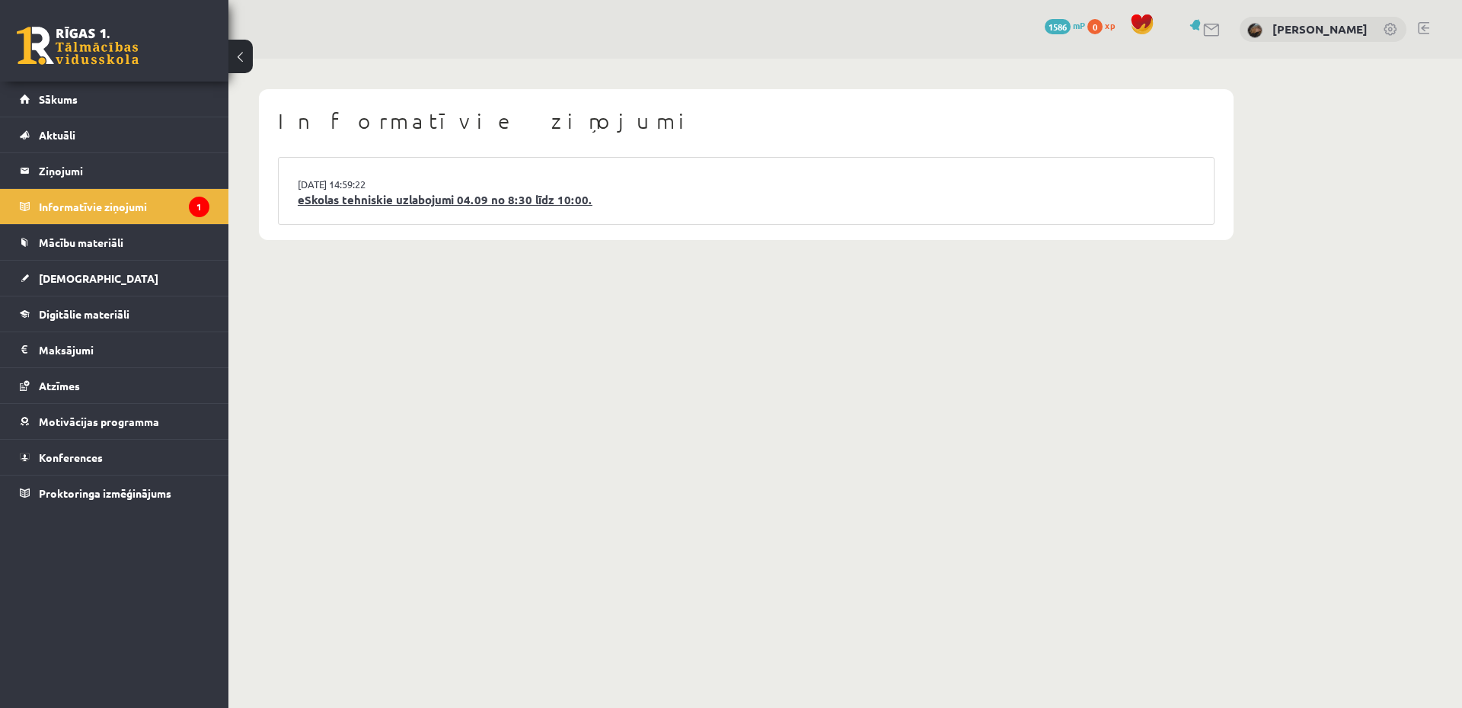
click at [395, 195] on link "eSkolas tehniskie uzlabojumi 04.09 no 8:30 līdz 10:00." at bounding box center [746, 200] width 897 height 18
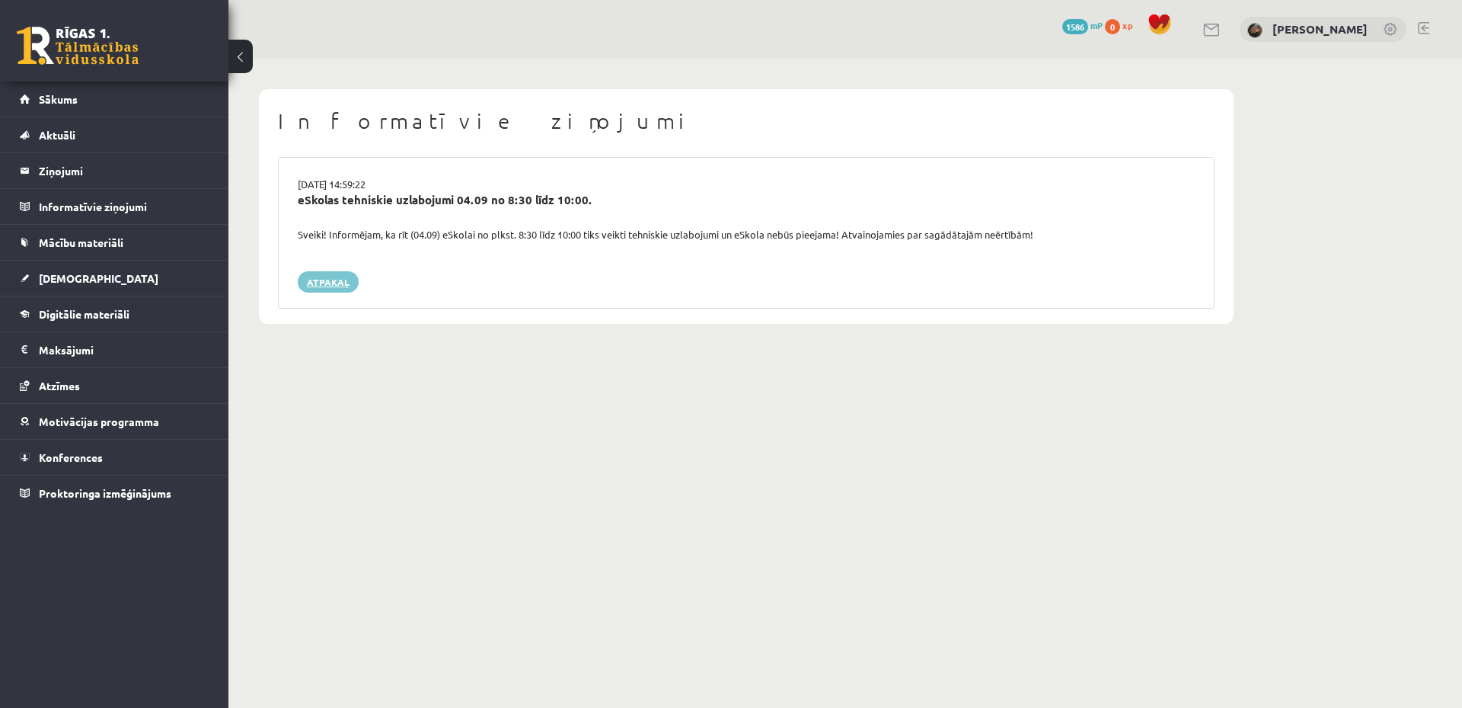
click at [341, 283] on link "Atpakaļ" at bounding box center [328, 281] width 61 height 21
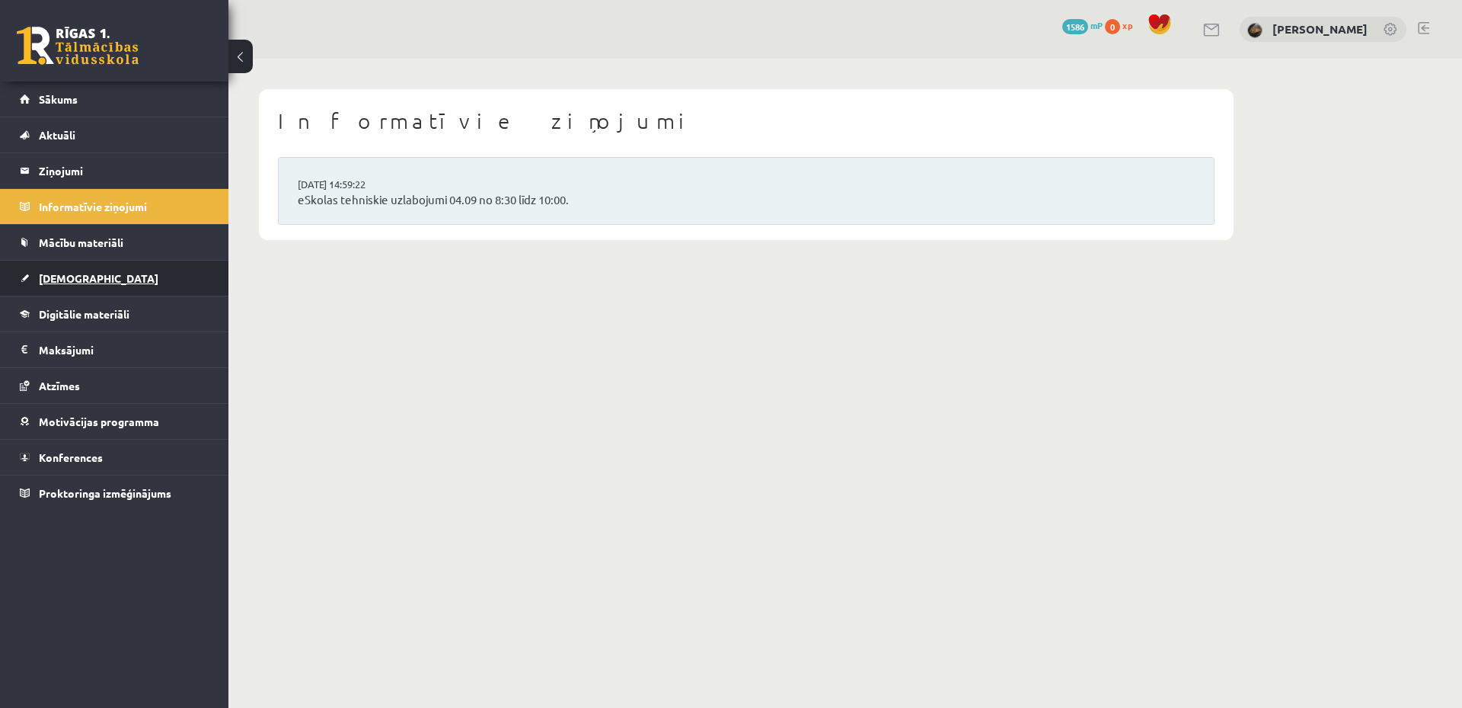
click at [163, 280] on link "[DEMOGRAPHIC_DATA]" at bounding box center [115, 277] width 190 height 35
